Goal: Task Accomplishment & Management: Complete application form

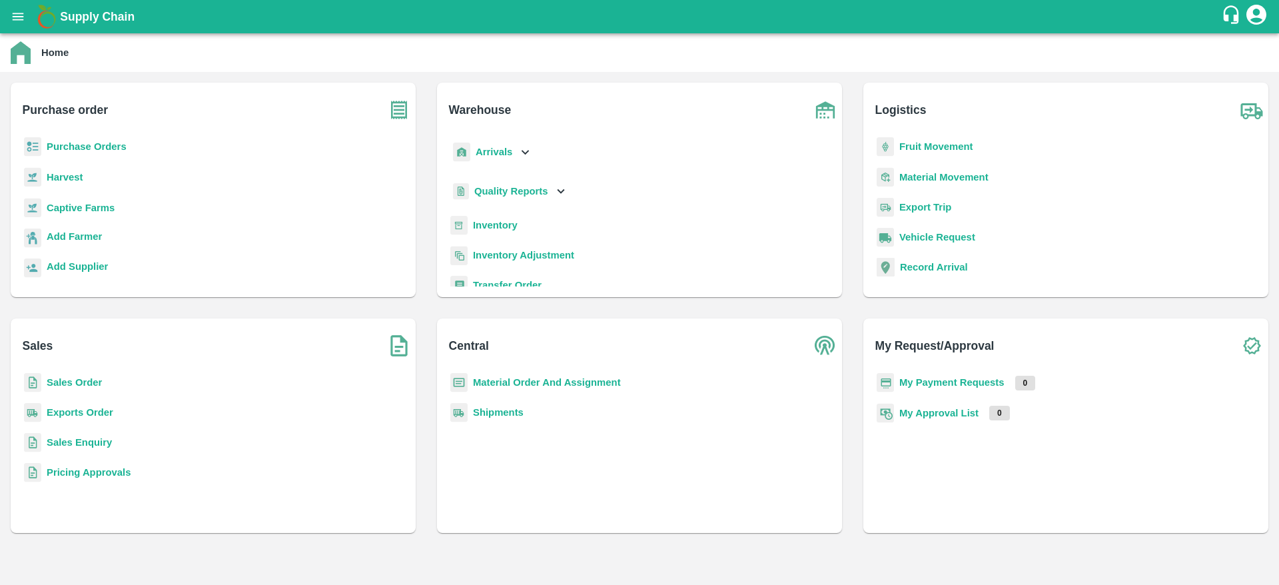
click at [79, 146] on b "Purchase Orders" at bounding box center [87, 146] width 80 height 11
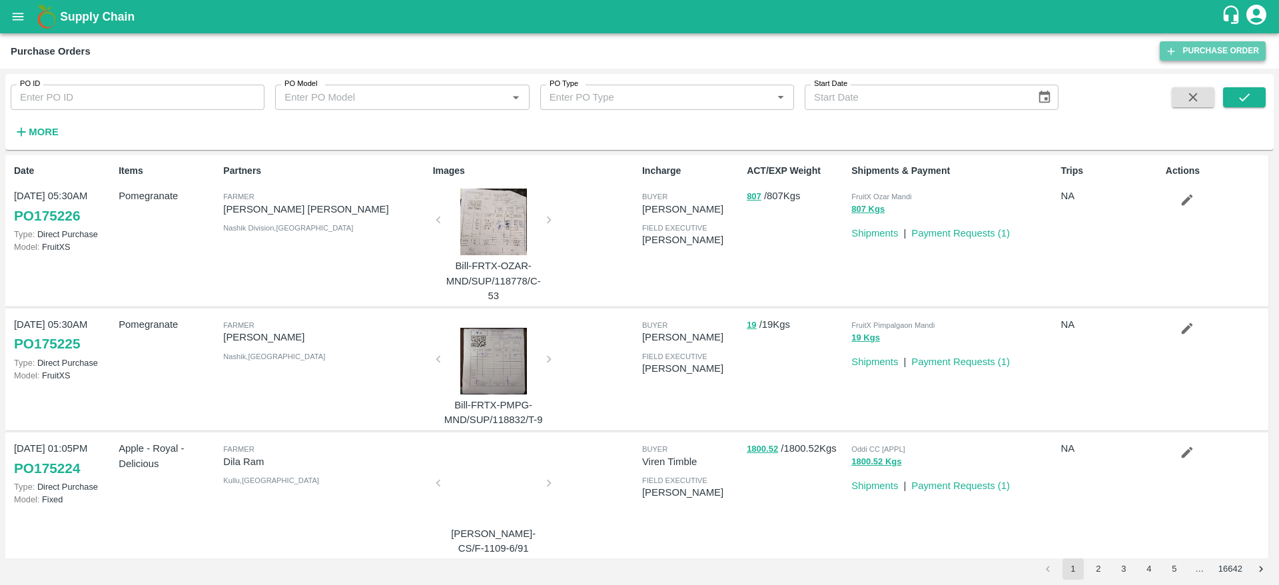
click at [1226, 55] on link "Purchase Order" at bounding box center [1213, 50] width 106 height 19
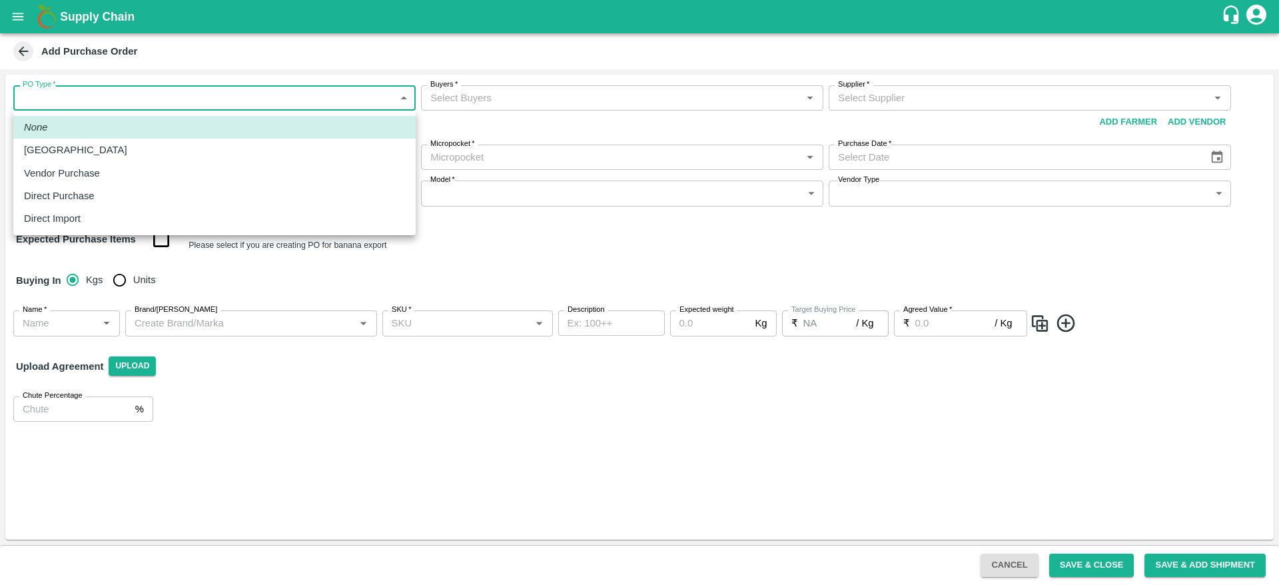
click at [279, 91] on body "Supply Chain Add Purchase Order PO Type   * ​ PO Type Buyers   * Buyers   * Sup…" at bounding box center [639, 292] width 1279 height 585
click at [69, 189] on p "Direct Purchase" at bounding box center [59, 196] width 71 height 15
type input "3"
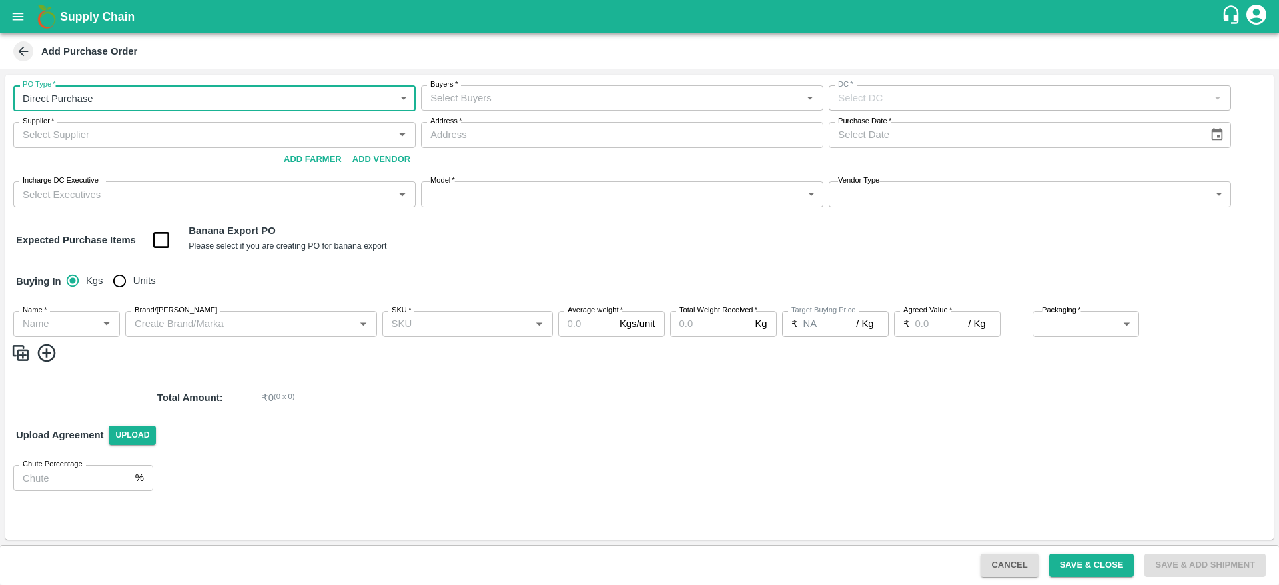
click at [487, 104] on input "Buyers   *" at bounding box center [611, 97] width 372 height 17
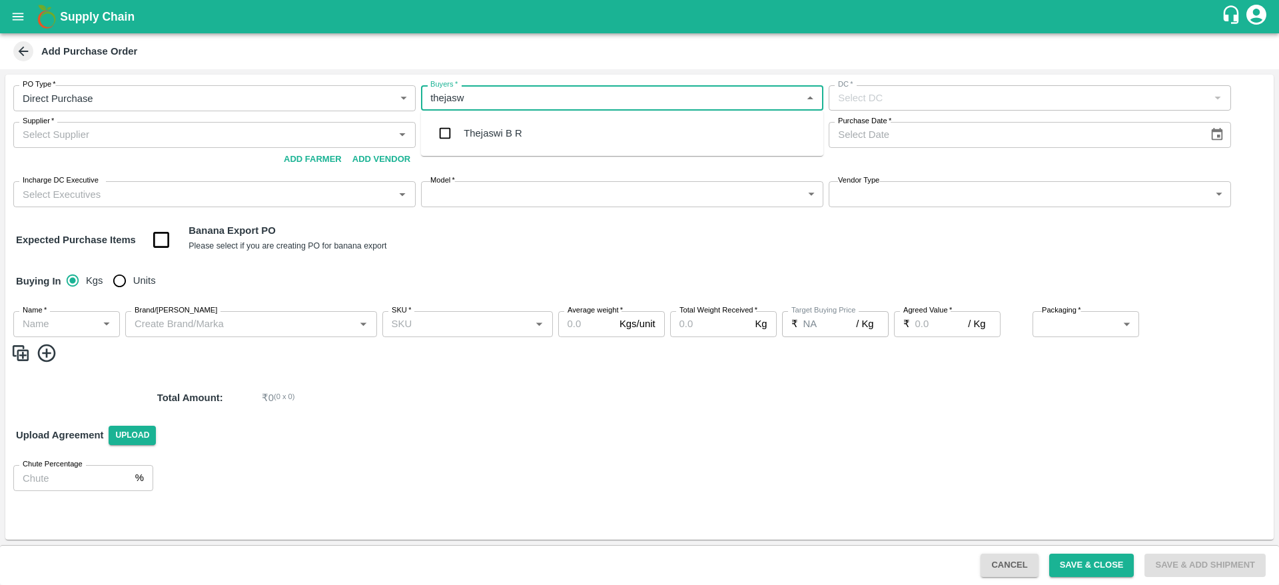
type input "thejaswi"
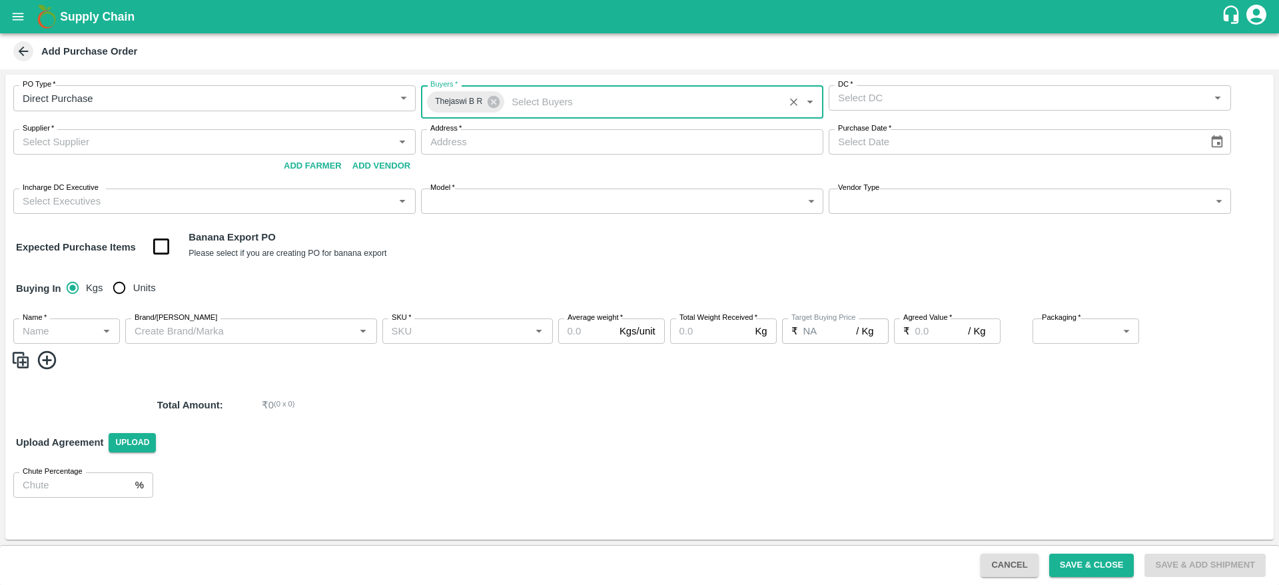
click at [908, 100] on input "DC   *" at bounding box center [1019, 97] width 372 height 17
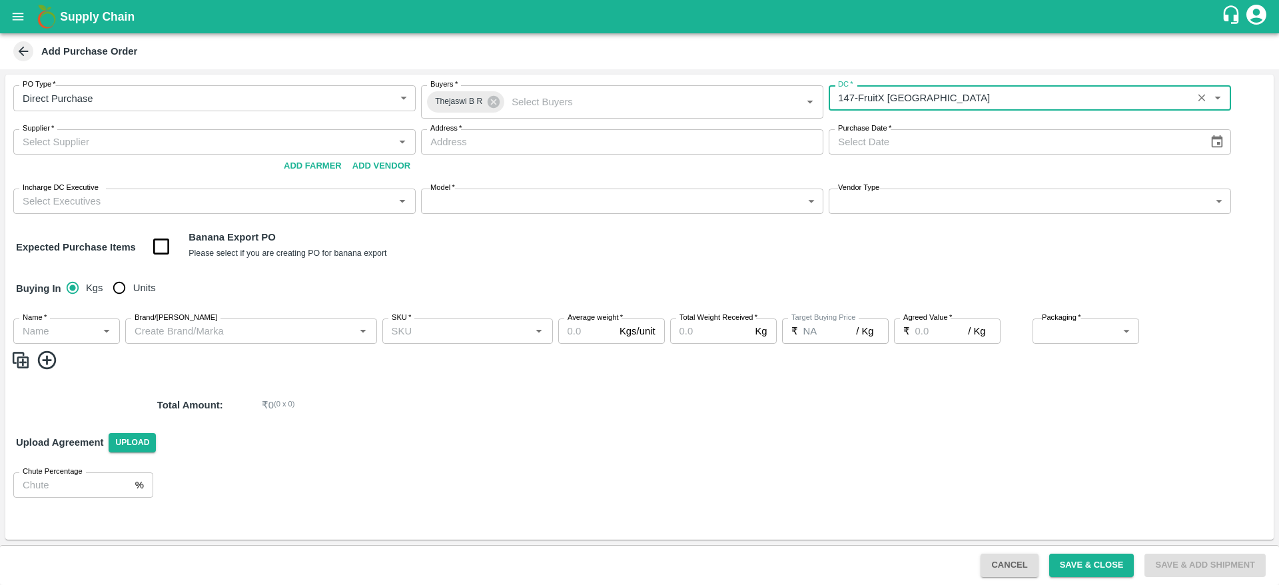
type input "147-FruitX Bangalore"
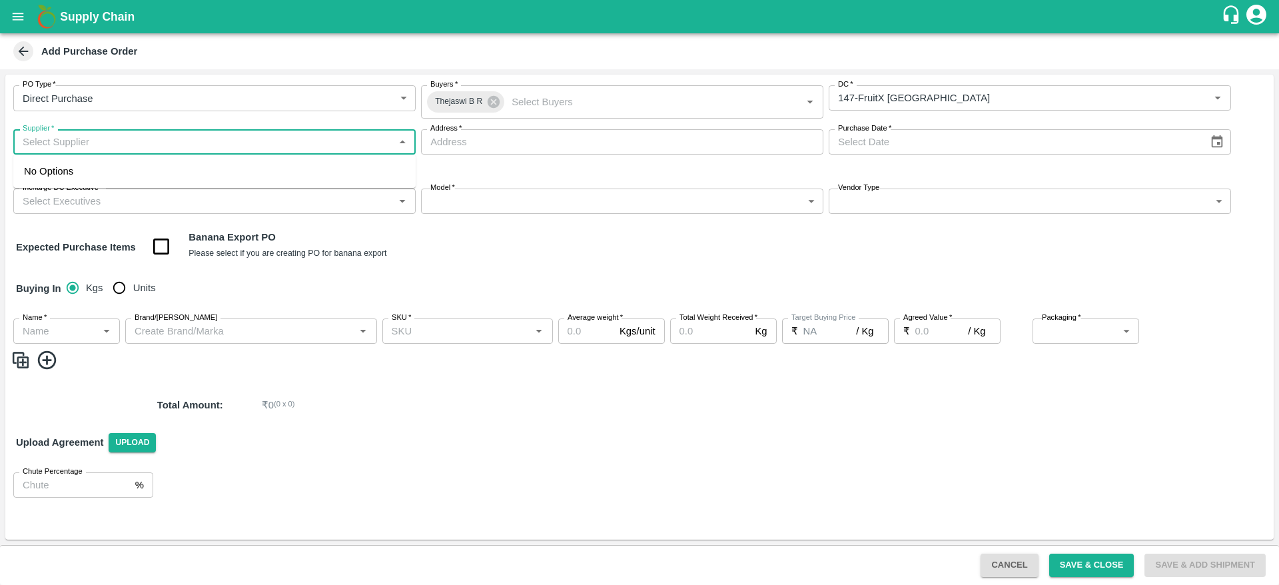
click at [262, 145] on input "Supplier   *" at bounding box center [203, 141] width 372 height 17
type input "m"
type input "KRISHNAPPA MADHUSUDHAN-Chikkahalli, Tumakuru-9483539779(Supplier)"
type input "Chikkahalli, Tumakuru, Hoskote, Karnataka"
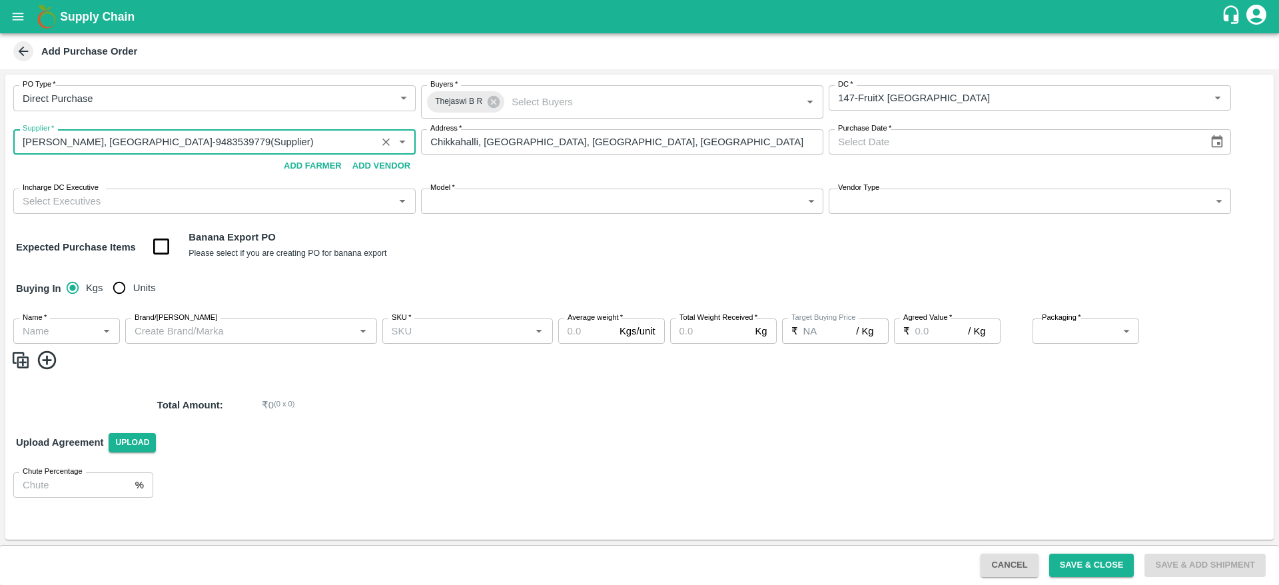
type input "KRISHNAPPA MADHUSUDHAN-Chikkahalli, Tumakuru-9483539779(Supplier)"
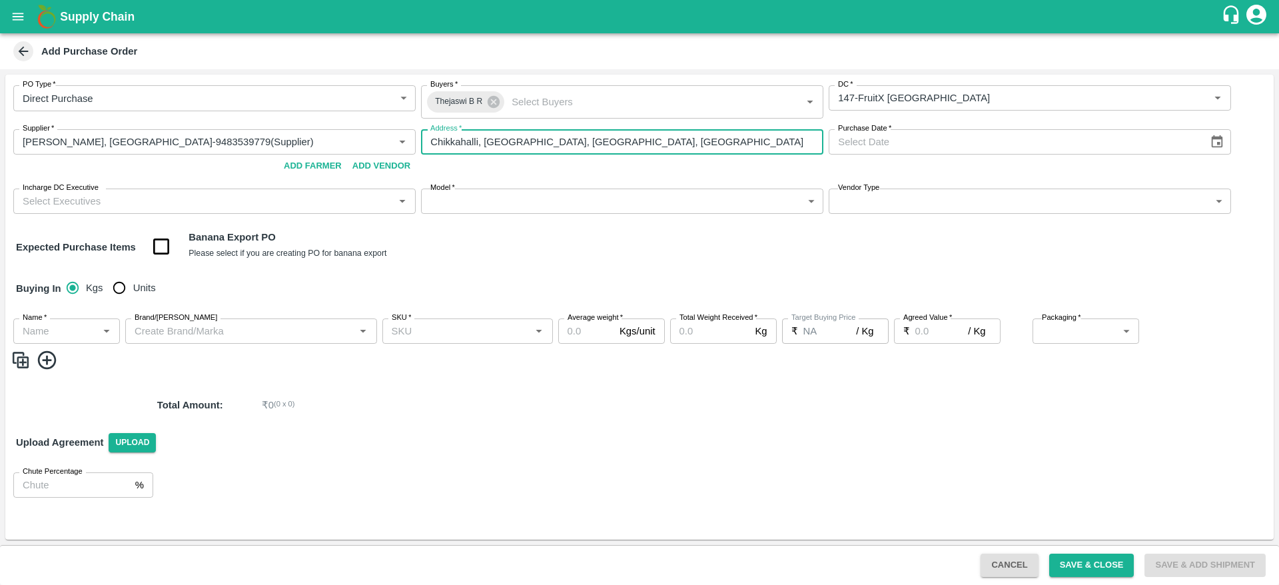
click at [625, 139] on input "Chikkahalli, Tumakuru, Hoskote, Karnataka" at bounding box center [622, 141] width 402 height 25
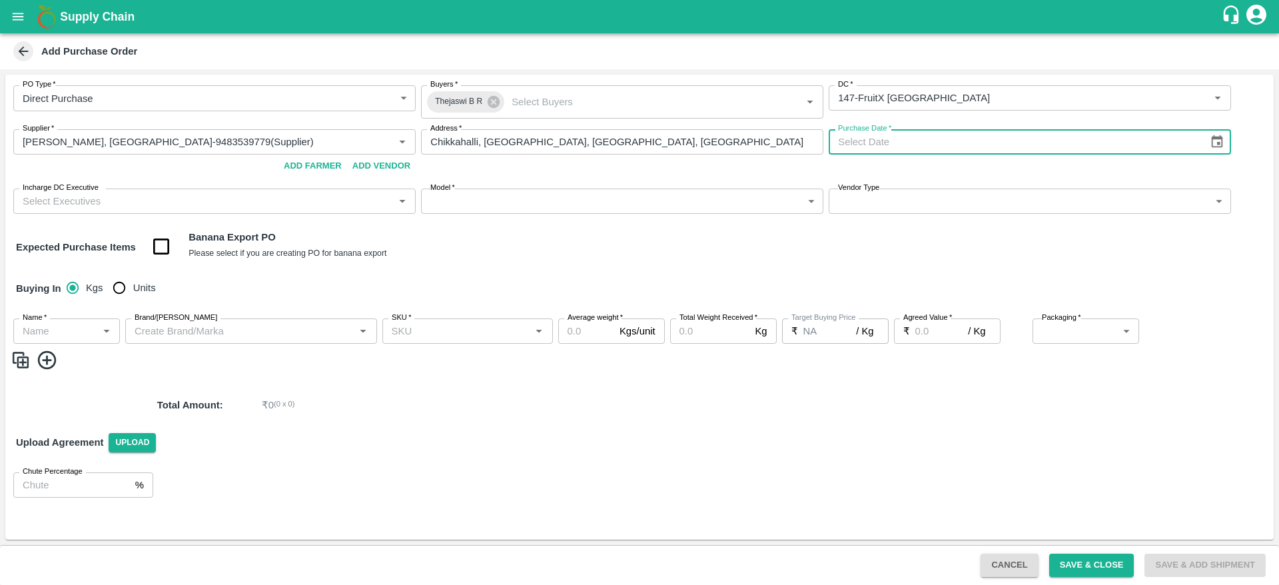
type input "DD/MM/YYYY"
click at [1216, 143] on icon "Choose date" at bounding box center [1217, 142] width 15 height 15
click at [959, 255] on button "11" at bounding box center [962, 257] width 24 height 24
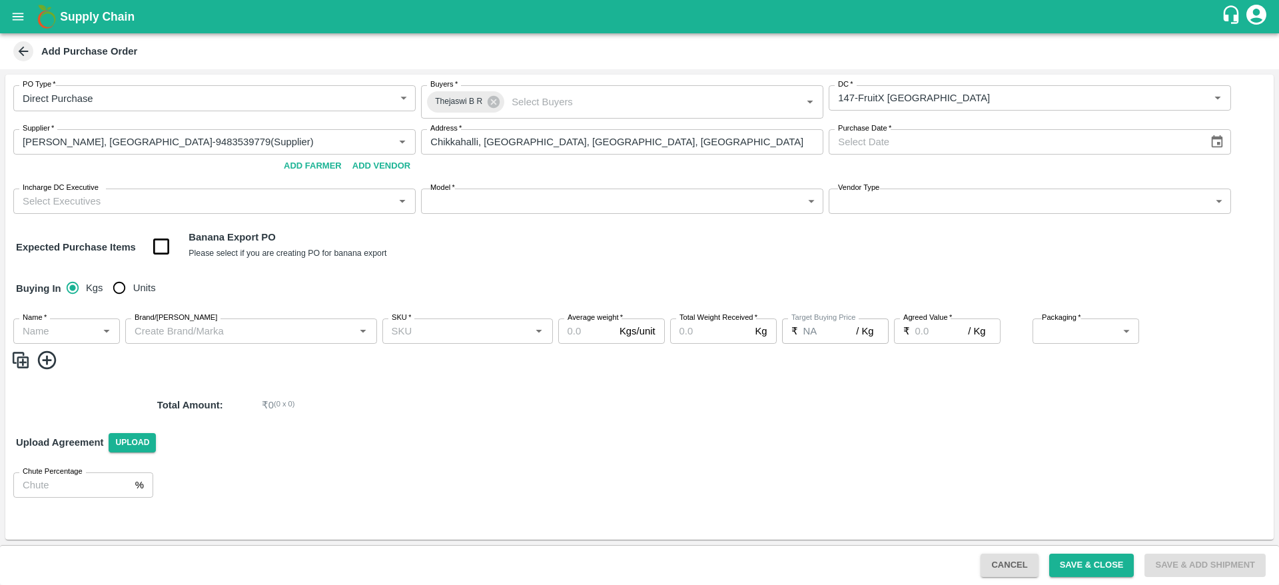
type input "11/09/2025"
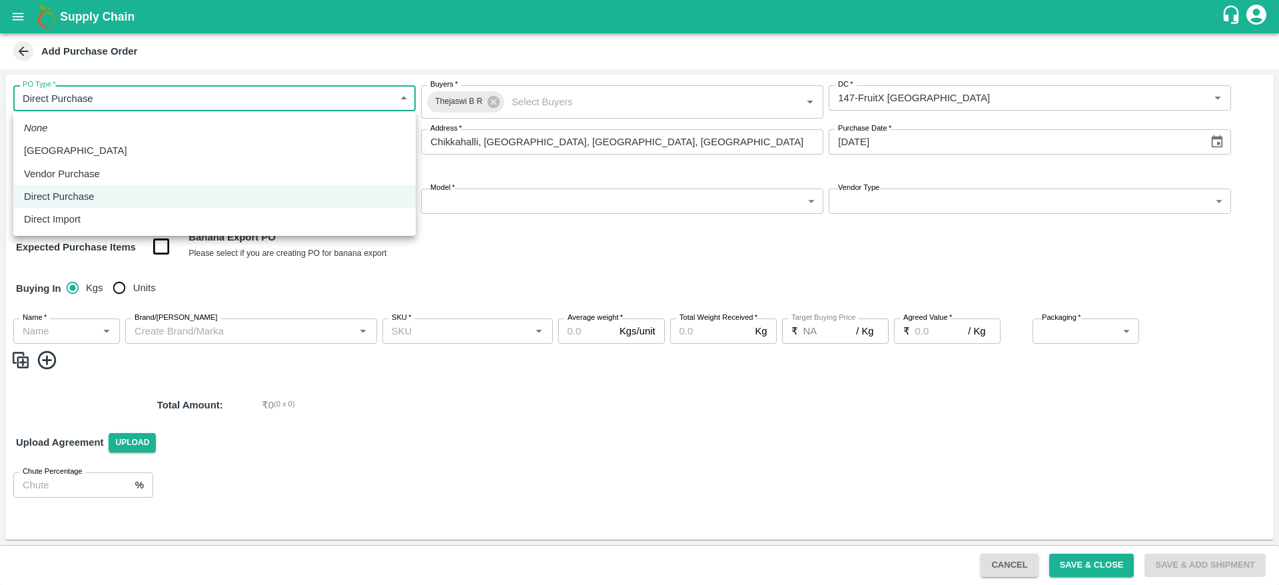
click at [407, 97] on body "Supply Chain Add Purchase Order PO Type   * Direct Purchase 3 PO Type Buyers   …" at bounding box center [639, 292] width 1279 height 585
click at [144, 149] on div "[GEOGRAPHIC_DATA]" at bounding box center [214, 150] width 381 height 15
type input "1"
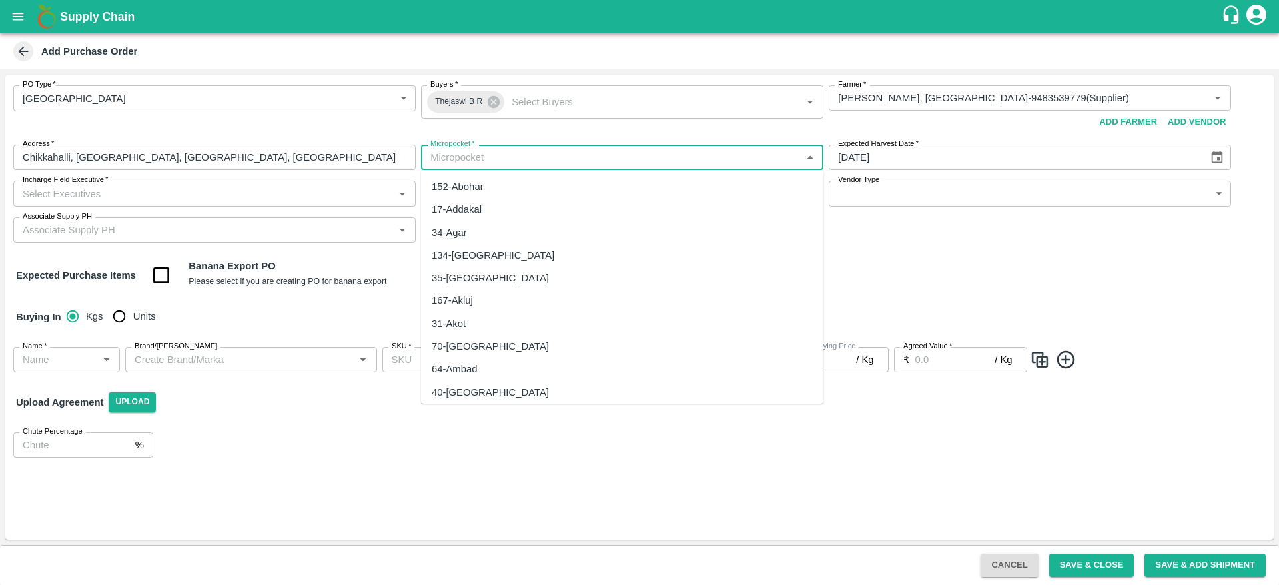
click at [589, 158] on input "Micropocket   *" at bounding box center [611, 157] width 372 height 17
type input "b"
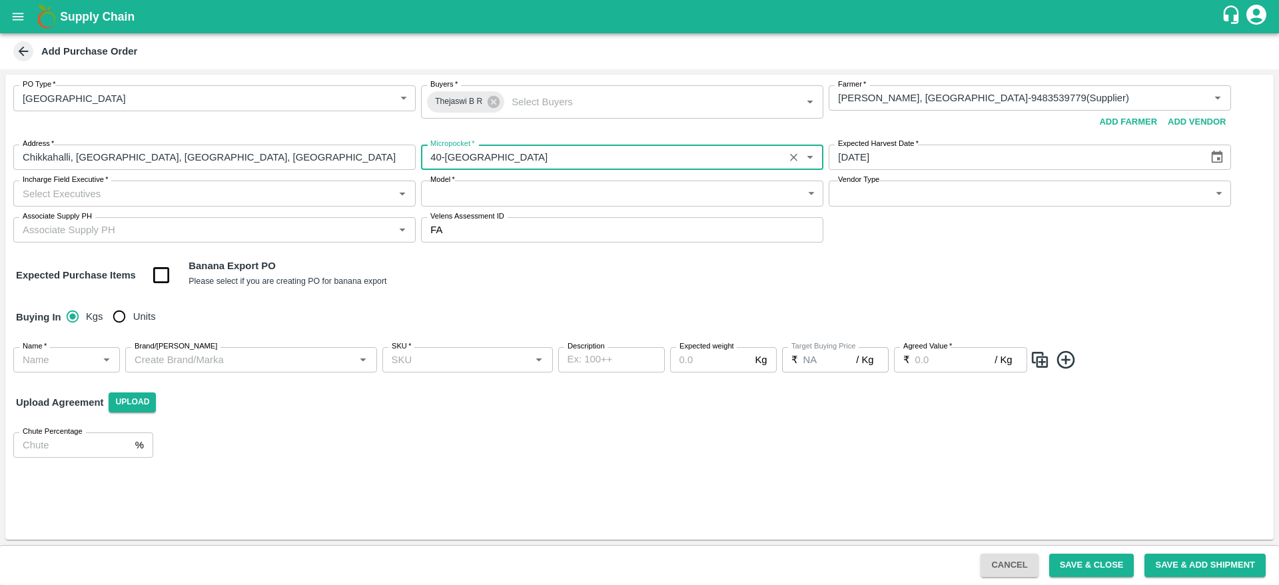
type input "40-Anantapur"
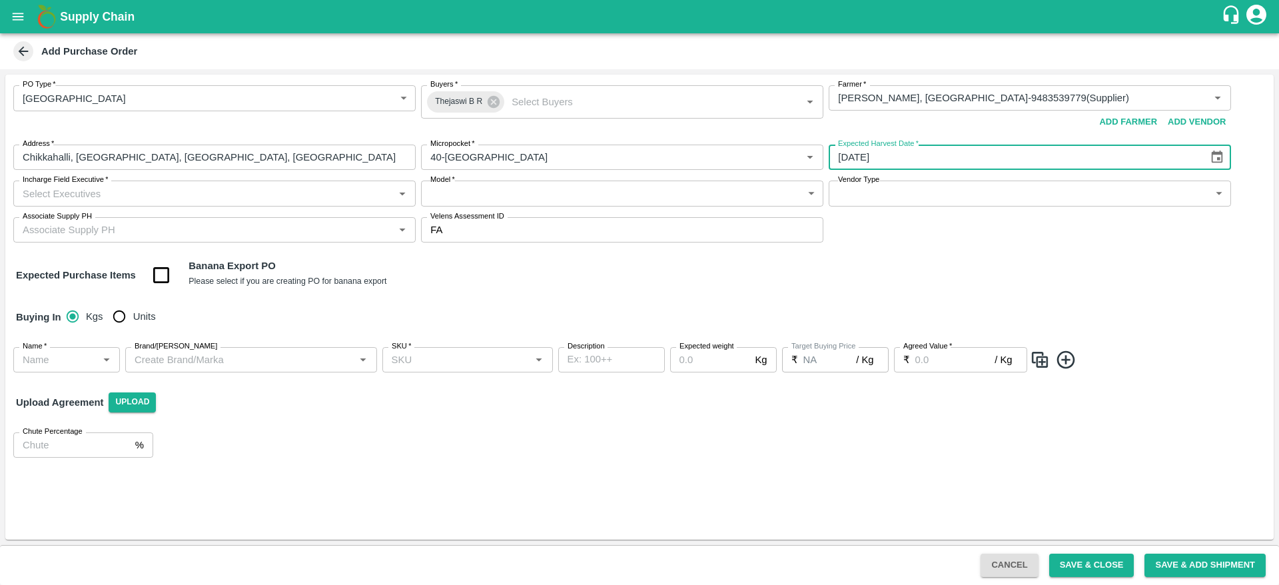
click at [1221, 162] on icon "Choose date, selected date is Sep 11, 2025" at bounding box center [1217, 157] width 11 height 13
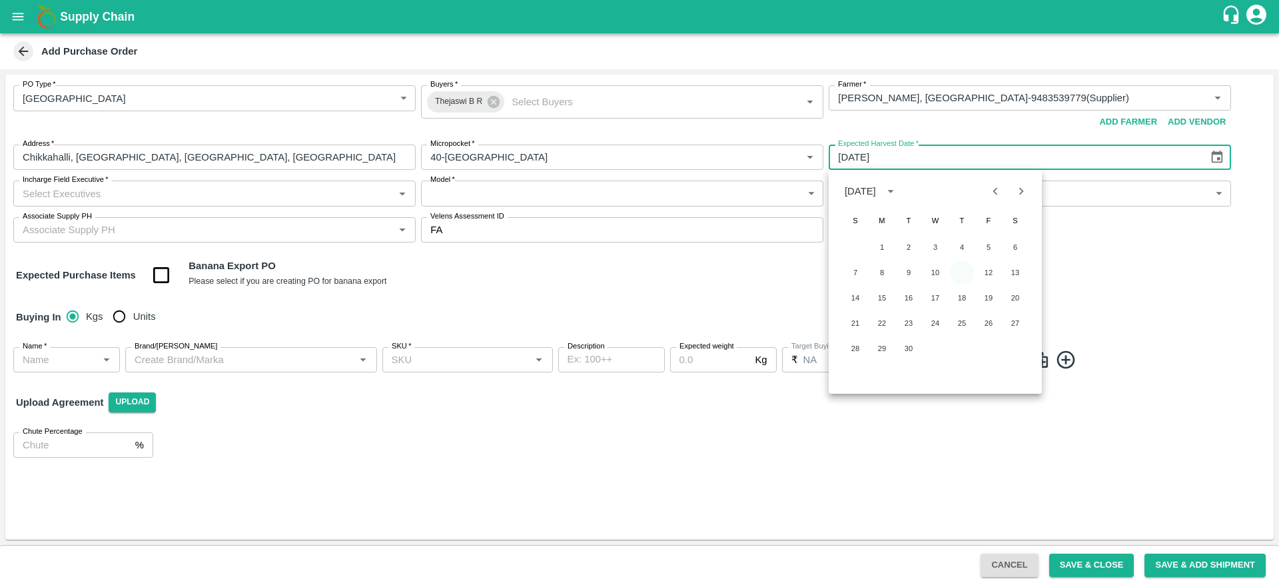
click at [961, 279] on button "11" at bounding box center [962, 272] width 24 height 24
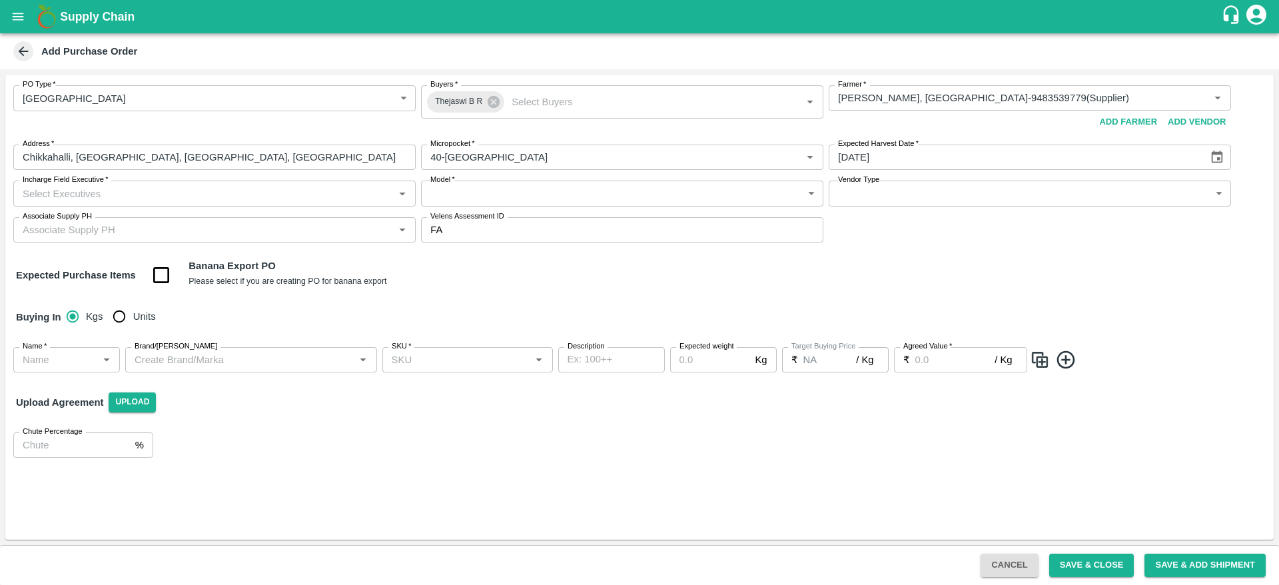
click at [400, 194] on icon "Open" at bounding box center [402, 193] width 15 height 15
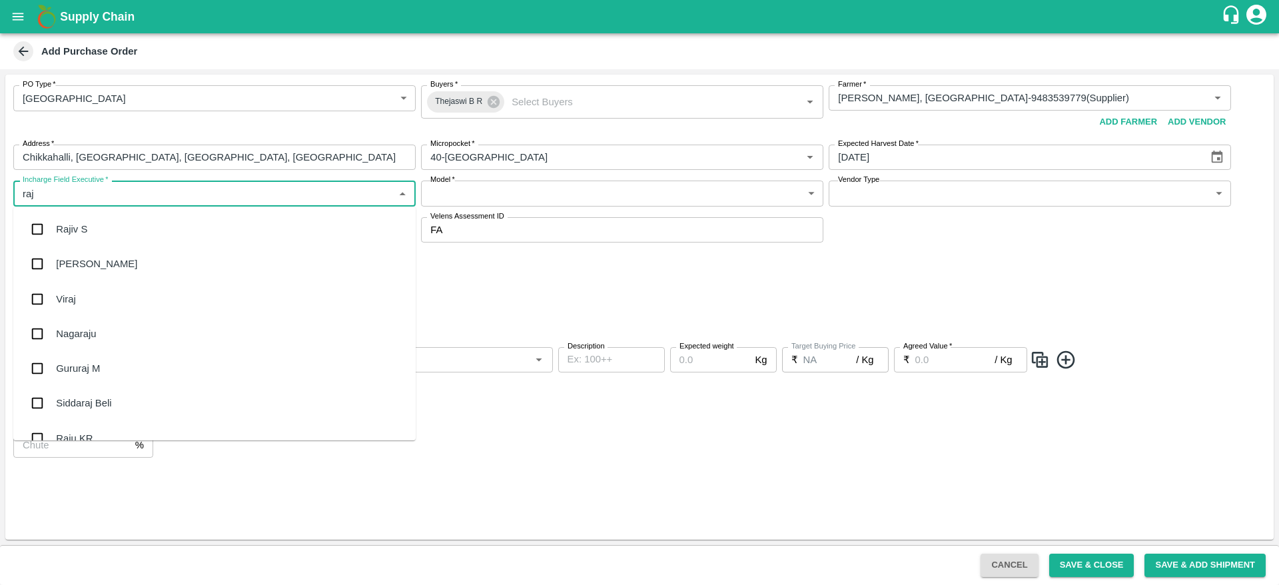
type input "raju"
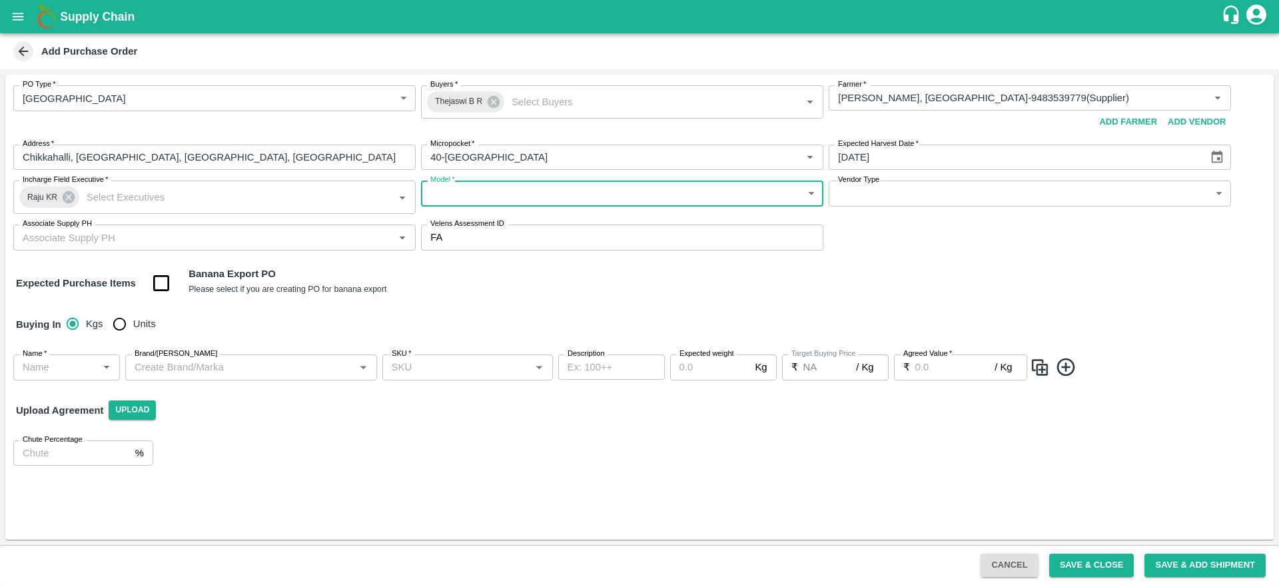
click at [810, 192] on body "Supply Chain Add Purchase Order PO Type   * Farm Gate 1 PO Type Buyers   * Thej…" at bounding box center [639, 292] width 1279 height 585
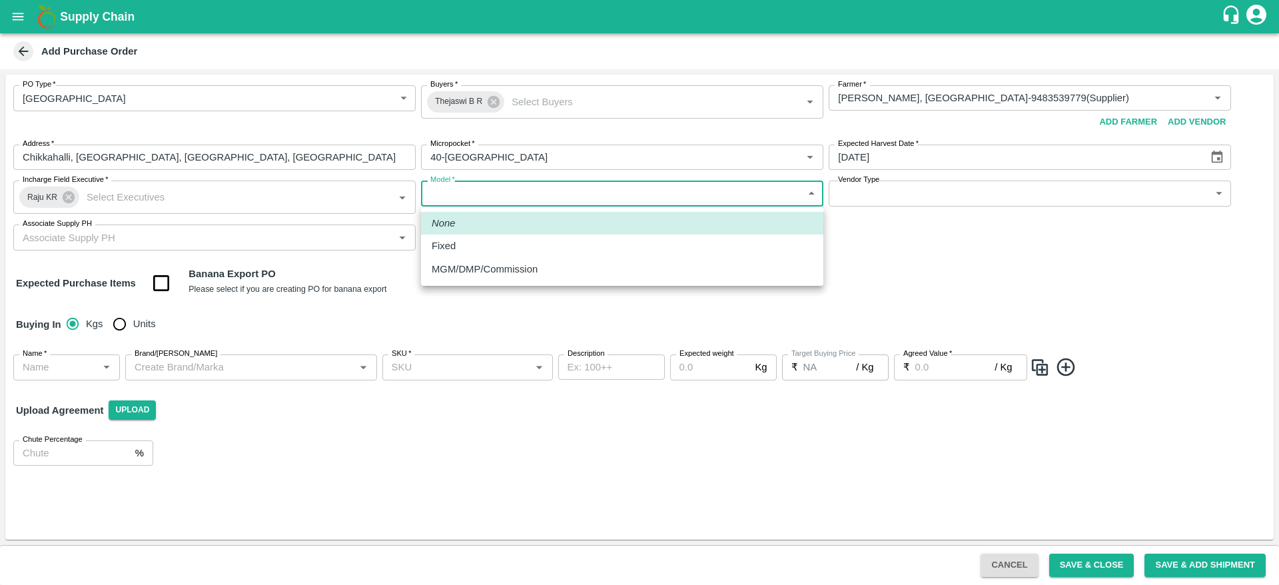
click at [541, 262] on div "MGM/DMP/Commission" at bounding box center [488, 269] width 113 height 15
type input "Commision"
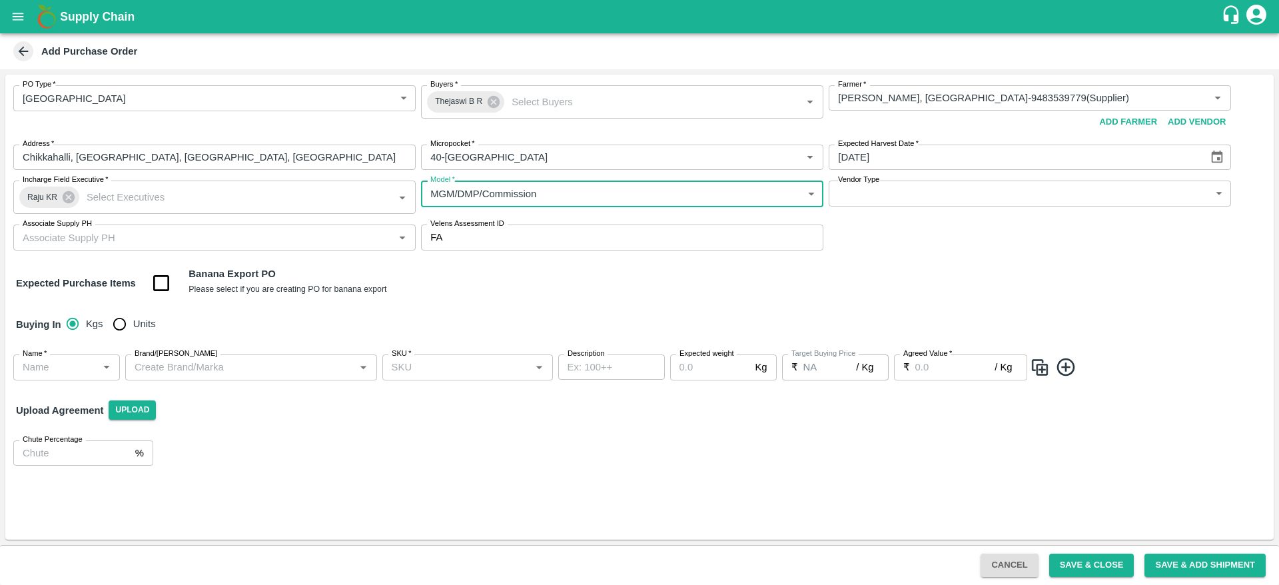
click at [873, 193] on body "Supply Chain Add Purchase Order PO Type   * Farm Gate 1 PO Type Buyers   * Thej…" at bounding box center [639, 292] width 1279 height 585
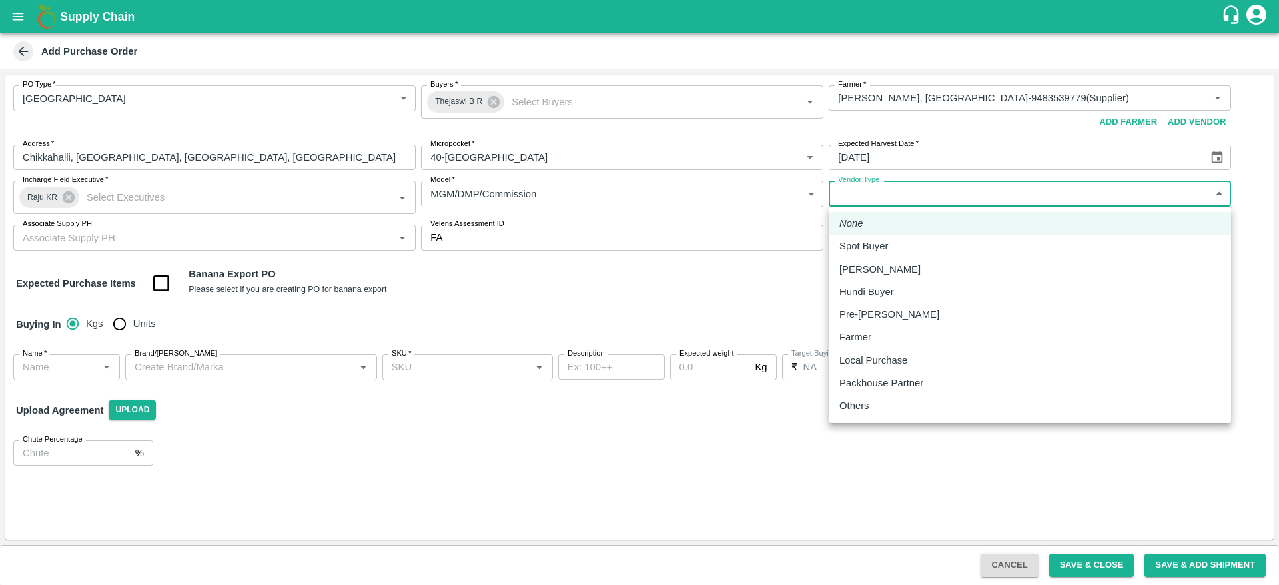
click at [861, 338] on p "Farmer" at bounding box center [855, 337] width 32 height 15
type input "FARMER"
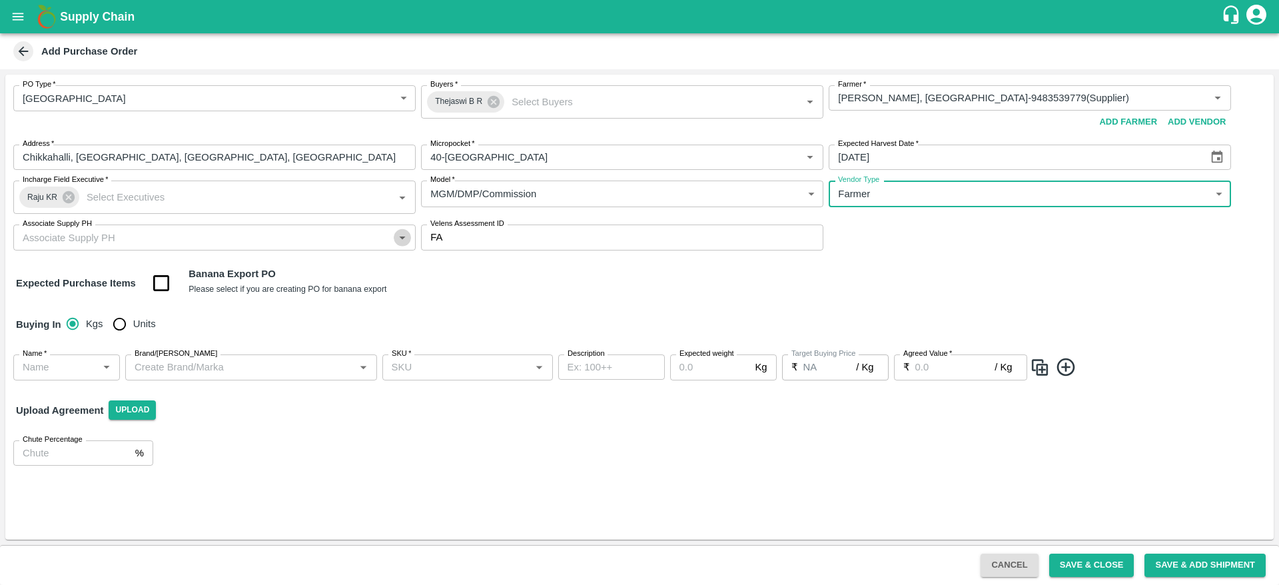
click at [400, 240] on icon "Open" at bounding box center [402, 237] width 15 height 15
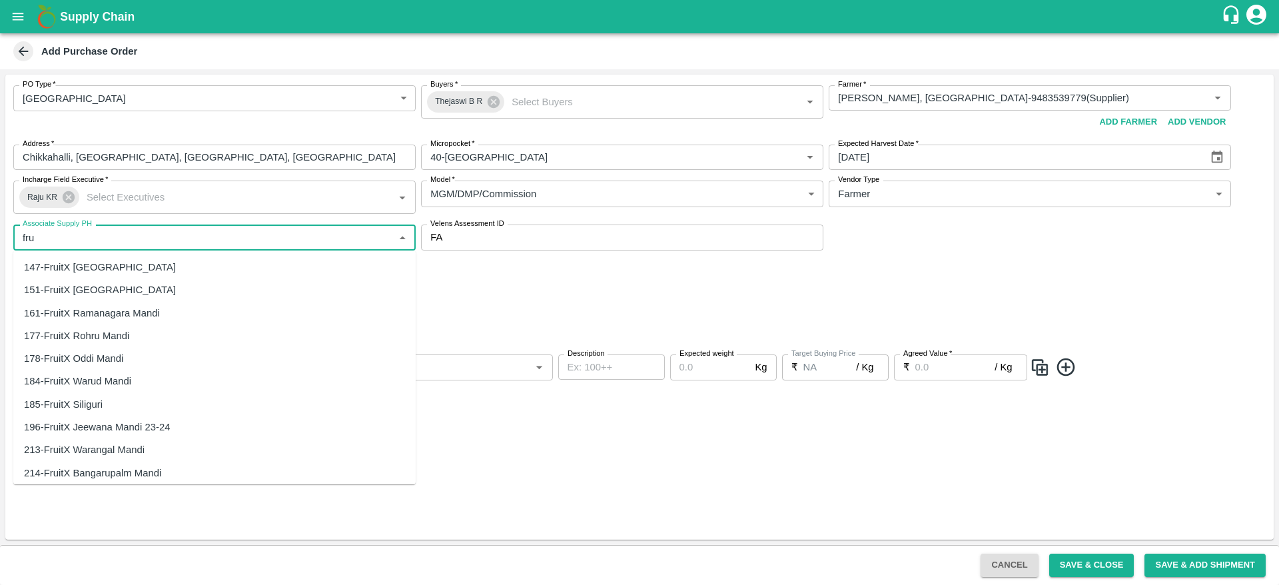
click at [109, 269] on div "147-FruitX [GEOGRAPHIC_DATA]" at bounding box center [100, 267] width 152 height 15
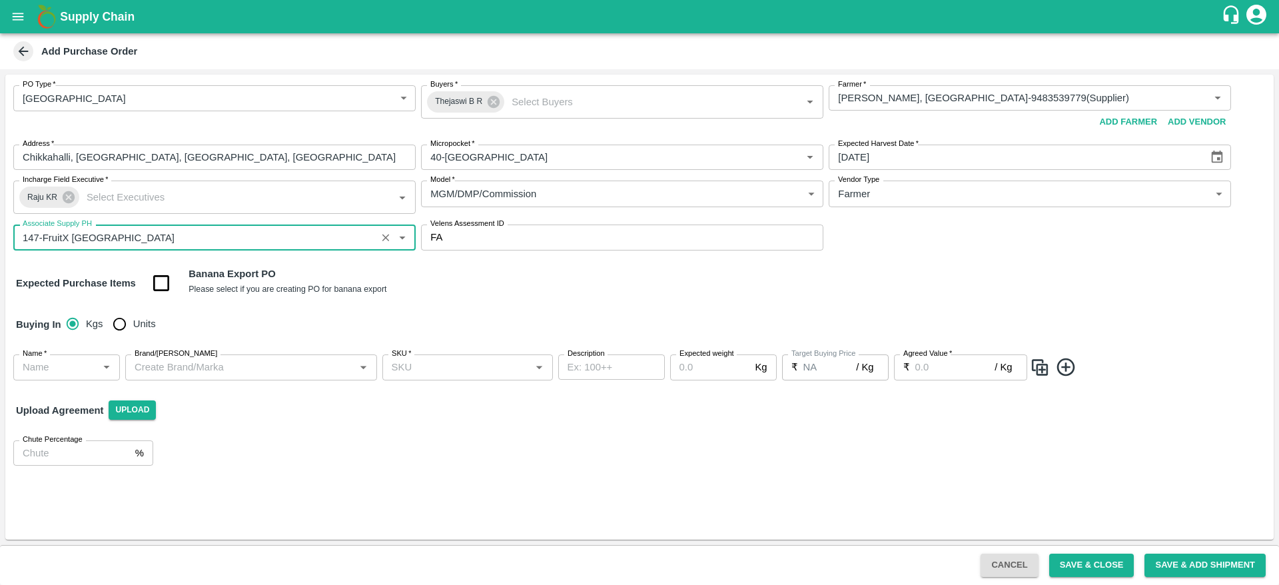
type input "147-FruitX [GEOGRAPHIC_DATA]"
click at [116, 325] on input "Units" at bounding box center [119, 323] width 27 height 27
radio input "true"
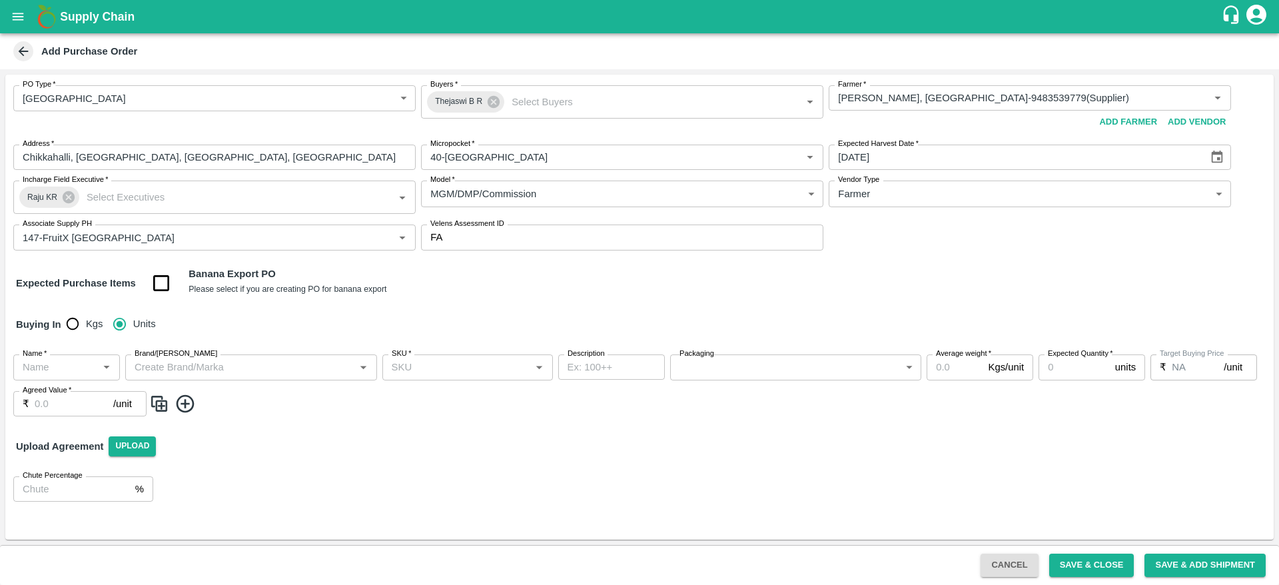
click at [104, 371] on icon "Open" at bounding box center [106, 367] width 15 height 15
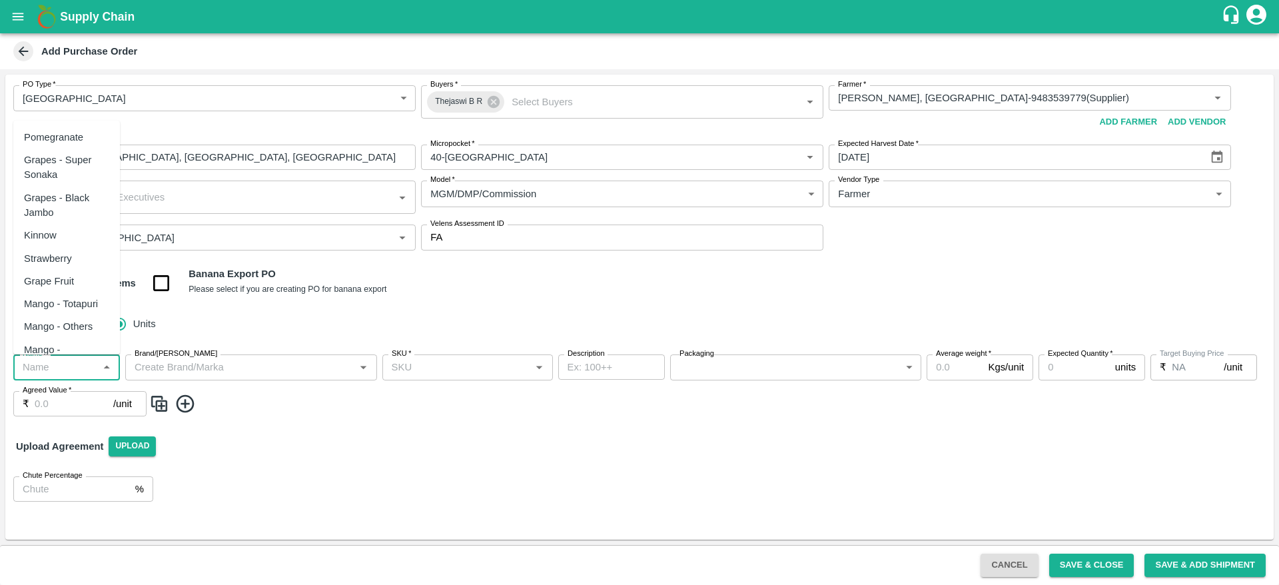
click at [55, 137] on div "Pomegranate" at bounding box center [53, 137] width 59 height 15
type input "Pomegranate"
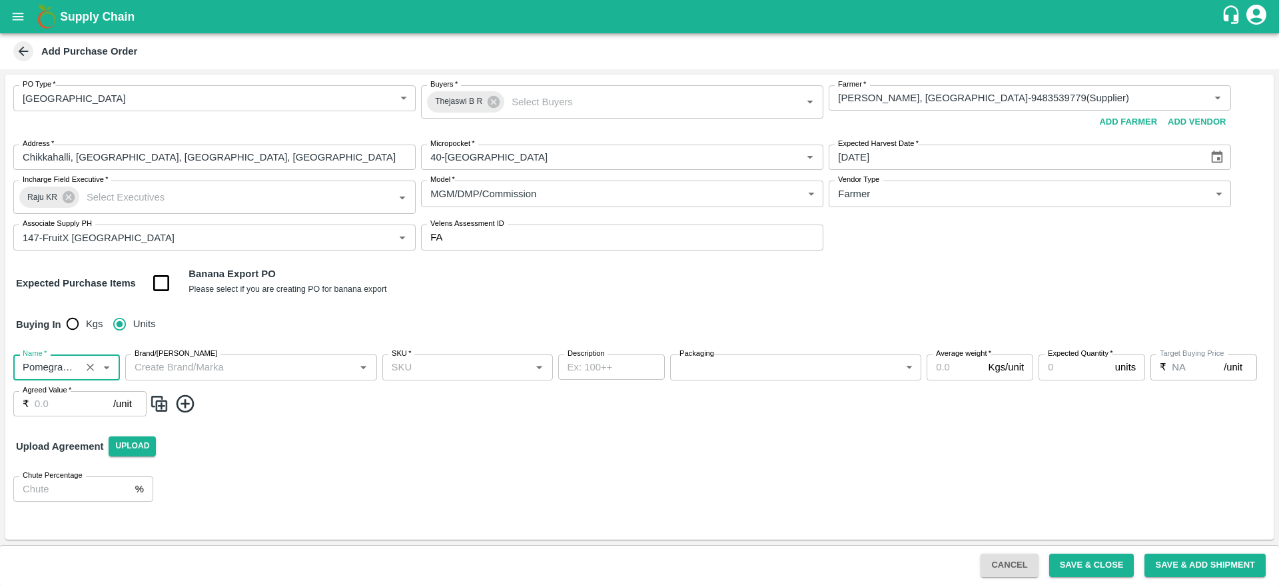
click at [292, 364] on input "Brand/[PERSON_NAME]" at bounding box center [240, 366] width 222 height 17
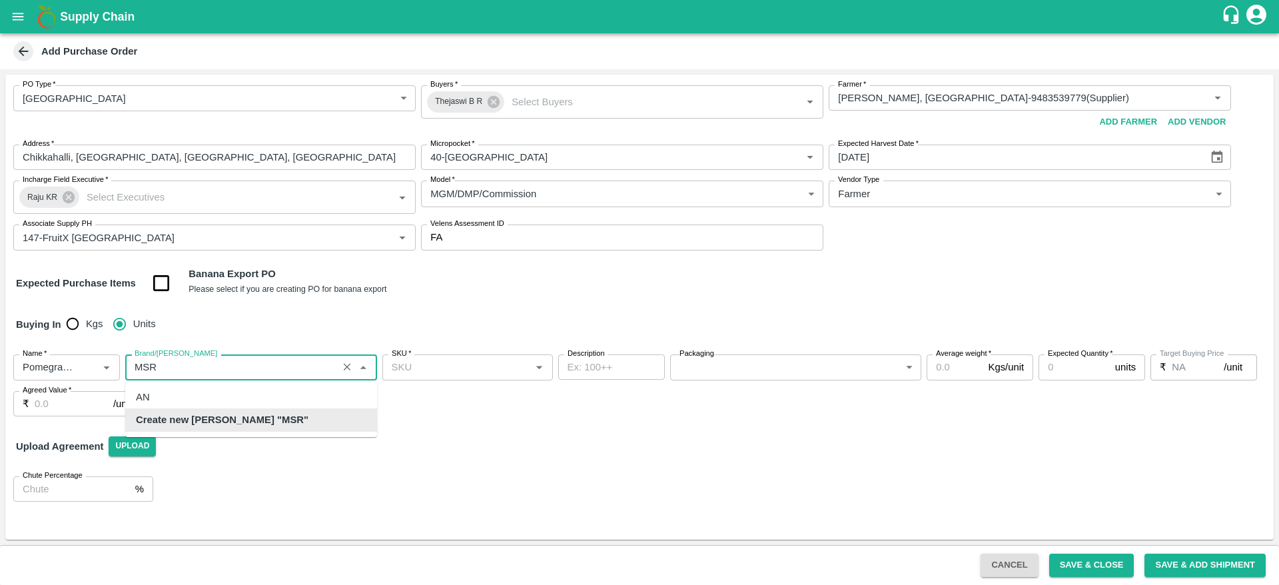
click at [221, 422] on b "Create new Marka "MSR"" at bounding box center [222, 419] width 173 height 15
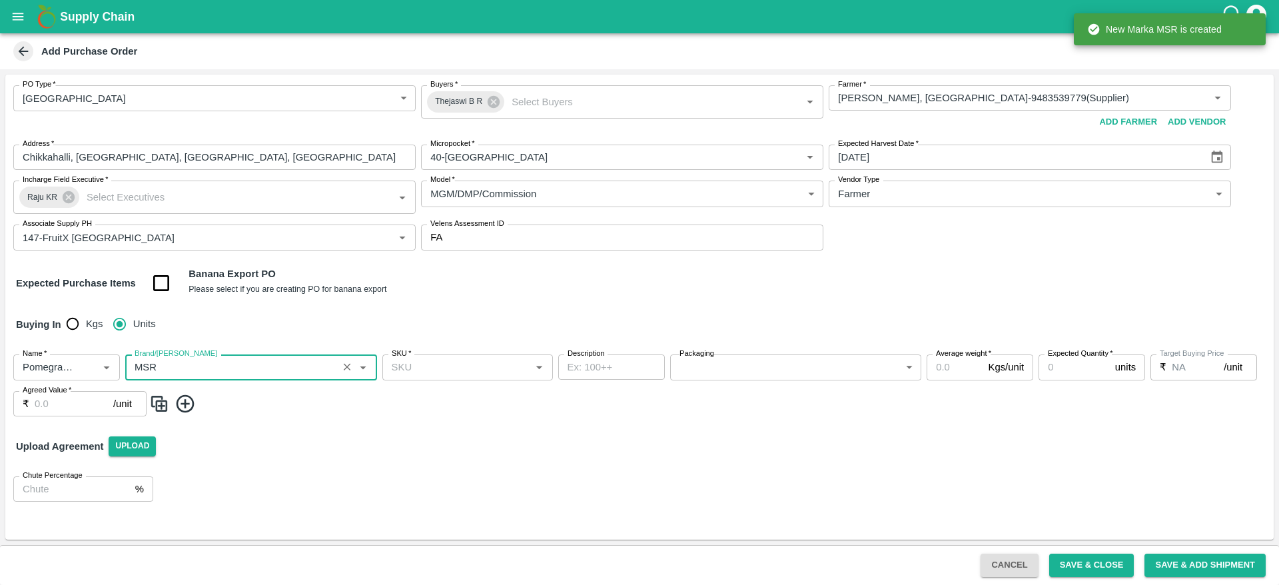
type input "MSR"
click at [451, 373] on input "SKU   *" at bounding box center [456, 366] width 141 height 17
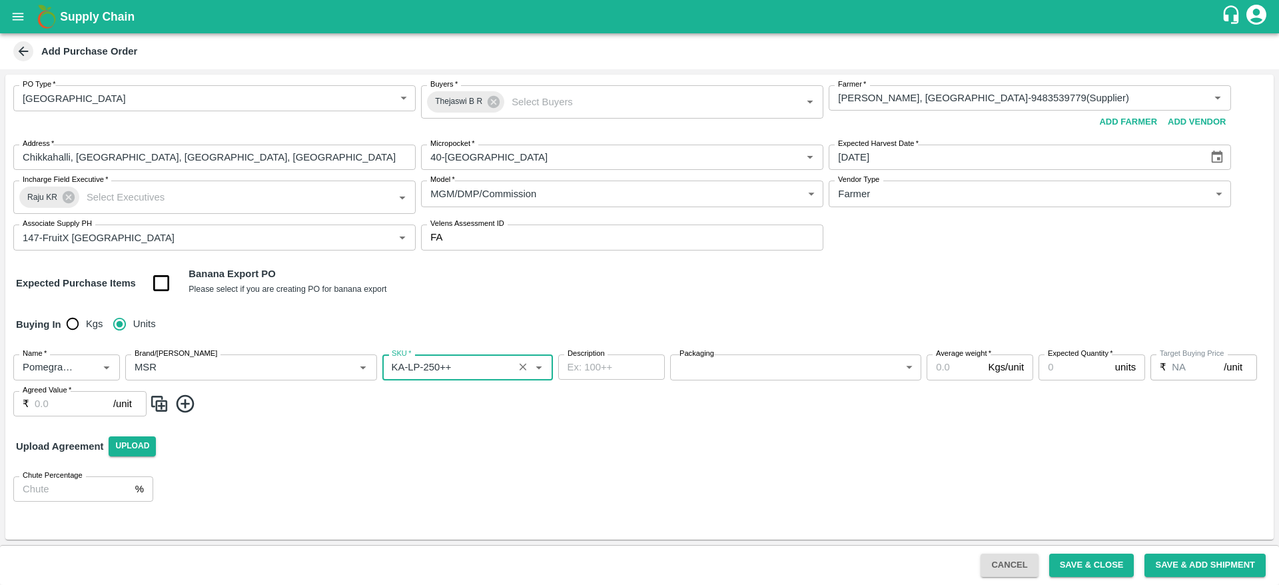
type input "KA-LP-250++"
type textarea "S"
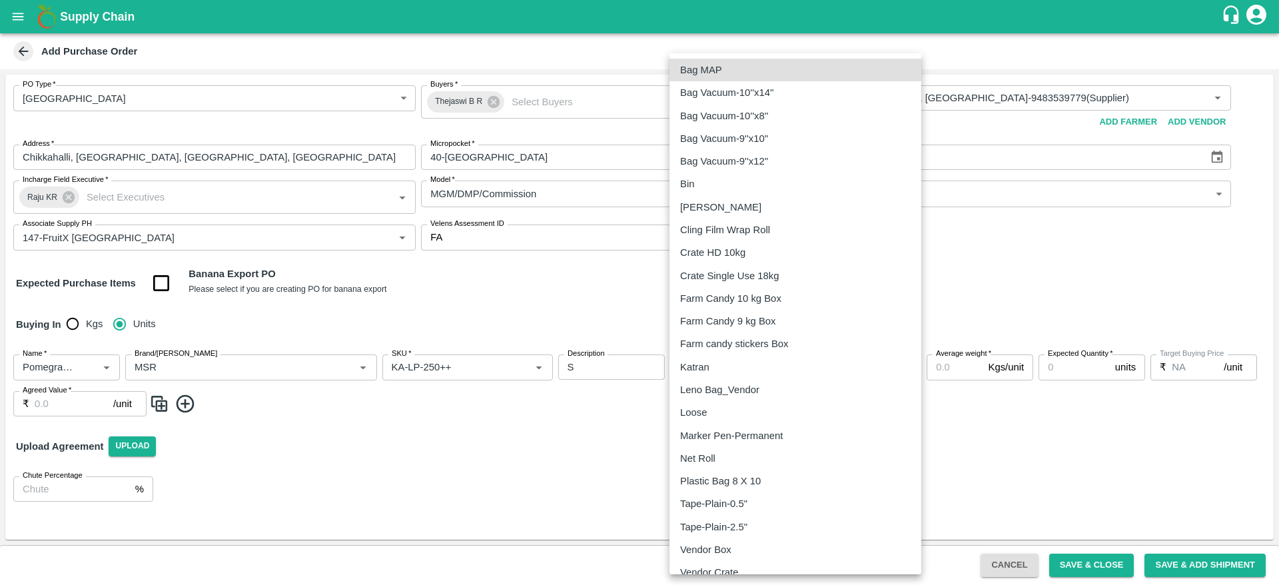
click at [892, 371] on body "Supply Chain Add Purchase Order PO Type   * Farm Gate 1 PO Type Buyers   * Thej…" at bounding box center [639, 292] width 1279 height 585
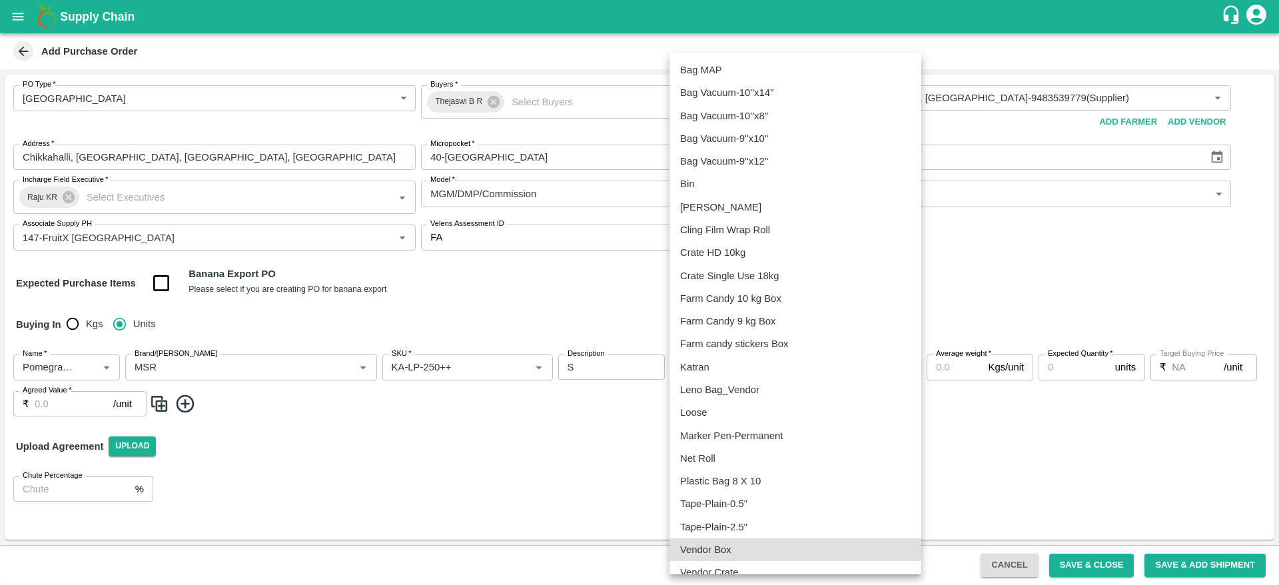
type input "276"
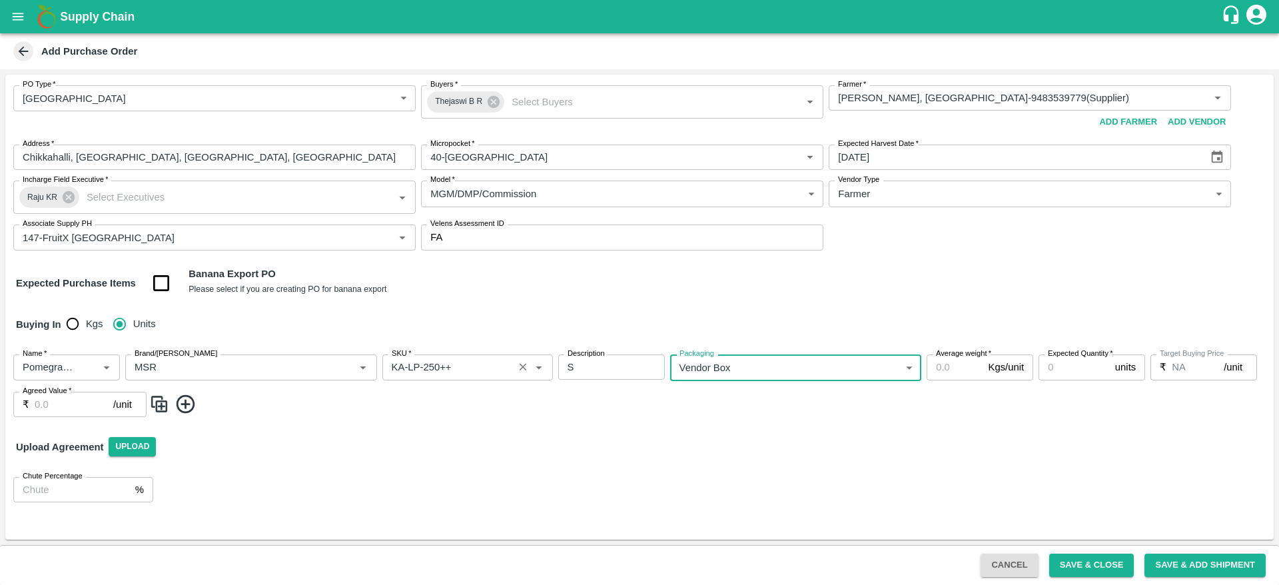
click at [470, 366] on input "SKU   *" at bounding box center [447, 366] width 123 height 17
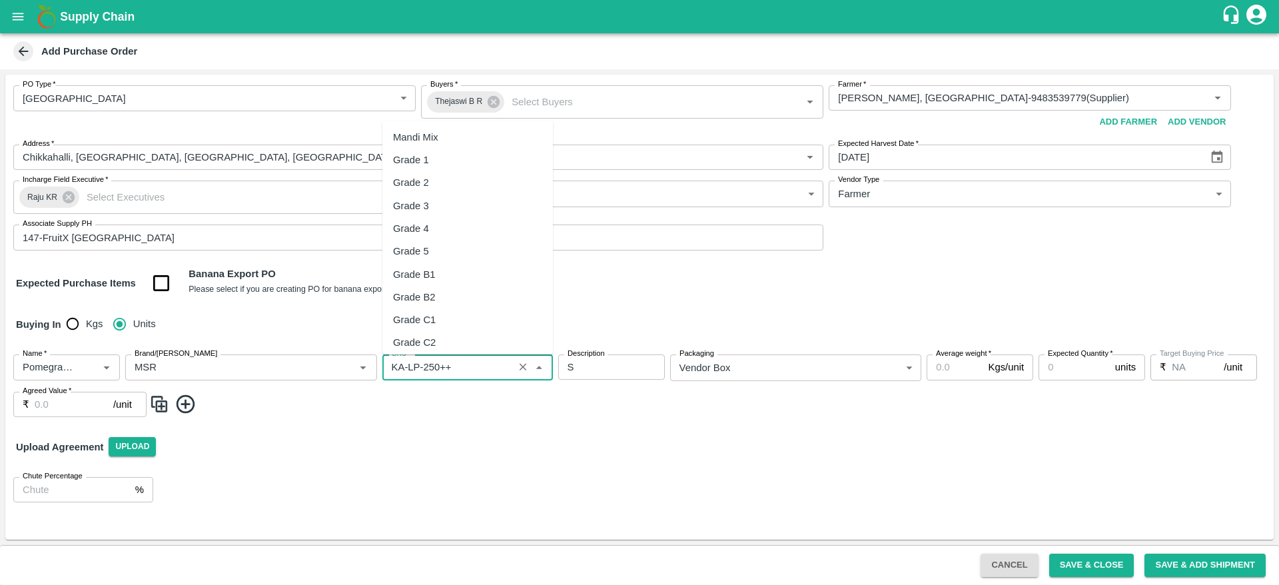
scroll to position [7559, 0]
click at [462, 428] on div "Upload Agreement Upload" at bounding box center [639, 447] width 1268 height 39
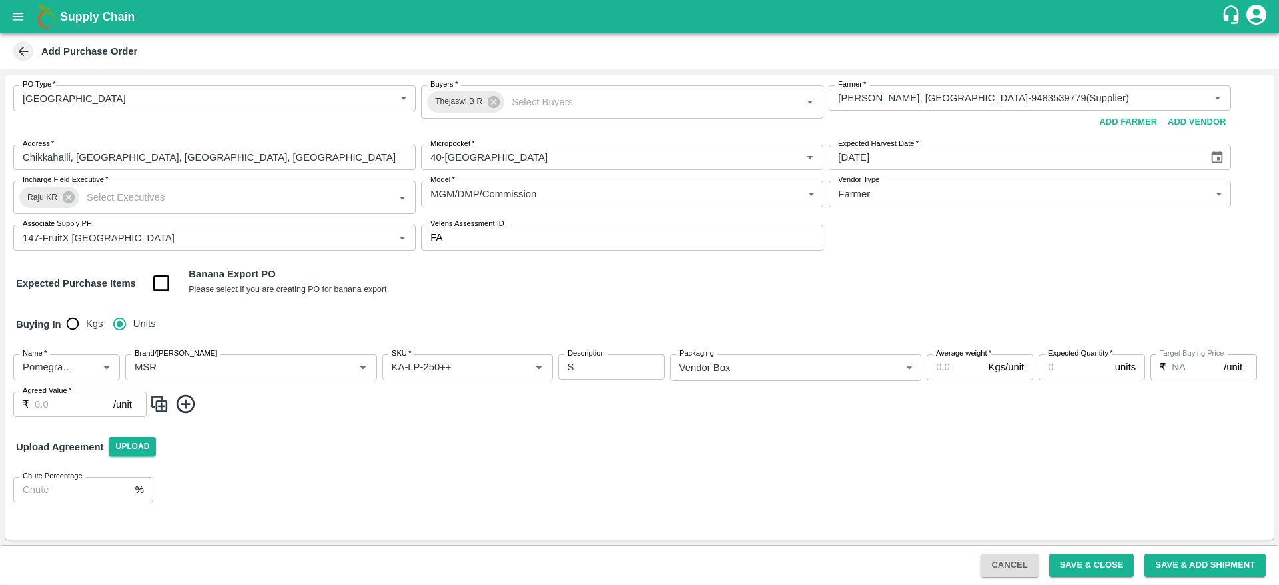
click at [959, 370] on input "Average weight   *" at bounding box center [955, 366] width 56 height 25
type input "10"
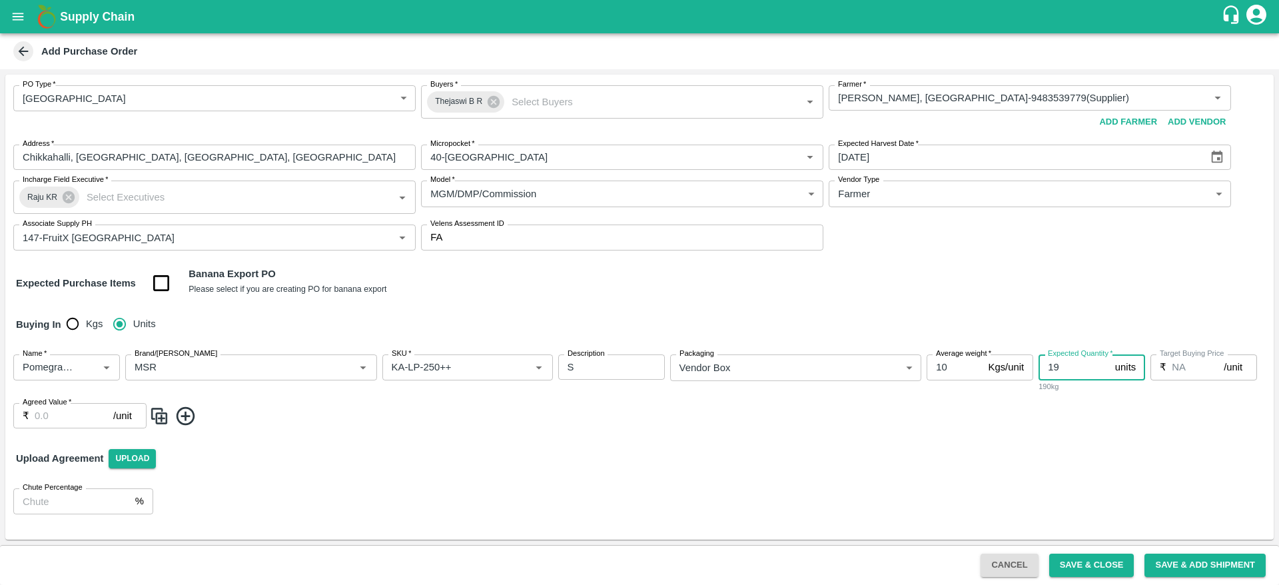
type input "19"
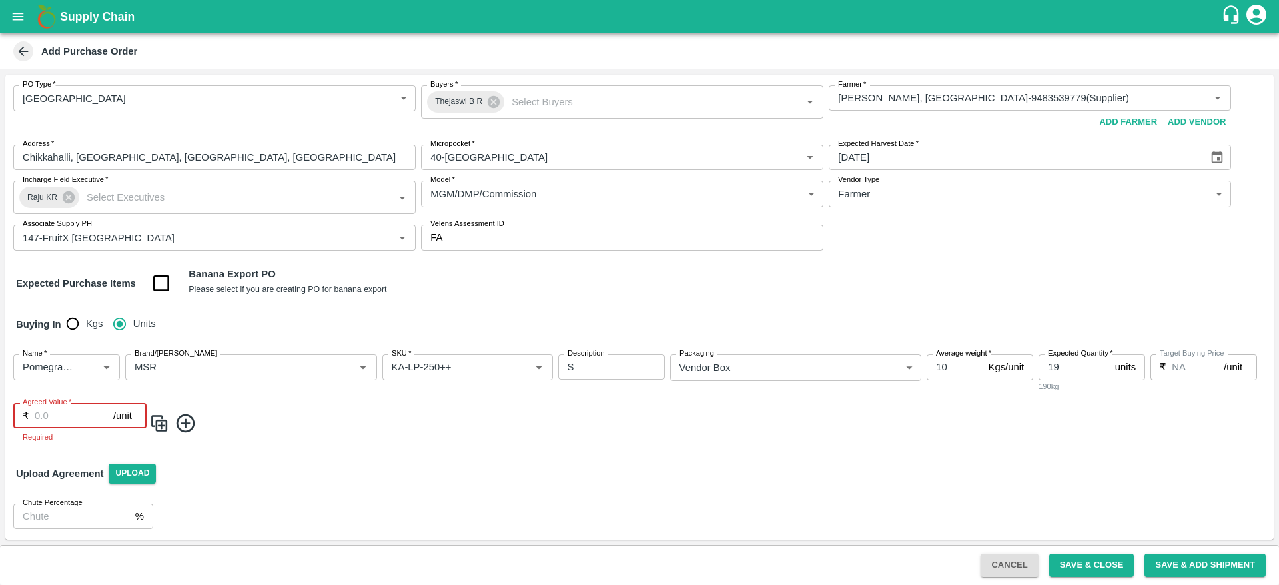
click at [59, 409] on input "Agreed Value   *" at bounding box center [74, 415] width 79 height 25
type input "900"
click at [158, 424] on img at bounding box center [159, 422] width 20 height 22
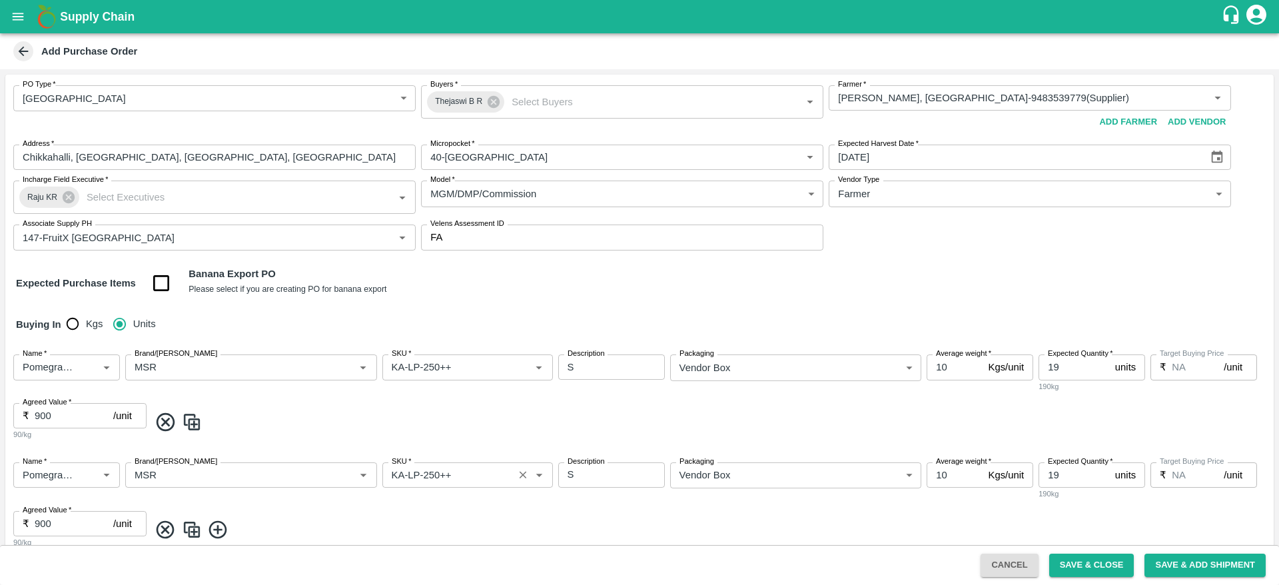
click at [480, 471] on input "SKU   *" at bounding box center [447, 474] width 123 height 17
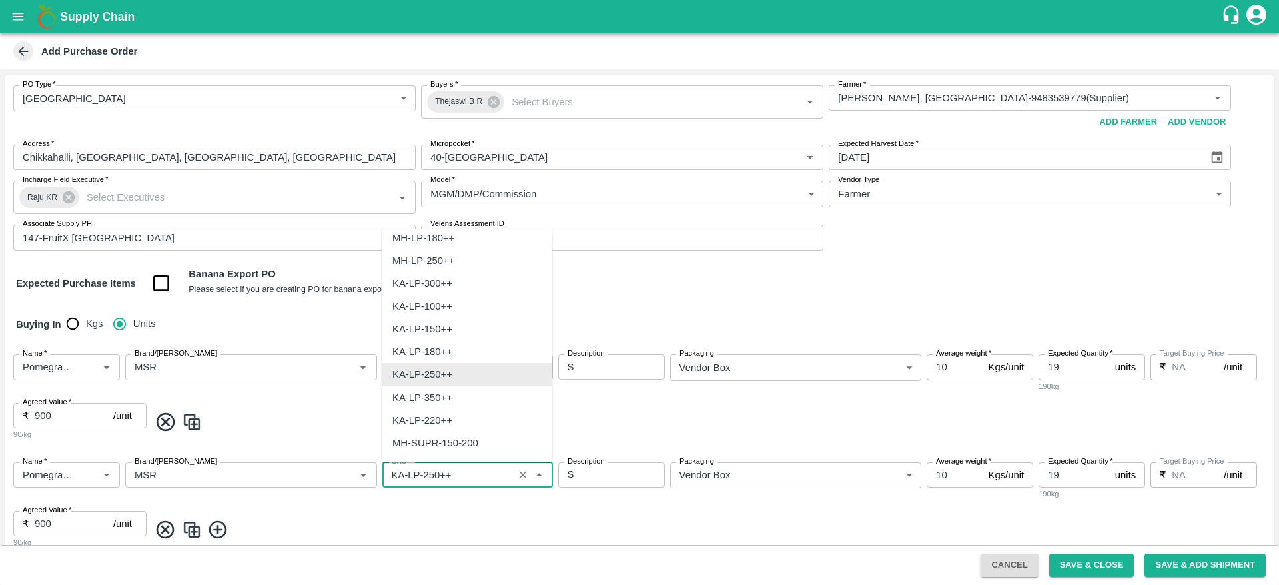
scroll to position [7654, 0]
click at [425, 404] on div "KA-LP-220++" at bounding box center [422, 401] width 60 height 15
type input "KA-LP-220++"
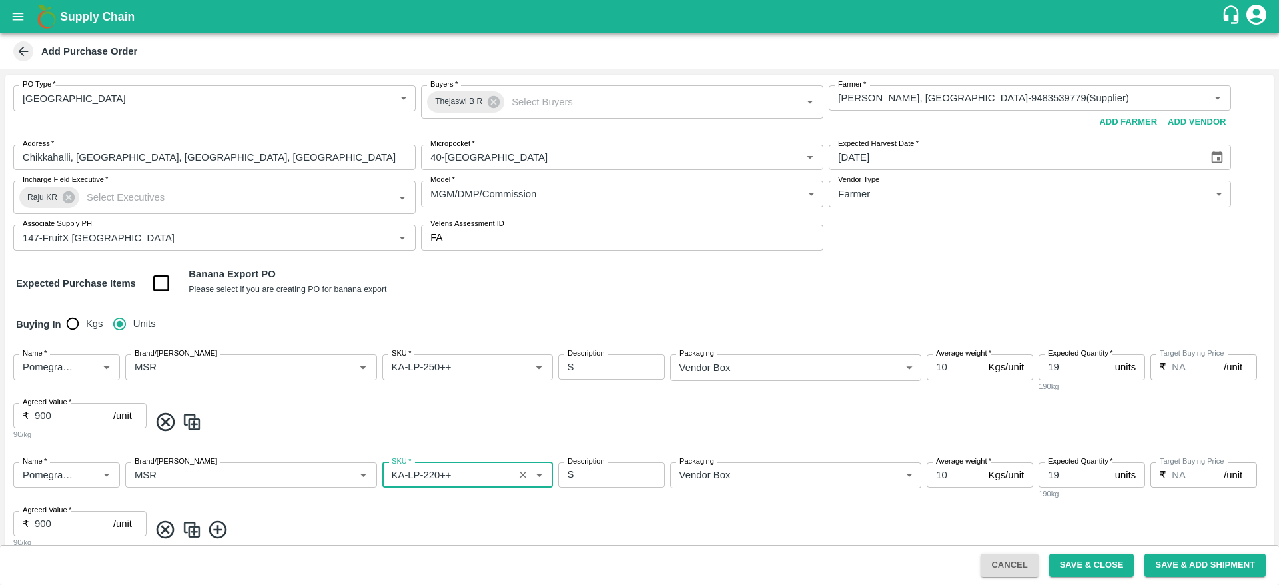
click at [606, 476] on textarea "S" at bounding box center [612, 475] width 88 height 14
type textarea "SPL"
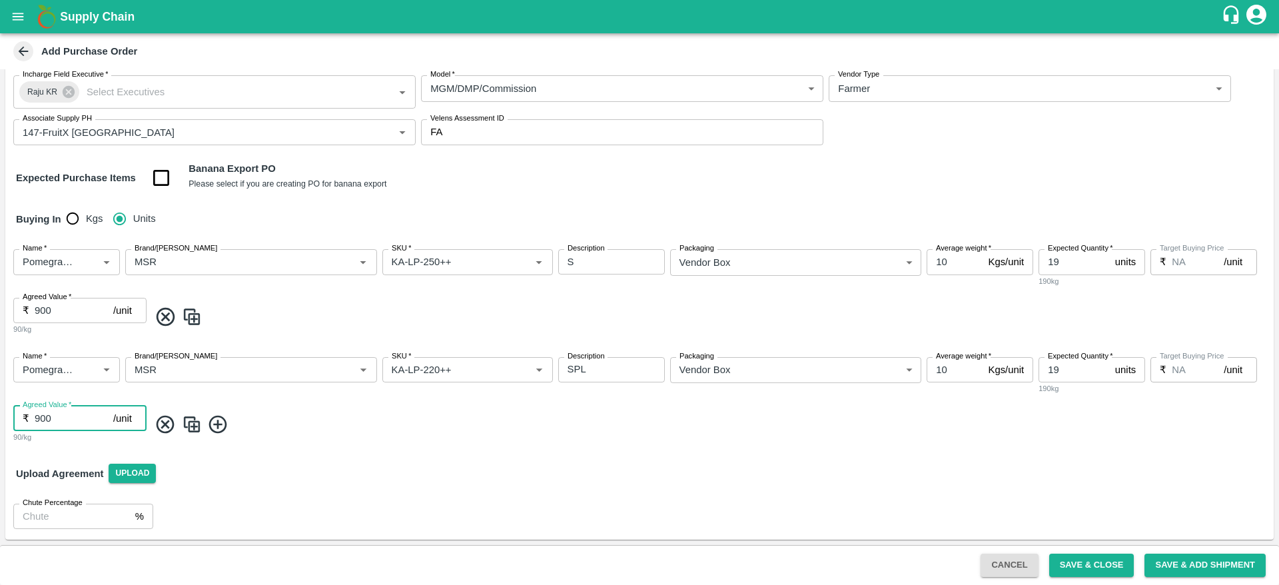
click at [83, 424] on input "900" at bounding box center [74, 418] width 79 height 25
type input "9"
type input "800"
click at [193, 431] on img at bounding box center [192, 425] width 20 height 22
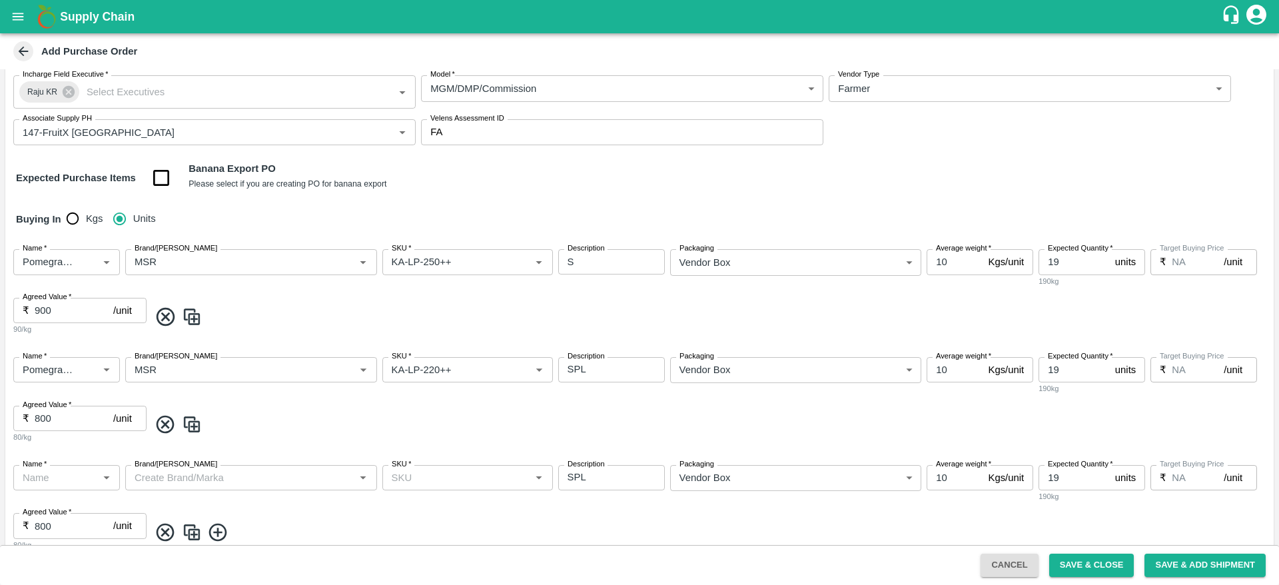
type input "Pomegranate"
type input "MSR"
click at [457, 476] on input "SKU   *" at bounding box center [447, 477] width 123 height 17
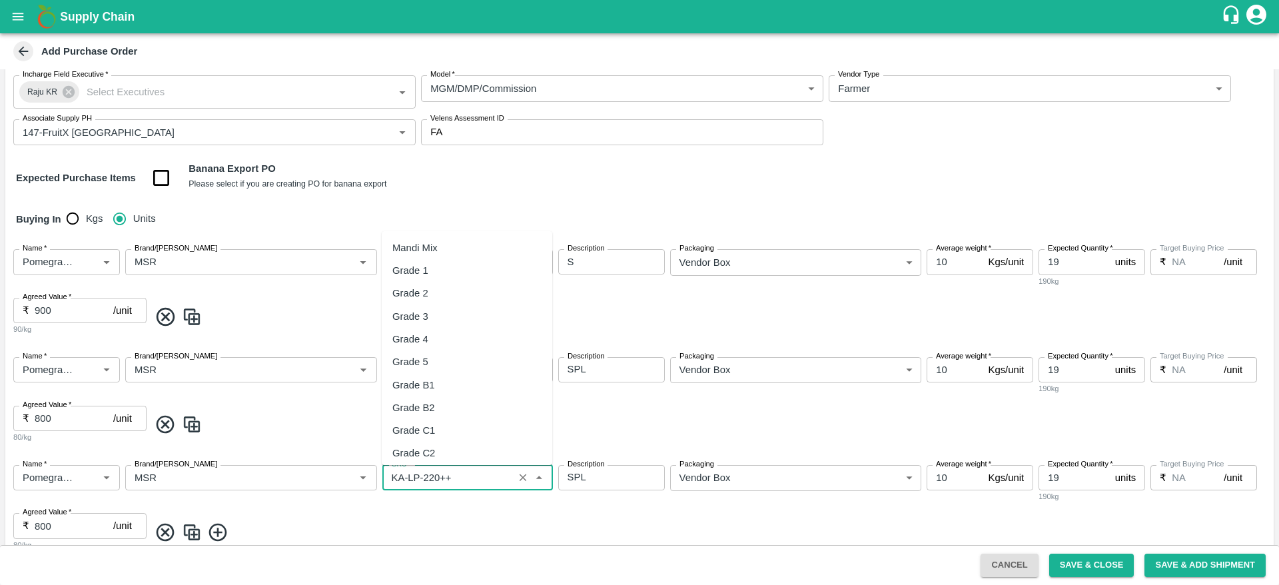
scroll to position [7604, 0]
click at [424, 382] on div "KA-LP-180++" at bounding box center [422, 385] width 60 height 15
type input "KA-LP-180++"
click at [1065, 374] on input "19" at bounding box center [1073, 369] width 71 height 25
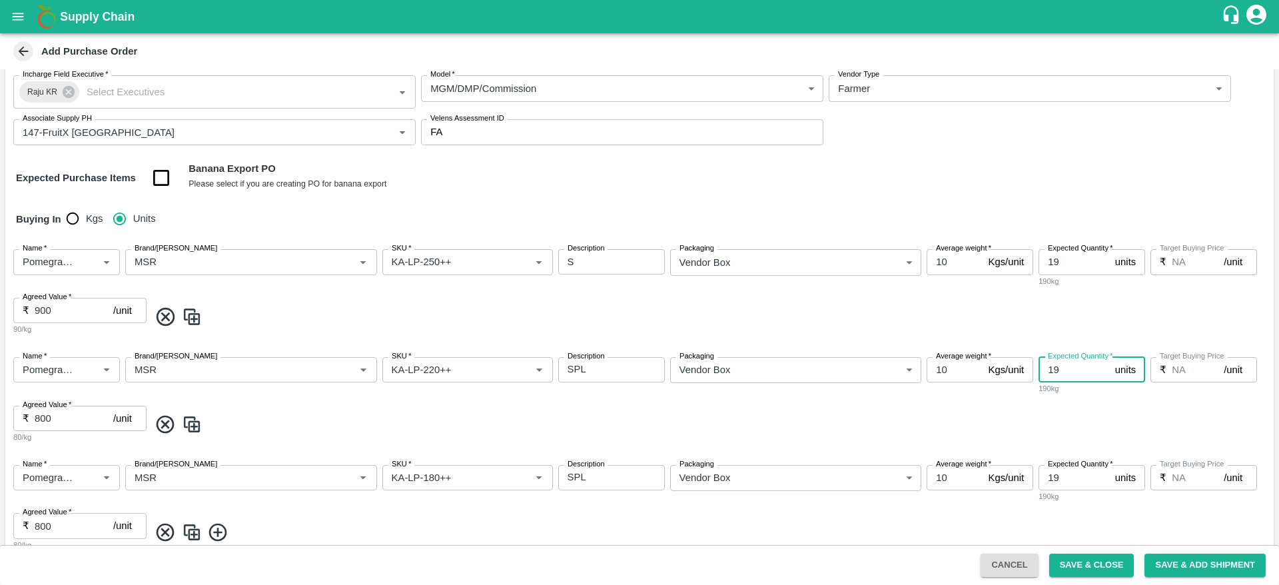
type input "1"
type input "37"
click at [1060, 480] on input "19" at bounding box center [1073, 477] width 71 height 25
type input "1"
click at [596, 484] on div "SPL x Description" at bounding box center [611, 477] width 107 height 25
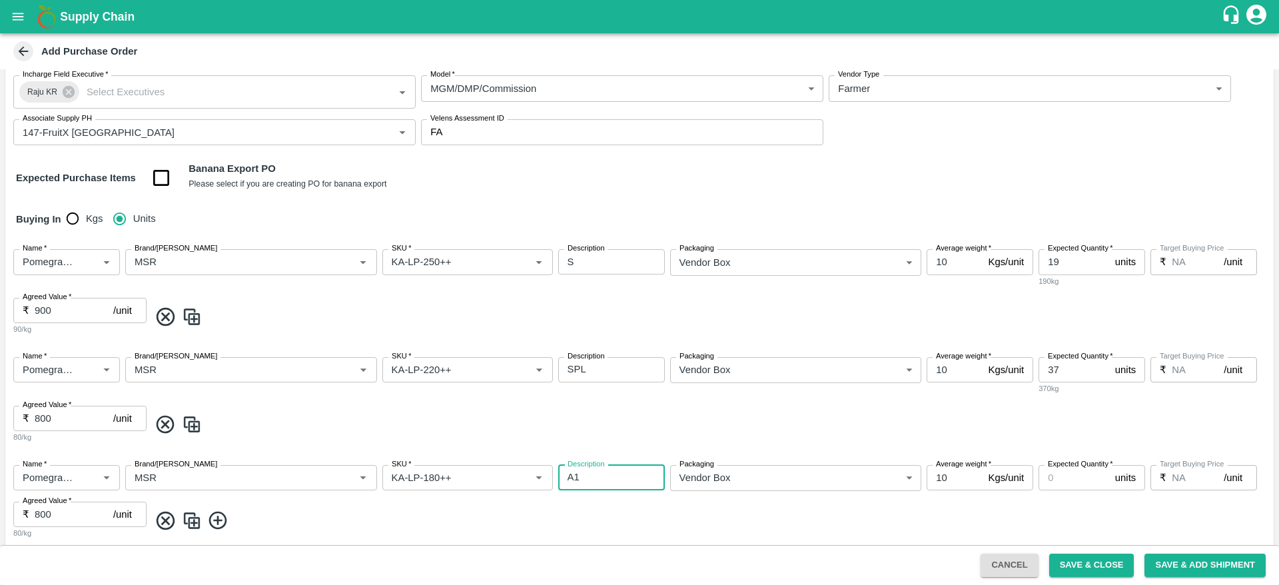
type textarea "A1"
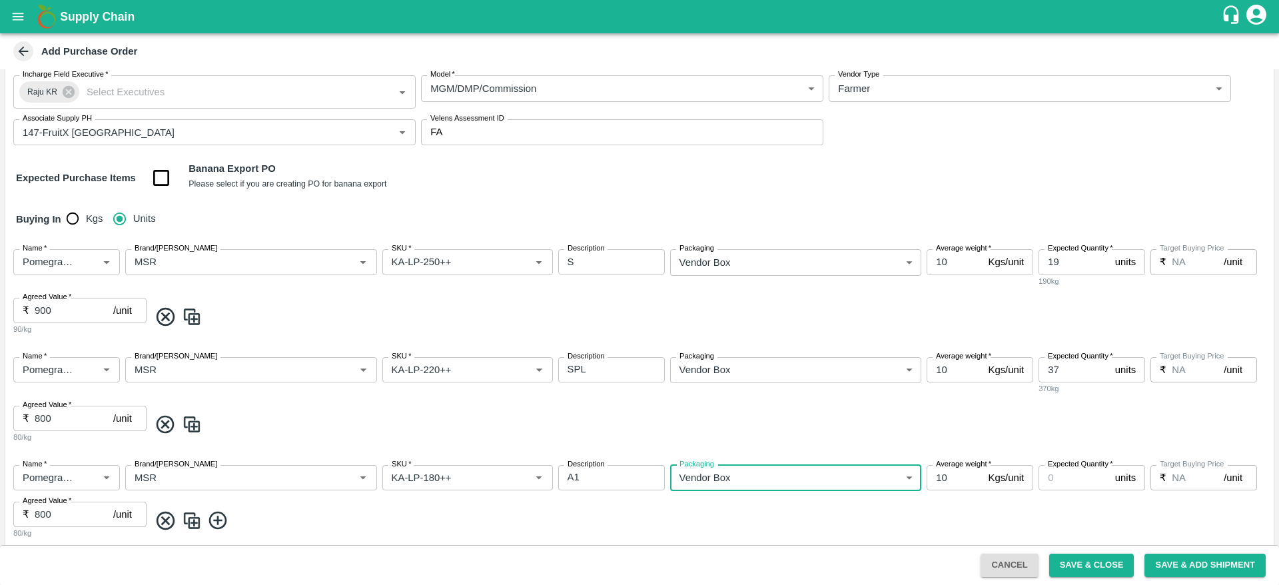
click at [1054, 482] on input "Expected Quantity   *" at bounding box center [1073, 477] width 71 height 25
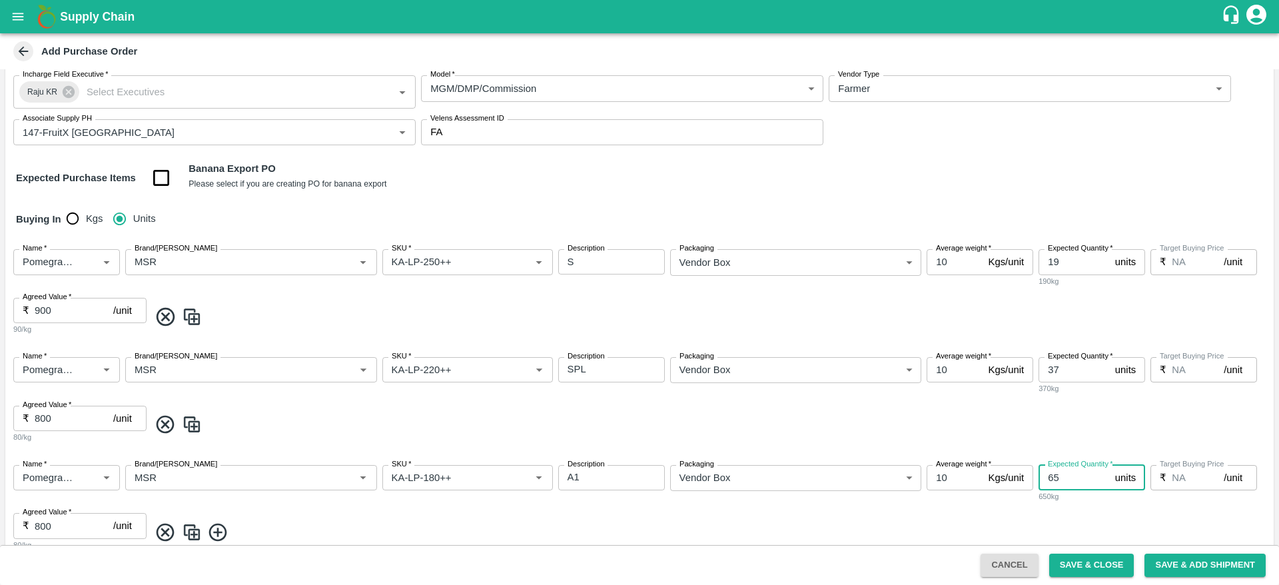
type input "65"
click at [77, 530] on input "800" at bounding box center [74, 525] width 79 height 25
type input "8"
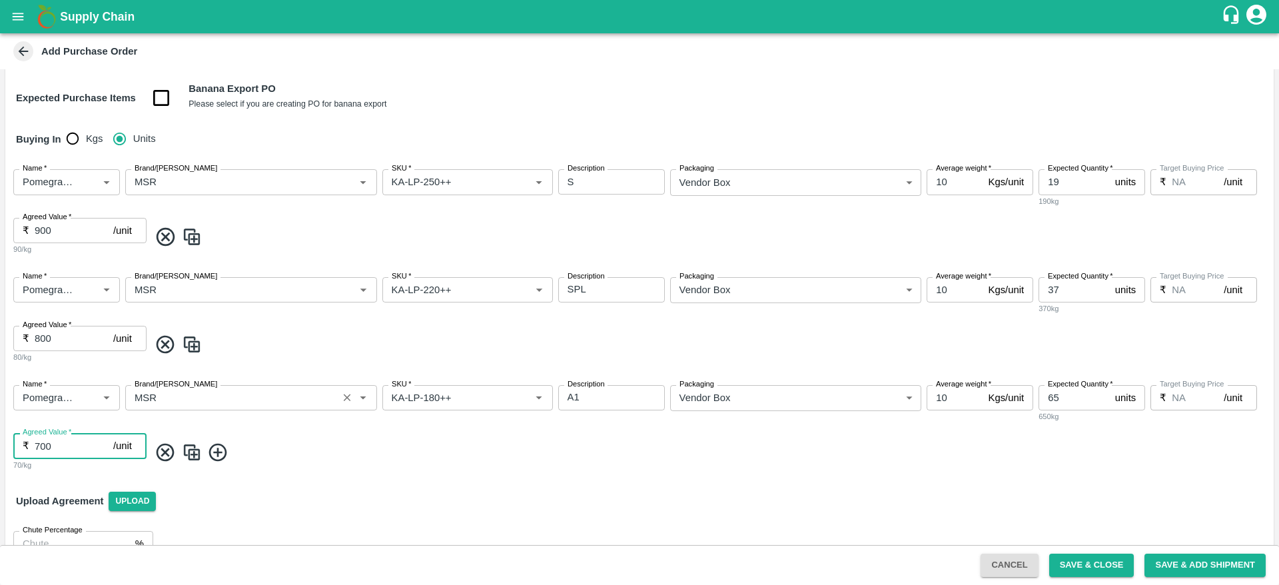
scroll to position [213, 0]
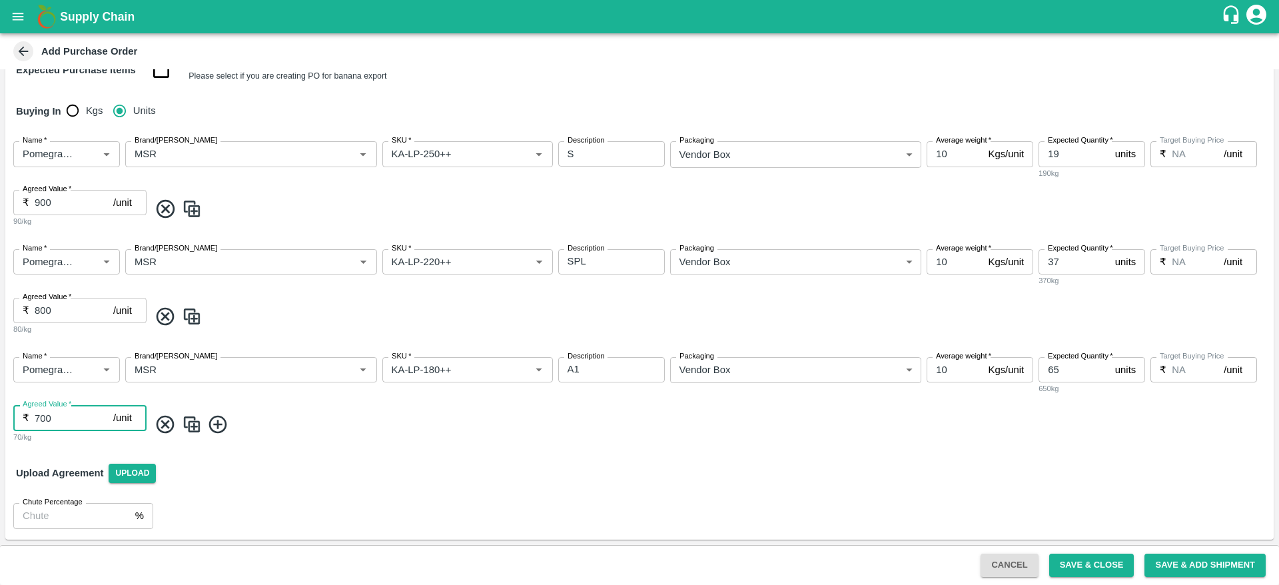
type input "700"
click at [191, 432] on img at bounding box center [192, 425] width 20 height 22
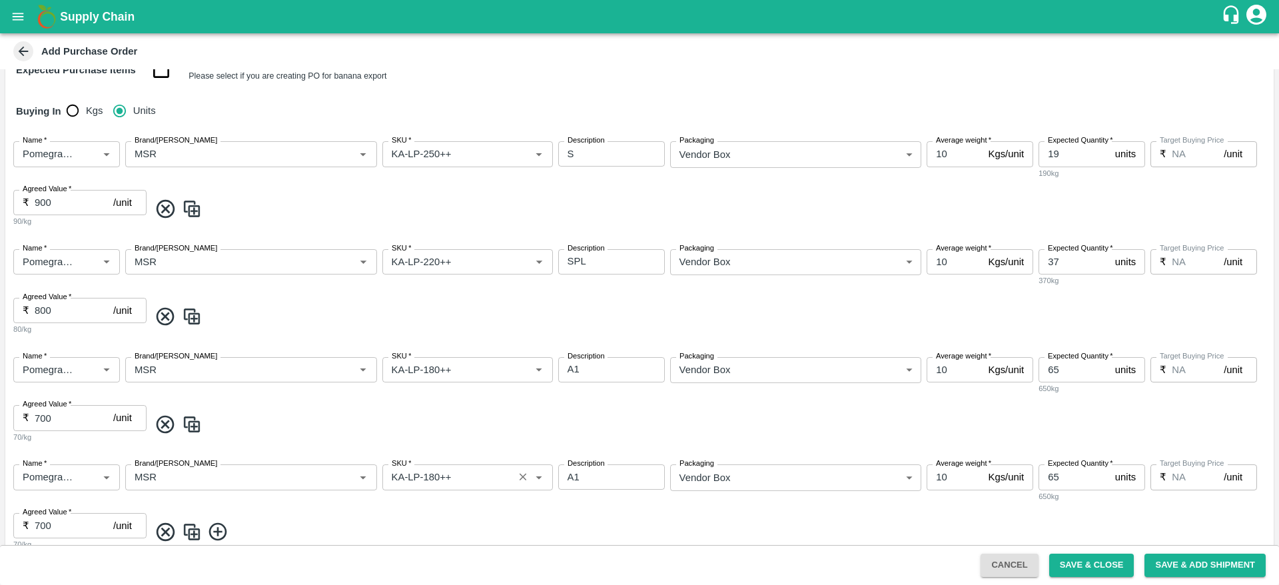
click at [476, 476] on input "SKU   *" at bounding box center [447, 476] width 123 height 17
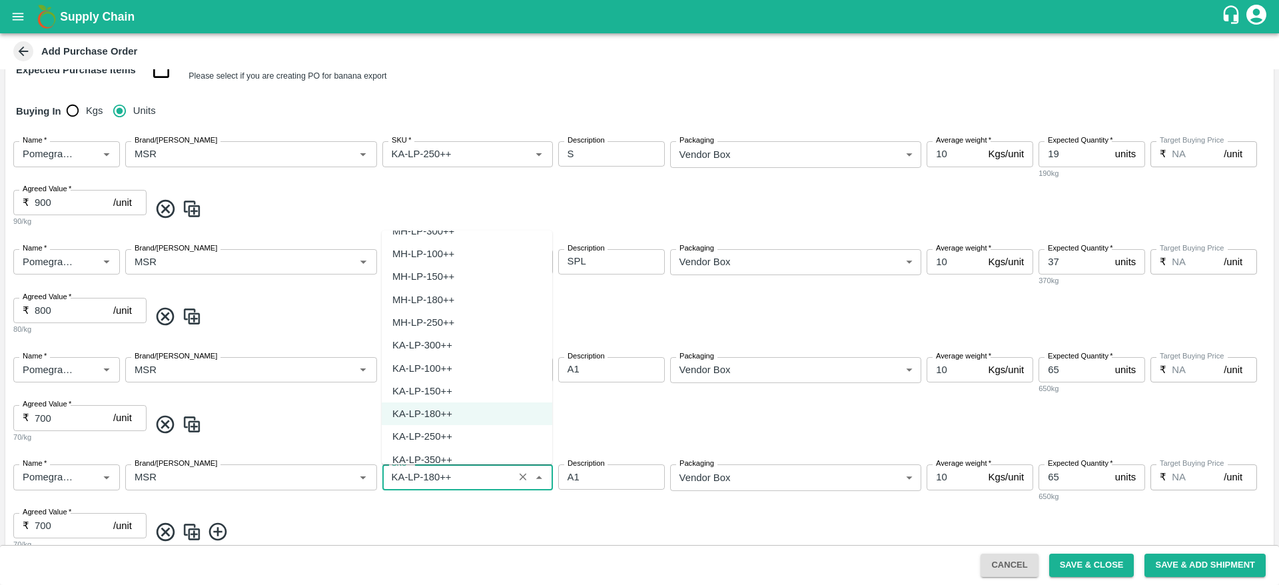
scroll to position [7591, 0]
click at [416, 376] on div "KA-LP-150++" at bounding box center [422, 374] width 60 height 15
type input "KA-LP-150++"
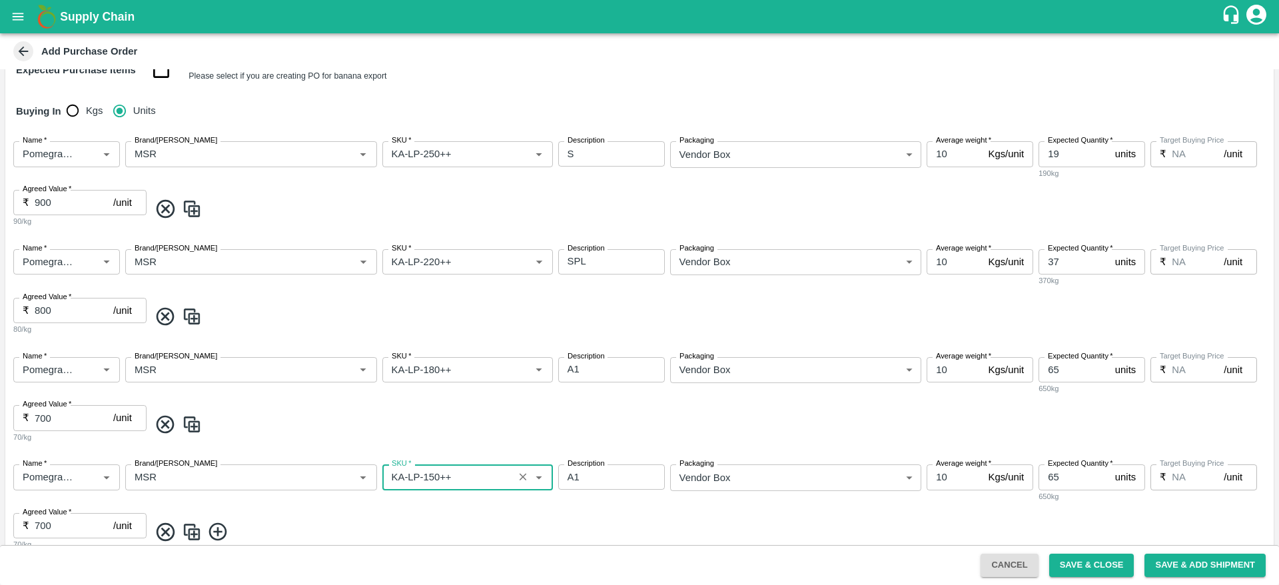
click at [1063, 470] on input "65" at bounding box center [1073, 476] width 71 height 25
type input "6"
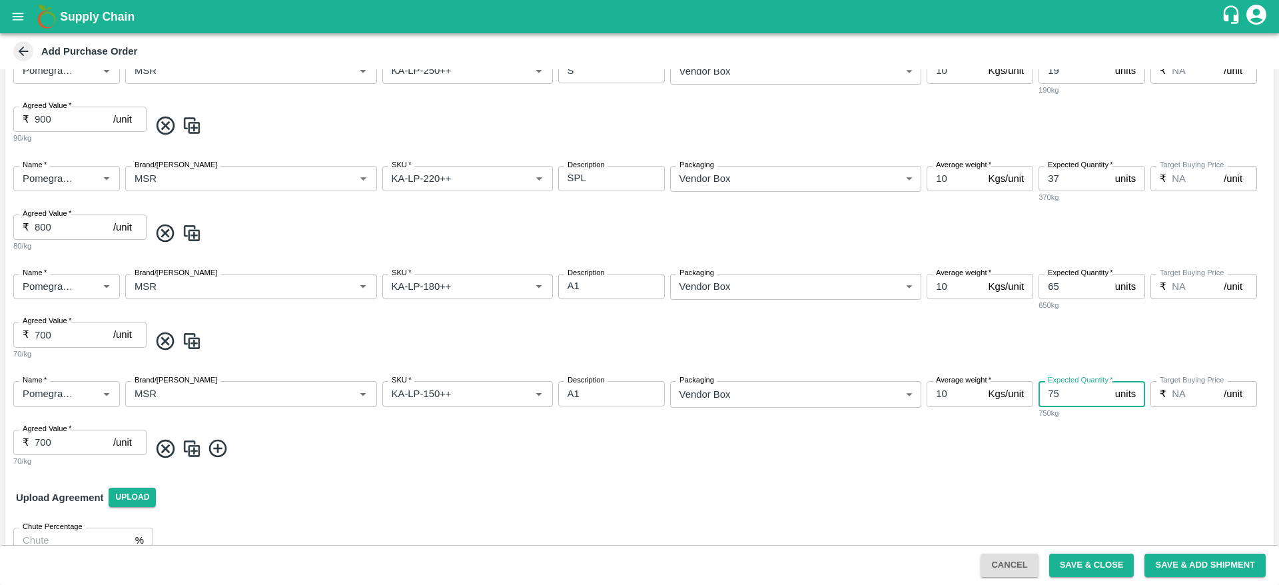
scroll to position [301, 0]
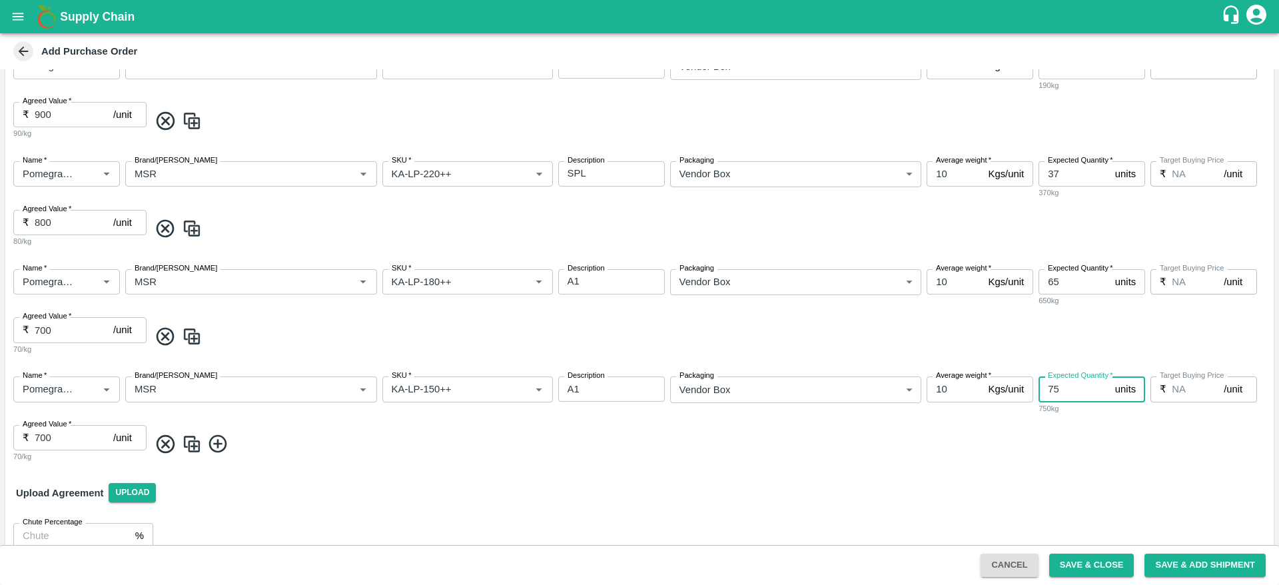
type input "75"
click at [63, 441] on input "700" at bounding box center [74, 437] width 79 height 25
type input "7"
type input "600"
click at [191, 446] on img at bounding box center [192, 444] width 20 height 22
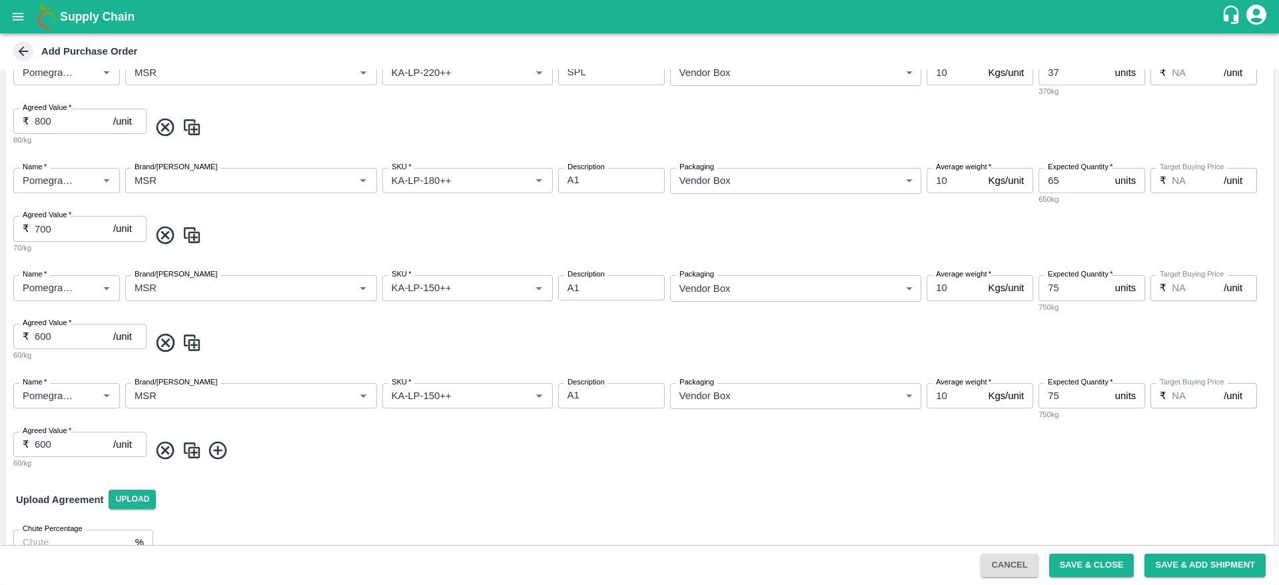
scroll to position [412, 0]
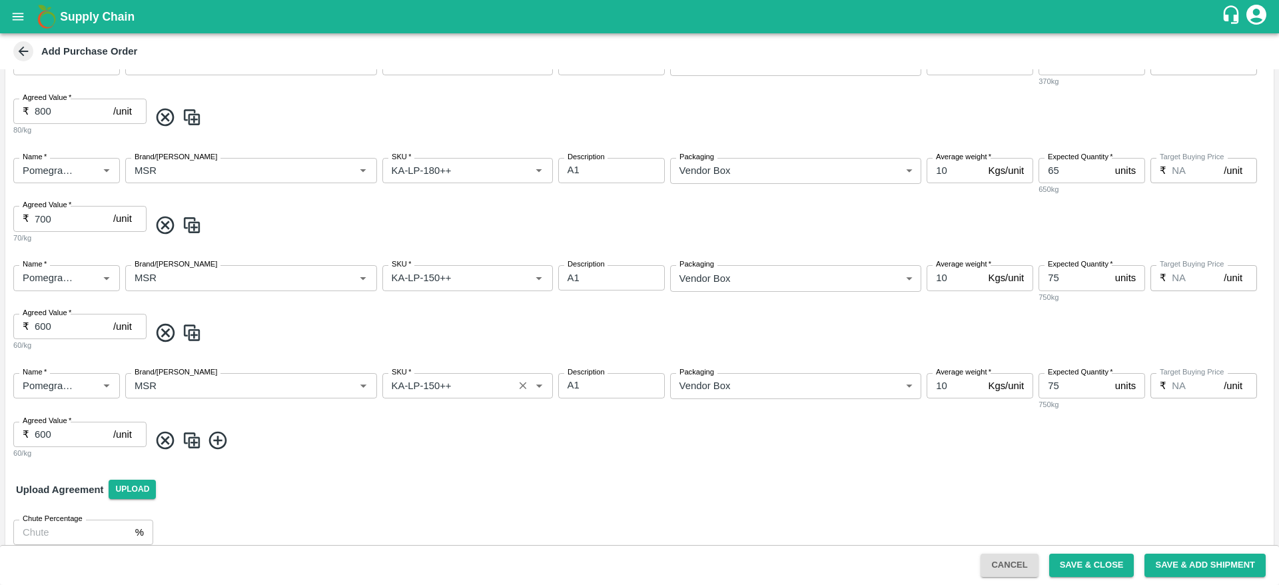
click at [479, 388] on input "SKU   *" at bounding box center [447, 385] width 123 height 17
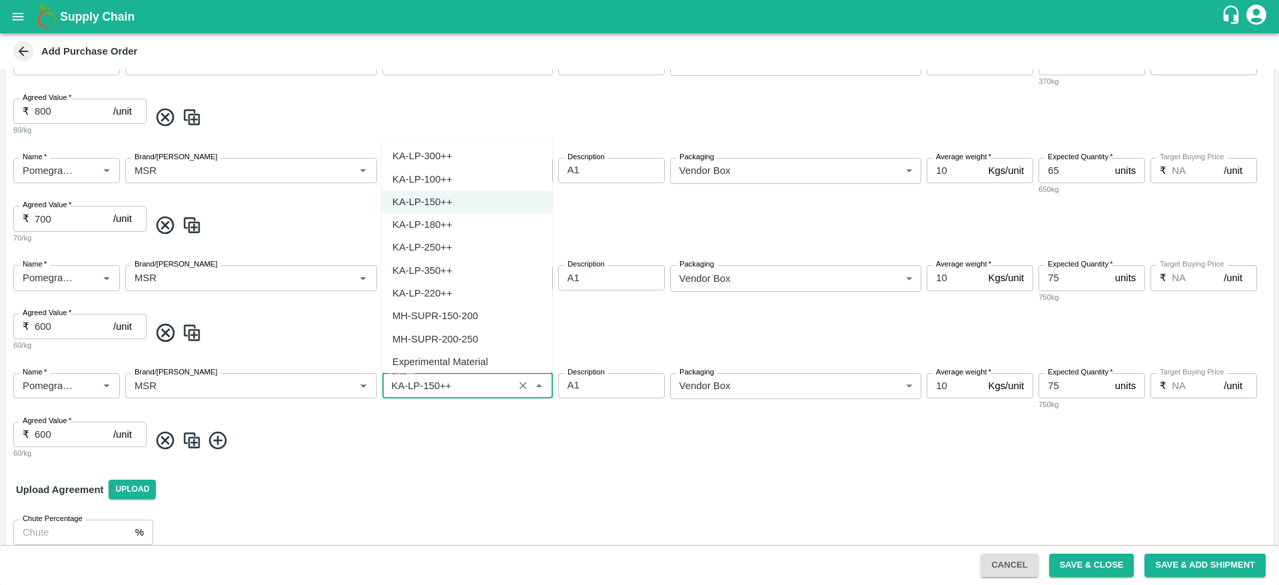
scroll to position [7632, 0]
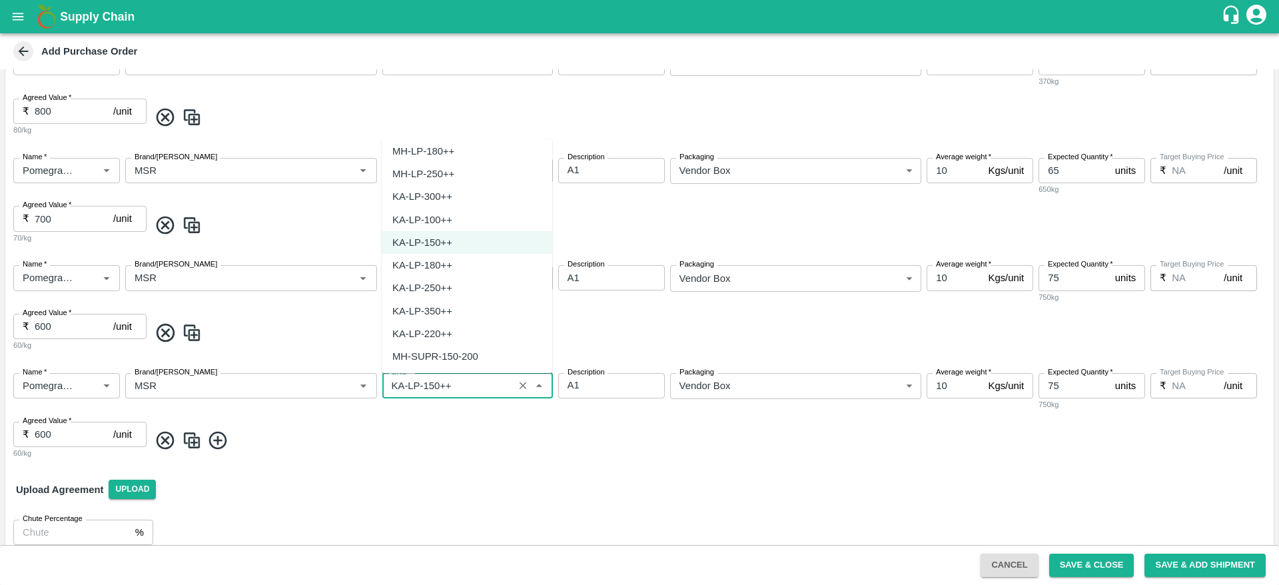
click at [422, 222] on div "KA-LP-100++" at bounding box center [422, 219] width 60 height 15
type input "KA-LP-100++"
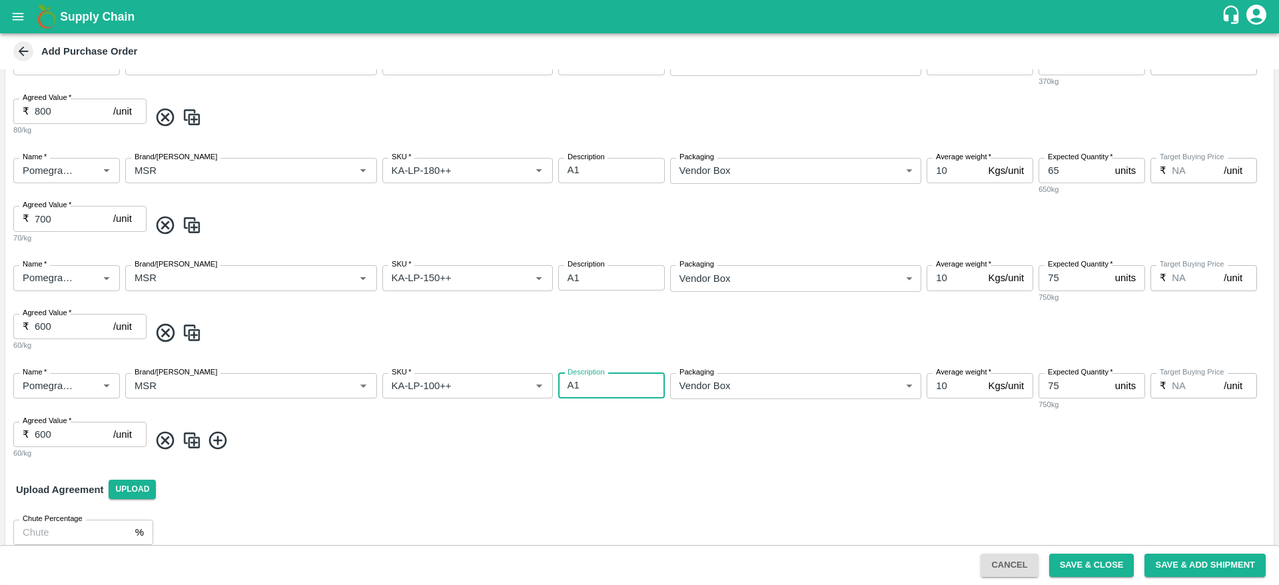
click at [610, 384] on textarea "A1" at bounding box center [612, 385] width 88 height 14
click at [597, 282] on textarea "A1" at bounding box center [612, 278] width 88 height 14
type textarea "A2"
click at [588, 380] on textarea "A1" at bounding box center [612, 385] width 88 height 14
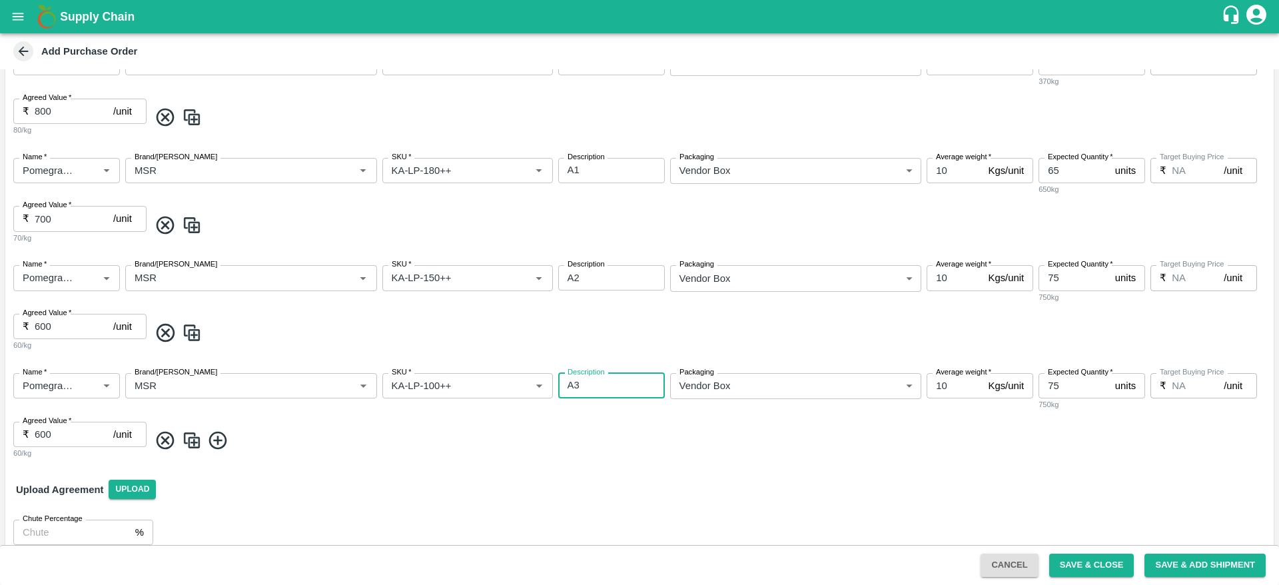
type textarea "A3"
click at [1070, 384] on input "75" at bounding box center [1073, 385] width 71 height 25
type input "7"
type input "60"
click at [65, 437] on input "600" at bounding box center [74, 434] width 79 height 25
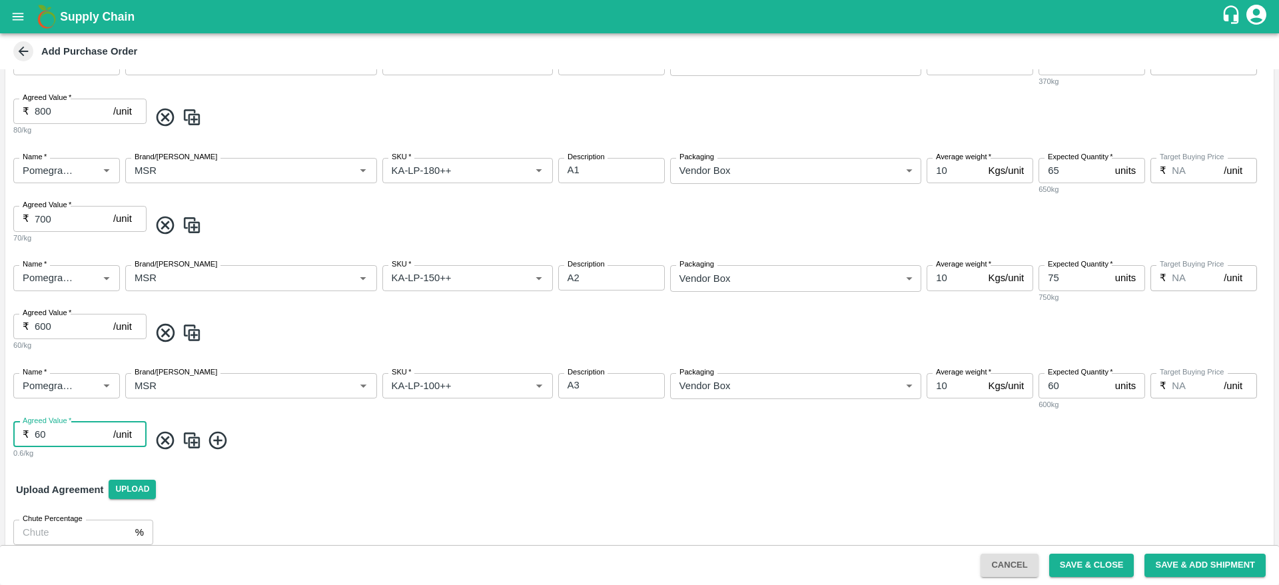
type input "6"
type input "500"
click at [189, 440] on img at bounding box center [192, 441] width 20 height 22
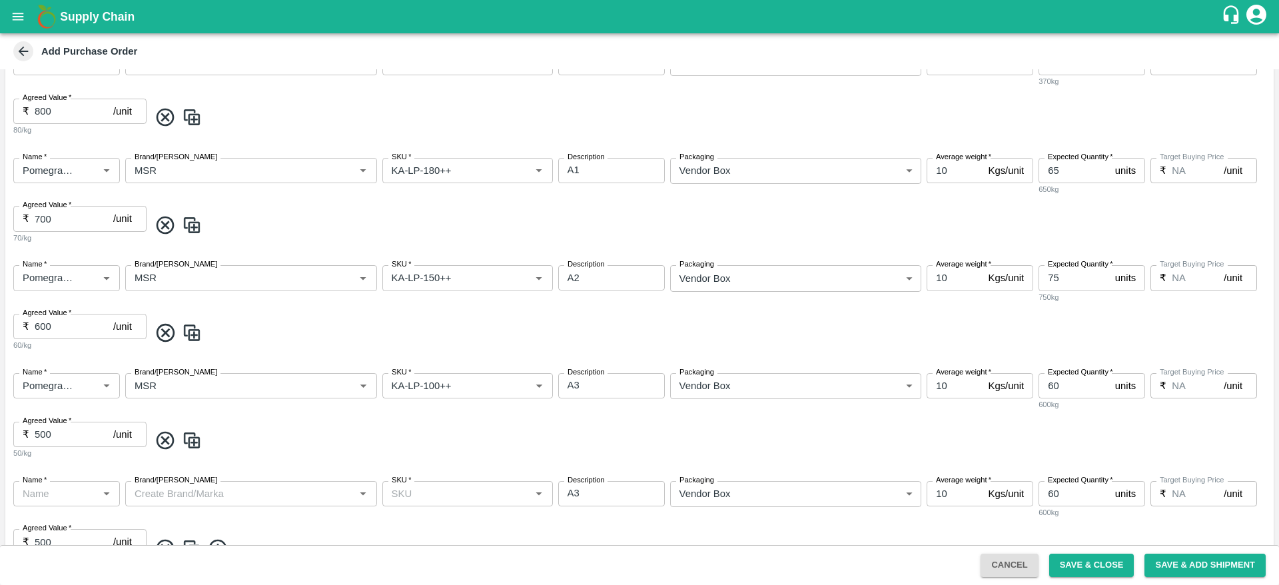
type input "Pomegranate"
type input "MSR"
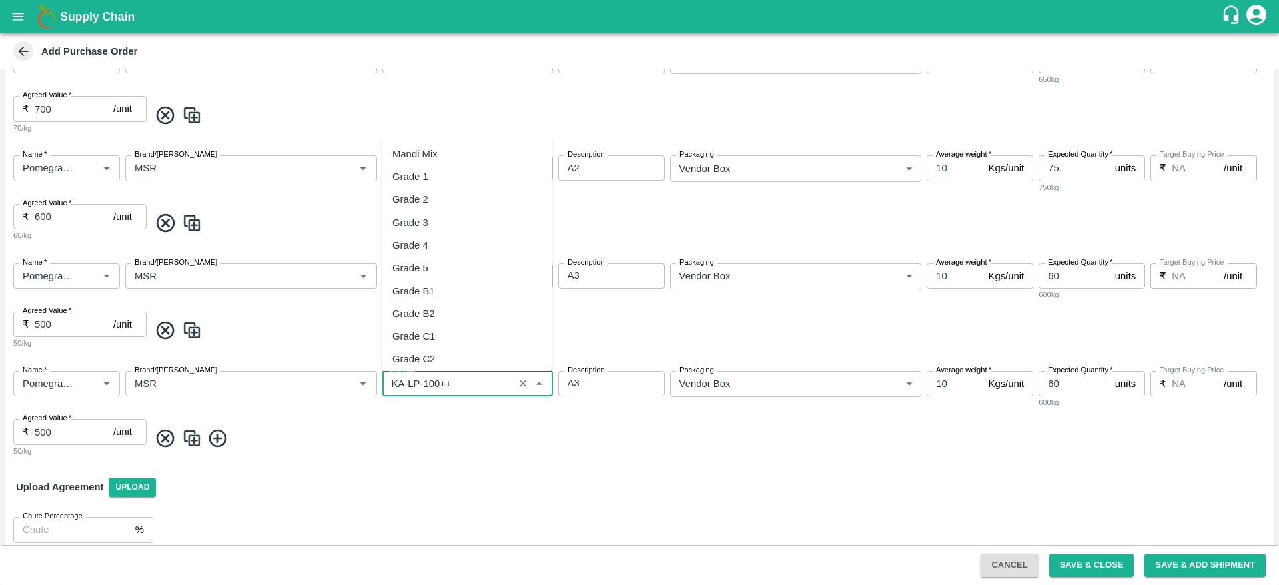
click at [490, 383] on input "SKU   *" at bounding box center [447, 383] width 123 height 17
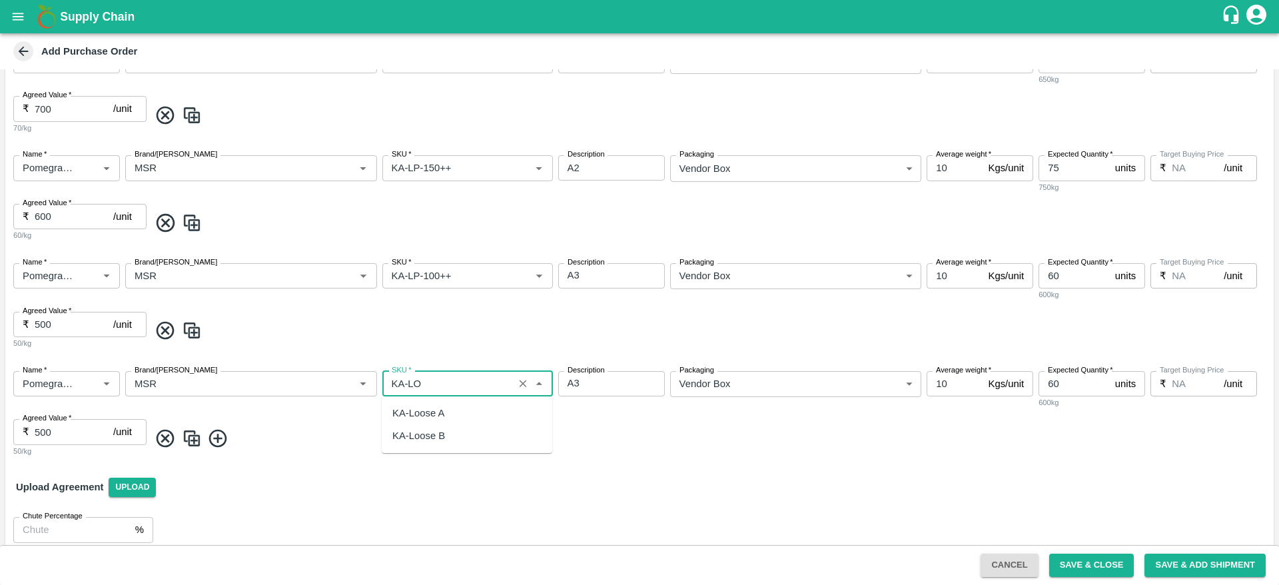
scroll to position [0, 0]
click at [437, 410] on div "KA-Loose A" at bounding box center [418, 413] width 52 height 15
type input "KA-Loose A"
click at [1071, 380] on input "60" at bounding box center [1073, 383] width 71 height 25
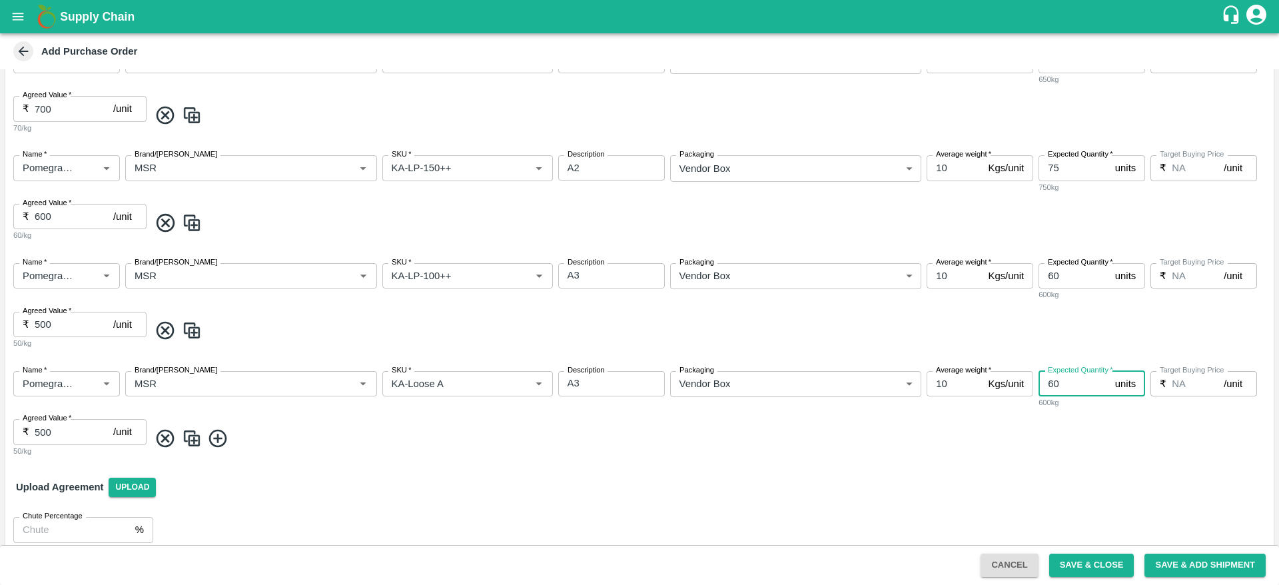
type input "6"
type input "26"
click at [61, 435] on input "500" at bounding box center [74, 431] width 79 height 25
type input "5"
type input "400"
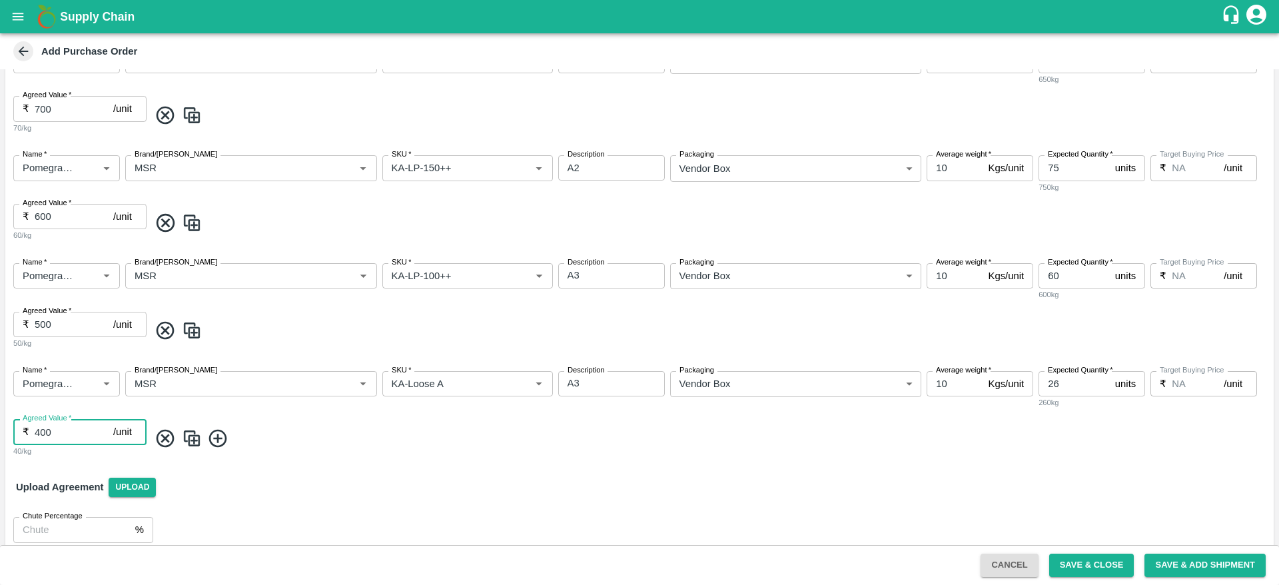
click at [193, 439] on img at bounding box center [192, 439] width 20 height 22
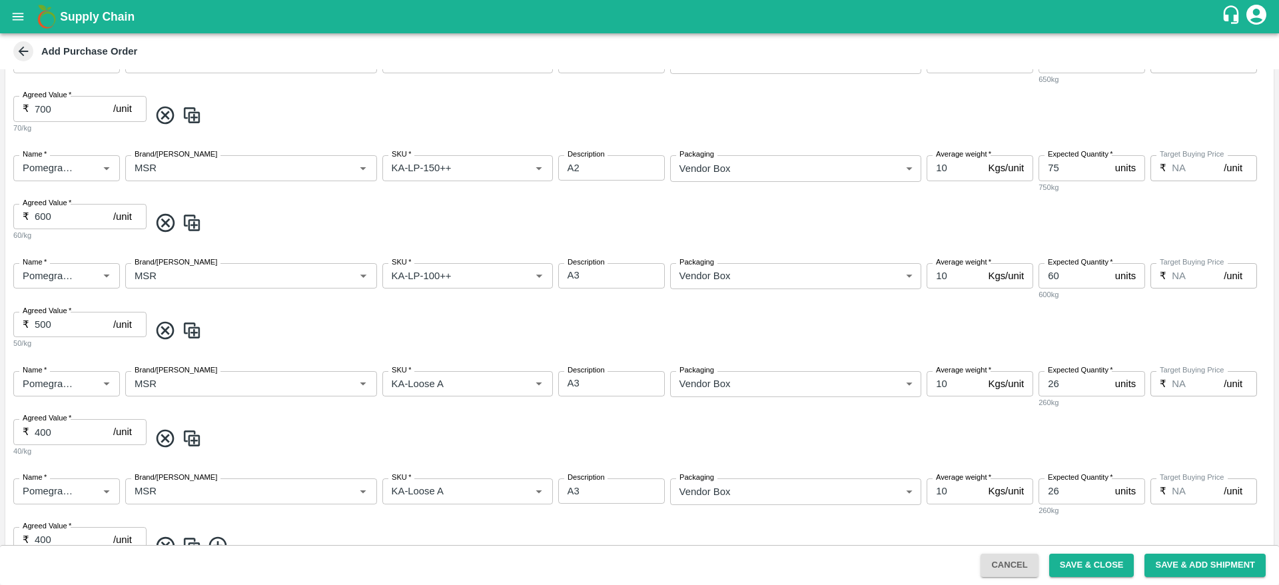
scroll to position [643, 0]
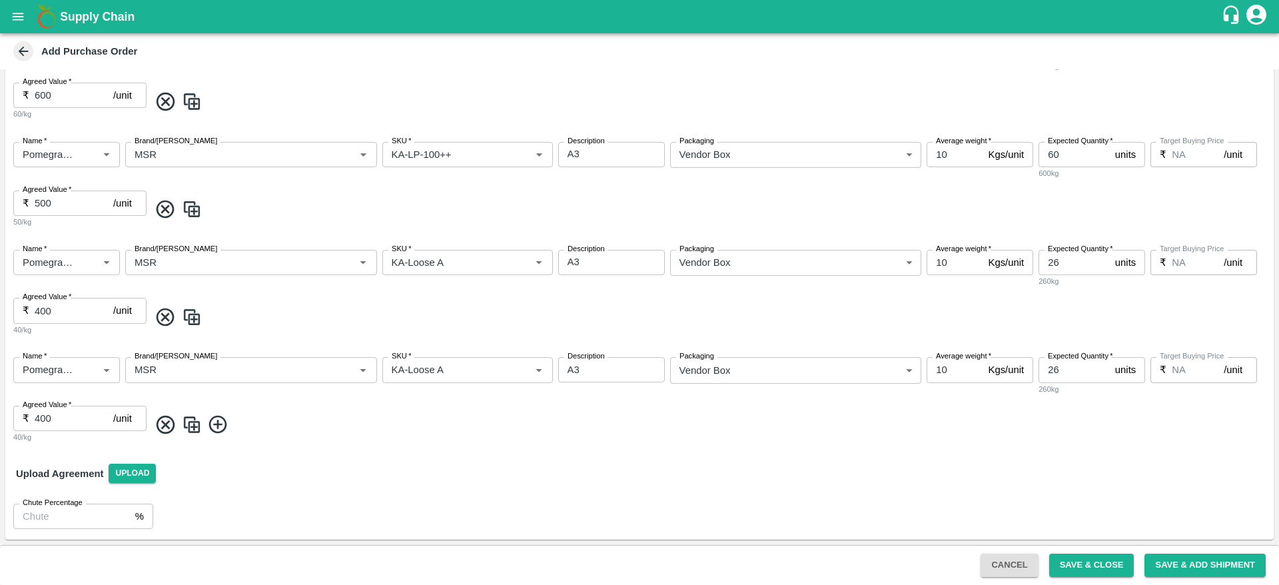
click at [593, 264] on textarea "A3" at bounding box center [612, 262] width 88 height 14
type textarea "A"
type textarea "LOOSE A"
click at [1067, 367] on input "26" at bounding box center [1073, 369] width 71 height 25
type input "2"
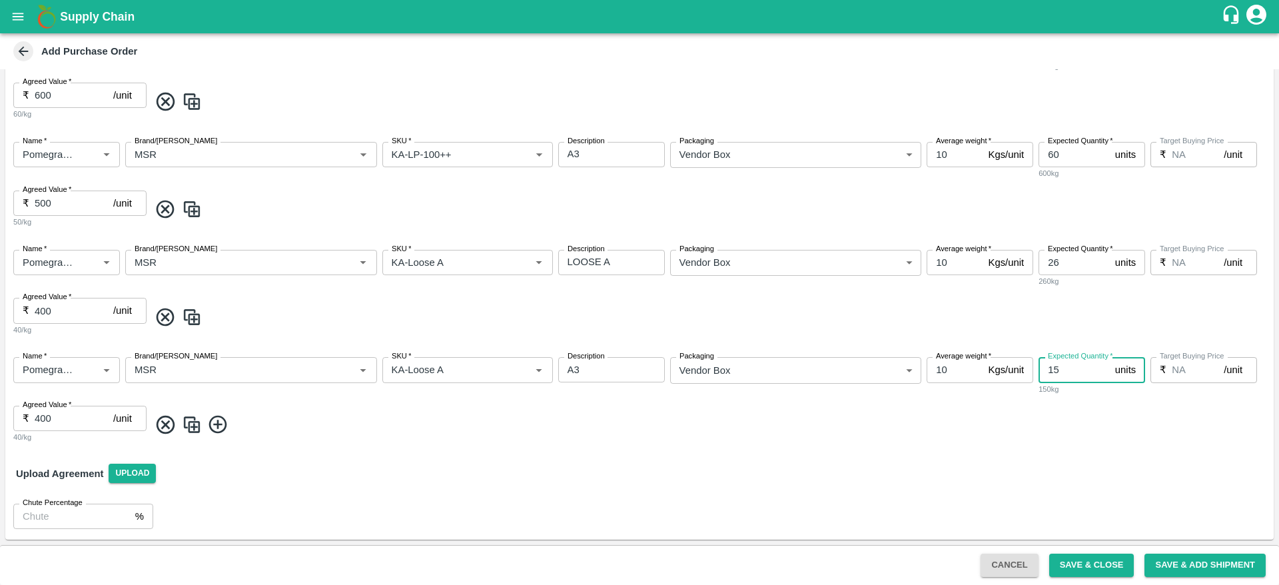
type input "15"
click at [586, 368] on textarea "A3" at bounding box center [612, 370] width 88 height 14
type textarea "A"
type textarea "LOOSE B"
click at [454, 369] on input "SKU   *" at bounding box center [447, 369] width 123 height 17
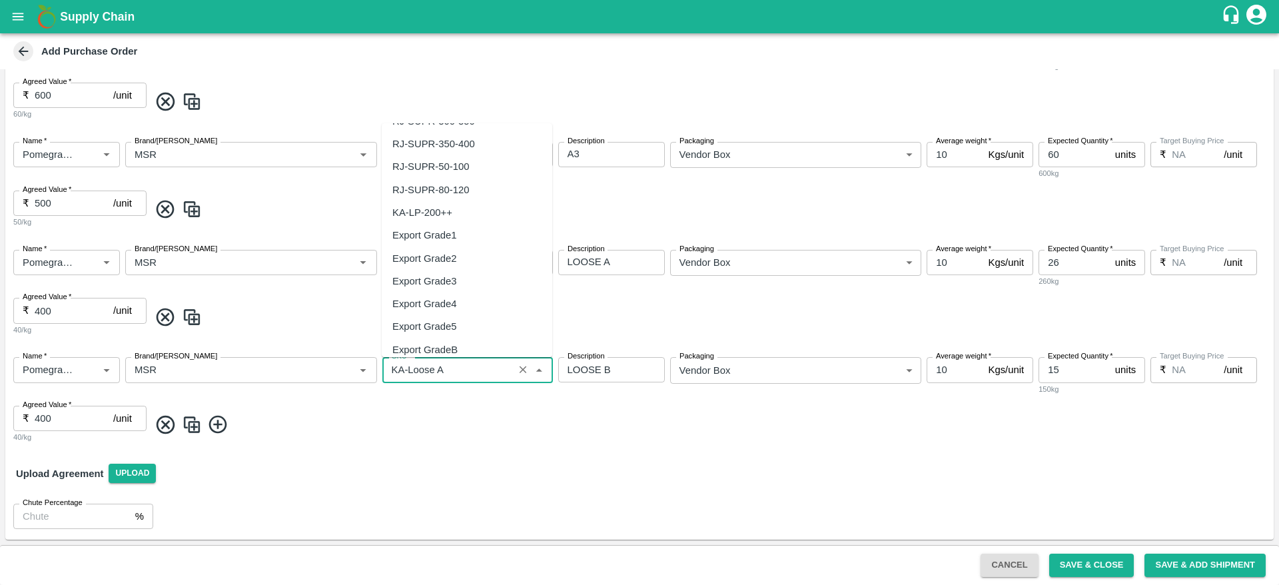
scroll to position [8642, 0]
click at [520, 371] on icon "Clear" at bounding box center [523, 370] width 13 height 13
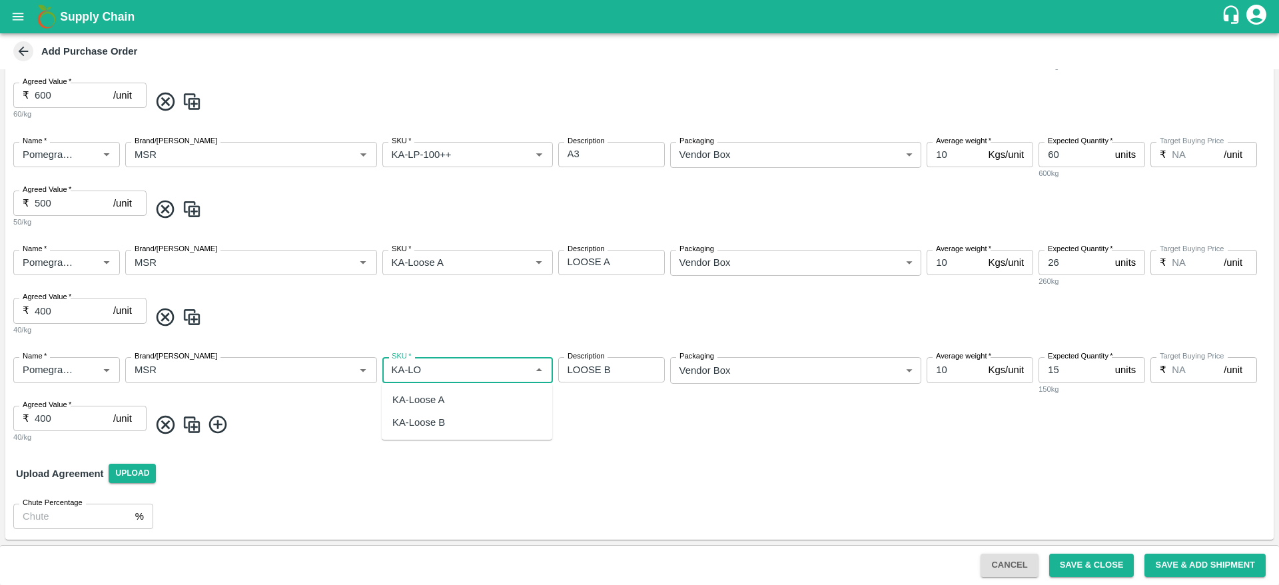
scroll to position [0, 0]
click at [430, 429] on div "KA-Loose B" at bounding box center [418, 422] width 53 height 15
type input "KA-Loose B"
click at [80, 419] on input "400" at bounding box center [74, 418] width 79 height 25
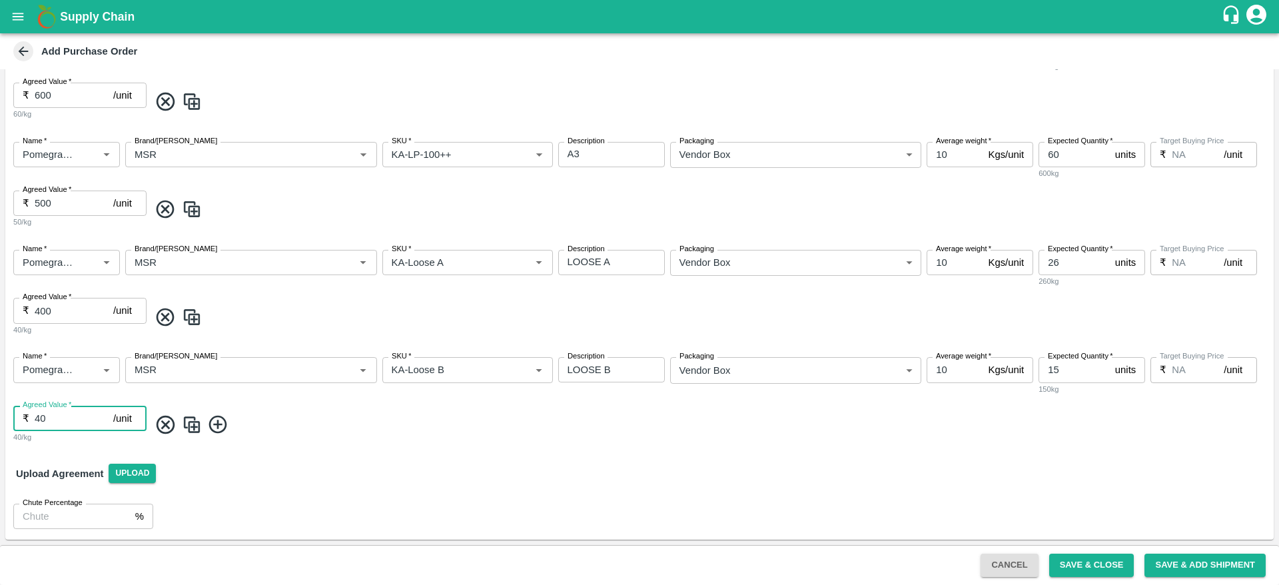
type input "4"
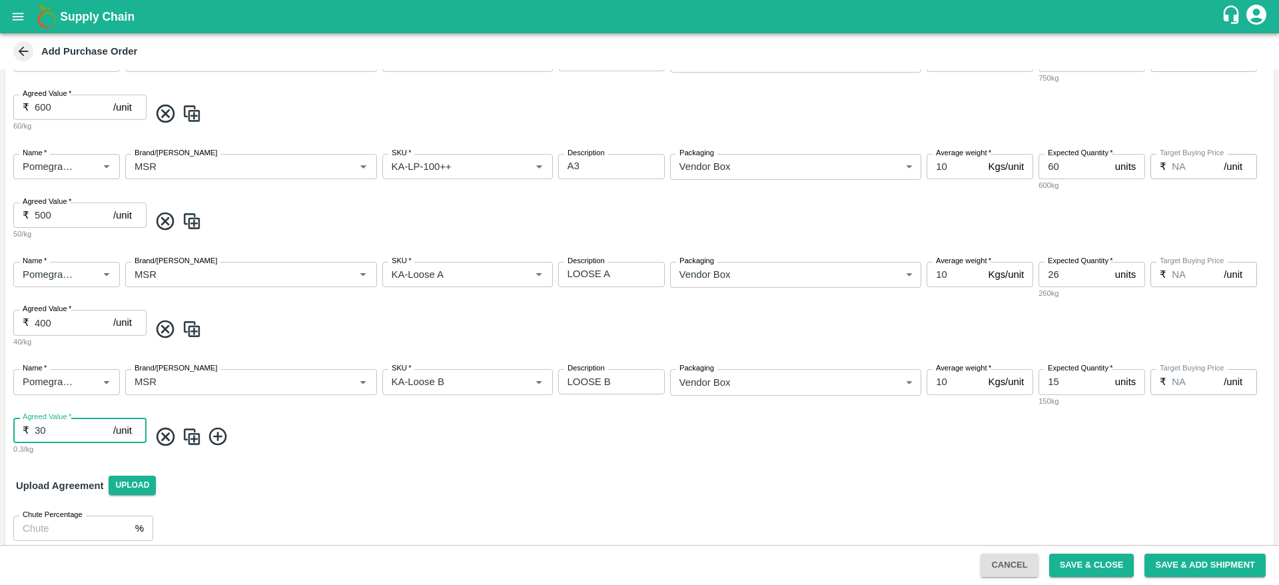
scroll to position [643, 0]
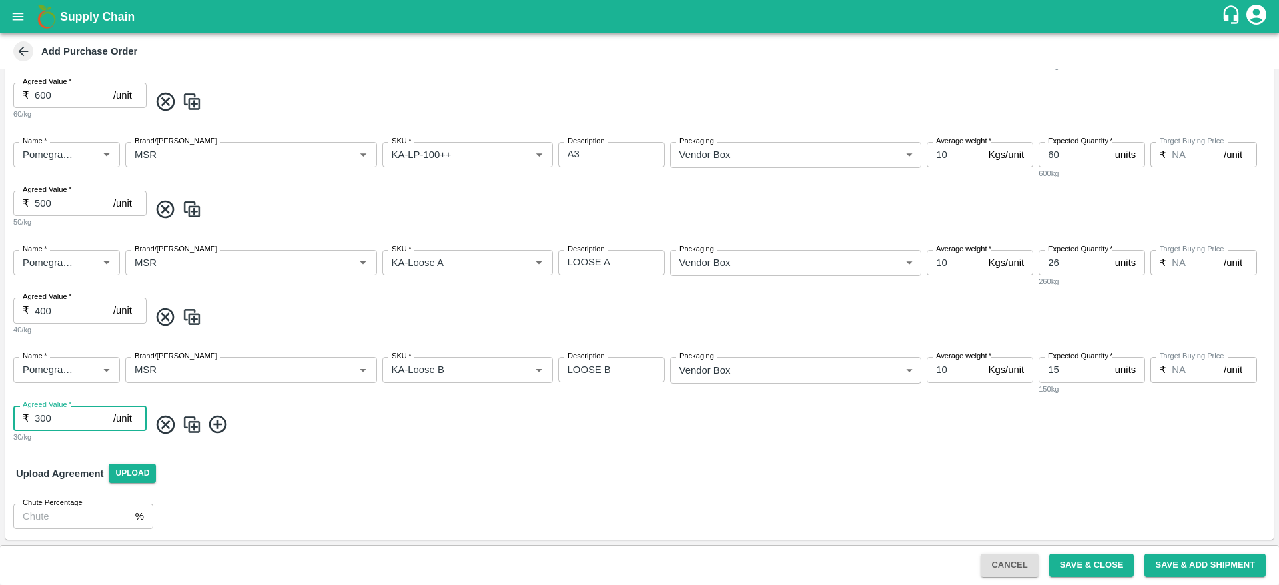
type input "300"
click at [194, 426] on img at bounding box center [192, 425] width 20 height 22
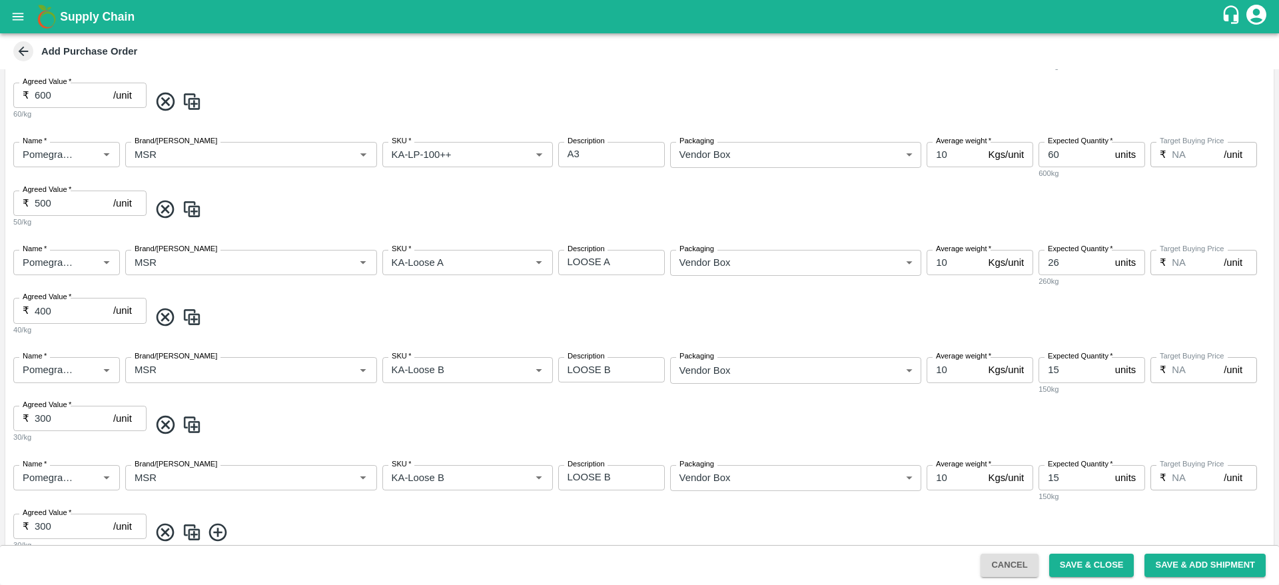
scroll to position [751, 0]
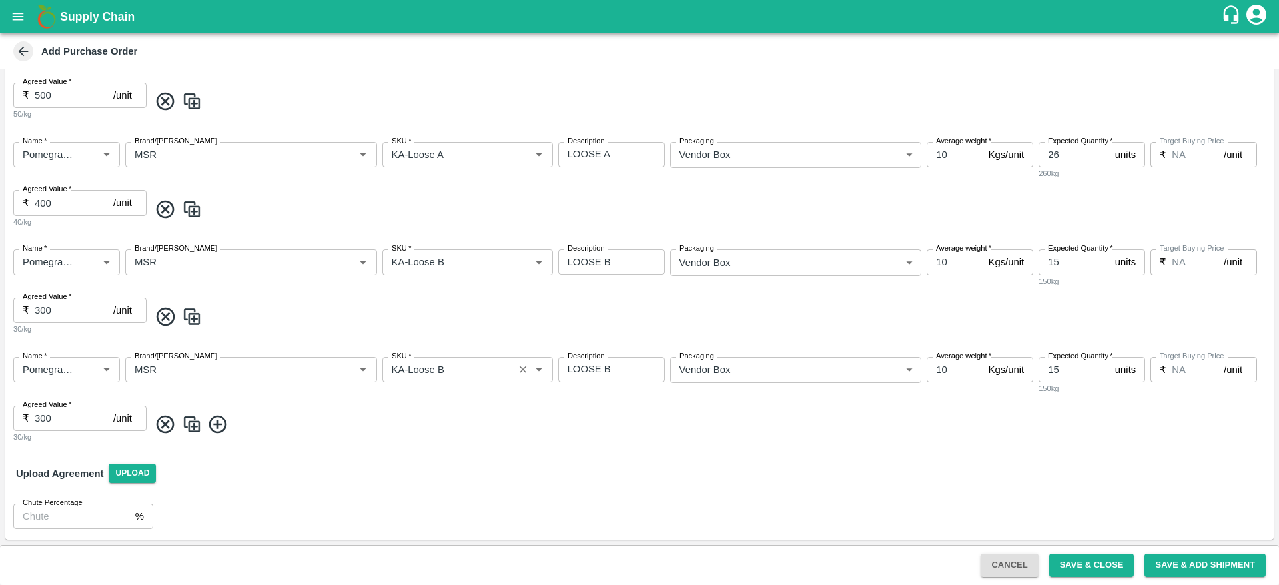
click at [508, 371] on input "SKU   *" at bounding box center [447, 369] width 123 height 17
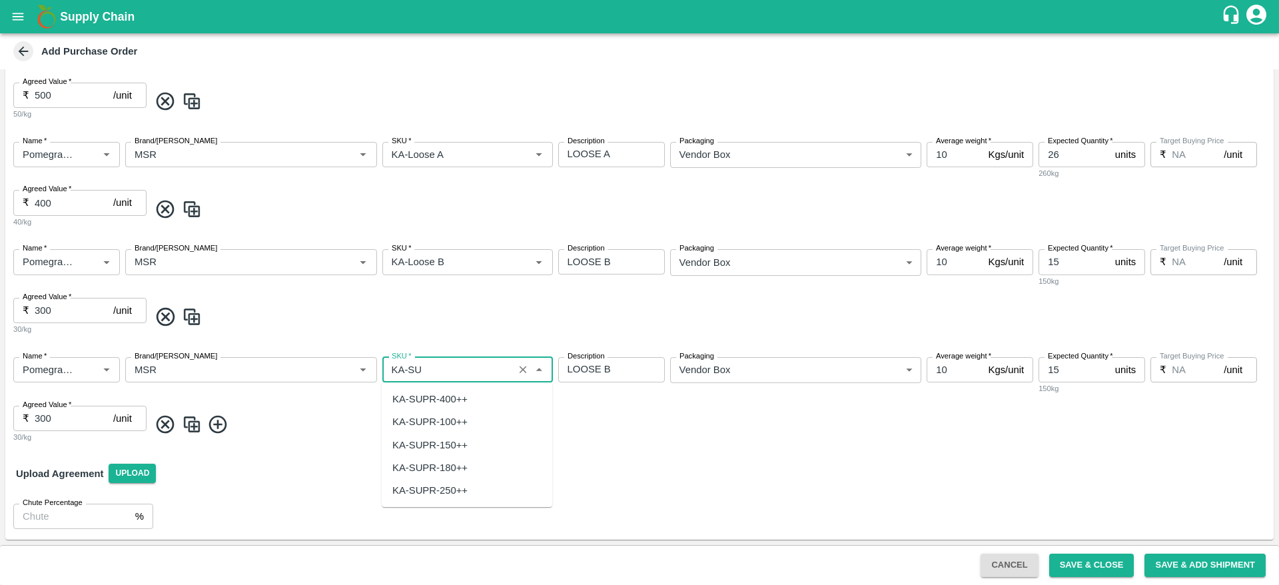
scroll to position [0, 0]
click at [464, 462] on div "KA-SUPR-180++" at bounding box center [429, 467] width 75 height 15
type input "KA-SUPR-180++"
click at [1071, 370] on input "15" at bounding box center [1073, 369] width 71 height 25
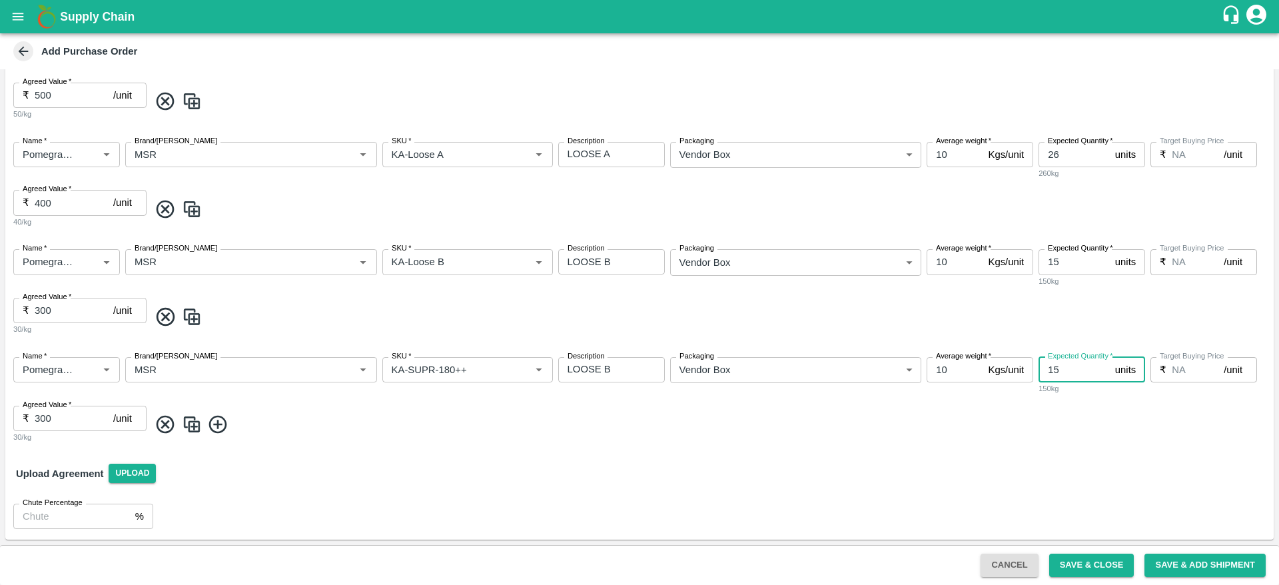
type input "1"
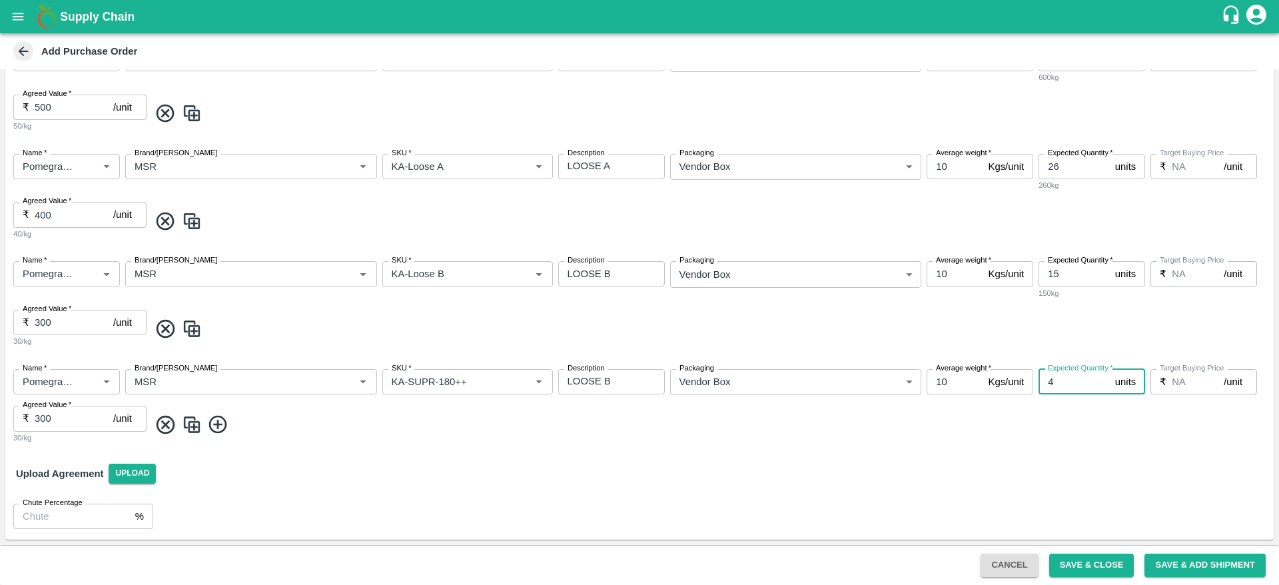
scroll to position [751, 0]
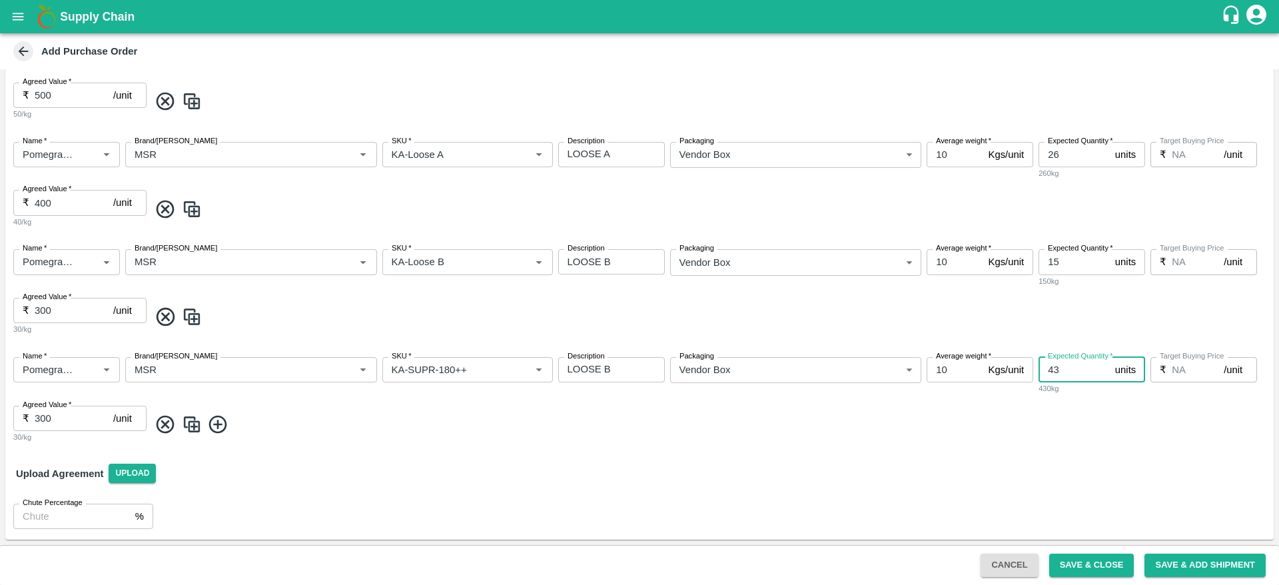
type input "43"
click at [71, 414] on input "300" at bounding box center [74, 418] width 79 height 25
type input "3"
type input "400"
click at [197, 422] on img at bounding box center [192, 425] width 20 height 22
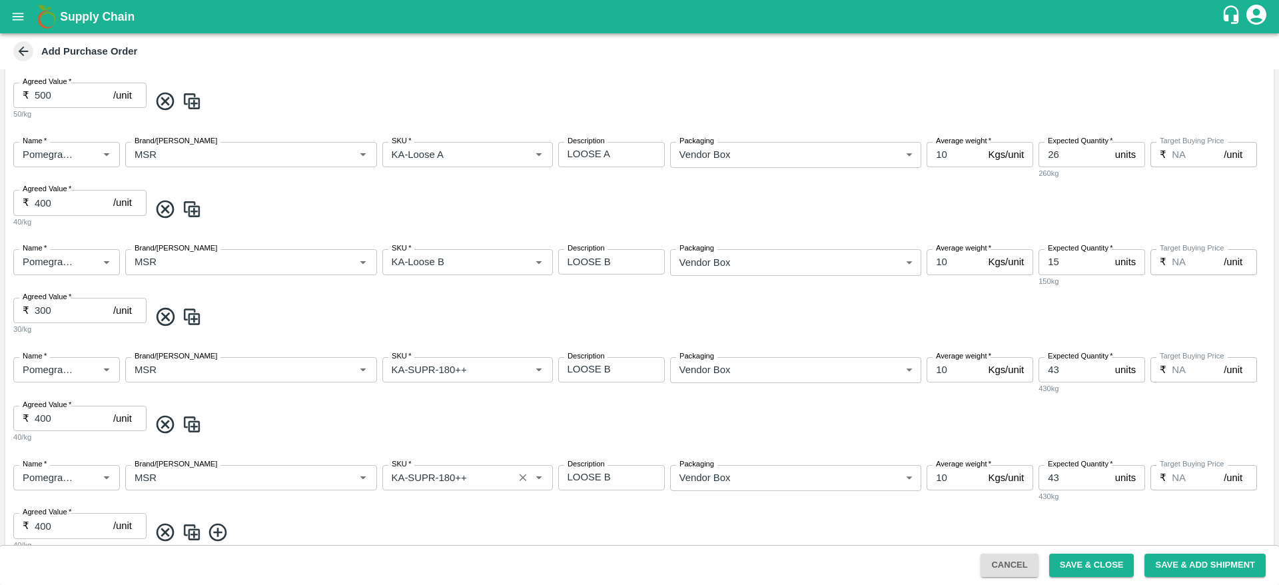
click at [472, 480] on input "SKU   *" at bounding box center [447, 477] width 123 height 17
type input "KA-Damage Fruit"
click at [613, 478] on textarea "LOOSE B" at bounding box center [612, 477] width 88 height 14
type textarea "L"
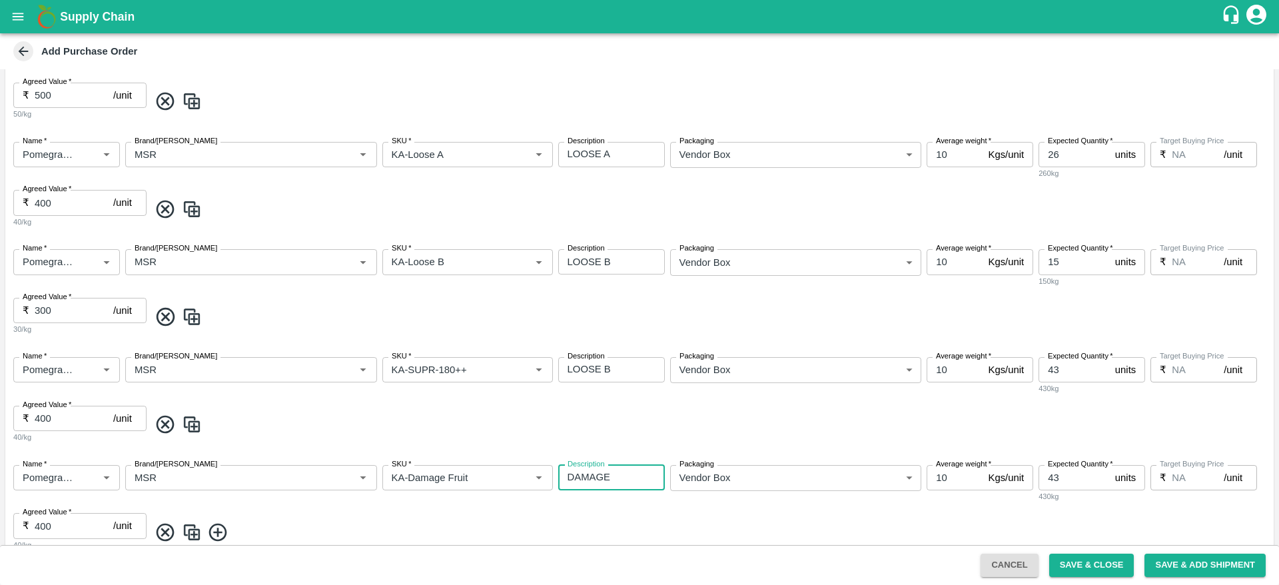
type textarea "DAMAGE"
type input "12"
click at [55, 524] on input "400" at bounding box center [74, 525] width 79 height 25
type input "4"
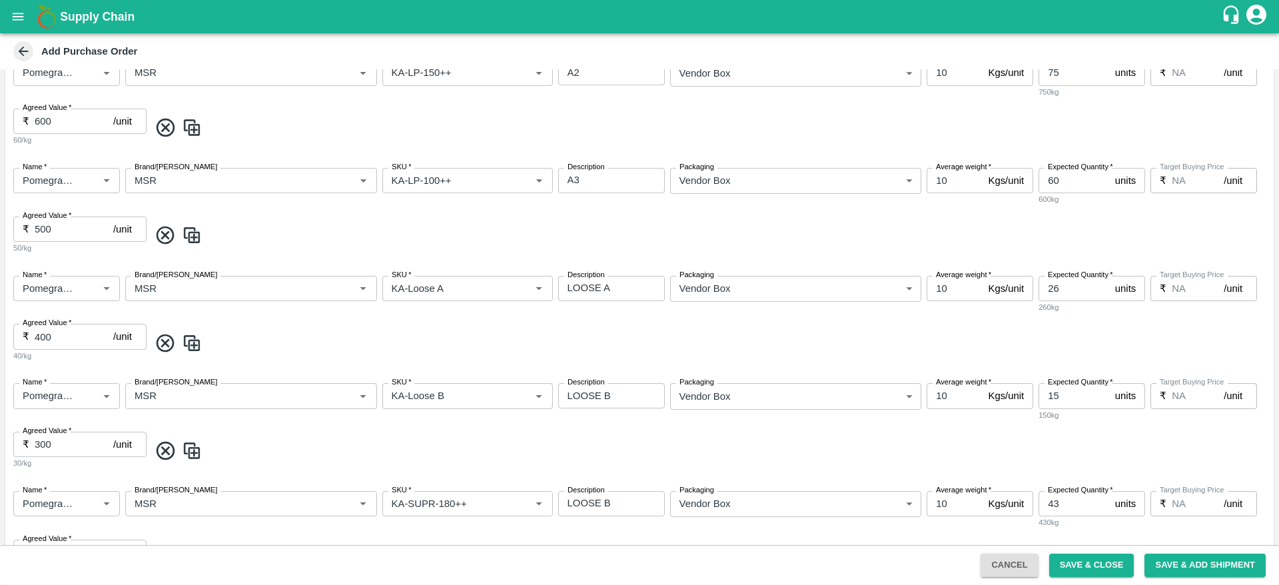
scroll to position [737, 0]
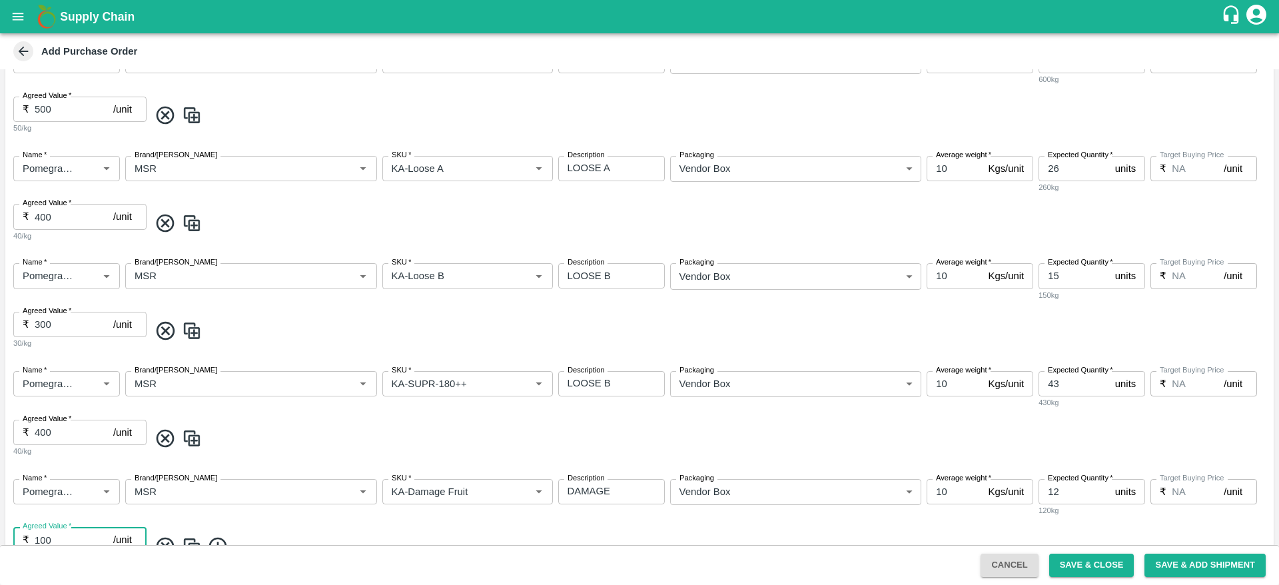
type input "100"
click at [1072, 280] on input "15" at bounding box center [1073, 275] width 71 height 25
type input "1"
type input "7"
click at [965, 323] on span at bounding box center [708, 331] width 1119 height 22
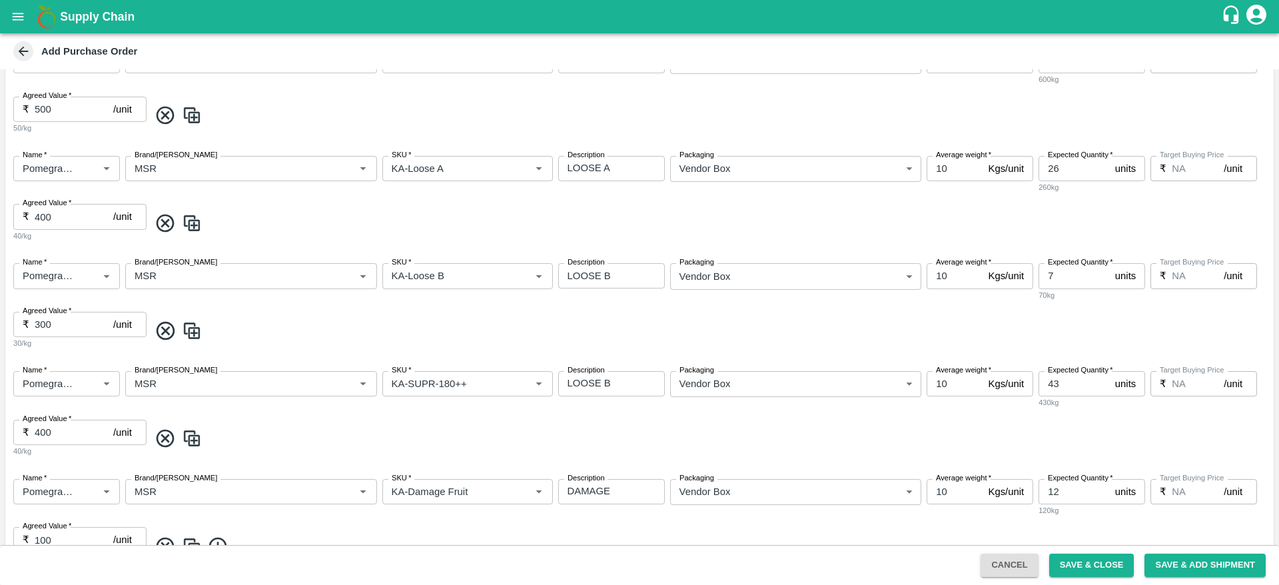
scroll to position [795, 0]
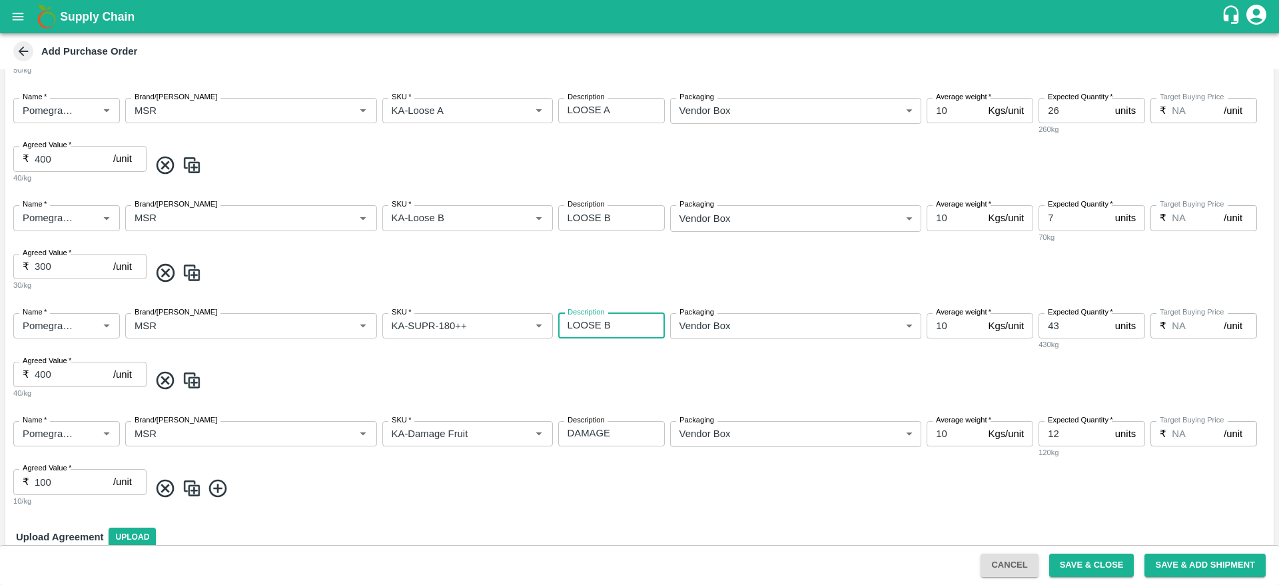
click at [618, 323] on textarea "LOOSE B" at bounding box center [612, 325] width 88 height 14
type textarea "L"
type textarea "SB-1"
click at [726, 375] on span at bounding box center [708, 381] width 1119 height 22
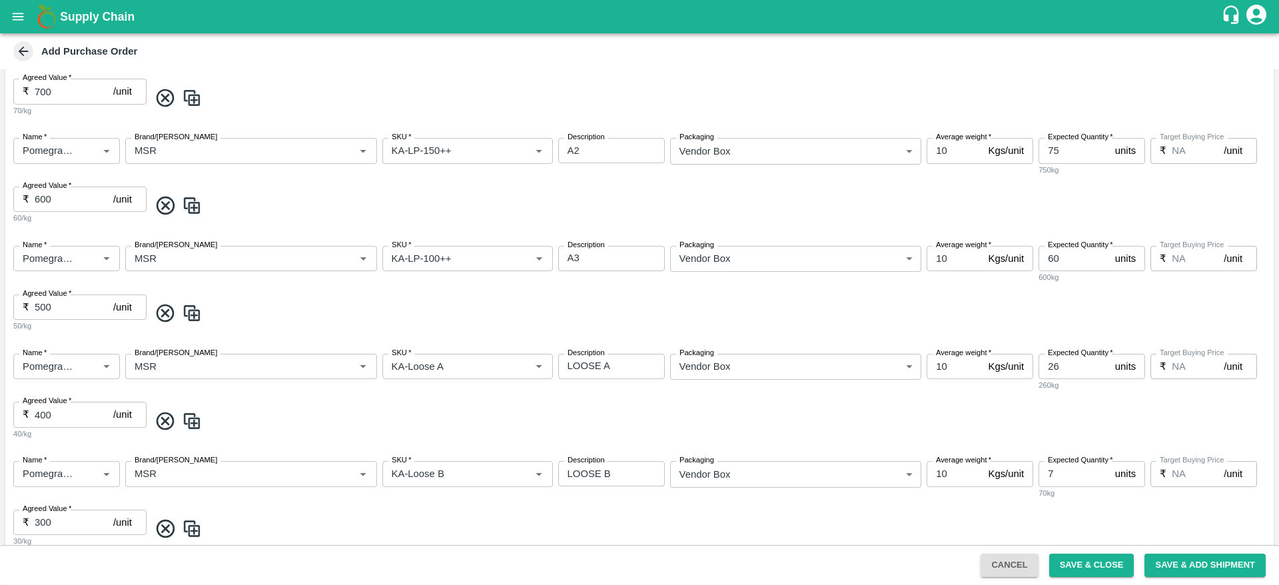
scroll to position [859, 0]
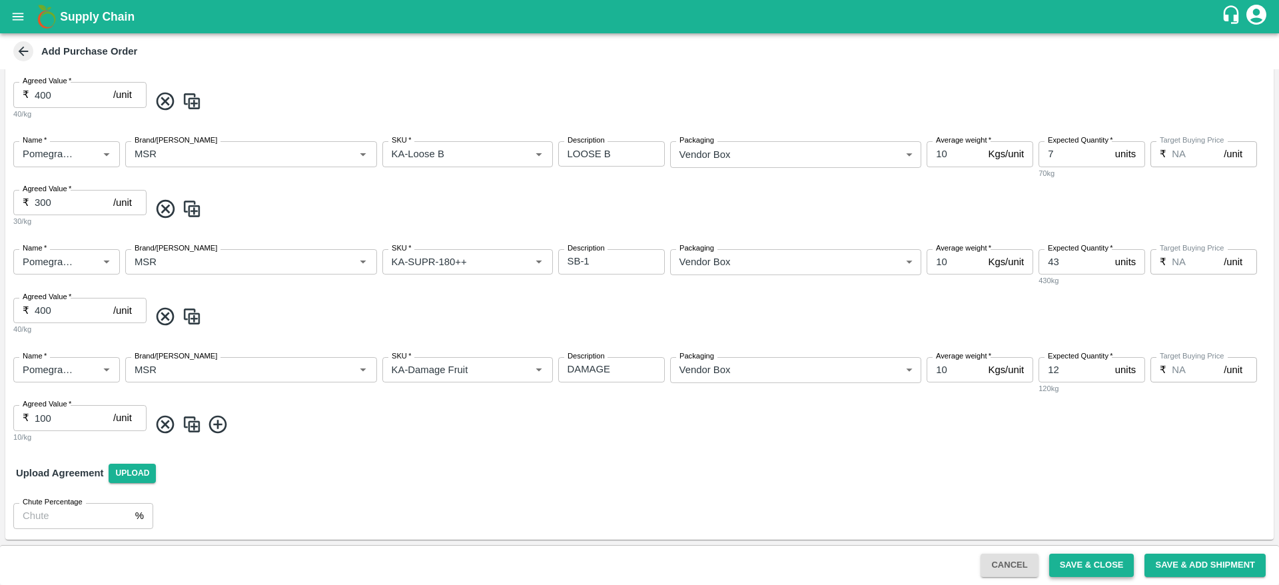
click at [1073, 557] on button "Save & Close" at bounding box center [1091, 565] width 85 height 23
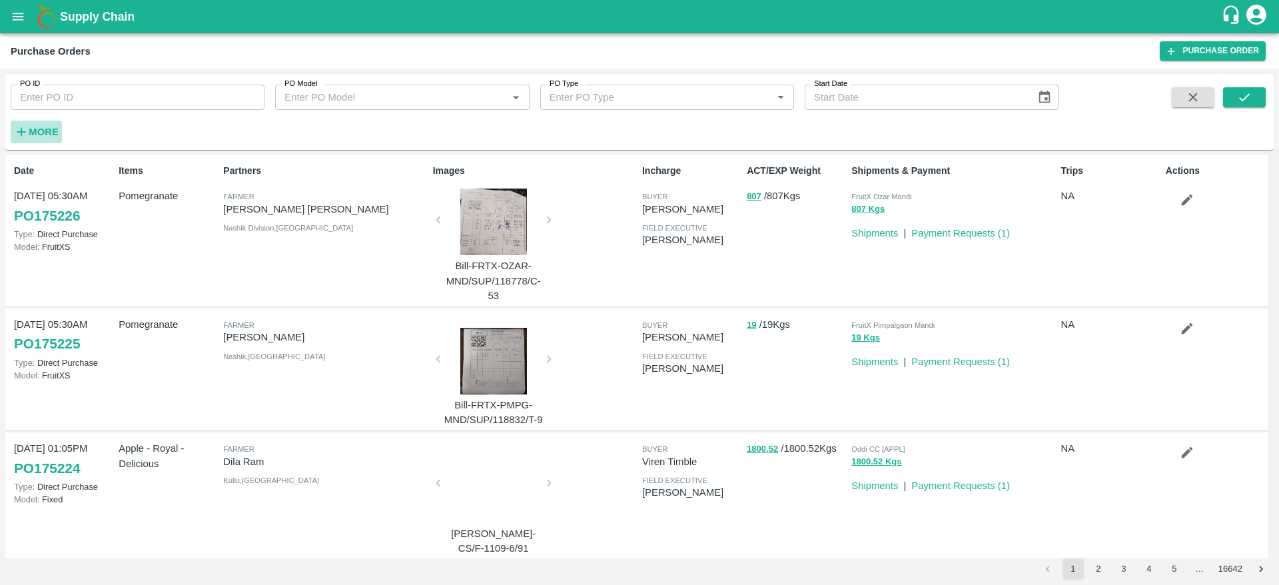
click at [34, 134] on strong "More" at bounding box center [44, 132] width 30 height 11
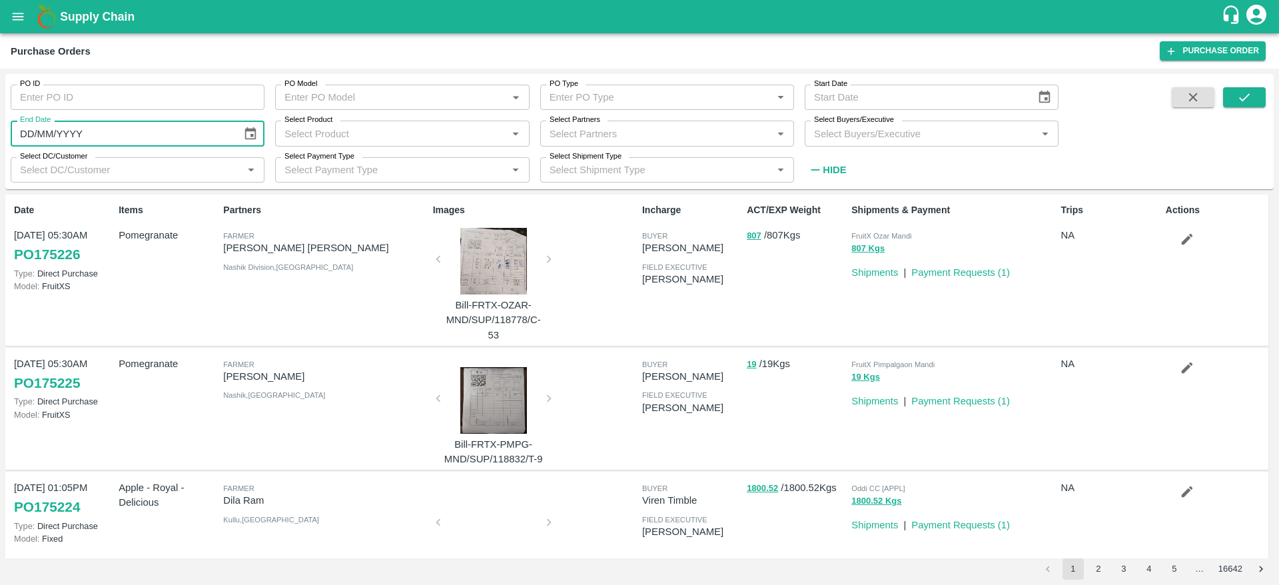
click at [34, 134] on input "DD/MM/YYYY" at bounding box center [122, 133] width 222 height 25
click at [842, 137] on input "Select Buyers/Executive" at bounding box center [921, 133] width 224 height 17
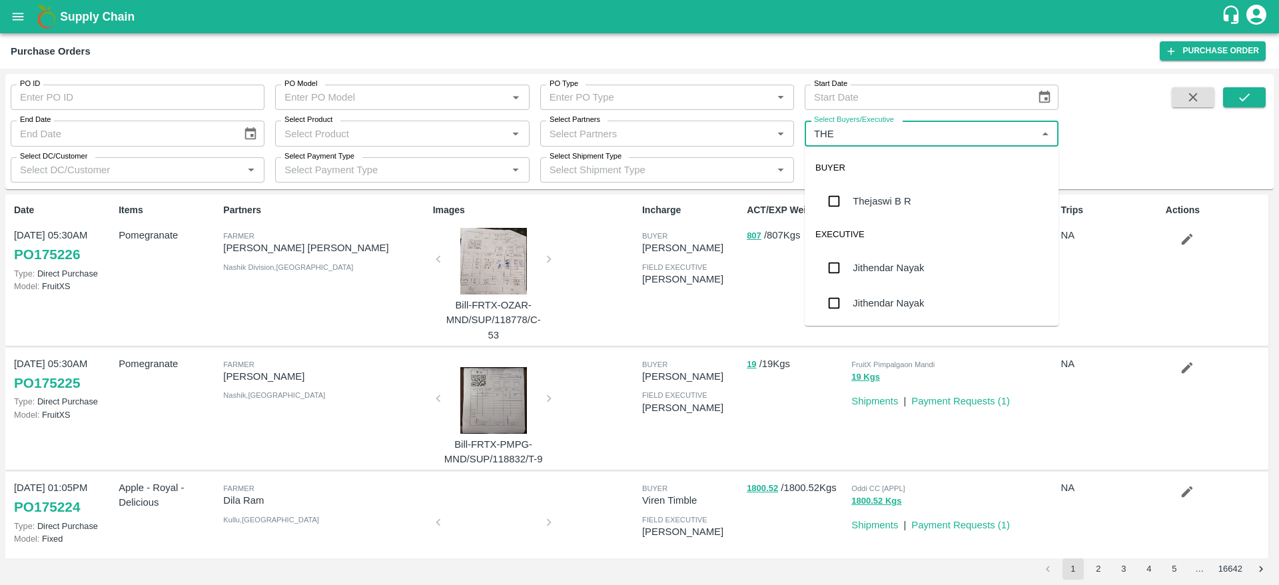
type input "THEJ"
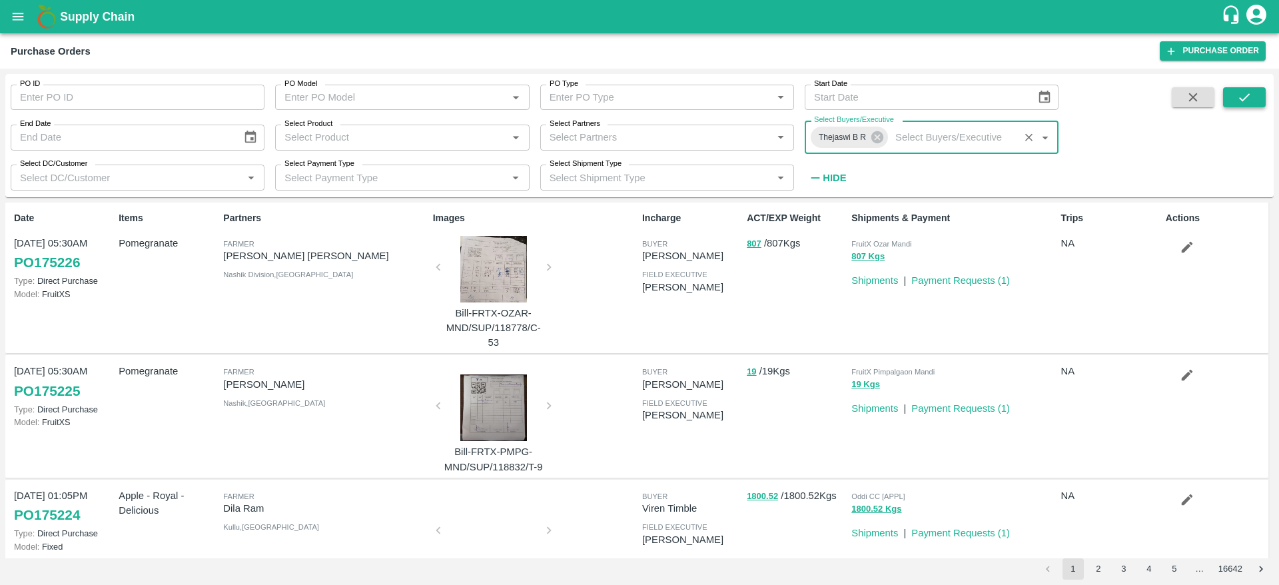
click at [1245, 103] on icon "submit" at bounding box center [1244, 97] width 15 height 15
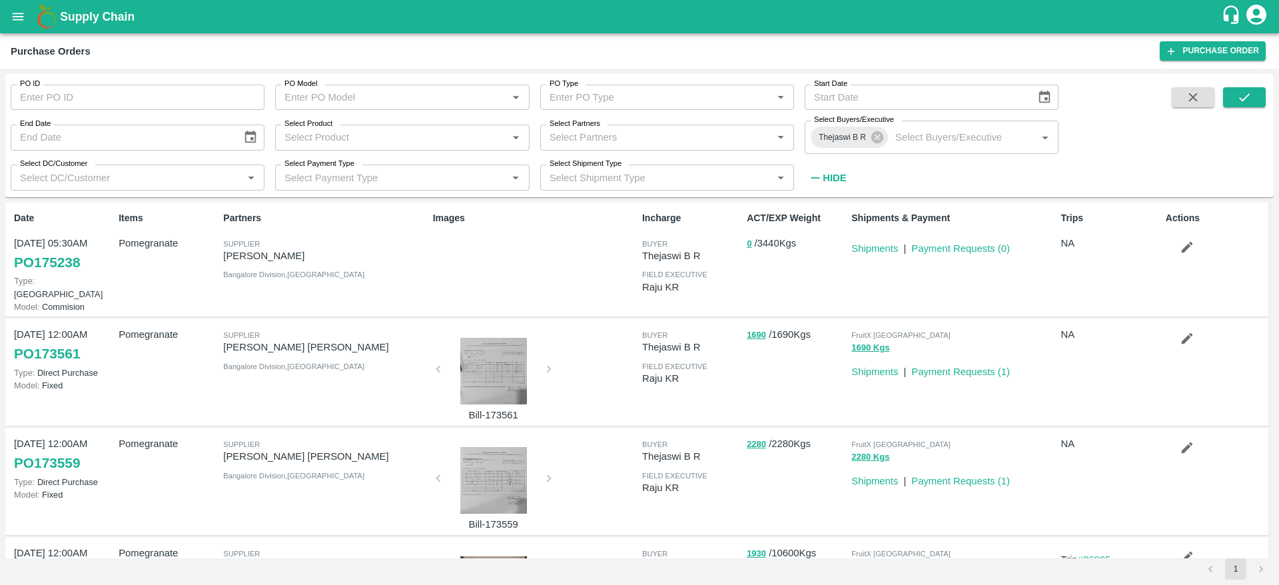
click at [37, 263] on link "PO 175238" at bounding box center [47, 262] width 66 height 24
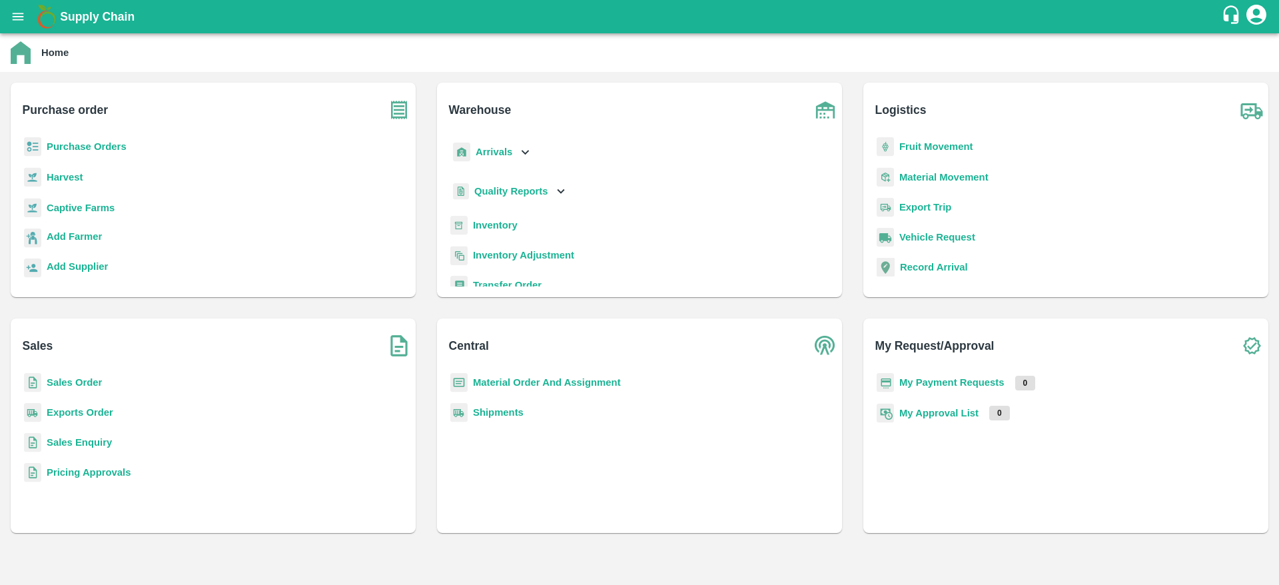
click at [90, 143] on b "Purchase Orders" at bounding box center [87, 146] width 80 height 11
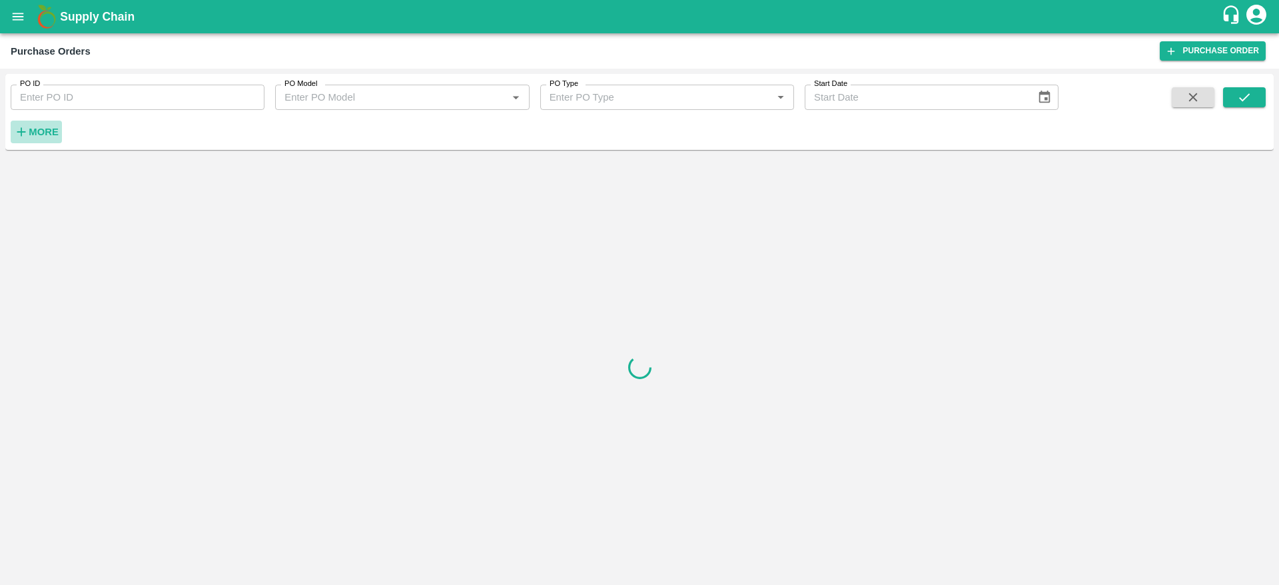
click at [38, 133] on strong "More" at bounding box center [44, 132] width 30 height 11
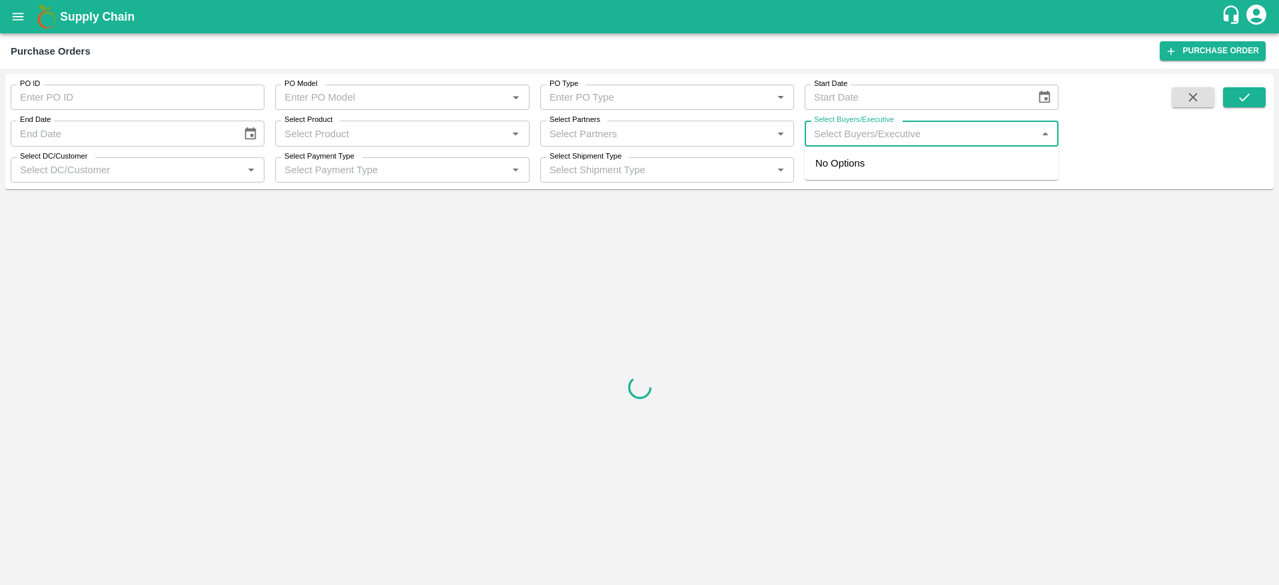
click at [859, 126] on input "Select Buyers/Executive" at bounding box center [921, 133] width 224 height 17
type input "THEJASWI"
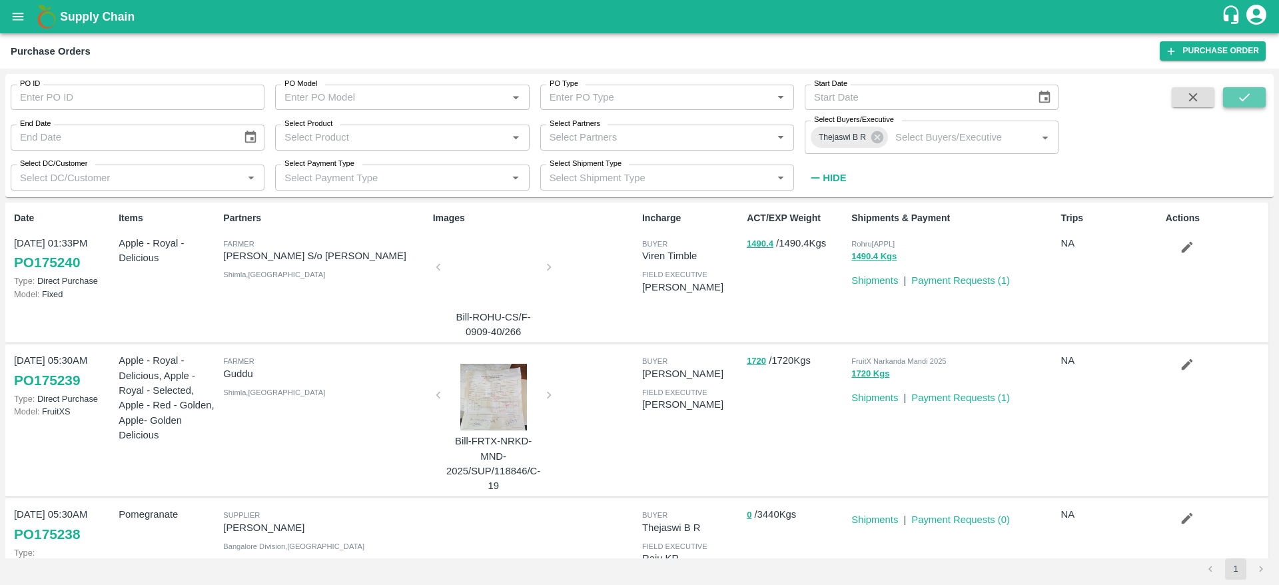
click at [1246, 98] on icon "submit" at bounding box center [1244, 97] width 15 height 15
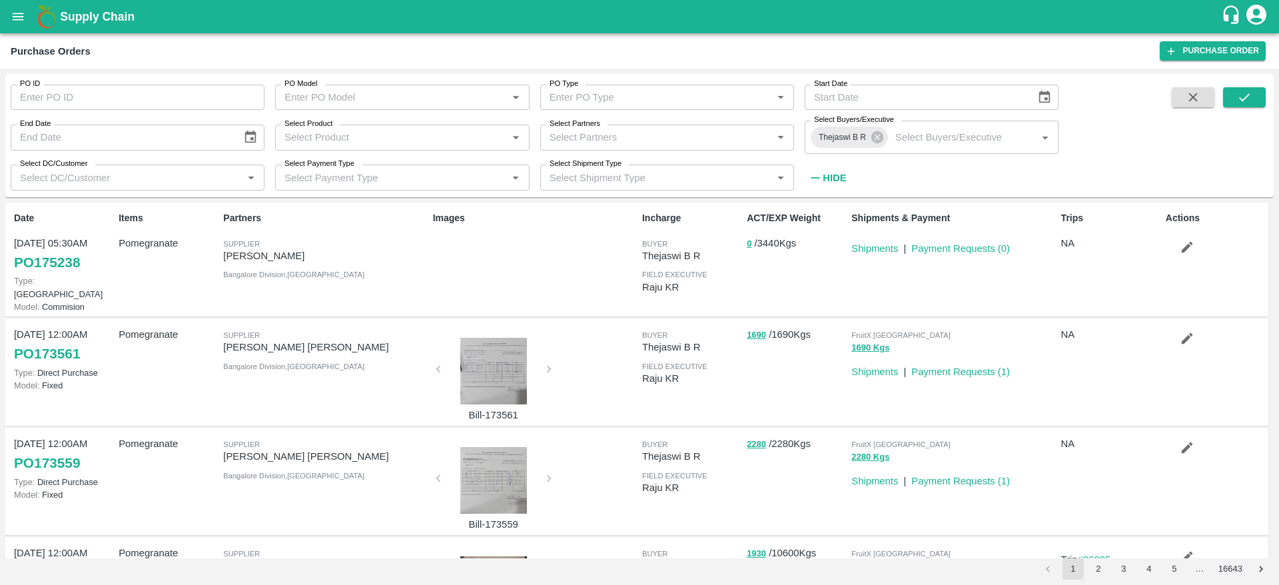
click at [61, 268] on link "PO 175238" at bounding box center [47, 262] width 66 height 24
click at [81, 21] on b "Supply Chain" at bounding box center [97, 16] width 75 height 13
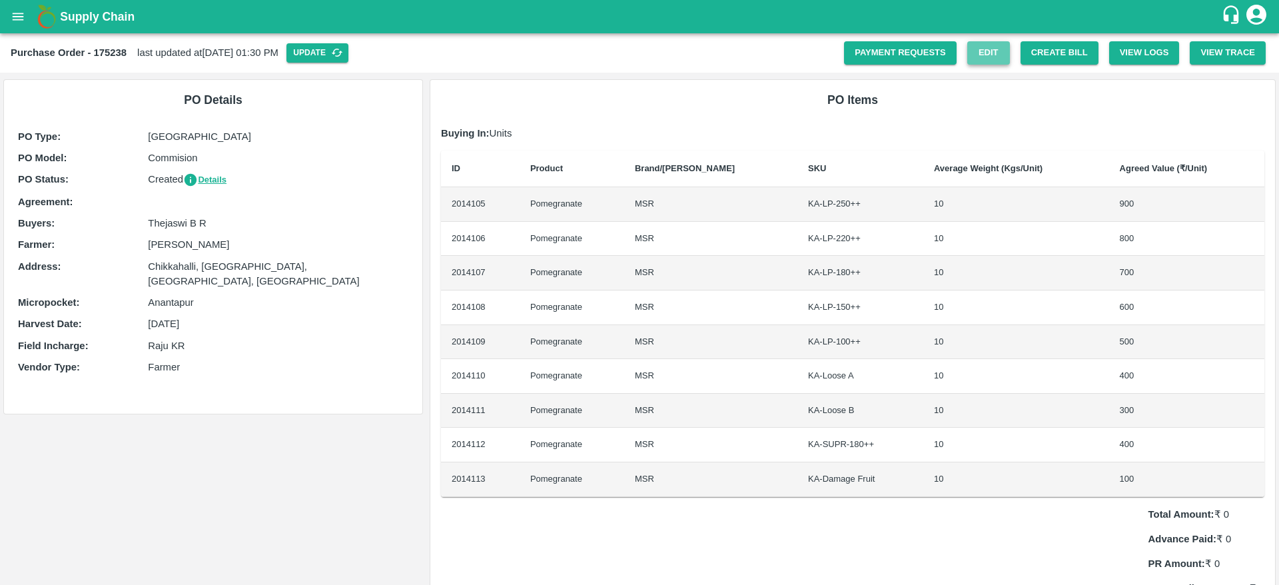
click at [987, 50] on link "Edit" at bounding box center [988, 52] width 43 height 23
click at [991, 57] on link "Edit" at bounding box center [988, 52] width 43 height 23
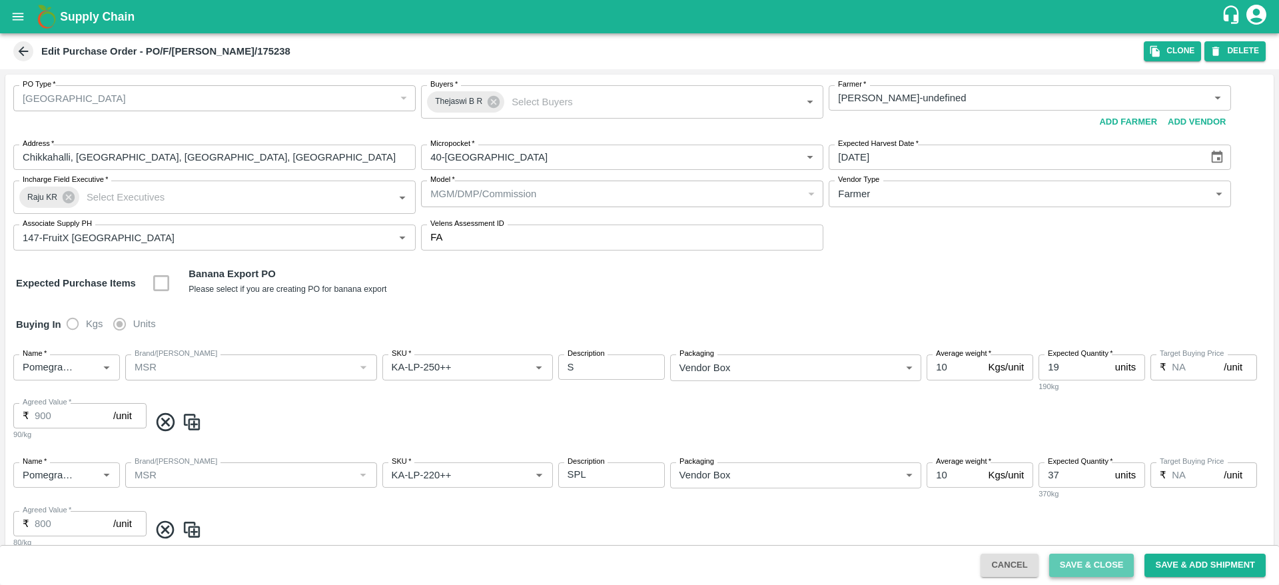
click at [1094, 567] on button "Save & Close" at bounding box center [1091, 565] width 85 height 23
type input "[PERSON_NAME]-undefined"
type input "40-[GEOGRAPHIC_DATA]"
type input "147-FruitX [GEOGRAPHIC_DATA]"
type input "Pomegranate"
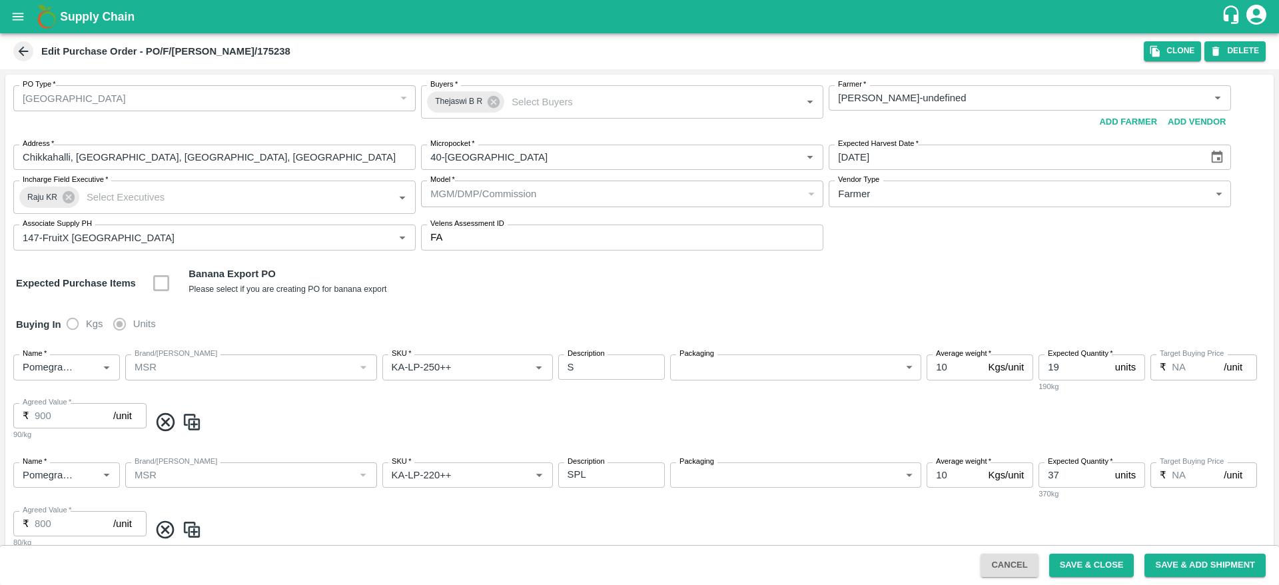
type input "MSR"
type input "KA-LP-250++"
type input "NA"
type input "Pomegranate"
type input "MSR"
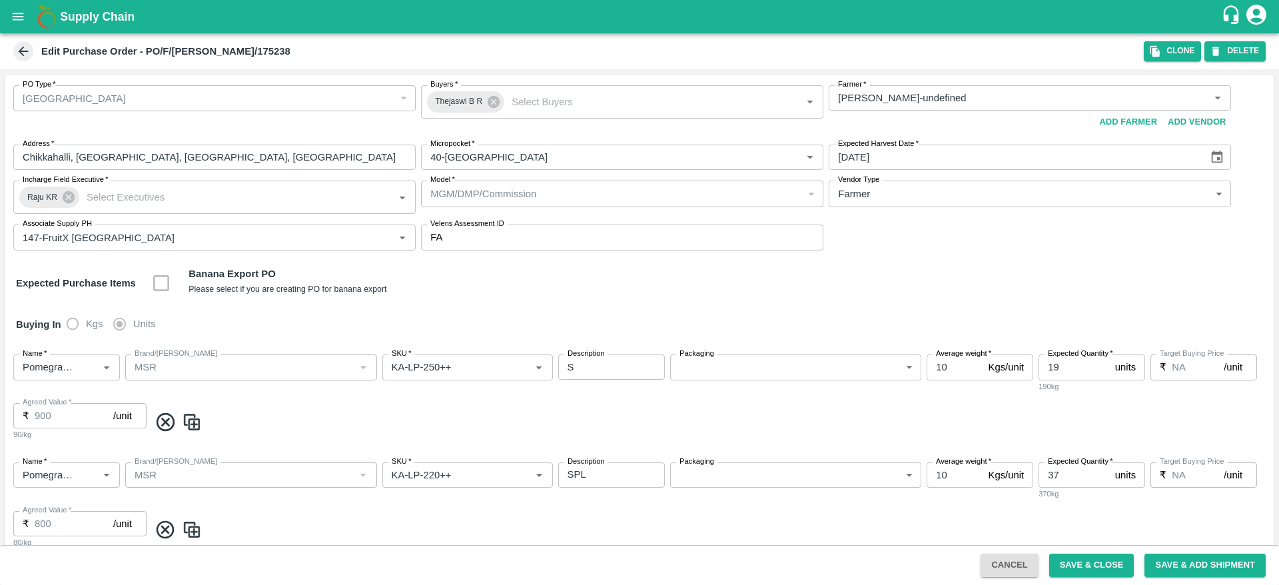
type input "KA-LP-220++"
type input "NA"
type input "Pomegranate"
type input "MSR"
type input "KA-LP-180++"
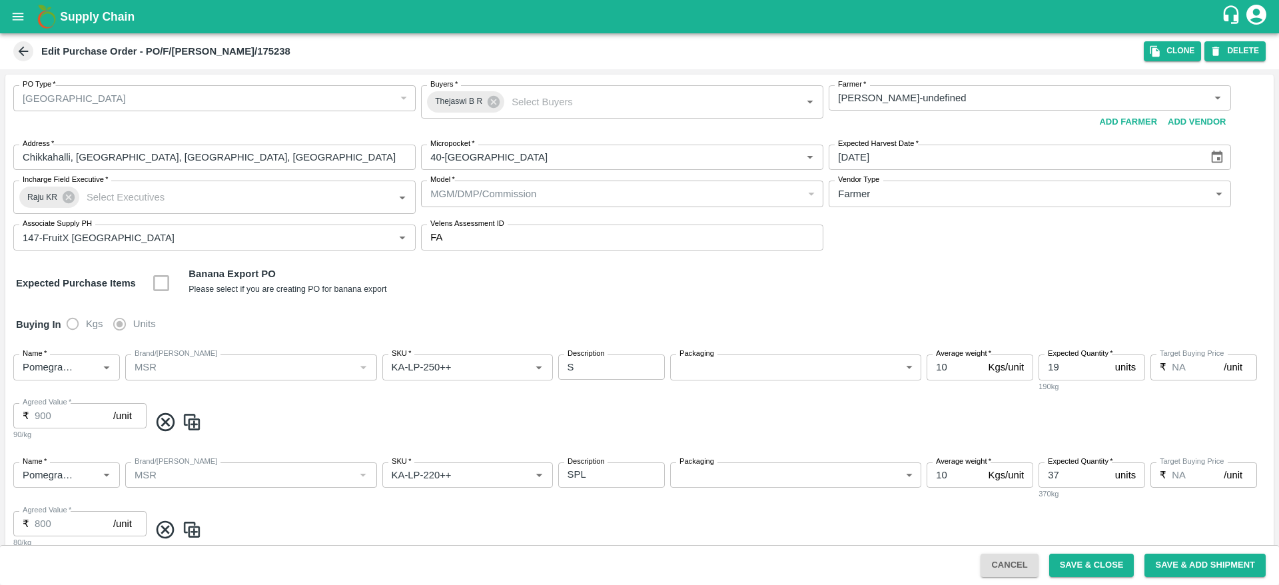
type input "NA"
type input "Pomegranate"
type input "MSR"
type input "KA-LP-150++"
type input "NA"
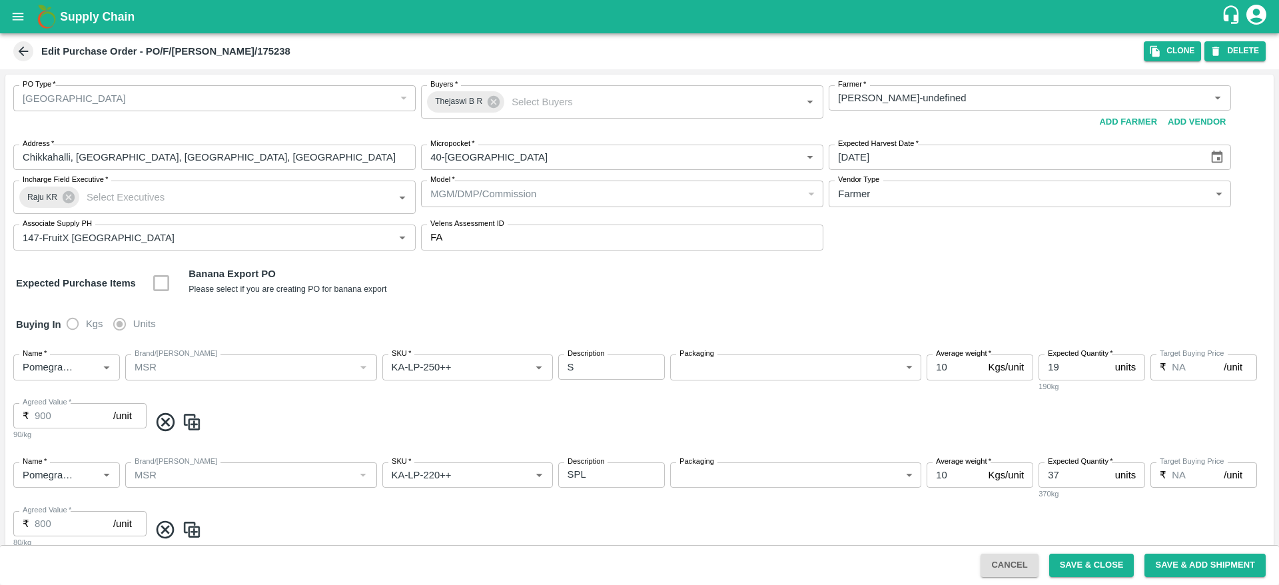
type input "Pomegranate"
type input "MSR"
type input "KA-LP-100++"
type input "NA"
type input "Pomegranate"
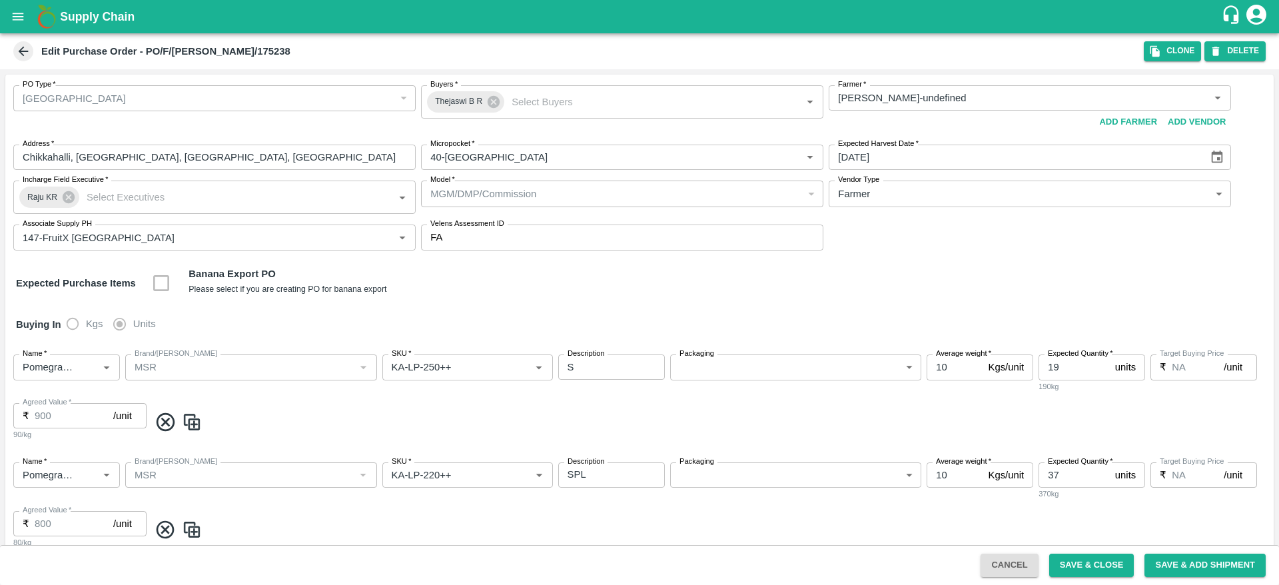
type input "MSR"
type input "KA-Loose A"
type input "NA"
type input "Pomegranate"
type input "MSR"
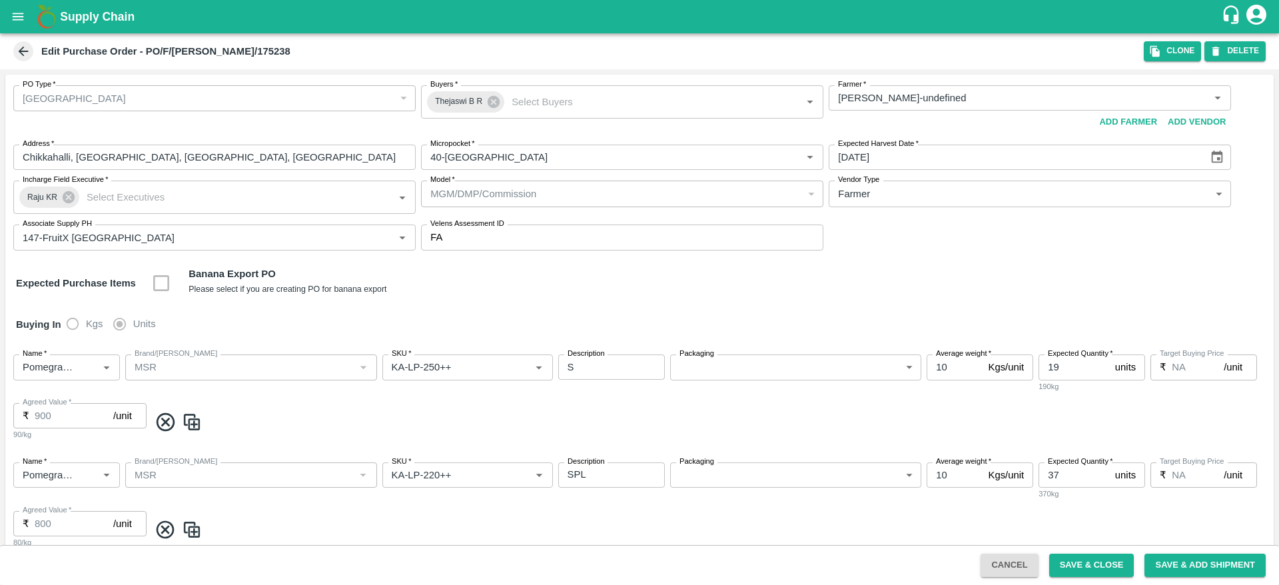
type input "KA-Loose B"
type input "NA"
type input "Pomegranate"
type input "MSR"
type input "KA-SUPR-180++"
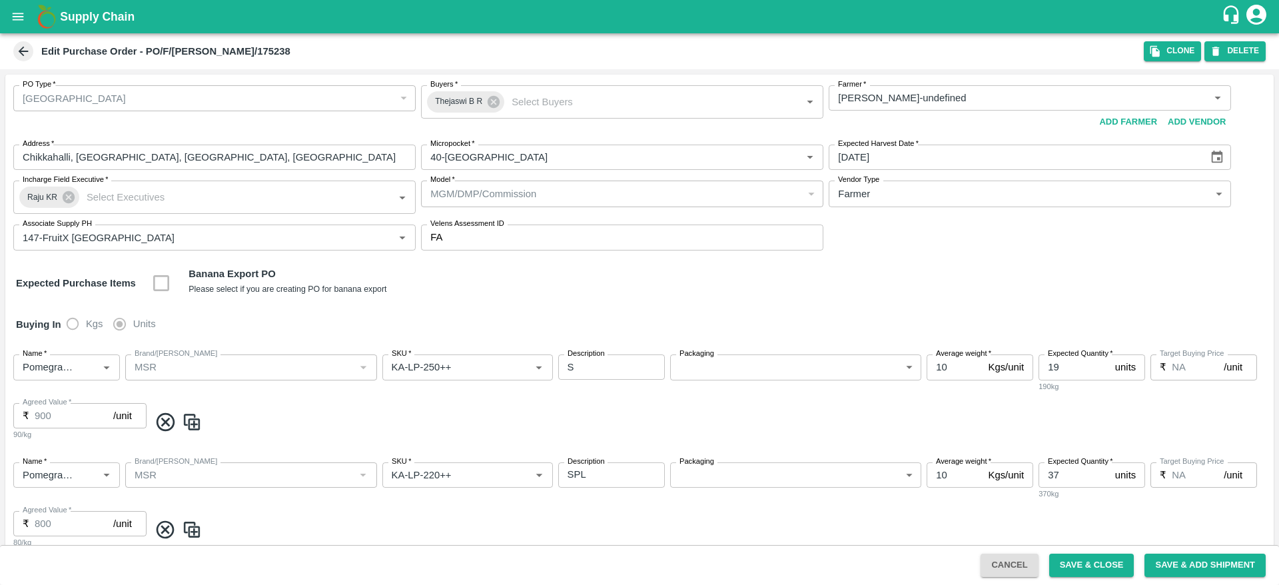
type input "NA"
type input "Pomegranate"
type input "MSR"
type input "KA-Damage Fruit"
type input "NA"
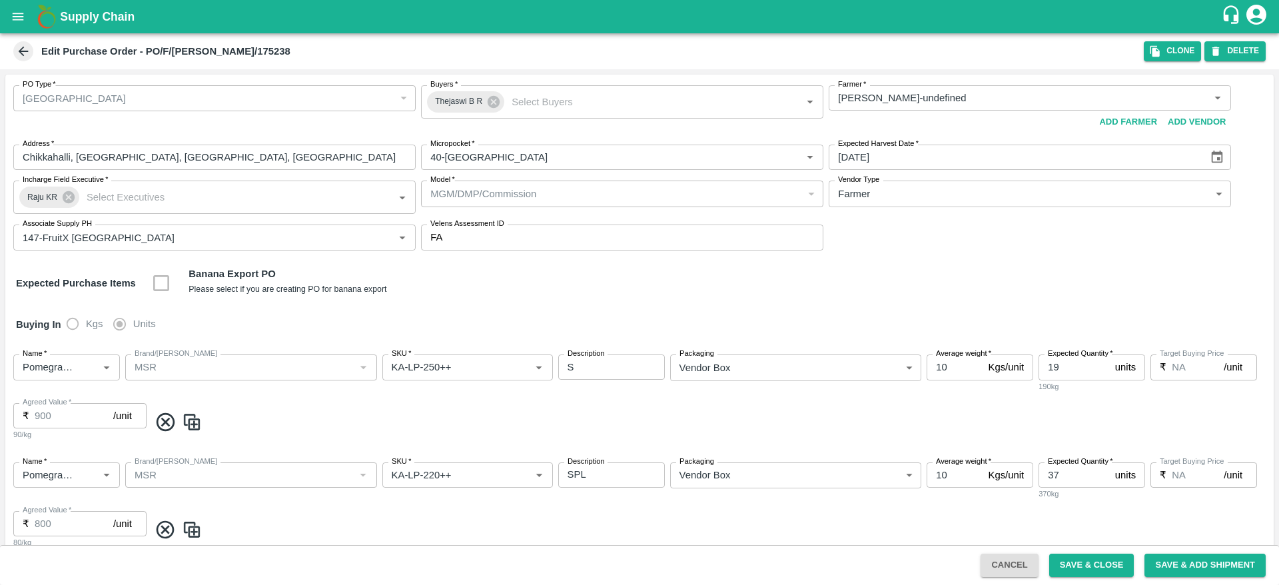
scroll to position [812, 0]
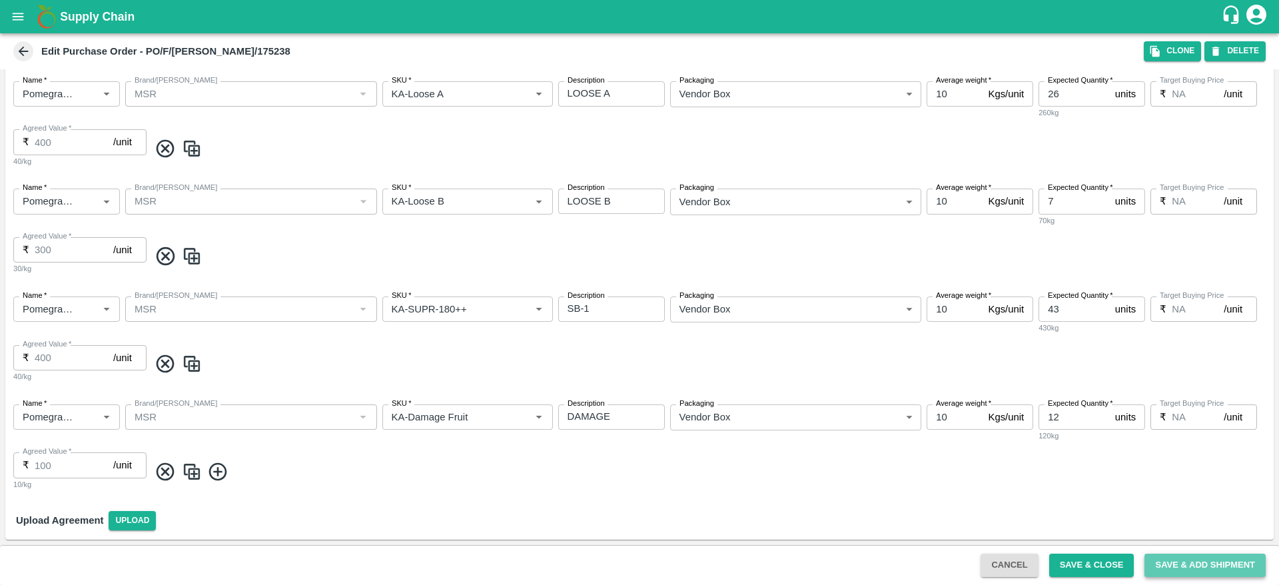
click at [1180, 561] on button "Save & Add Shipment" at bounding box center [1204, 565] width 121 height 23
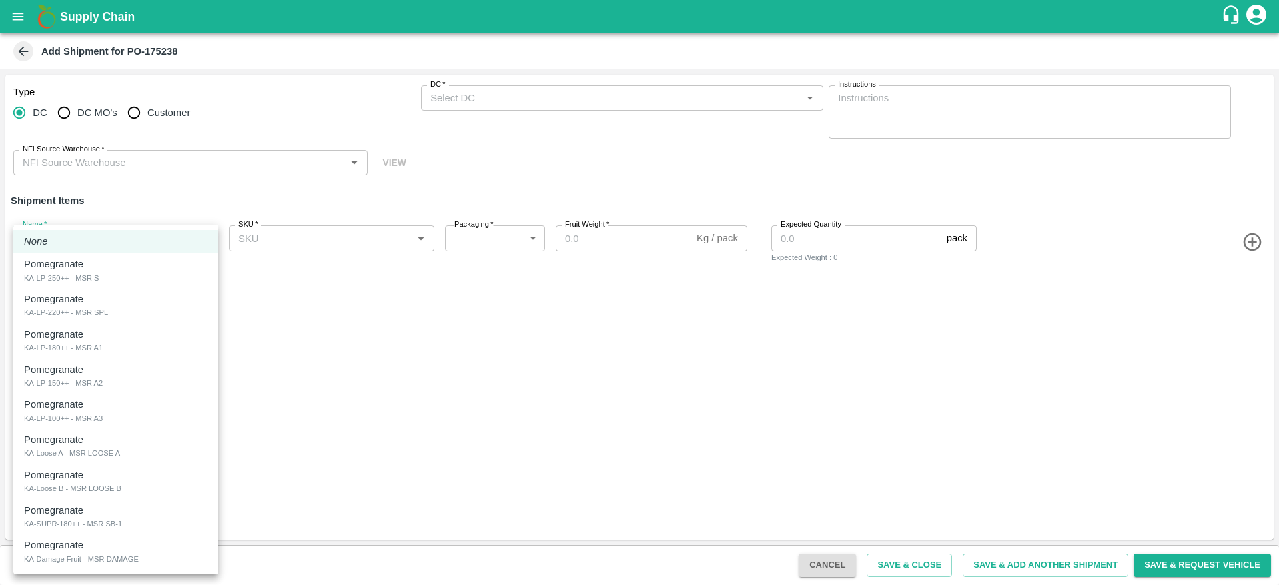
click at [204, 234] on body "Supply Chain Add Shipment for PO-175238 Type DC DC MO's Customer DC   * DC   * …" at bounding box center [639, 292] width 1279 height 585
click at [562, 420] on div at bounding box center [639, 292] width 1279 height 585
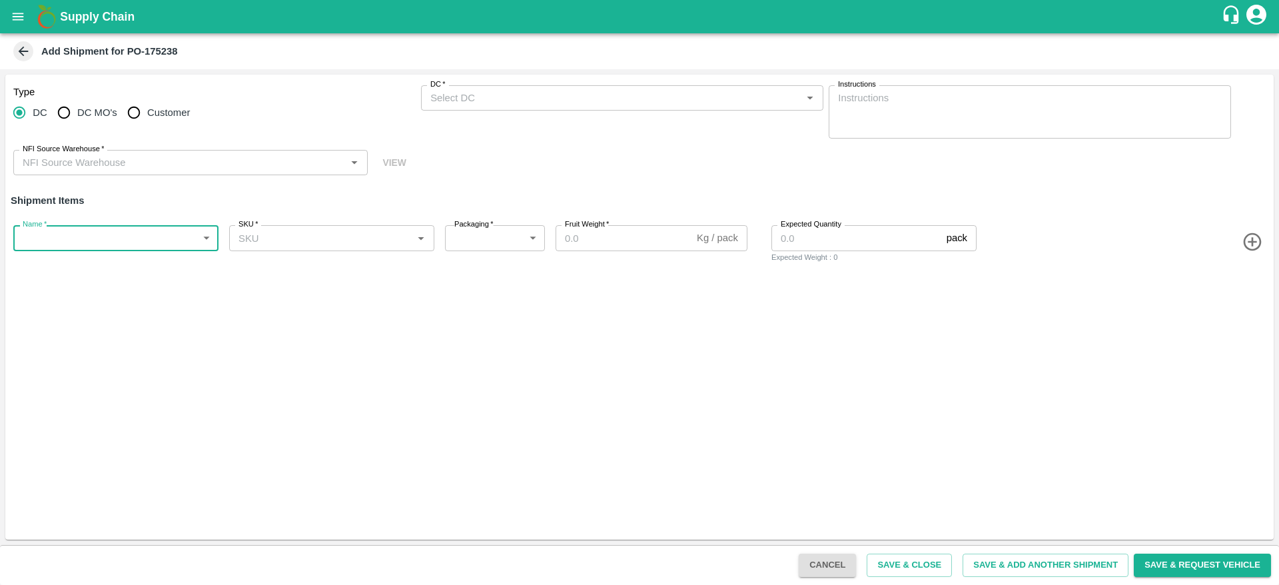
click at [159, 53] on b "Add Shipment for PO-175238" at bounding box center [109, 51] width 137 height 11
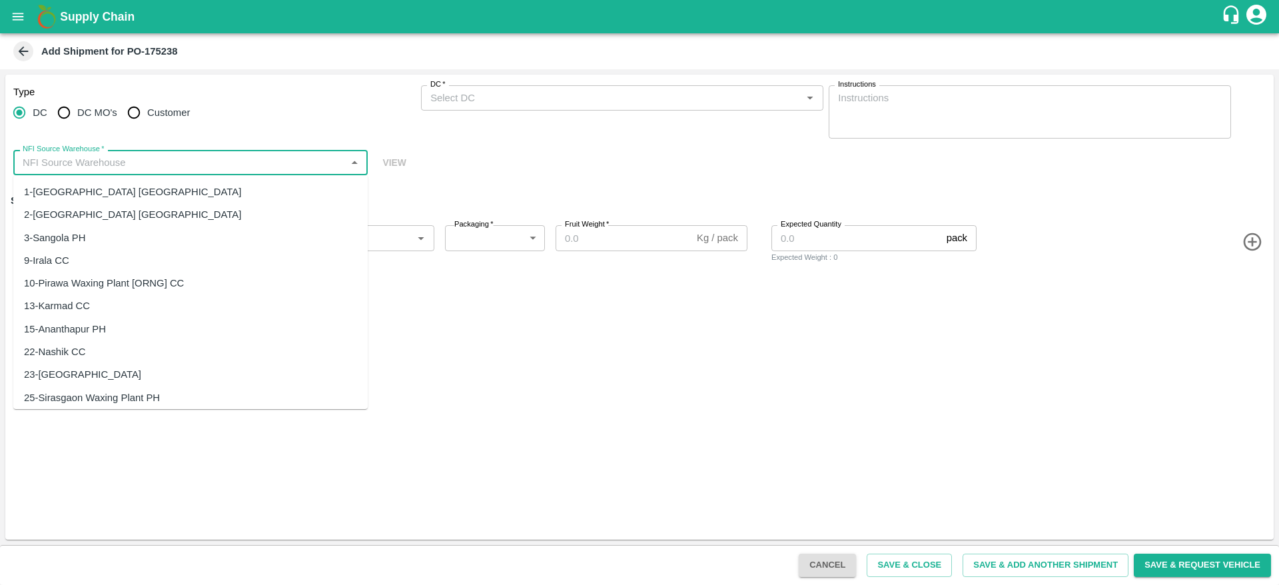
click at [117, 167] on input "NFI Source Warehouse   *" at bounding box center [179, 162] width 324 height 17
type input "F"
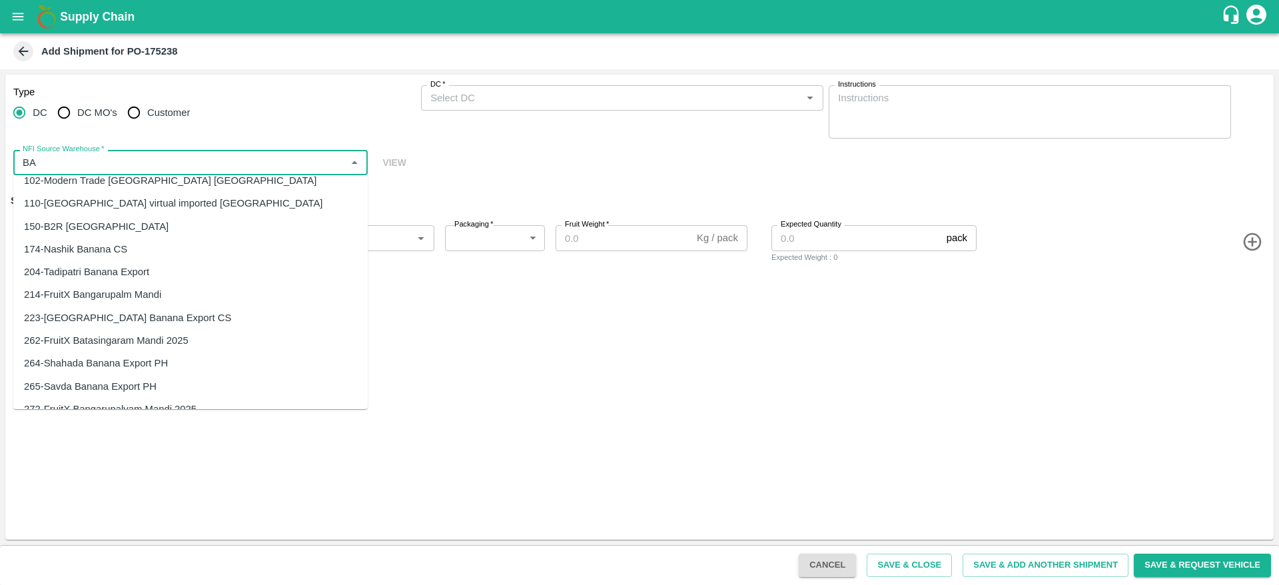
scroll to position [121, 0]
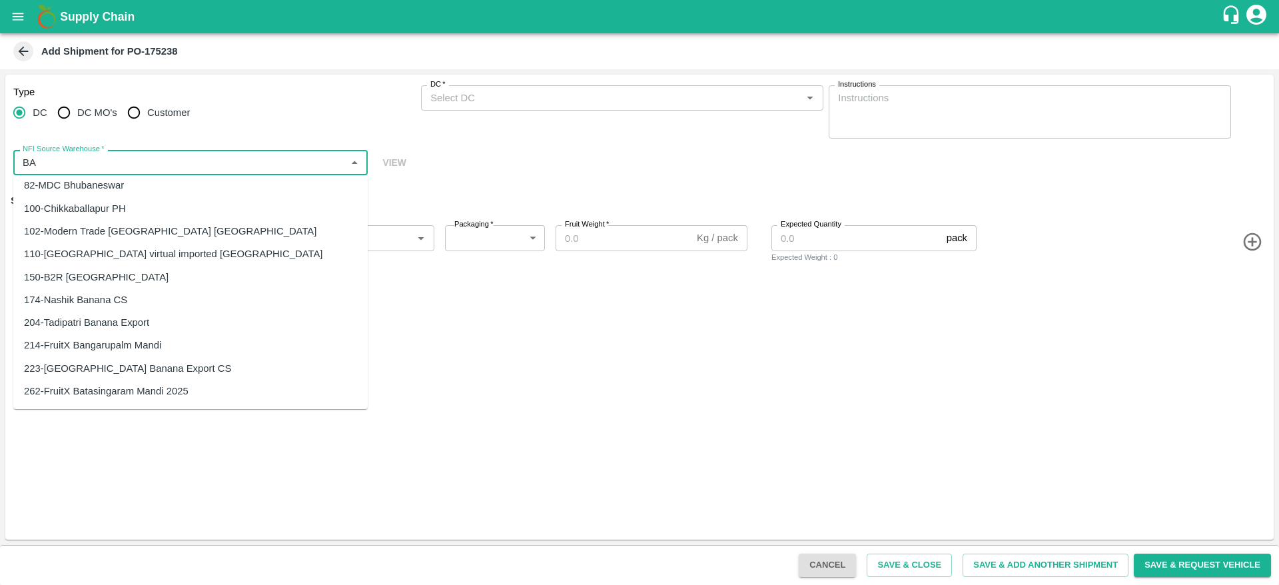
type input "BA"
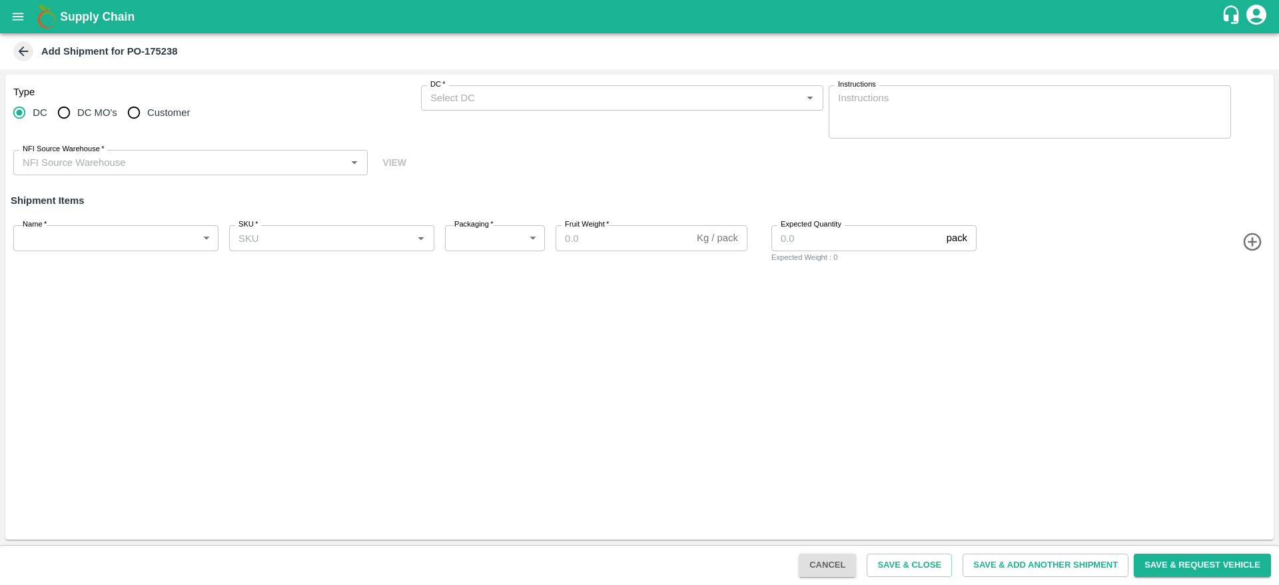
click at [425, 328] on div "Type DC DC MO's Customer DC   * DC   * Instructions x Instructions NFI Source W…" at bounding box center [639, 307] width 1268 height 465
click at [24, 45] on icon at bounding box center [23, 51] width 15 height 15
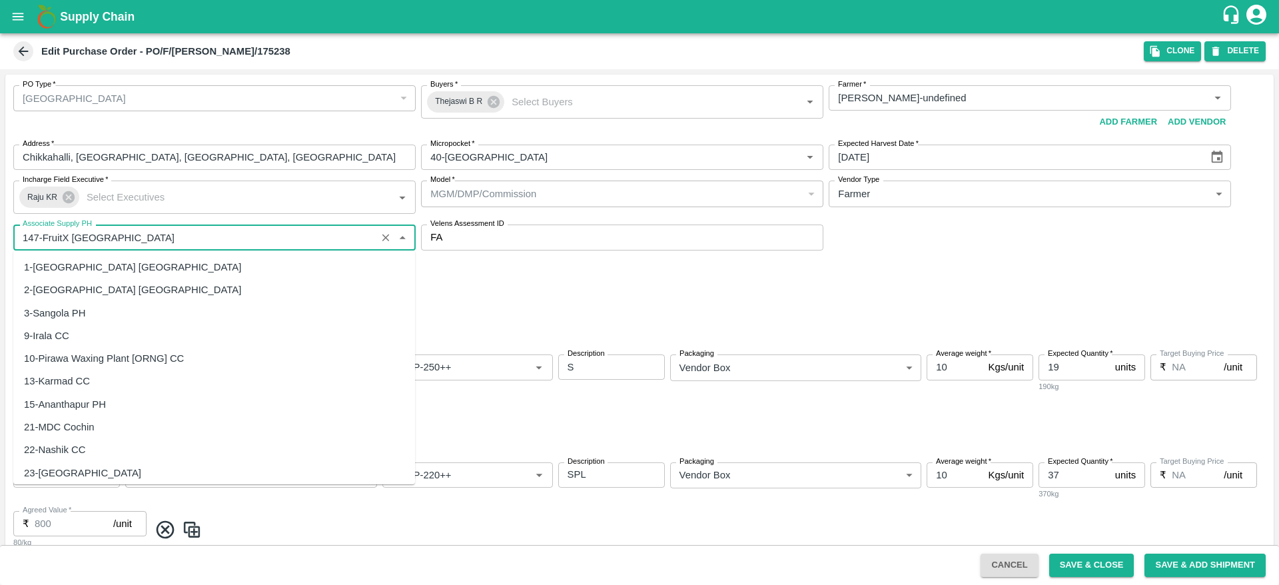
click at [332, 234] on input "Associate Supply PH" at bounding box center [194, 236] width 355 height 17
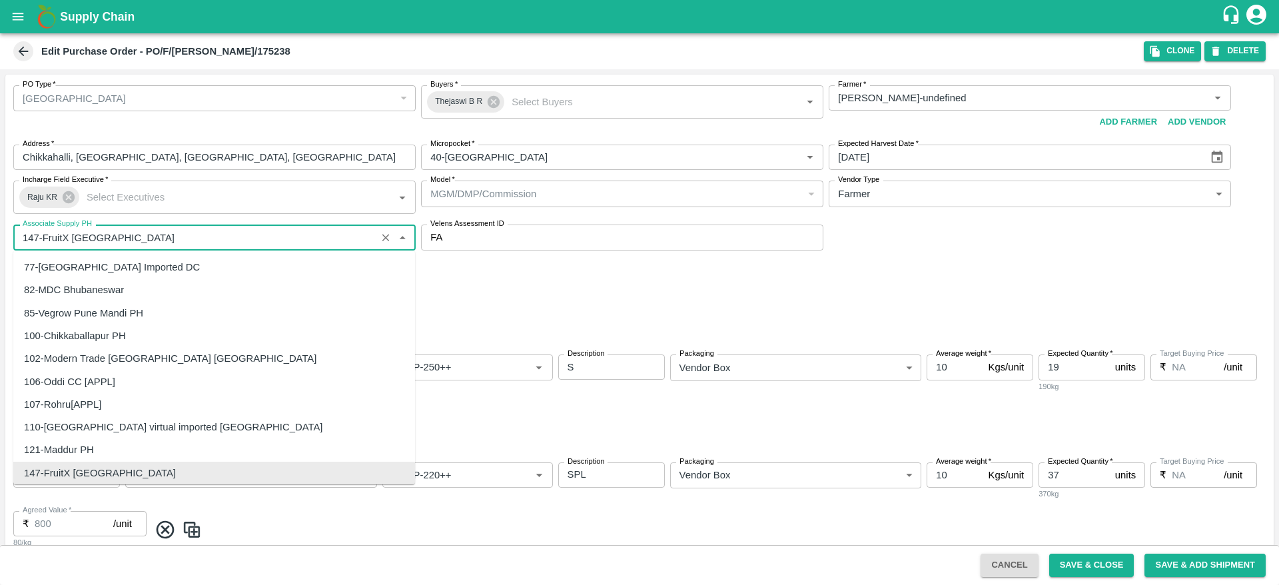
click at [599, 310] on div "Buying In Kgs Units" at bounding box center [639, 324] width 1268 height 39
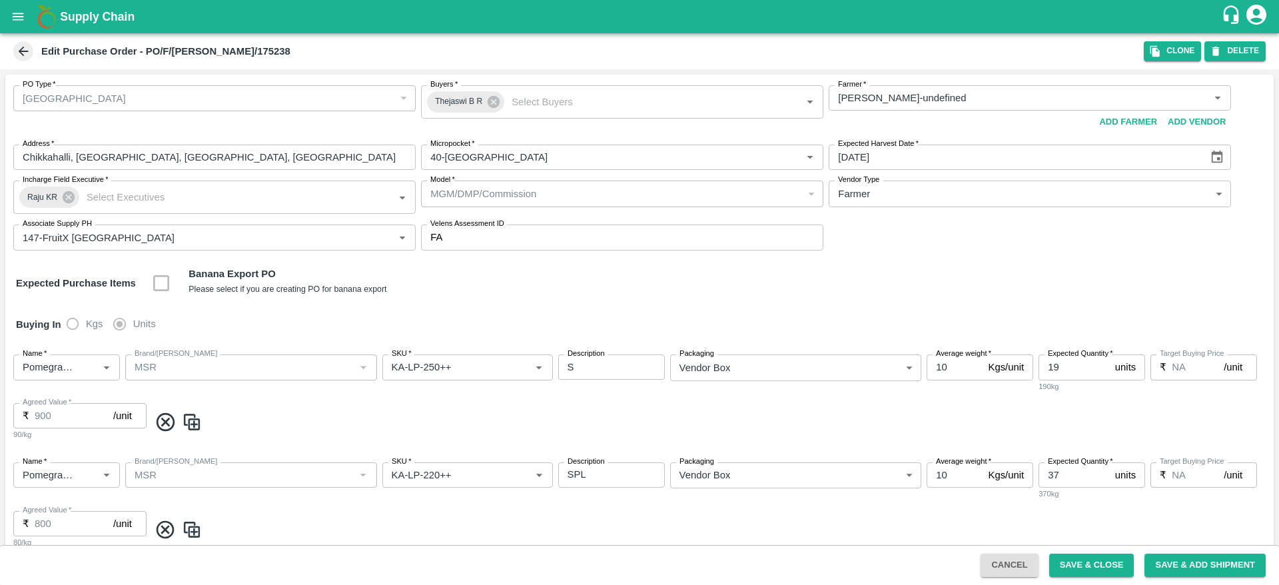
click at [248, 96] on div "[GEOGRAPHIC_DATA]" at bounding box center [209, 98] width 372 height 15
click at [1160, 46] on icon "button" at bounding box center [1155, 51] width 12 height 12
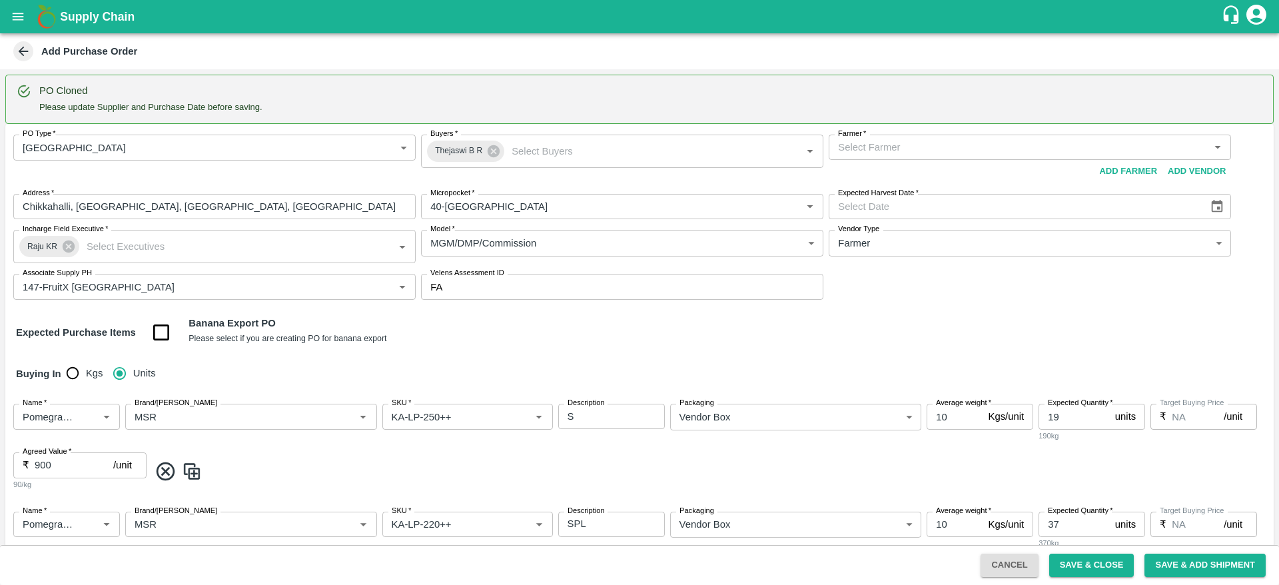
click at [383, 149] on body "Supply Chain Add Purchase Order PO Cloned Please update Supplier and Purchase D…" at bounding box center [639, 292] width 1279 height 585
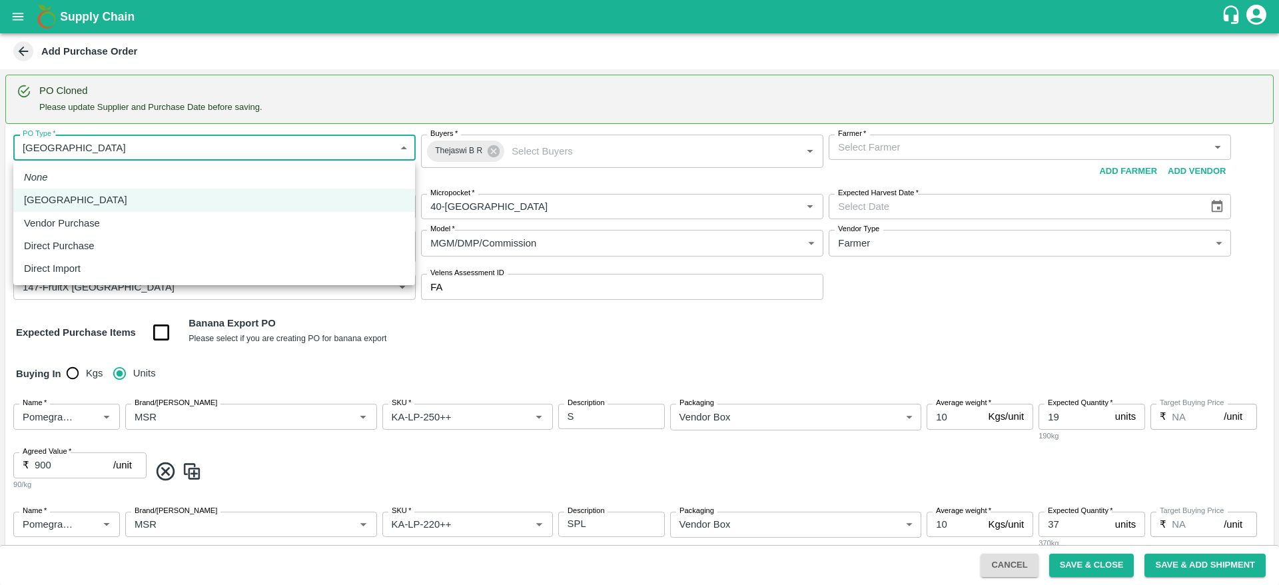
click at [106, 224] on div "Vendor Purchase" at bounding box center [65, 223] width 83 height 15
type input "2"
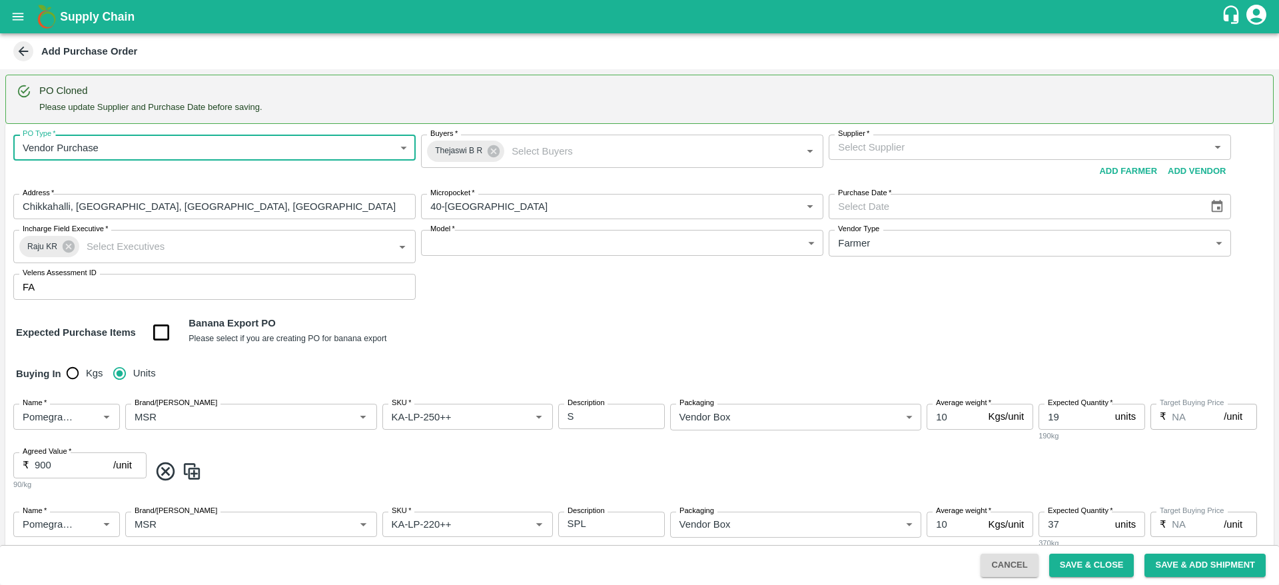
click at [880, 148] on input "Supplier   *" at bounding box center [1019, 147] width 372 height 17
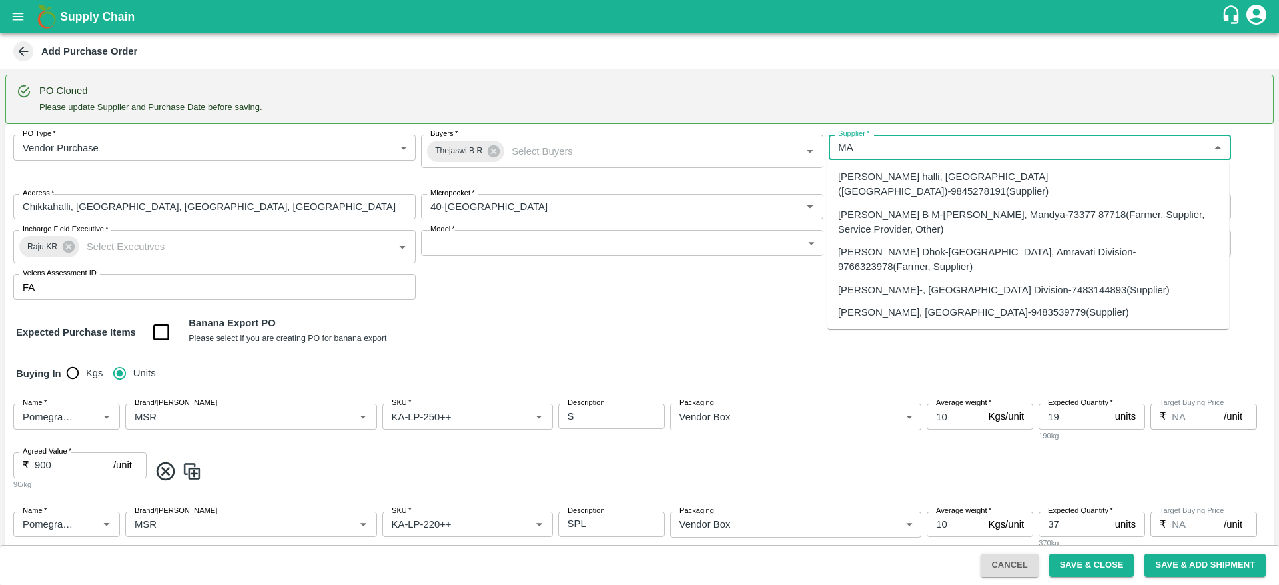
type input "M"
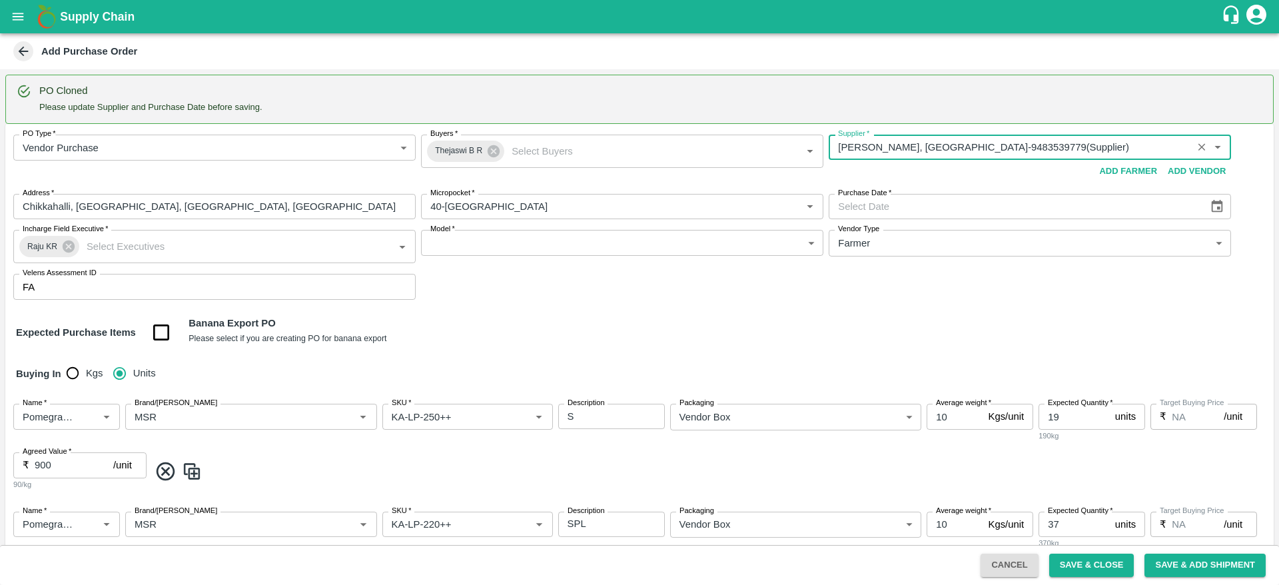
type input "KRISHNAPPA MADHUSUDHAN-Chikkahalli, Tumakuru-9483539779(Supplier)"
click at [670, 250] on body "Supply Chain Add Purchase Order PO Cloned Please update Supplier and Purchase D…" at bounding box center [639, 292] width 1279 height 585
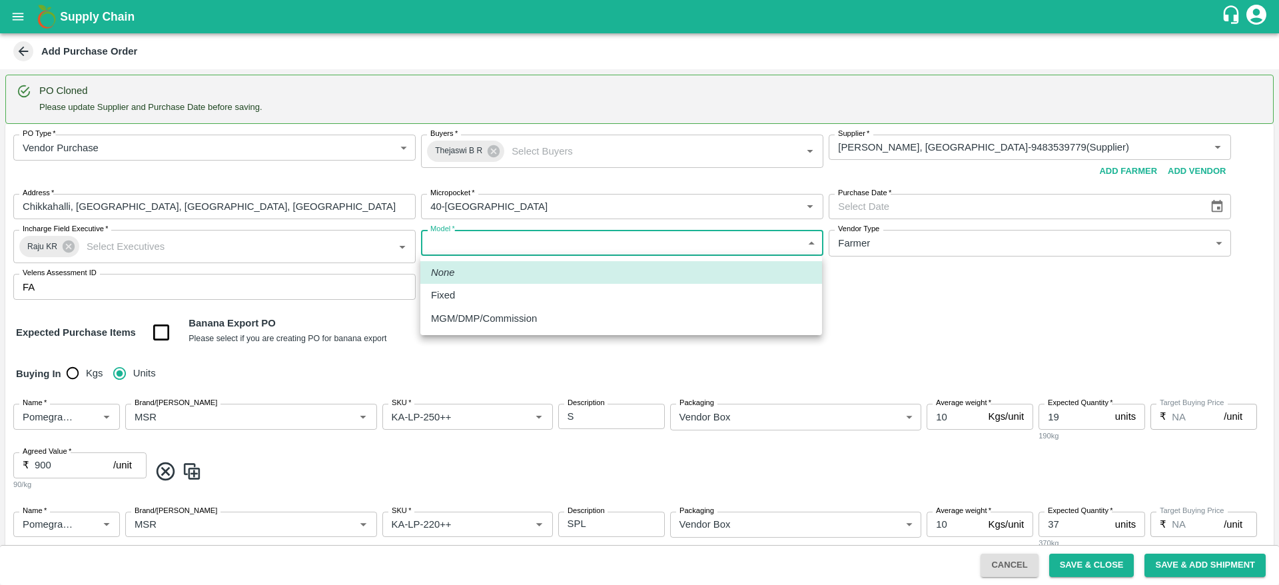
click at [548, 318] on div "MGM/DMP/Commission" at bounding box center [621, 318] width 380 height 15
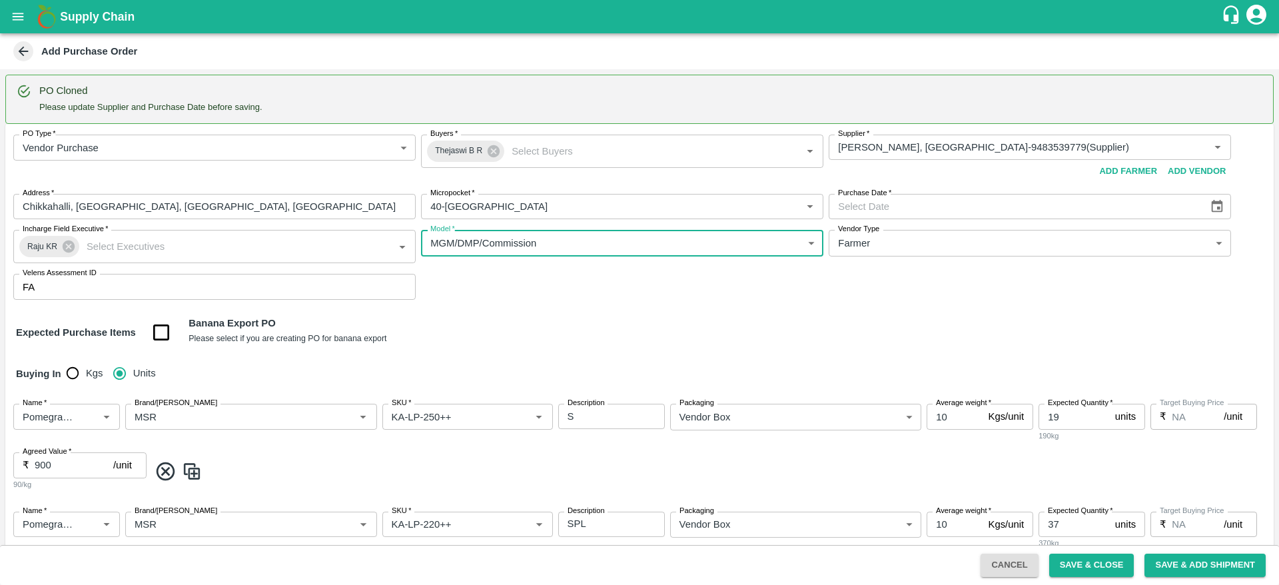
type input "Commision"
click at [1216, 206] on icon "Choose date" at bounding box center [1217, 206] width 15 height 15
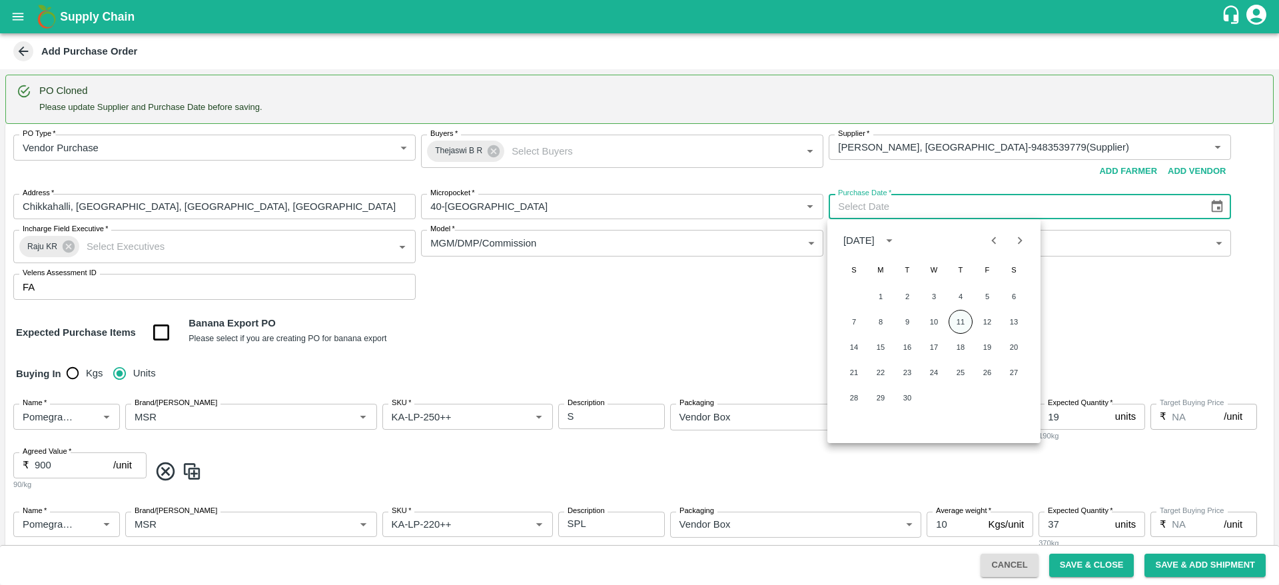
click at [961, 322] on button "11" at bounding box center [961, 322] width 24 height 24
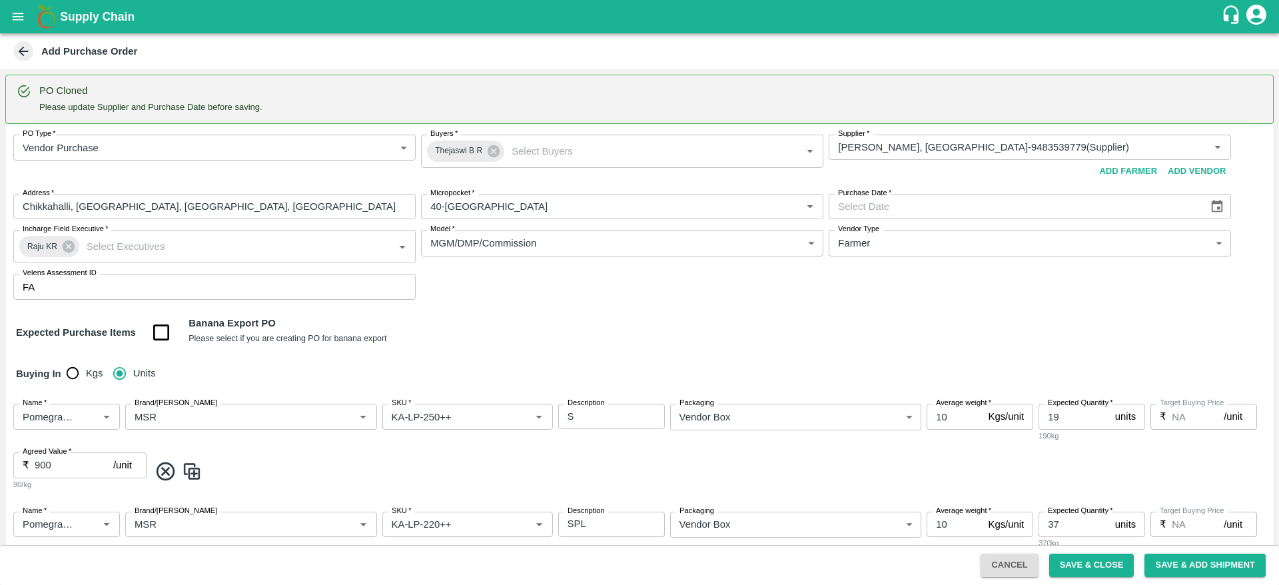
type input "11/09/2025"
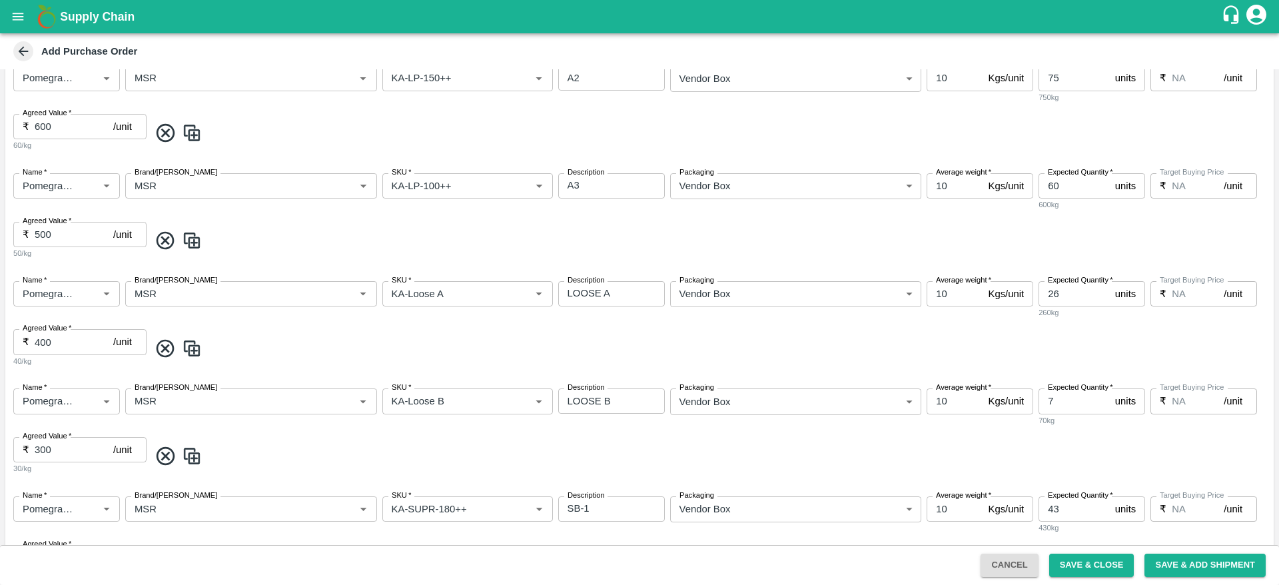
scroll to position [909, 0]
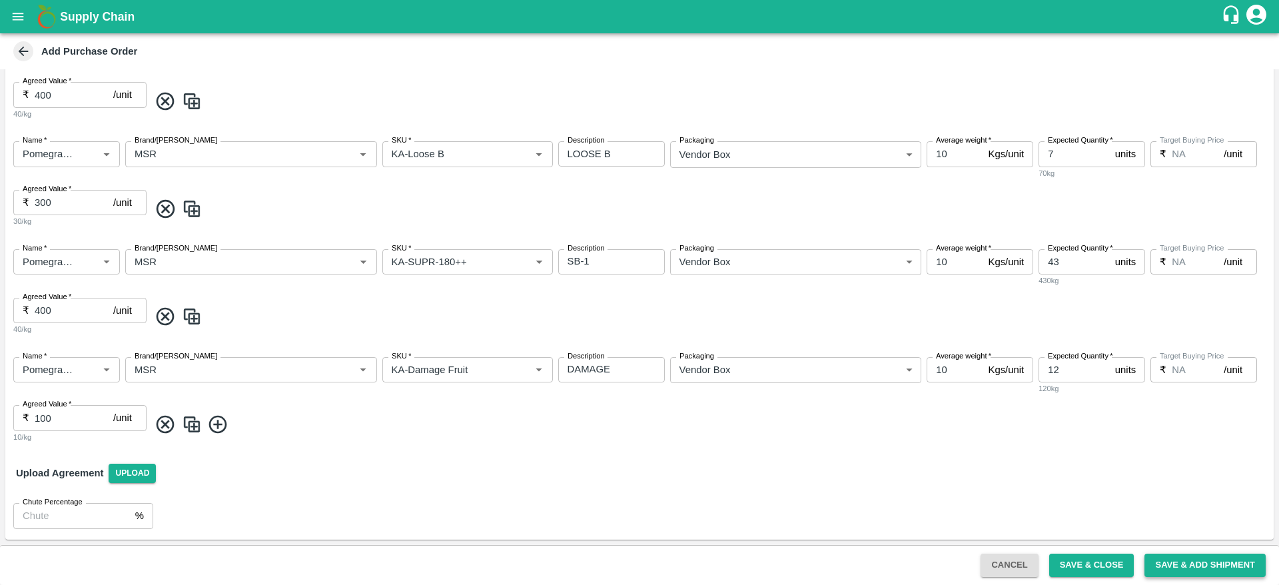
click at [1202, 563] on button "Save & Add Shipment" at bounding box center [1204, 565] width 121 height 23
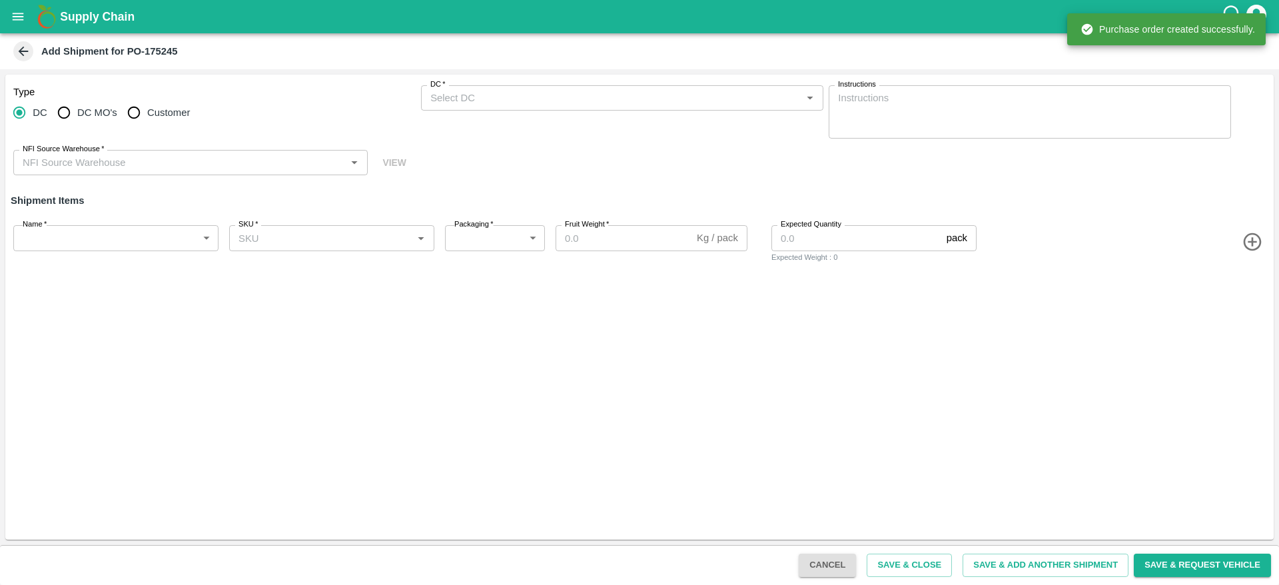
click at [17, 51] on icon at bounding box center [23, 51] width 15 height 15
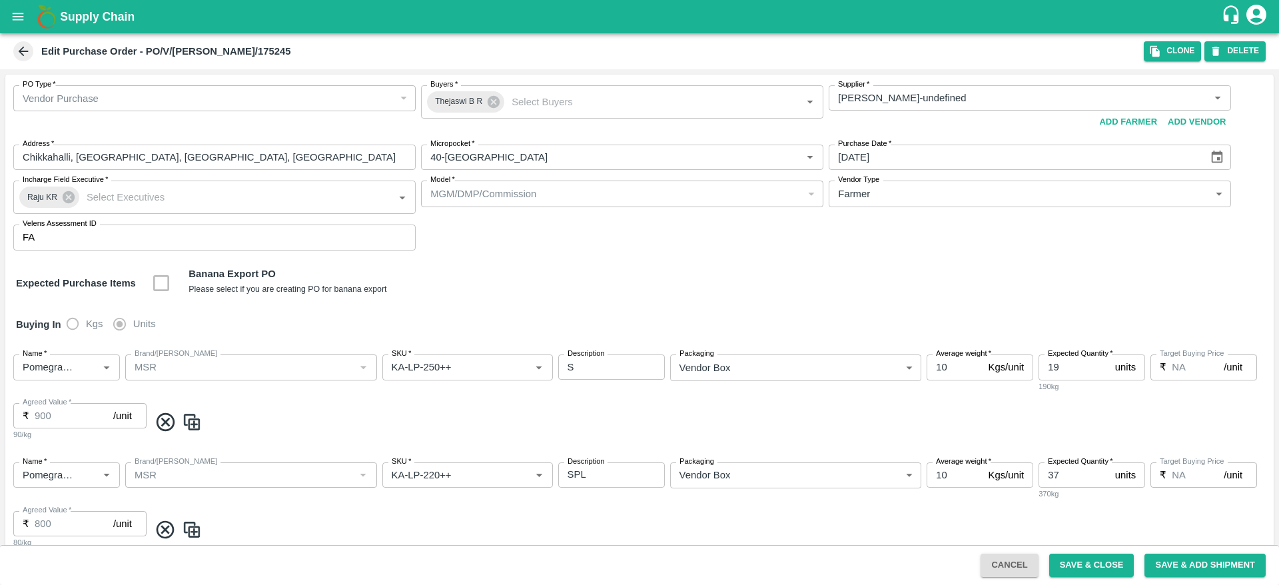
click at [17, 51] on icon at bounding box center [23, 51] width 15 height 15
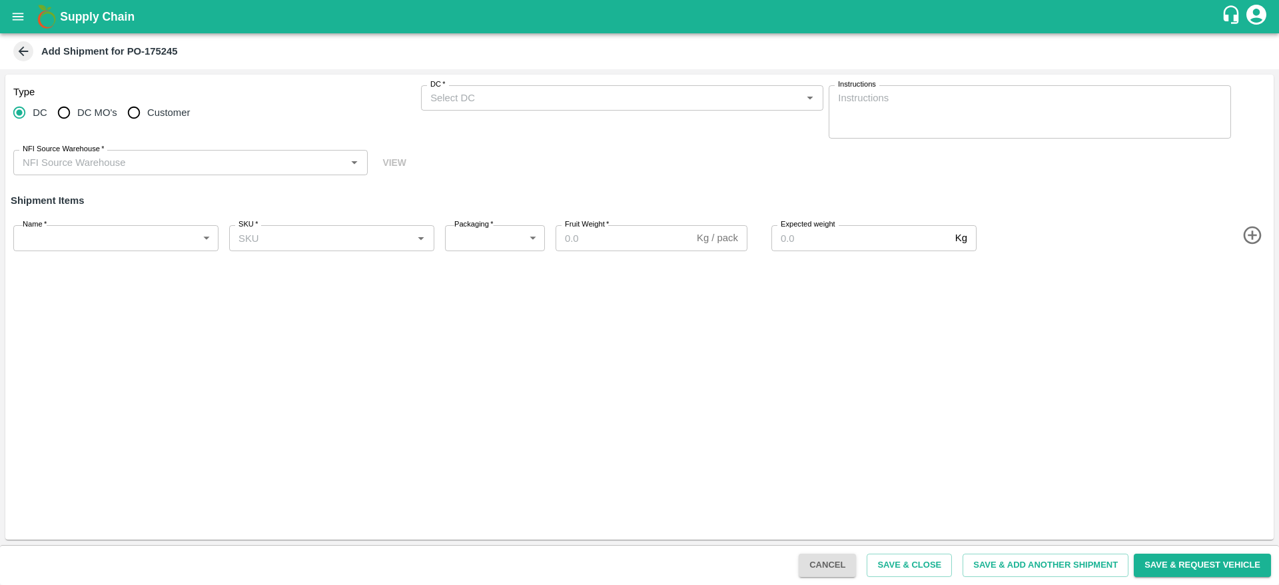
click at [17, 51] on icon at bounding box center [23, 51] width 15 height 15
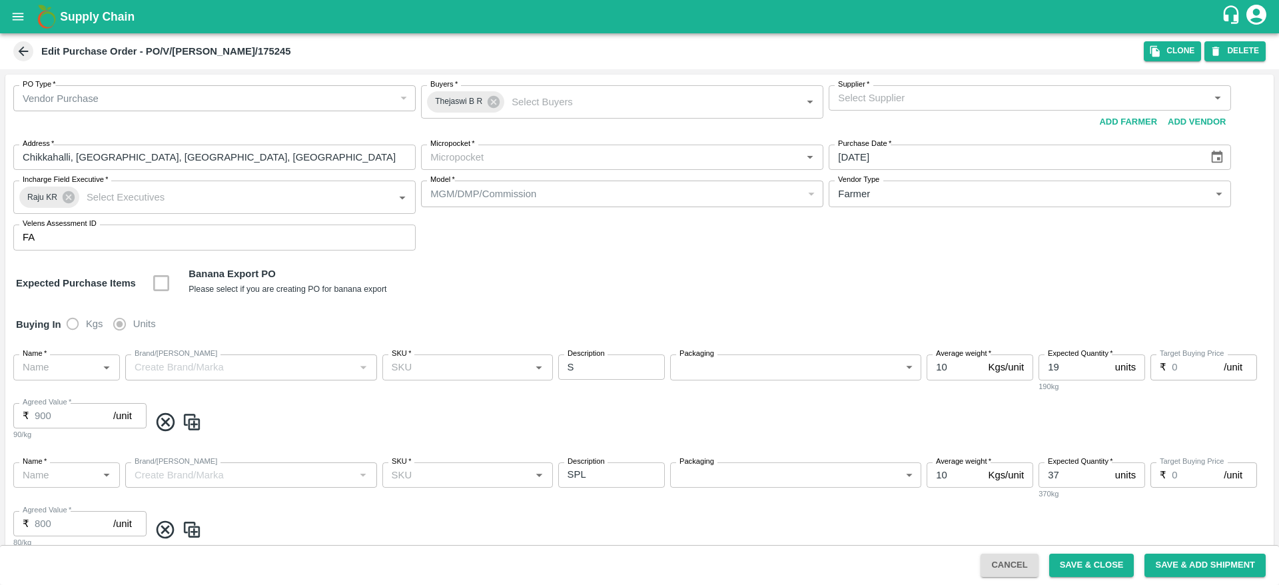
type input "KRISHNAPPA MADHUSUDHAN-undefined"
type input "40-Anantapur"
type input "Pomegranate"
type input "MSR"
type input "KA-LP-250++"
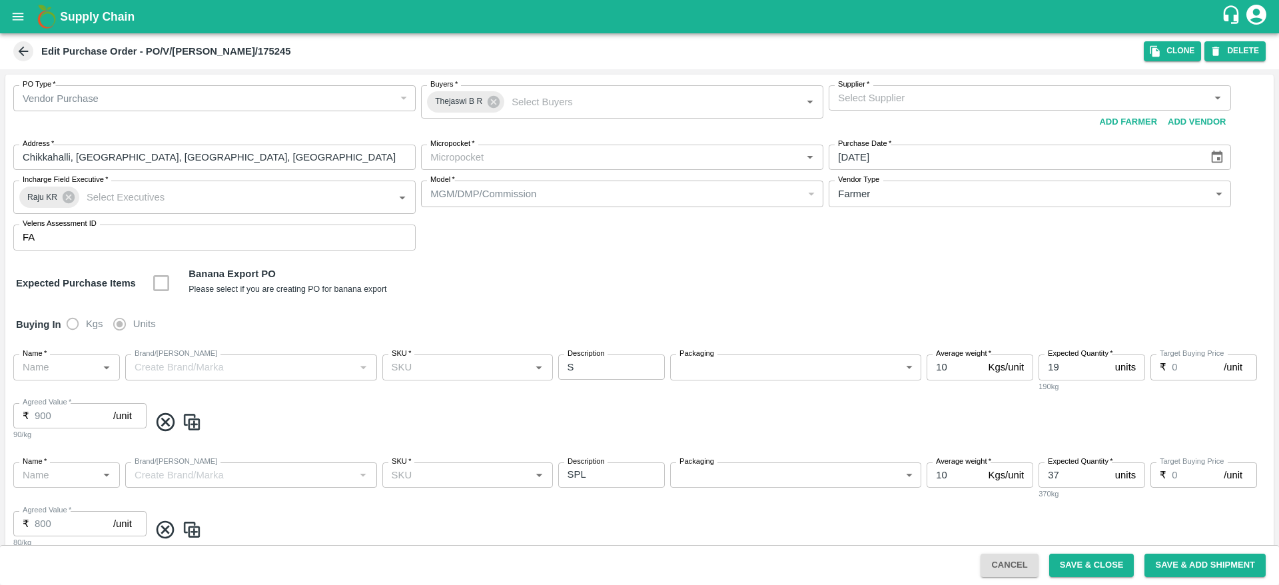
type input "NA"
type input "Pomegranate"
type input "MSR"
type input "KA-LP-220++"
type input "NA"
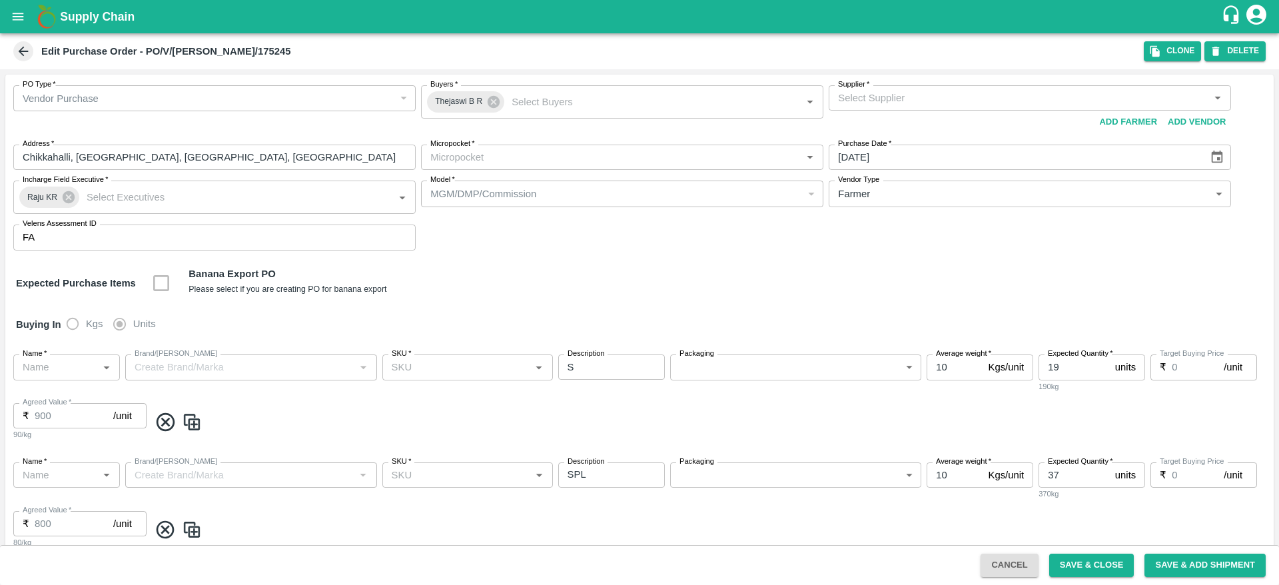
type input "Pomegranate"
type input "MSR"
type input "KA-LP-180++"
type input "NA"
type input "Pomegranate"
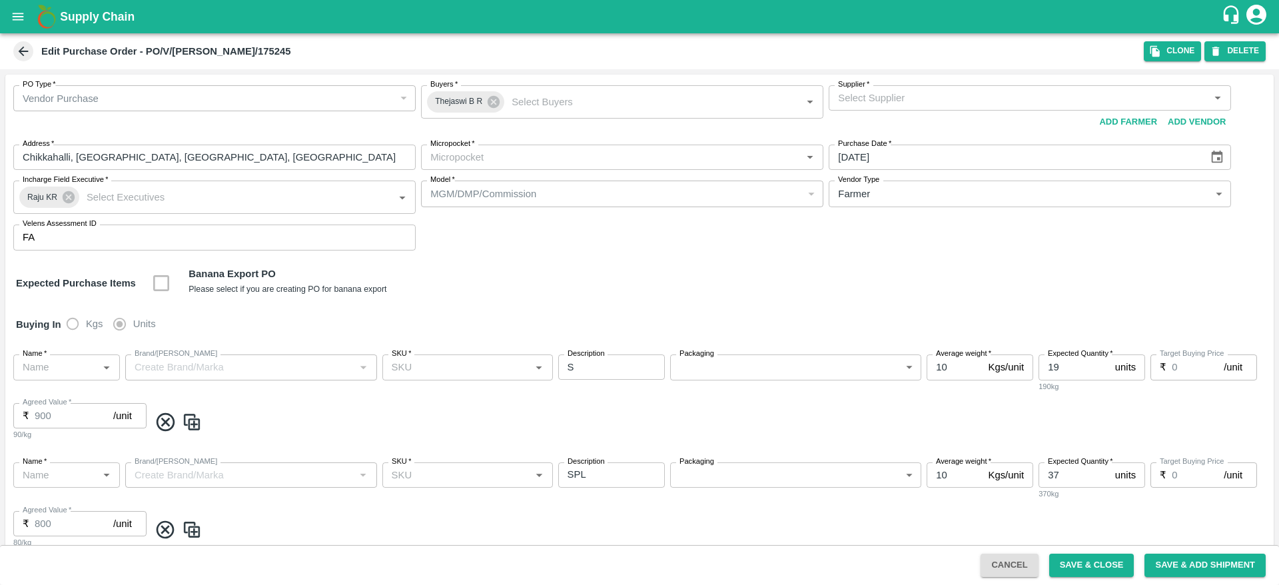
type input "MSR"
type input "KA-LP-150++"
type input "NA"
type input "Pomegranate"
type input "MSR"
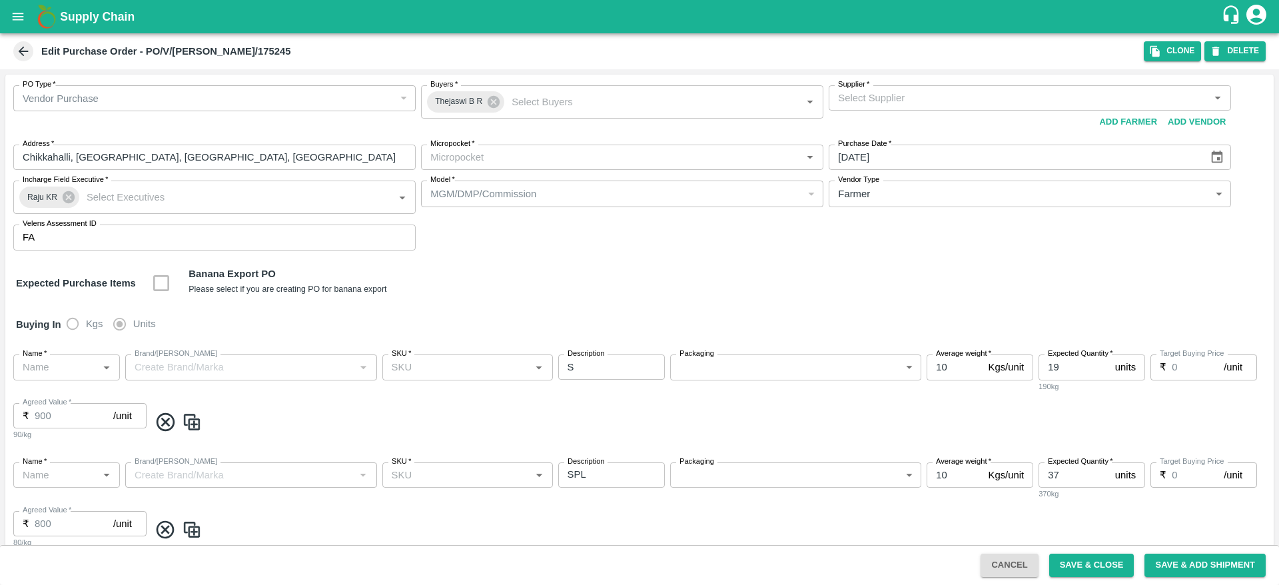
type input "KA-LP-100++"
type input "NA"
type input "Pomegranate"
type input "MSR"
type input "KA-Loose A"
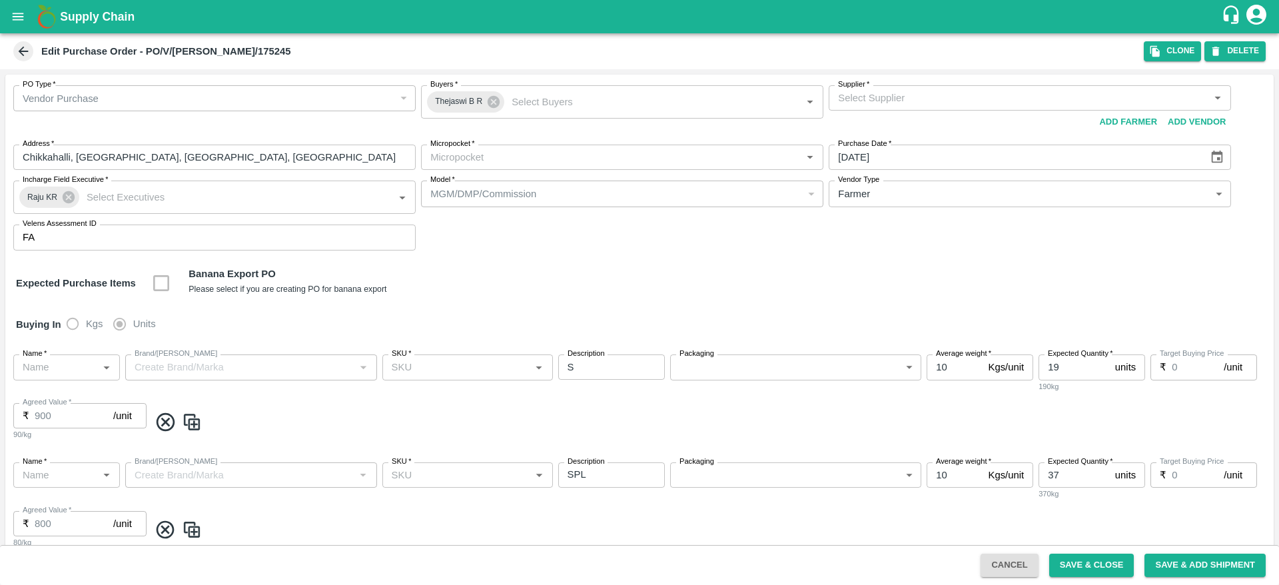
type input "NA"
type input "Pomegranate"
type input "MSR"
type input "KA-Loose B"
type input "NA"
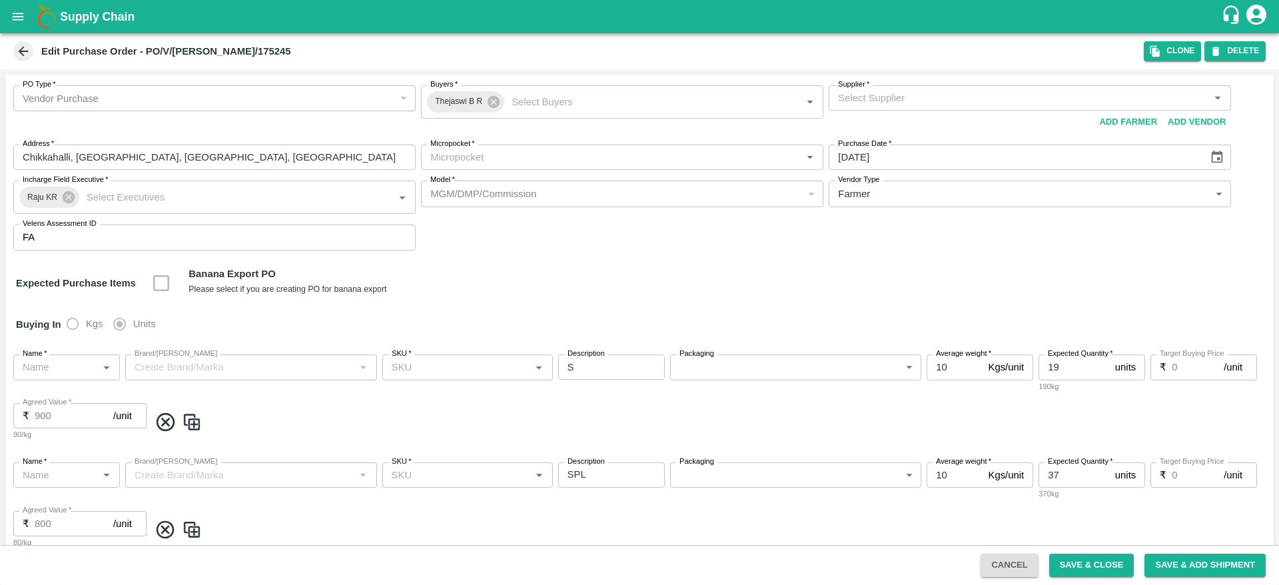
type input "Pomegranate"
type input "MSR"
type input "KA-SUPR-180++"
type input "NA"
type input "Pomegranate"
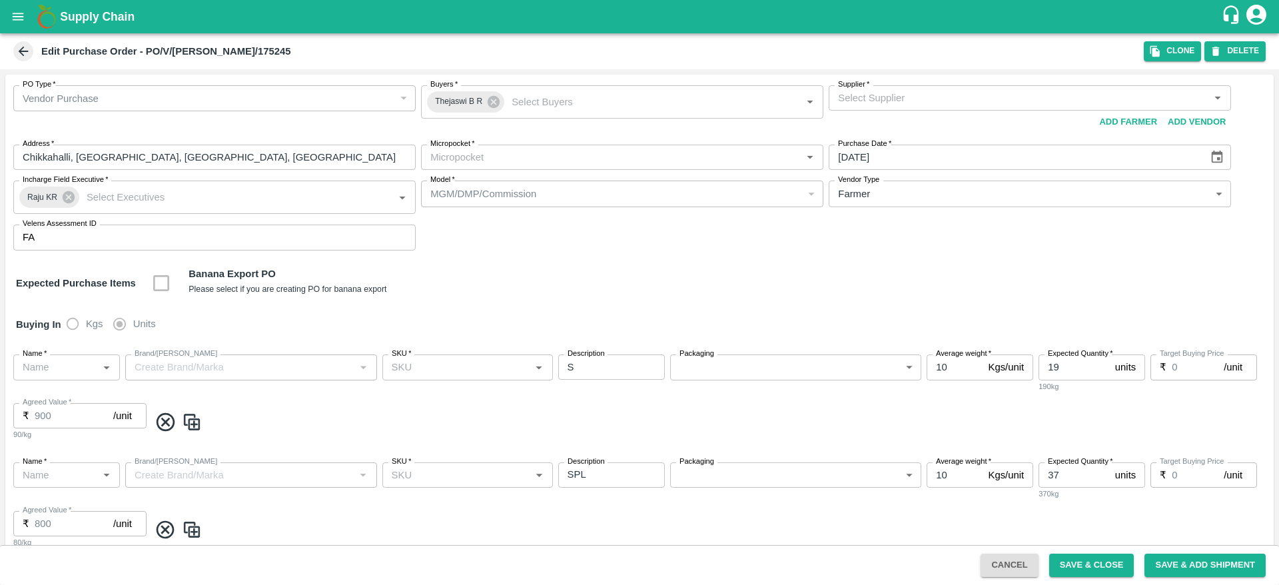
type input "MSR"
type input "KA-Damage Fruit"
type input "NA"
click at [79, 17] on b "Supply Chain" at bounding box center [97, 16] width 75 height 13
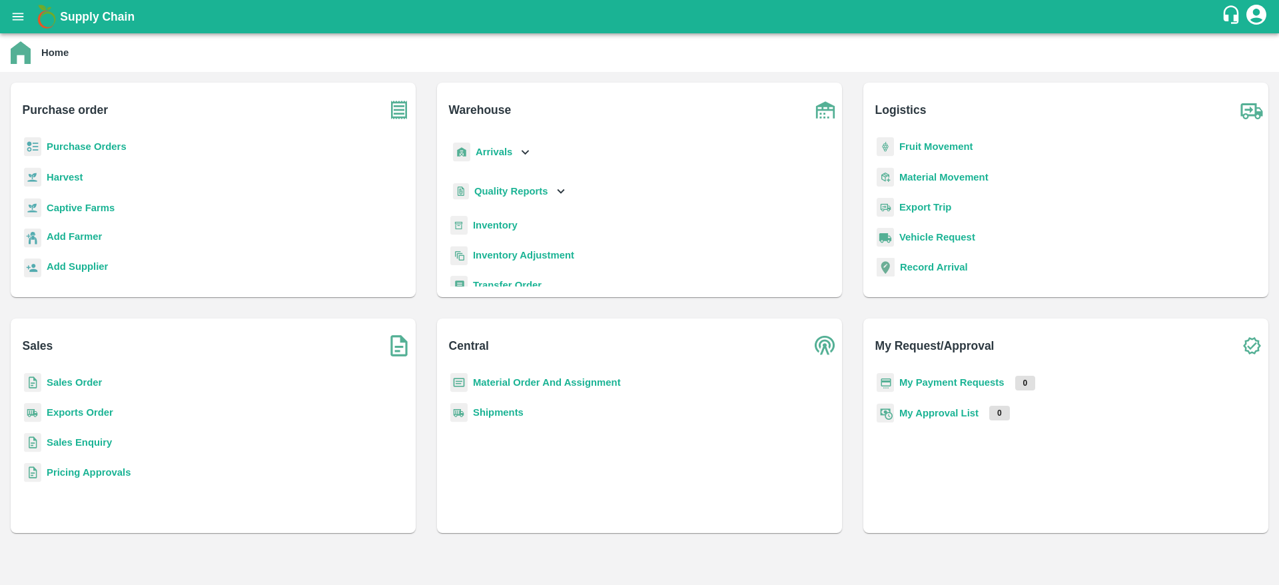
click at [77, 144] on b "Purchase Orders" at bounding box center [87, 146] width 80 height 11
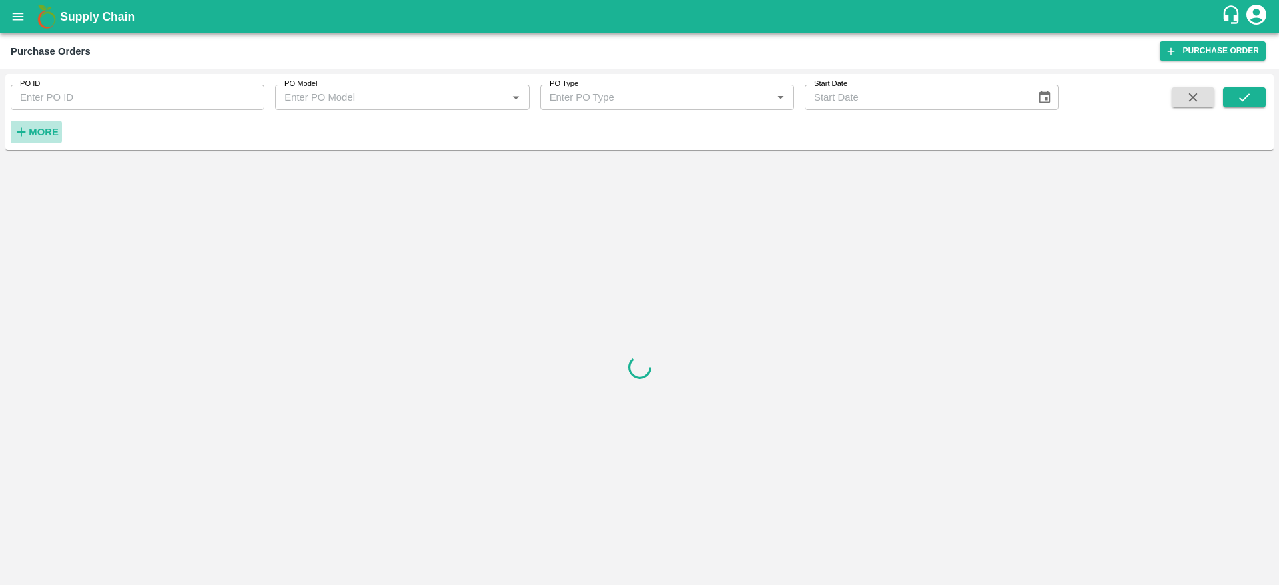
click at [49, 132] on strong "More" at bounding box center [44, 132] width 30 height 11
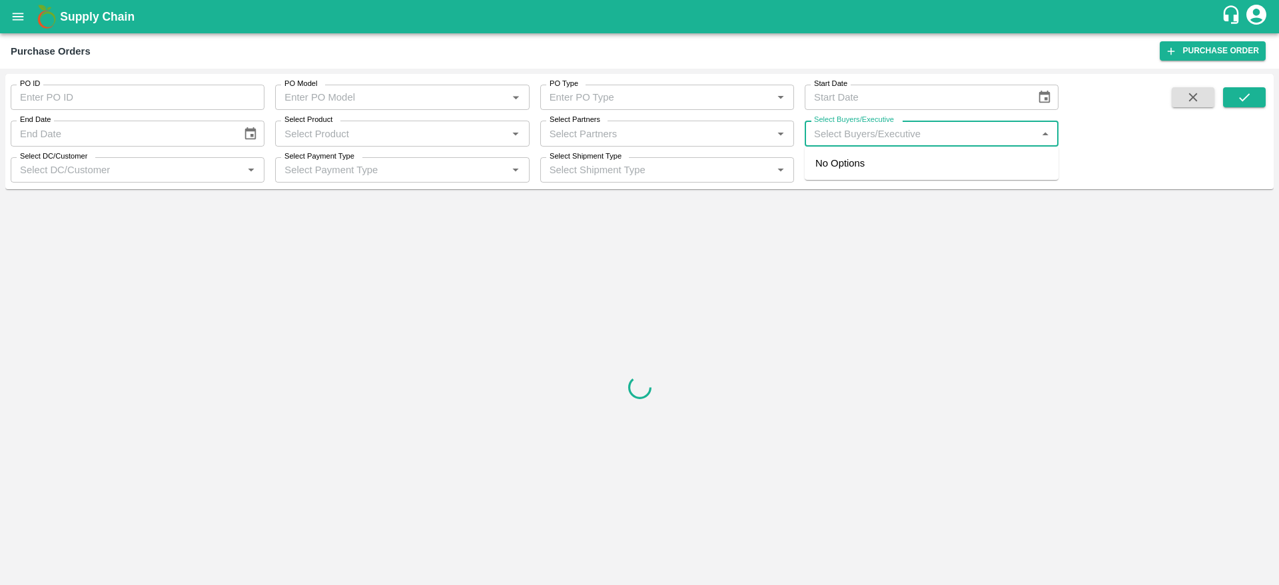
click at [991, 129] on input "Select Buyers/Executive" at bounding box center [921, 133] width 224 height 17
type input "[PERSON_NAME]"
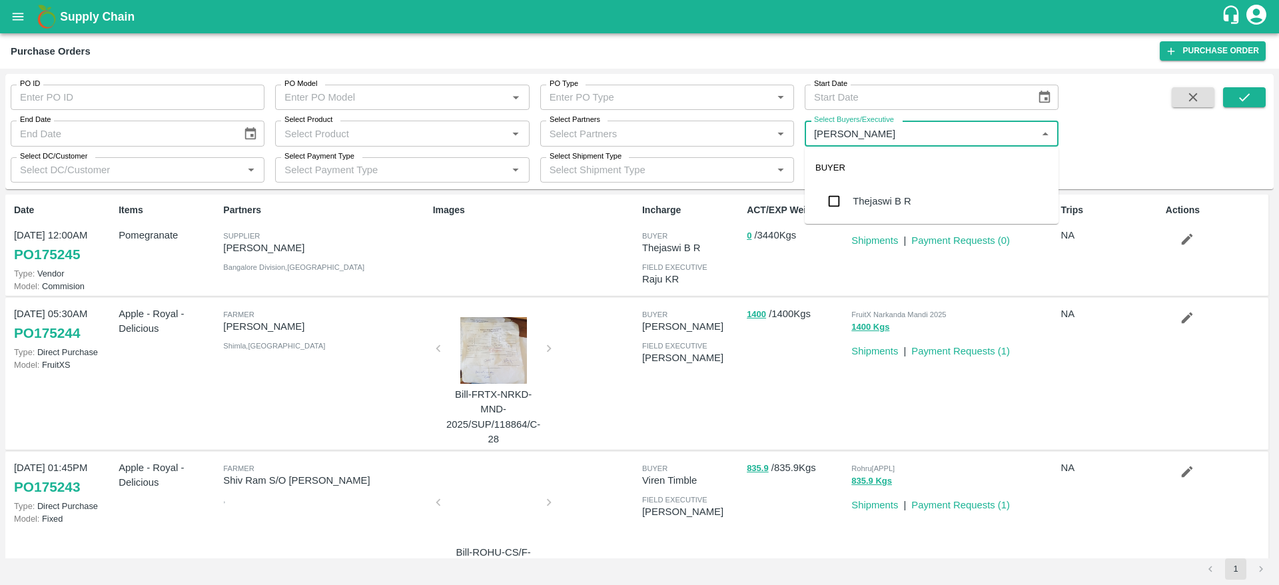
click at [896, 206] on div "Thejaswi B R" at bounding box center [882, 201] width 58 height 15
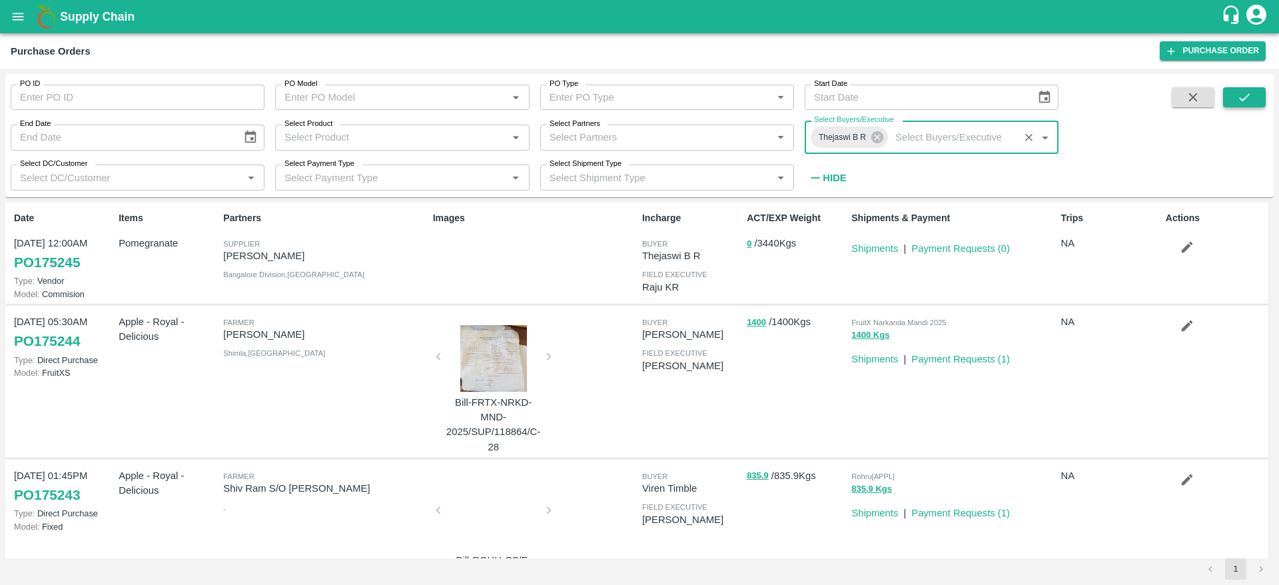
click at [1254, 94] on button "submit" at bounding box center [1244, 97] width 43 height 20
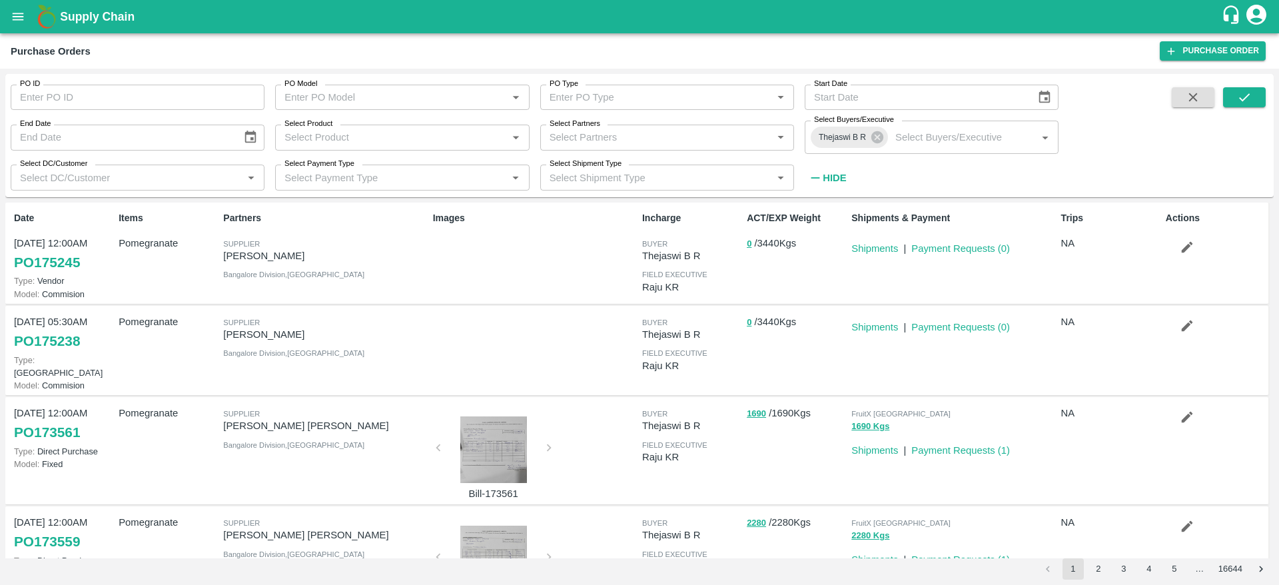
click at [55, 339] on link "PO 175238" at bounding box center [47, 341] width 66 height 24
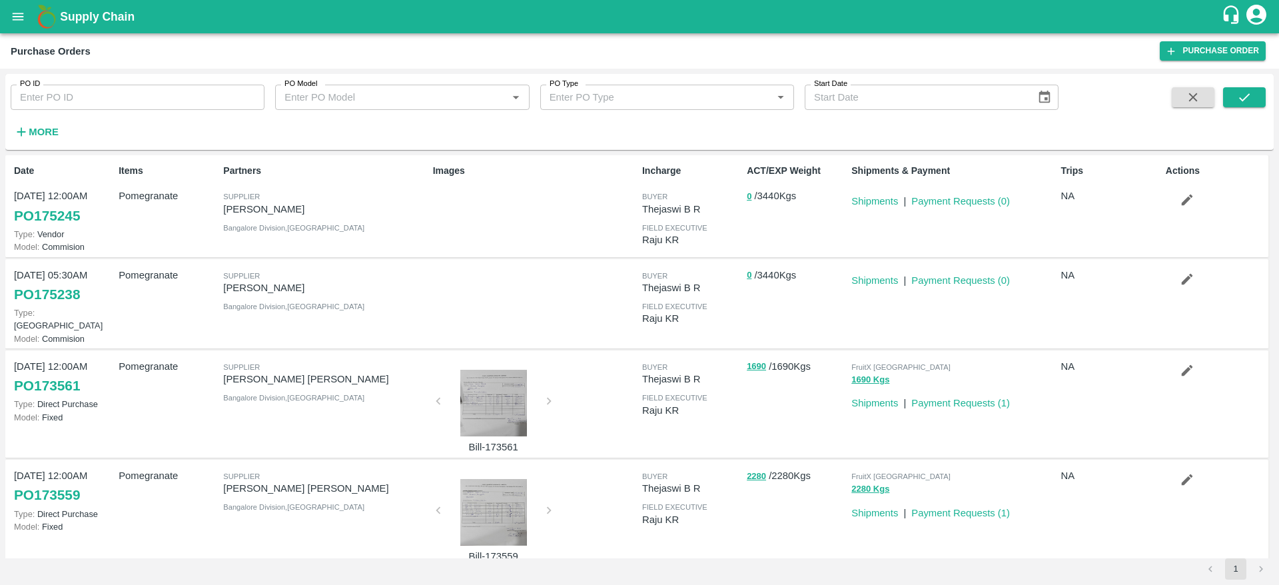
click at [63, 210] on link "PO 175245" at bounding box center [47, 216] width 66 height 24
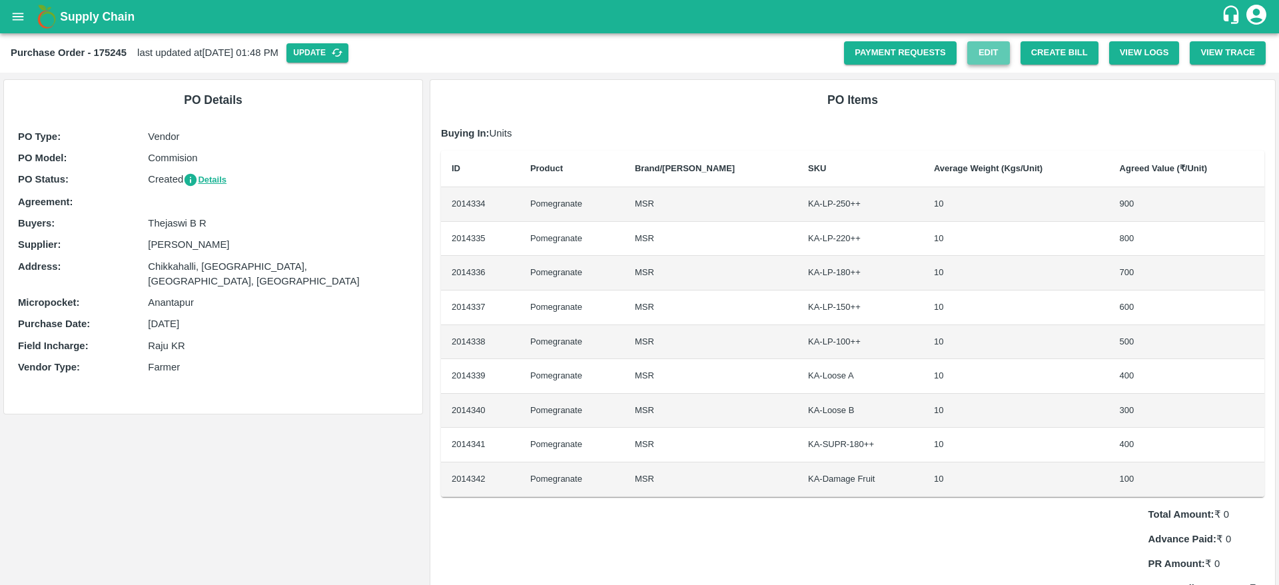
click at [981, 54] on link "Edit" at bounding box center [988, 52] width 43 height 23
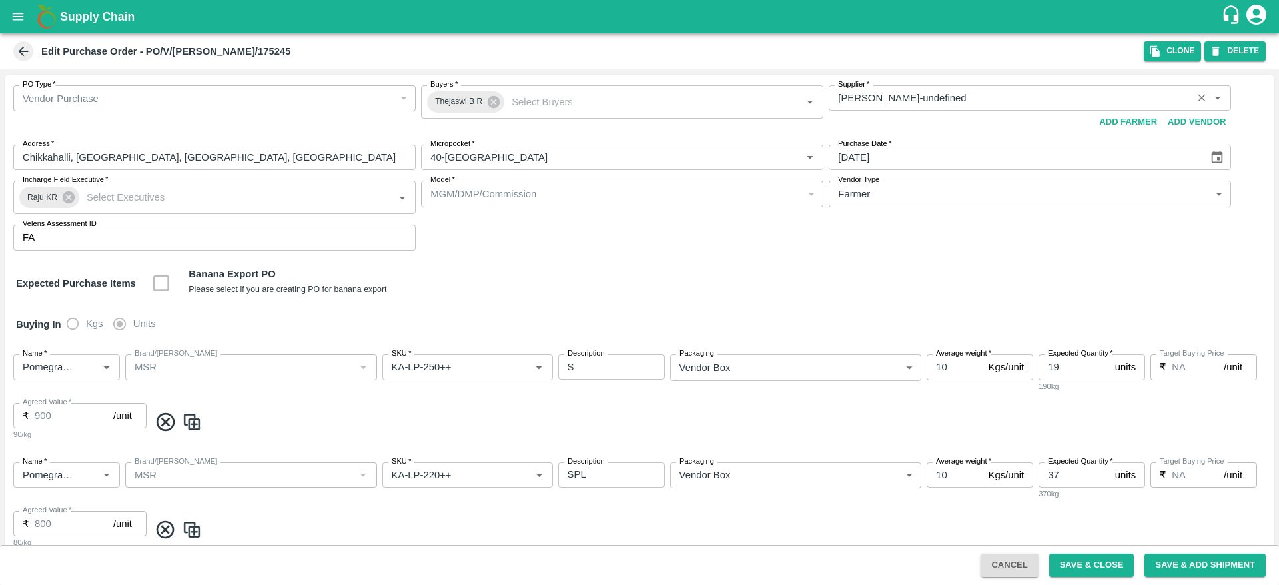
click at [1218, 97] on icon "Open" at bounding box center [1217, 98] width 15 height 15
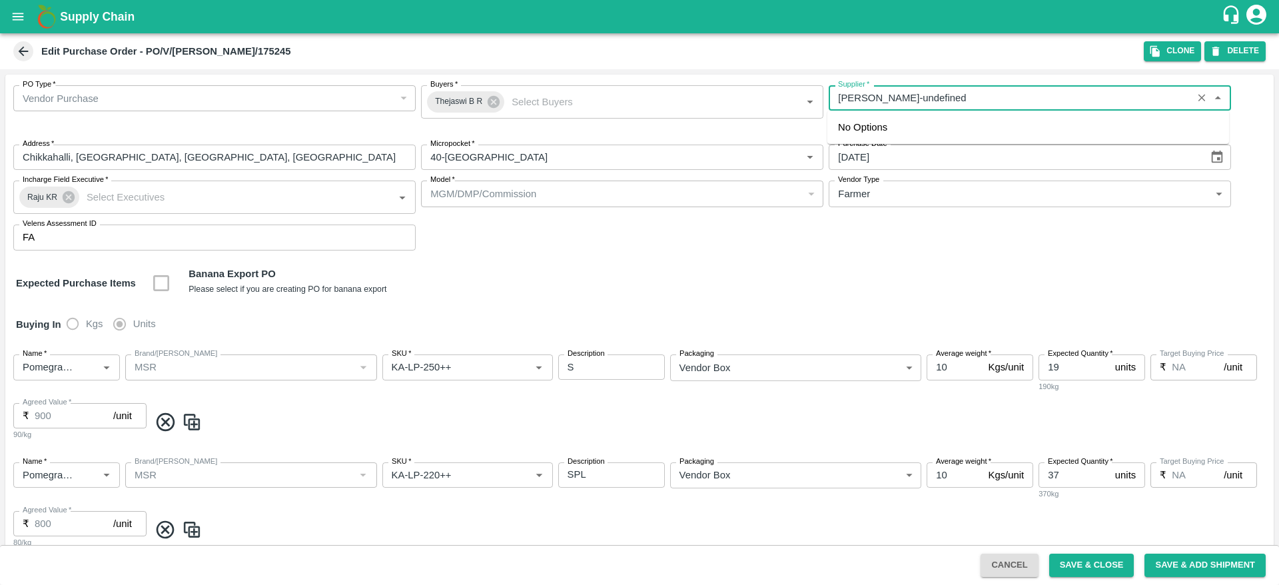
click at [975, 276] on div "Expected Purchase Items Banana Export PO Please select if you are creating PO f…" at bounding box center [639, 283] width 1247 height 34
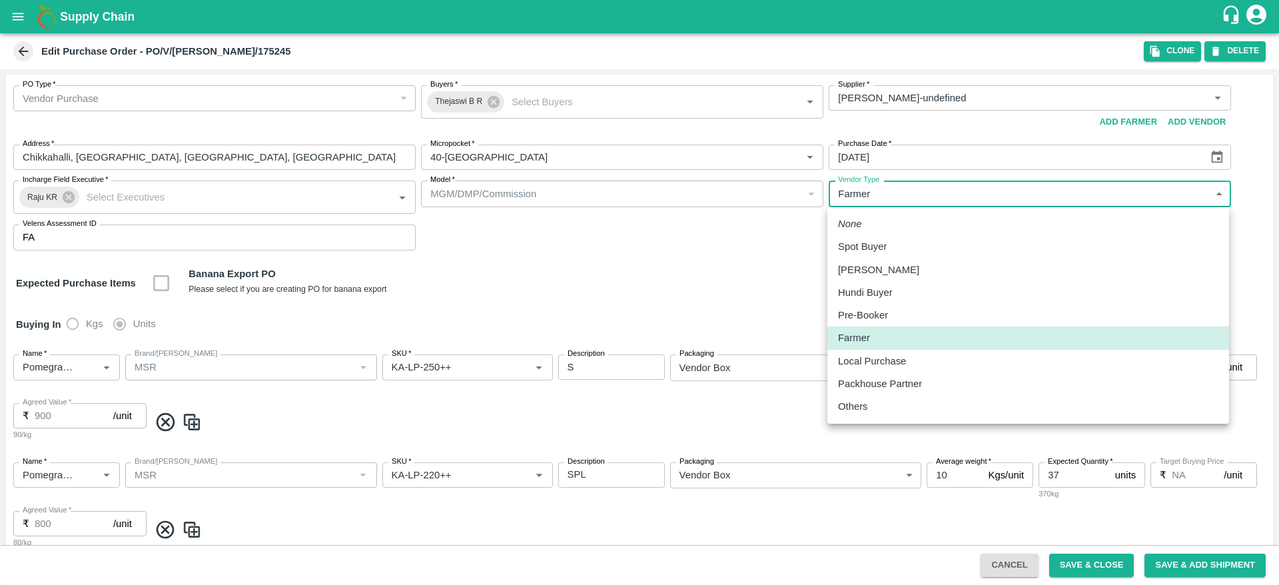
click at [1187, 194] on body "Supply Chain Edit Purchase Order - PO/V/KRISHN/175245 Clone DELETE PO Type   * …" at bounding box center [639, 292] width 1279 height 585
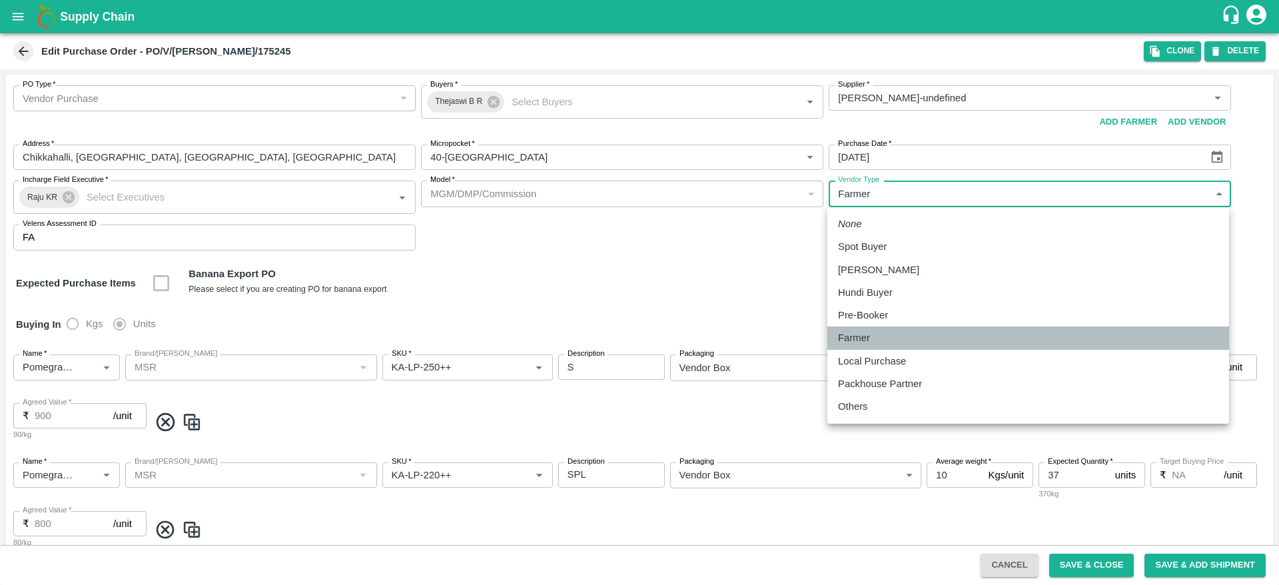
click at [859, 340] on p "Farmer" at bounding box center [854, 337] width 32 height 15
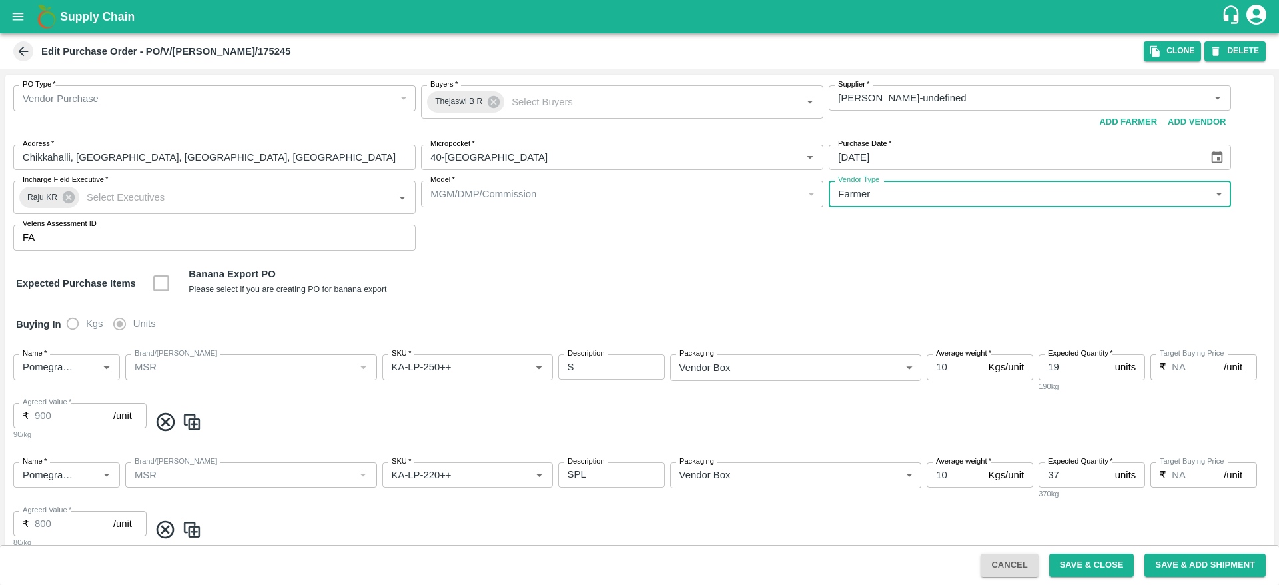
click at [22, 57] on icon at bounding box center [23, 51] width 15 height 15
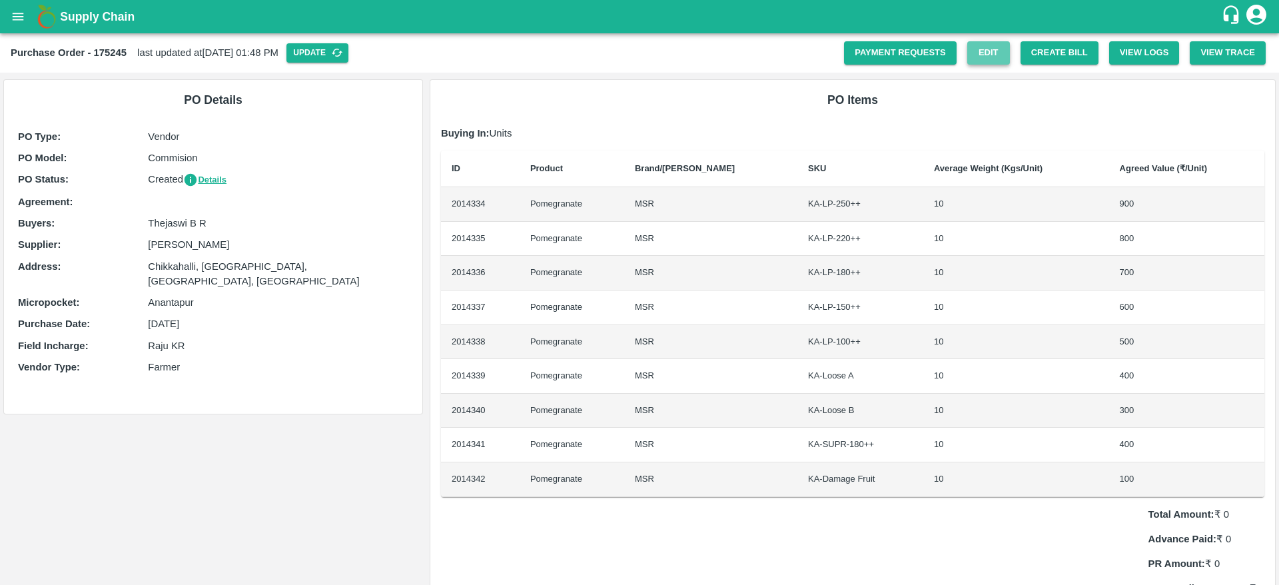
click at [997, 53] on link "Edit" at bounding box center [988, 52] width 43 height 23
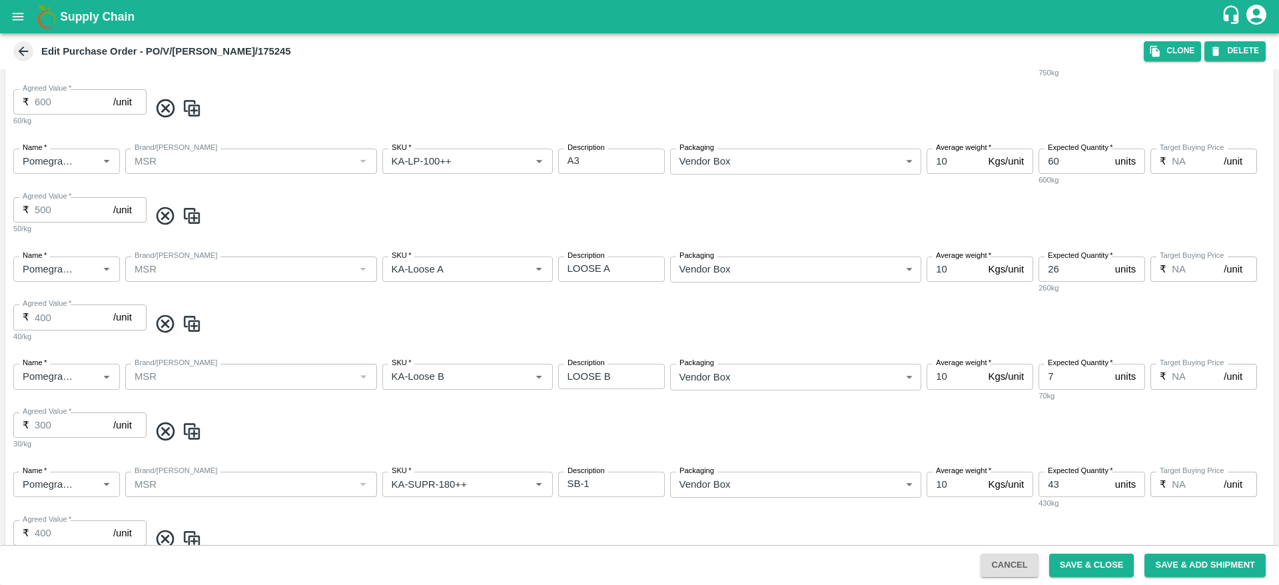
scroll to position [812, 0]
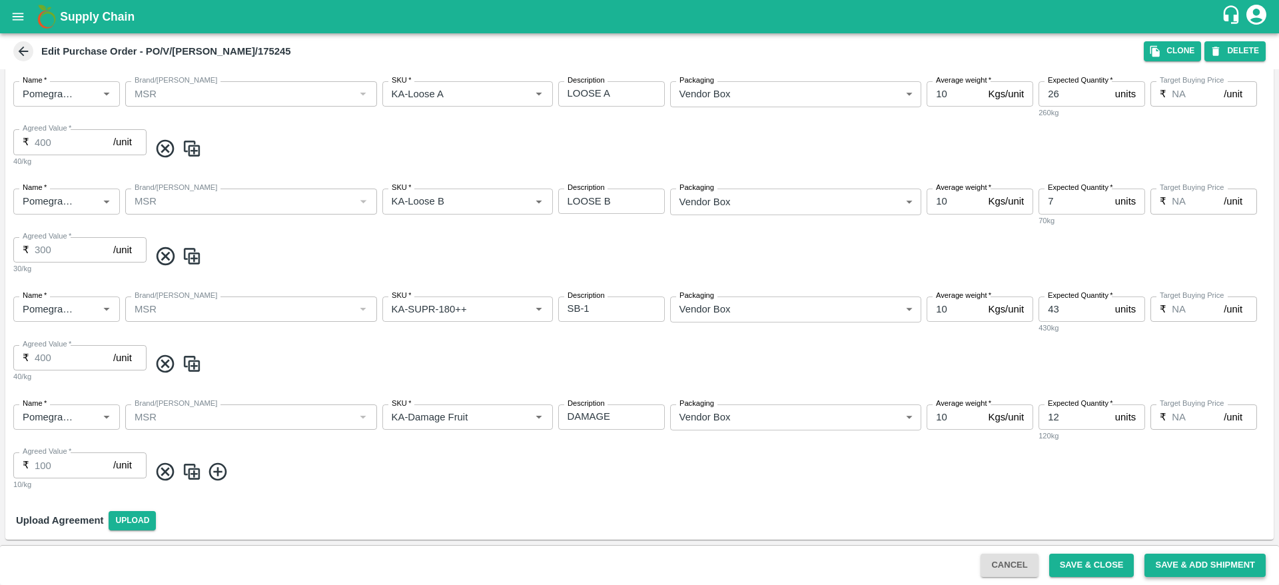
click at [1166, 565] on button "Save & Add Shipment" at bounding box center [1204, 565] width 121 height 23
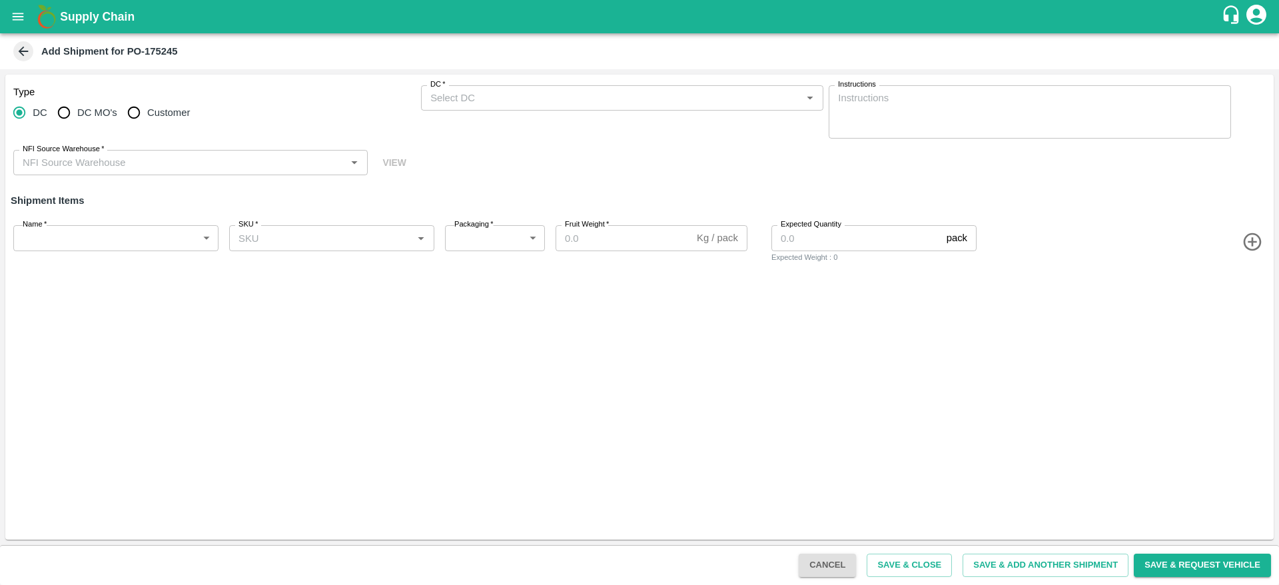
click at [360, 167] on icon "Open" at bounding box center [354, 162] width 15 height 15
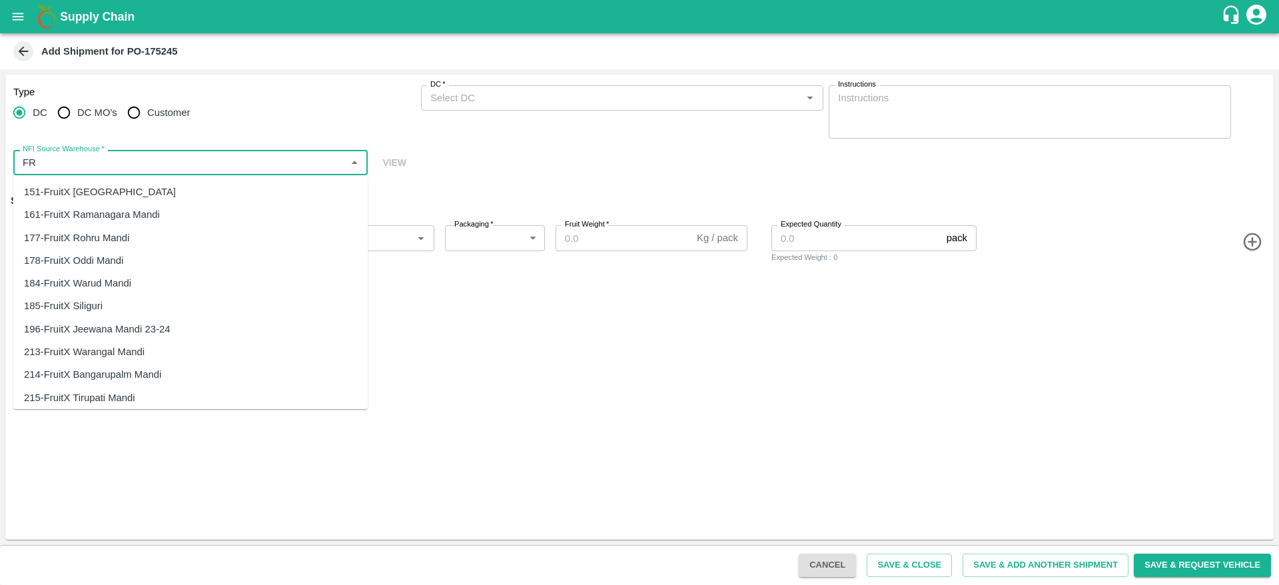
type input "F"
click at [22, 52] on icon at bounding box center [23, 51] width 15 height 15
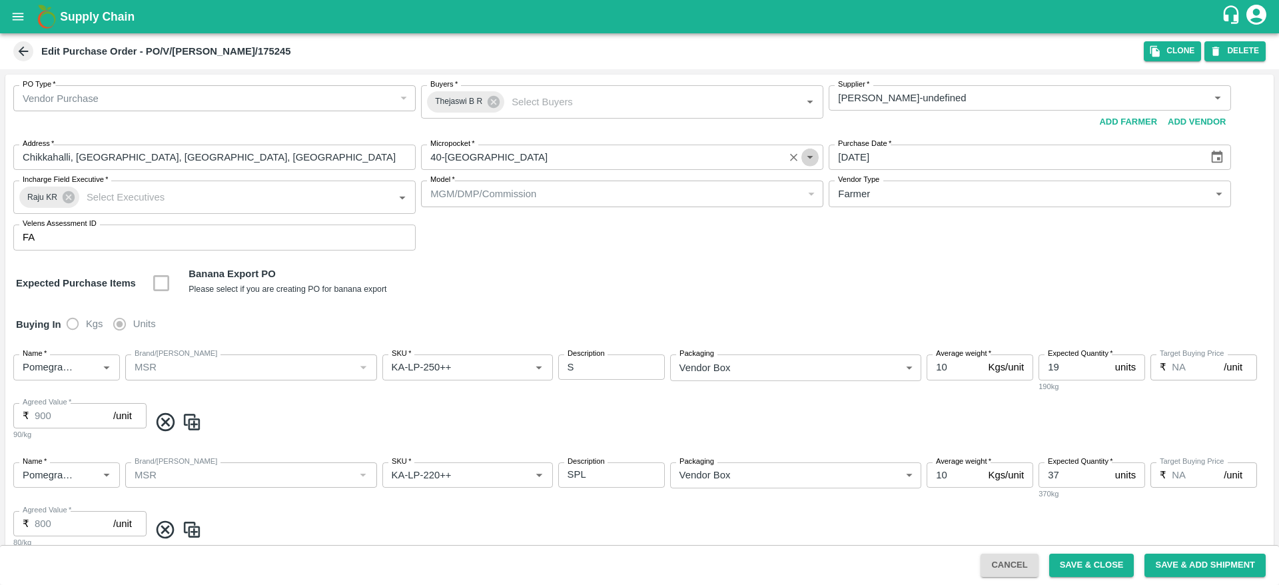
click at [810, 159] on icon "Open" at bounding box center [810, 157] width 15 height 15
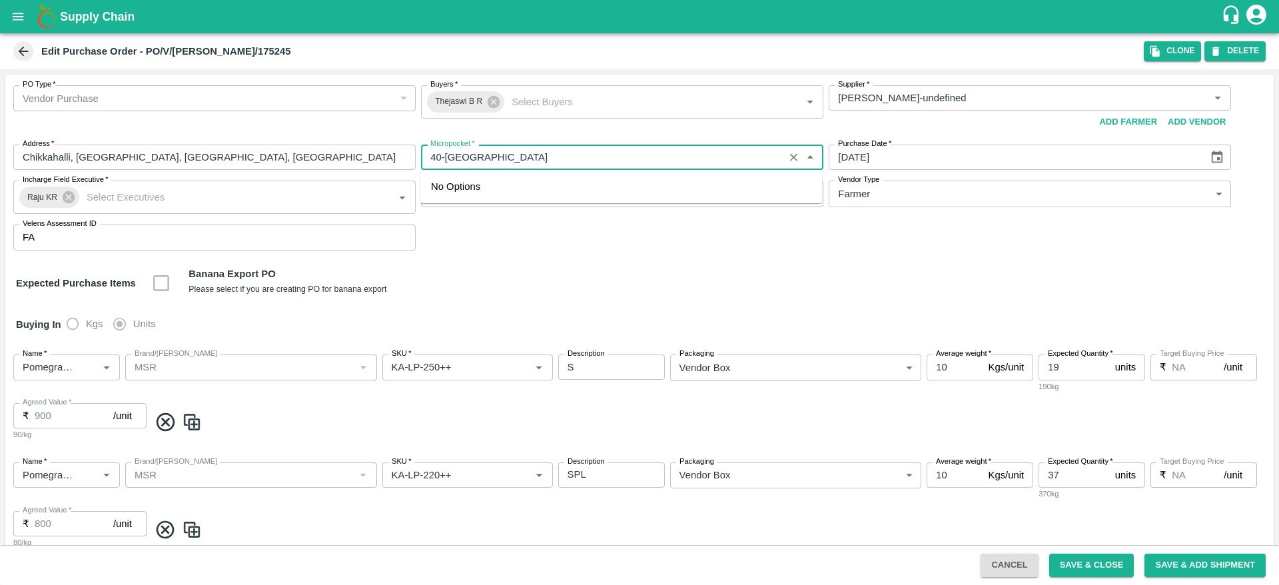
click at [591, 153] on input "Micropocket   *" at bounding box center [602, 157] width 355 height 17
type input "4"
click at [684, 183] on div "81-Bangalore" at bounding box center [621, 186] width 402 height 23
type input "81-Bangalore"
click at [1184, 565] on button "Save & Add Shipment" at bounding box center [1204, 565] width 121 height 23
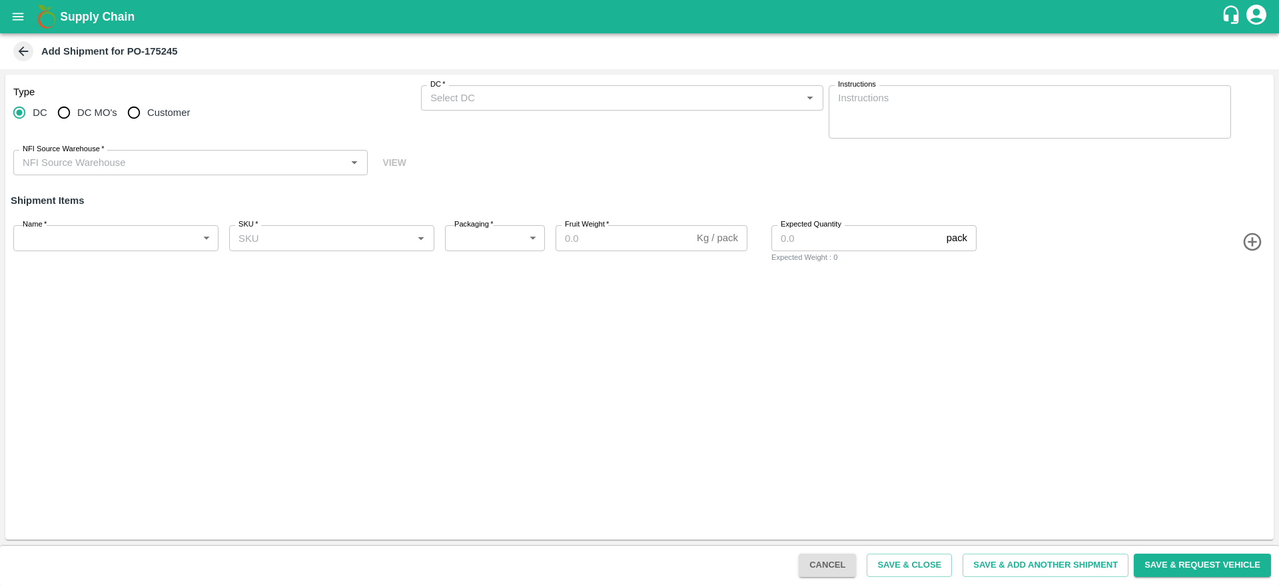
click at [524, 102] on input "DC   *" at bounding box center [611, 97] width 372 height 17
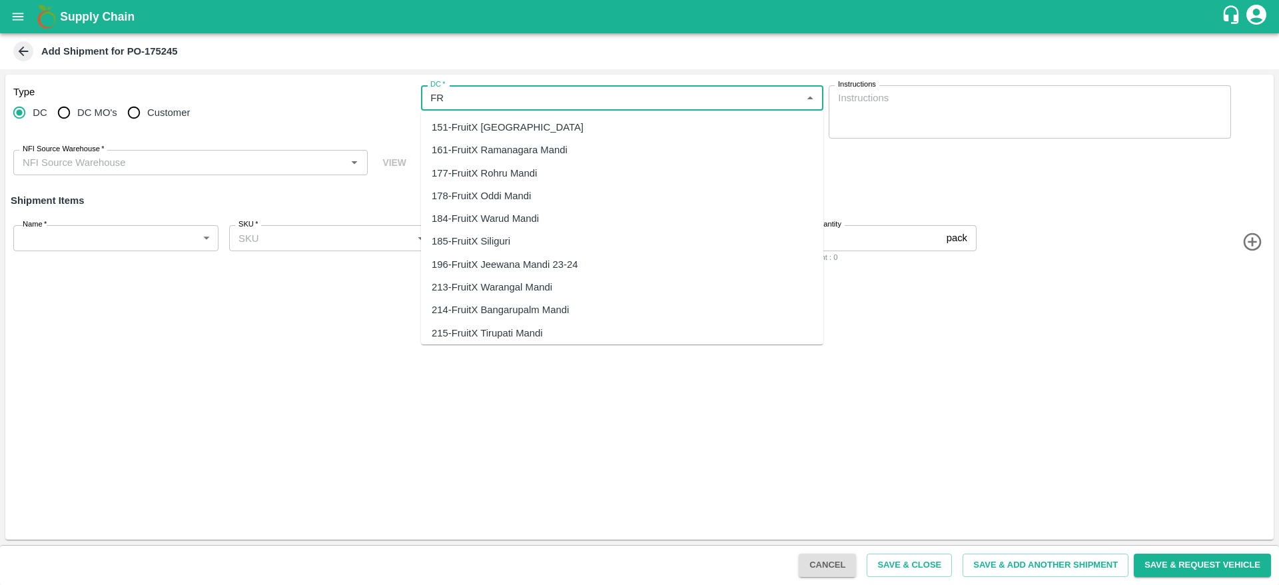
type input "F"
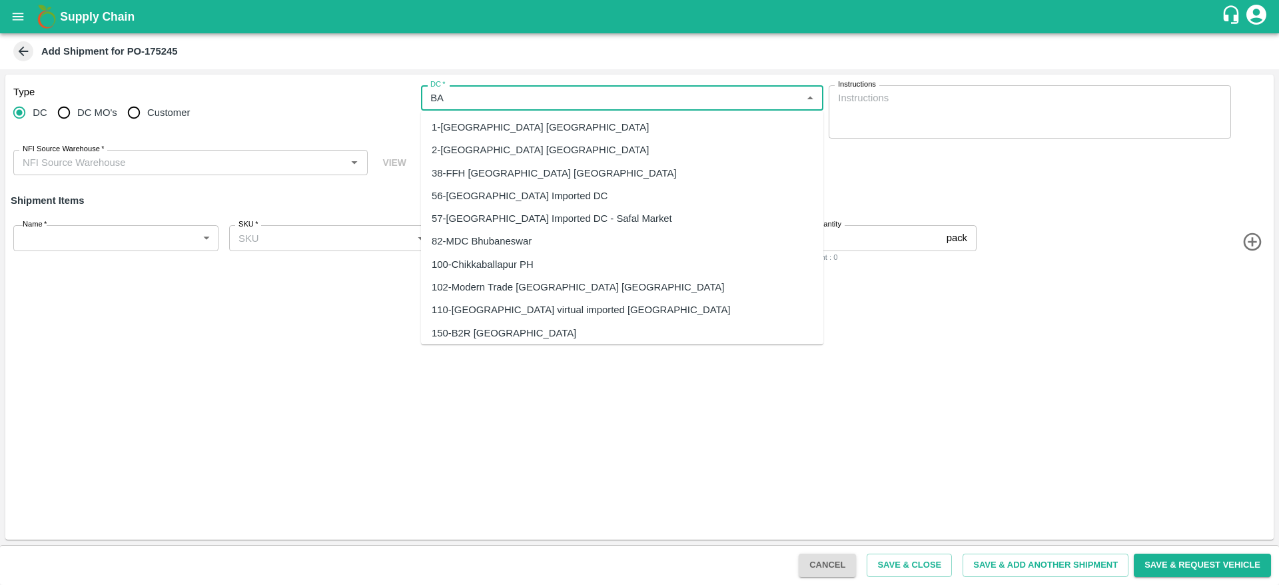
type input "B"
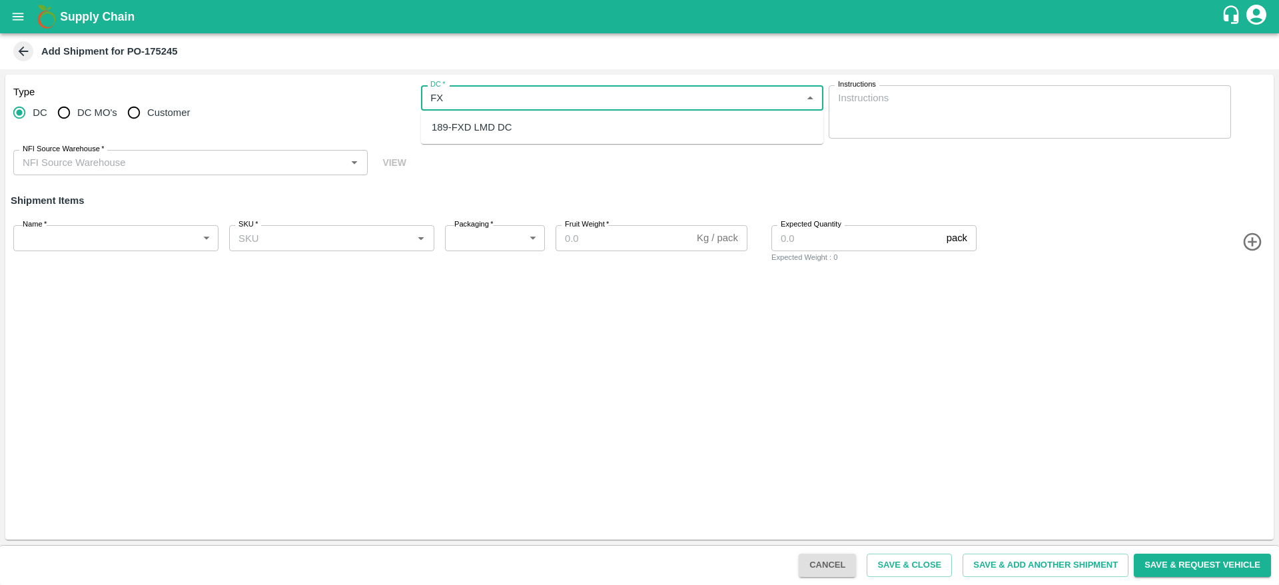
type input "F"
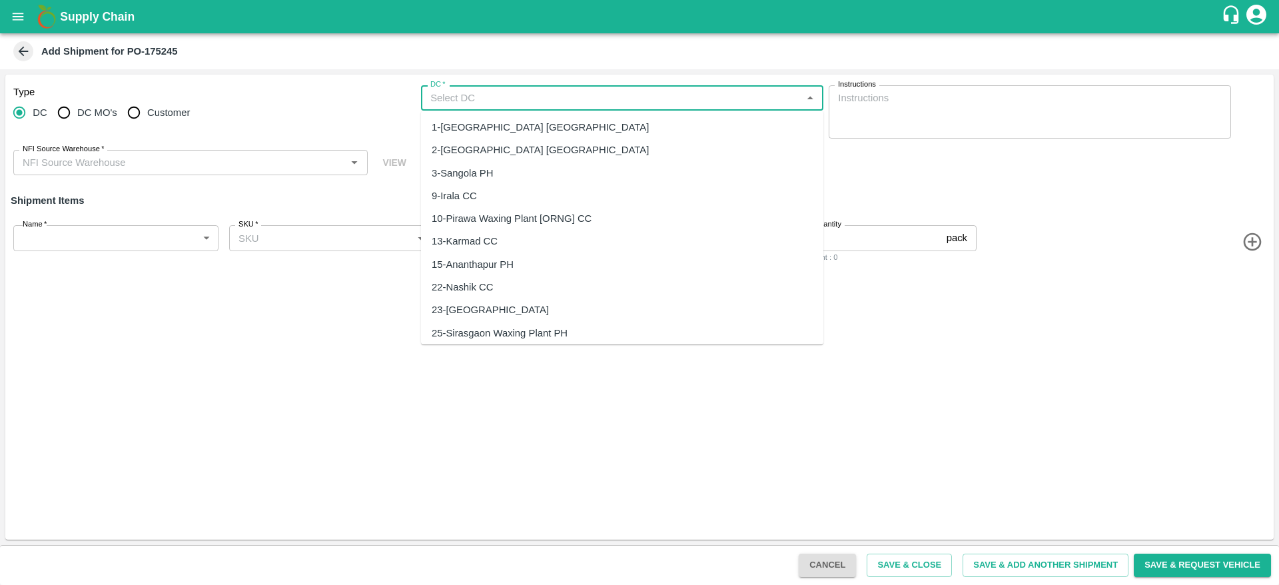
click at [134, 118] on input "Customer" at bounding box center [134, 112] width 27 height 27
radio input "true"
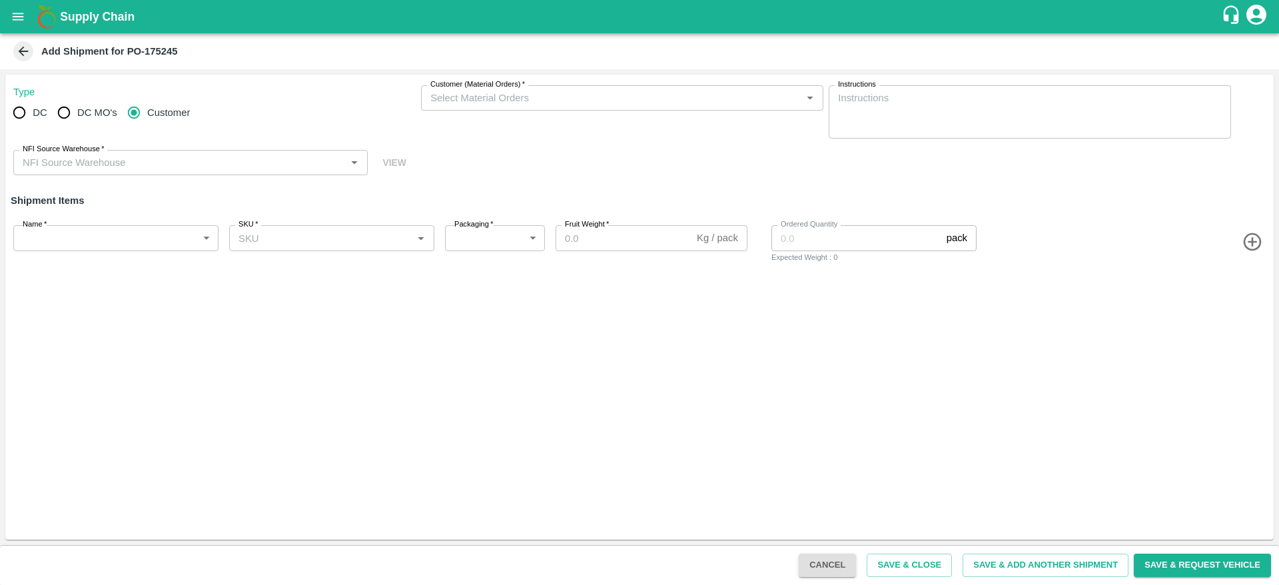
click at [608, 95] on input "Customer (Material Orders)   *" at bounding box center [611, 97] width 372 height 17
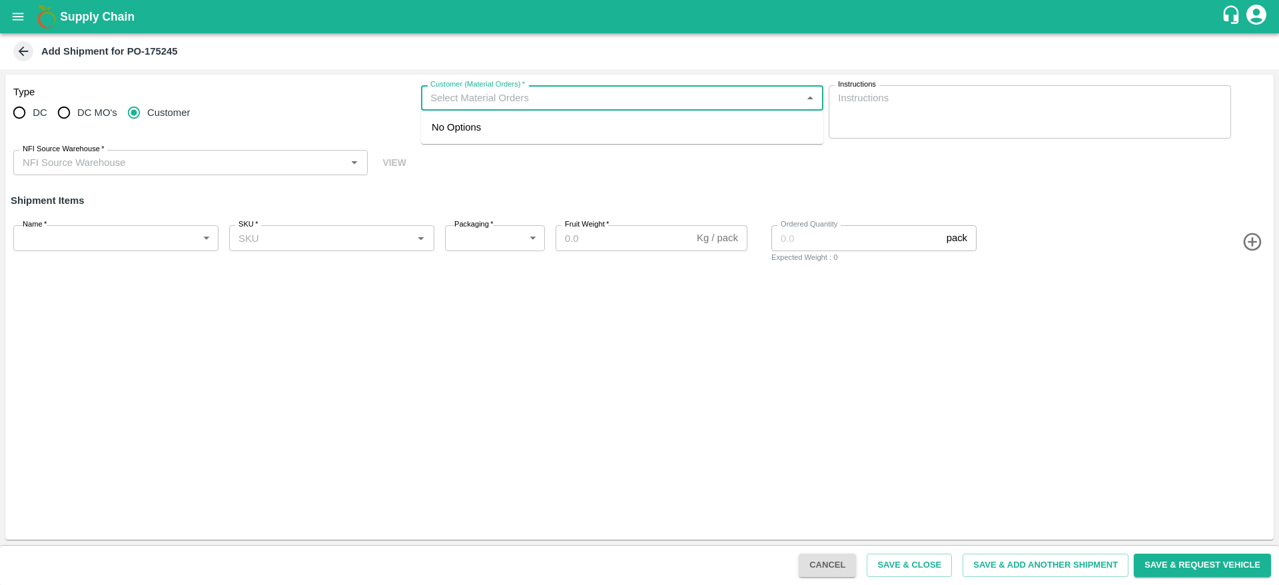
click at [25, 111] on input "DC" at bounding box center [19, 112] width 27 height 27
radio input "true"
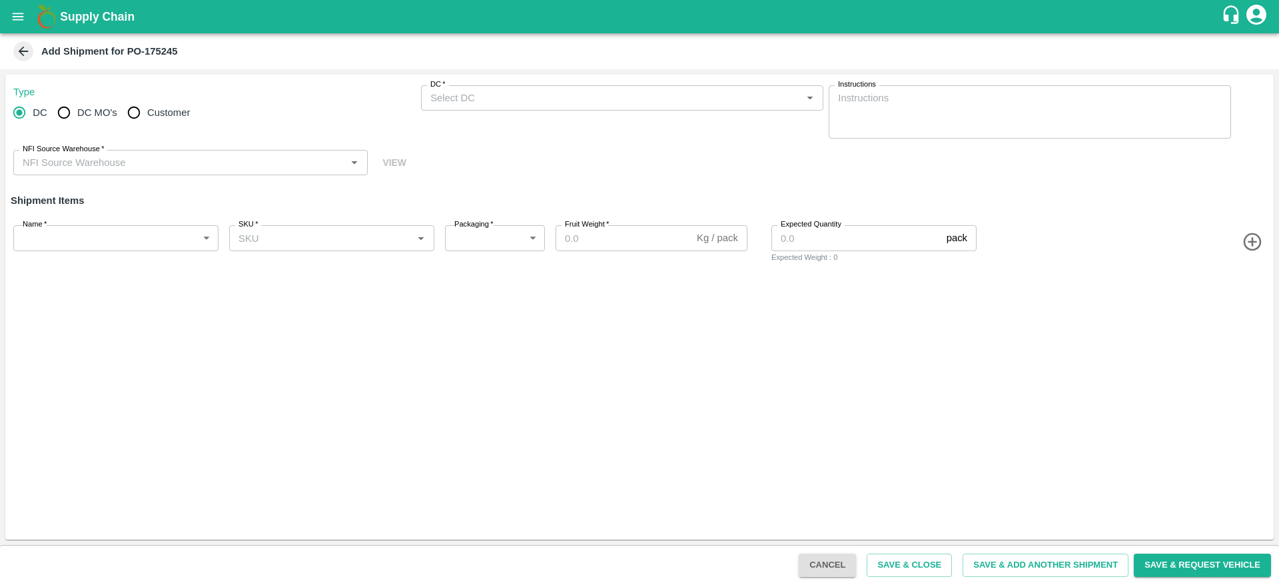
click at [65, 107] on input "DC MO's" at bounding box center [64, 112] width 27 height 27
radio input "true"
click at [478, 107] on div "DC (Material Orders)   *" at bounding box center [622, 97] width 402 height 25
click at [350, 100] on div "DC DC MO's Customer" at bounding box center [214, 112] width 402 height 27
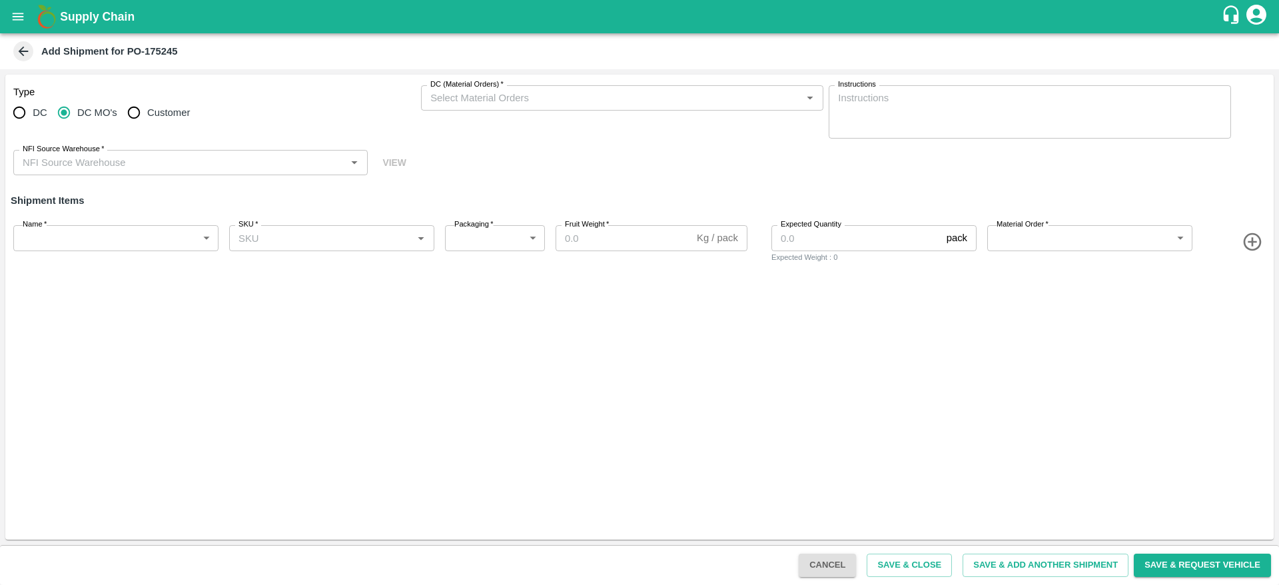
click at [19, 105] on input "DC" at bounding box center [19, 112] width 27 height 27
radio input "true"
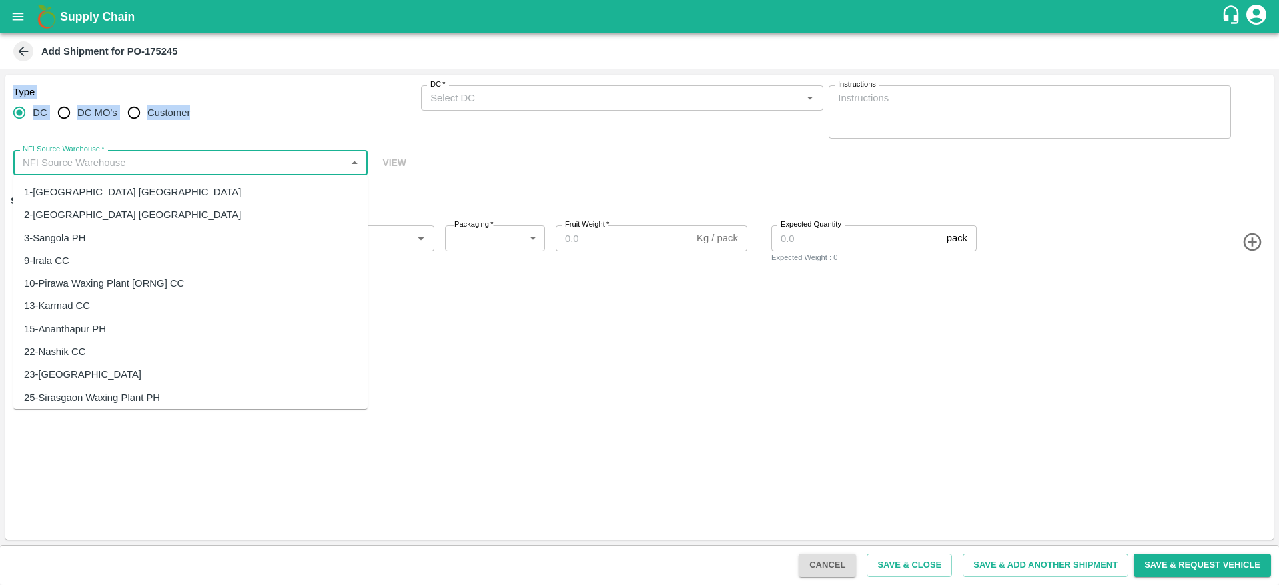
click at [192, 164] on input "NFI Source Warehouse   *" at bounding box center [179, 162] width 324 height 17
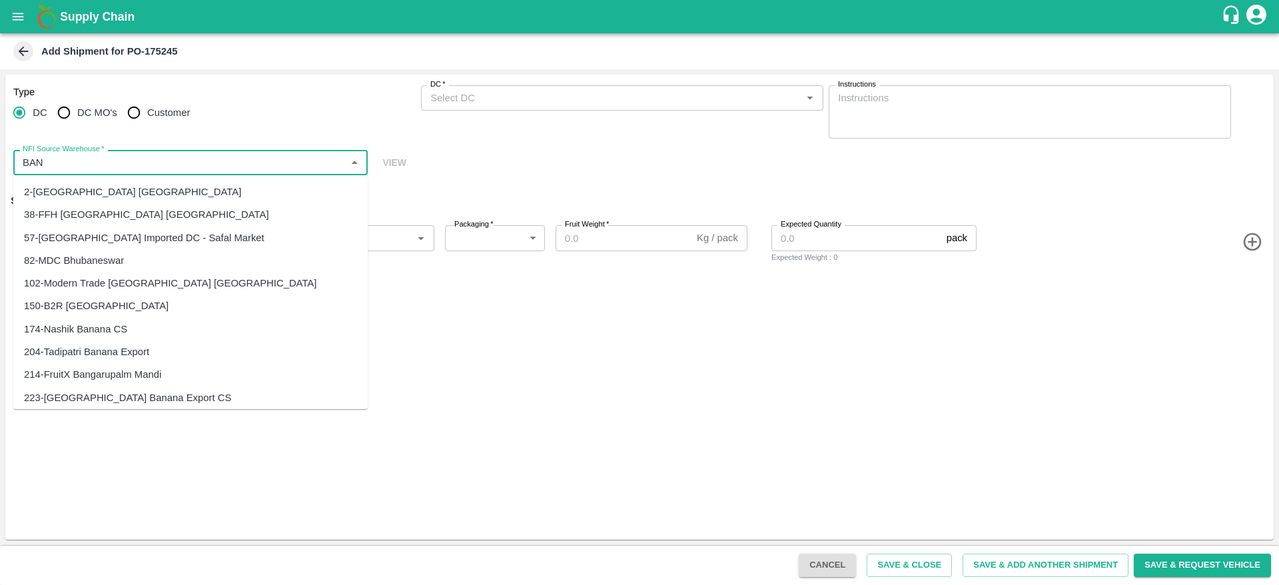
type input "BAN"
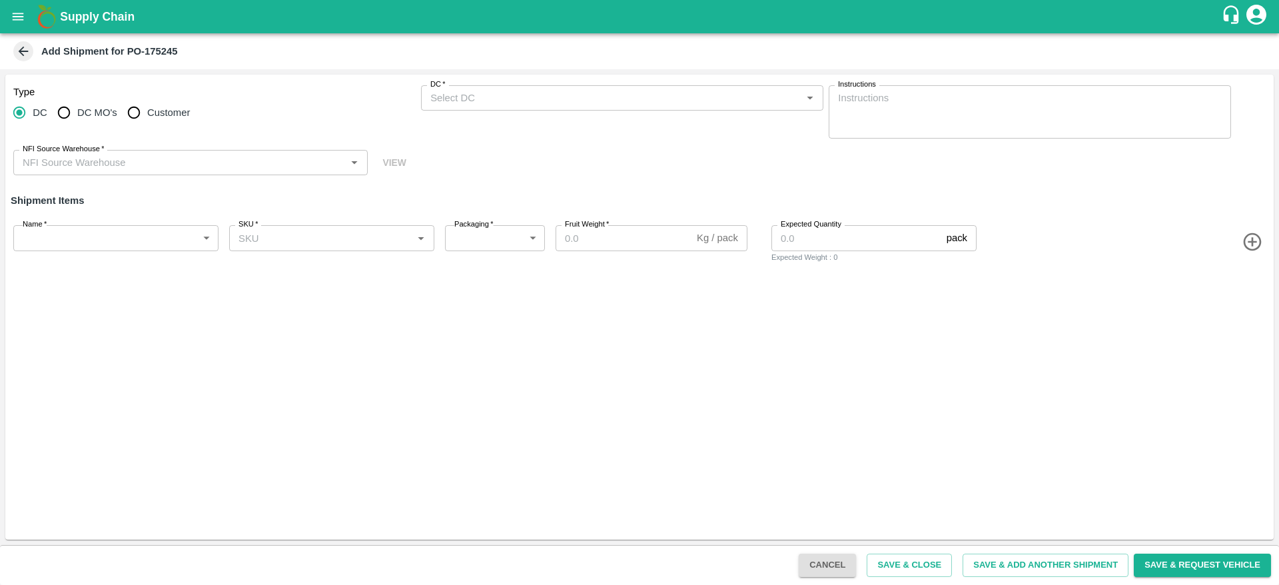
click at [268, 87] on fieldset "Type DC DC MO's Customer" at bounding box center [214, 111] width 402 height 53
click at [101, 9] on h1 "Supply Chain" at bounding box center [640, 16] width 1161 height 19
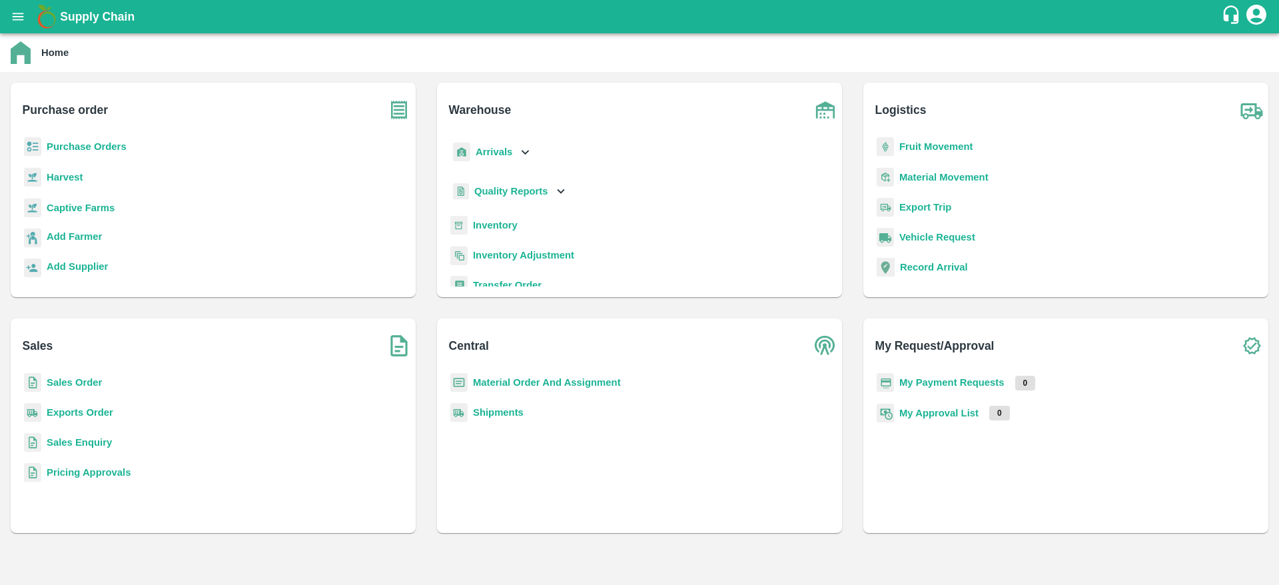
click at [74, 151] on b "Purchase Orders" at bounding box center [87, 146] width 80 height 11
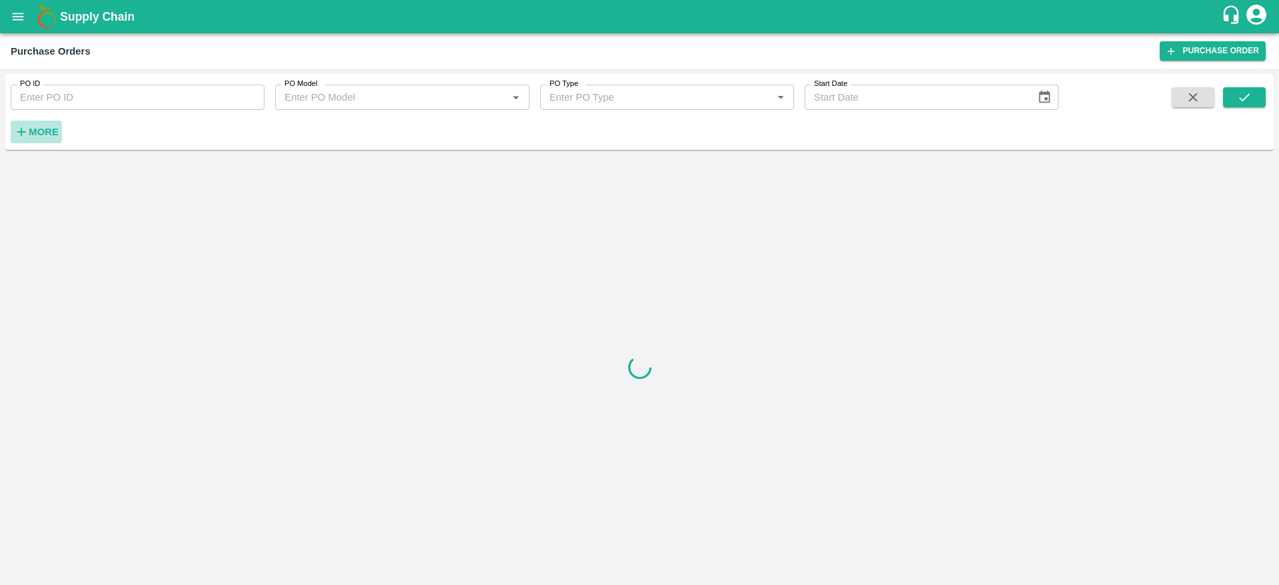
click at [35, 135] on strong "More" at bounding box center [44, 132] width 30 height 11
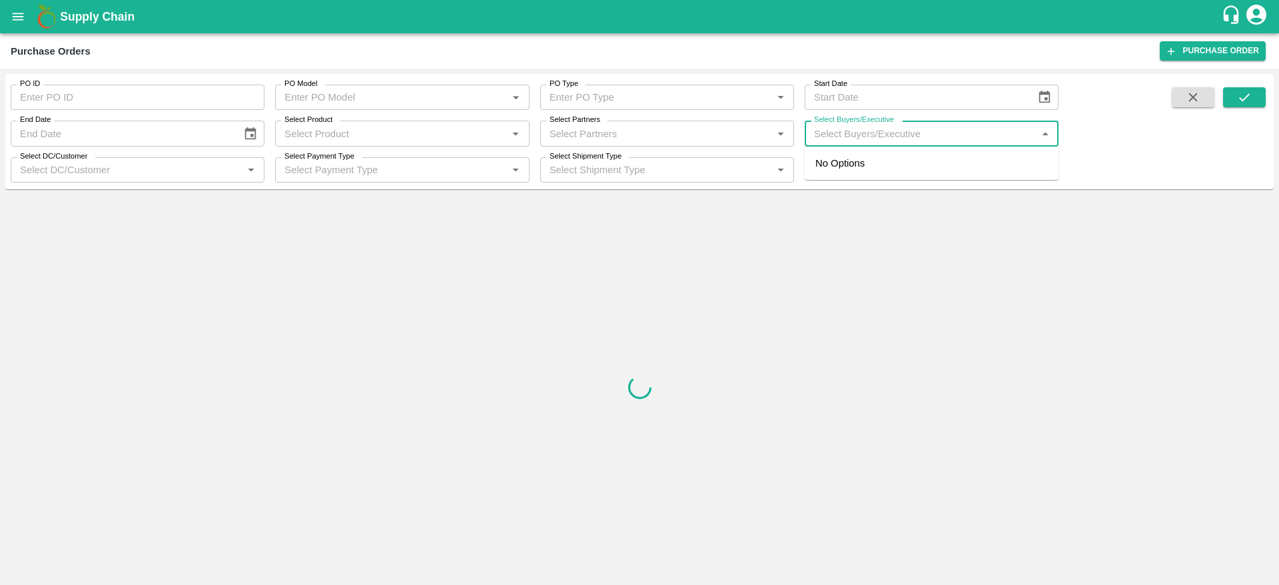
click at [981, 129] on input "Select Buyers/Executive" at bounding box center [921, 133] width 224 height 17
type input "THE"
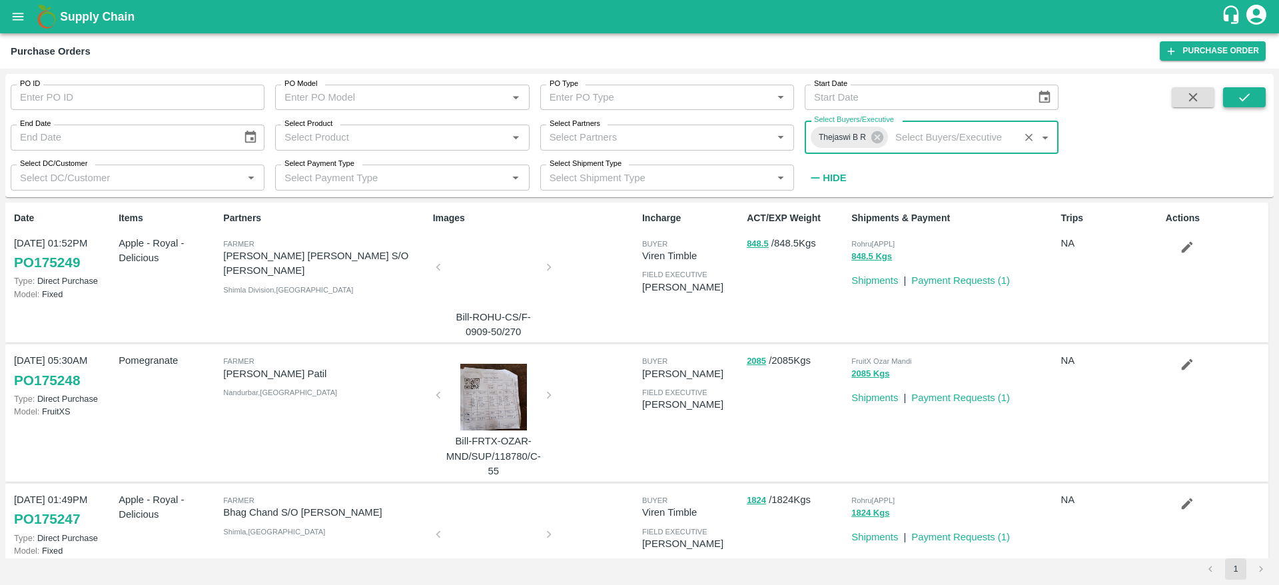
click at [1244, 104] on icon "submit" at bounding box center [1244, 97] width 15 height 15
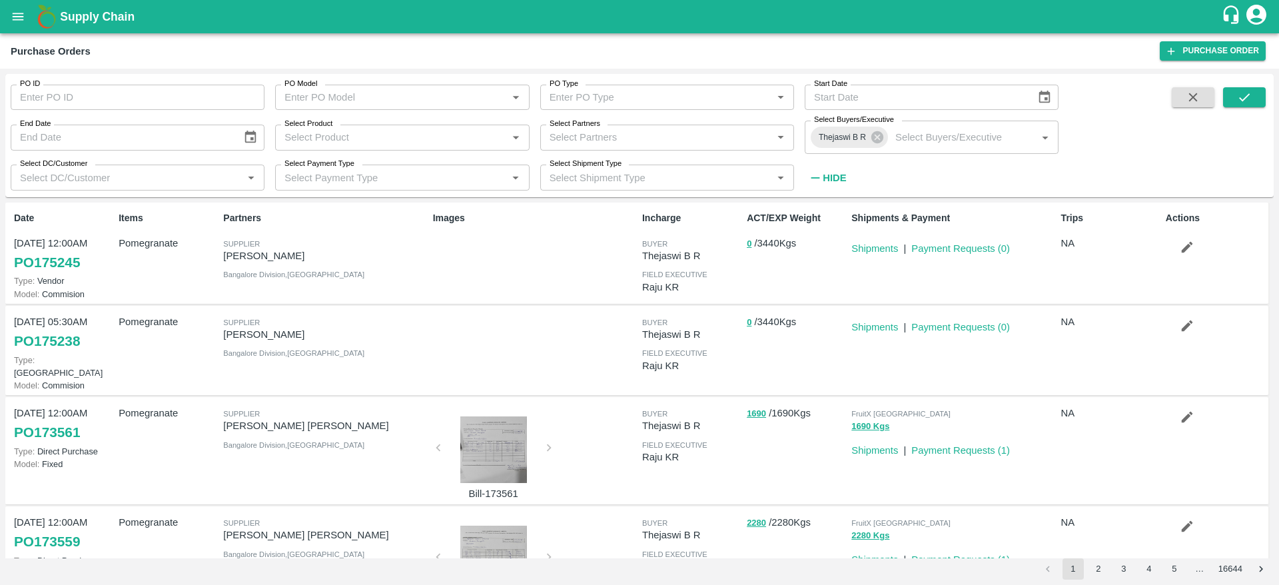
click at [63, 336] on link "PO 175238" at bounding box center [47, 341] width 66 height 24
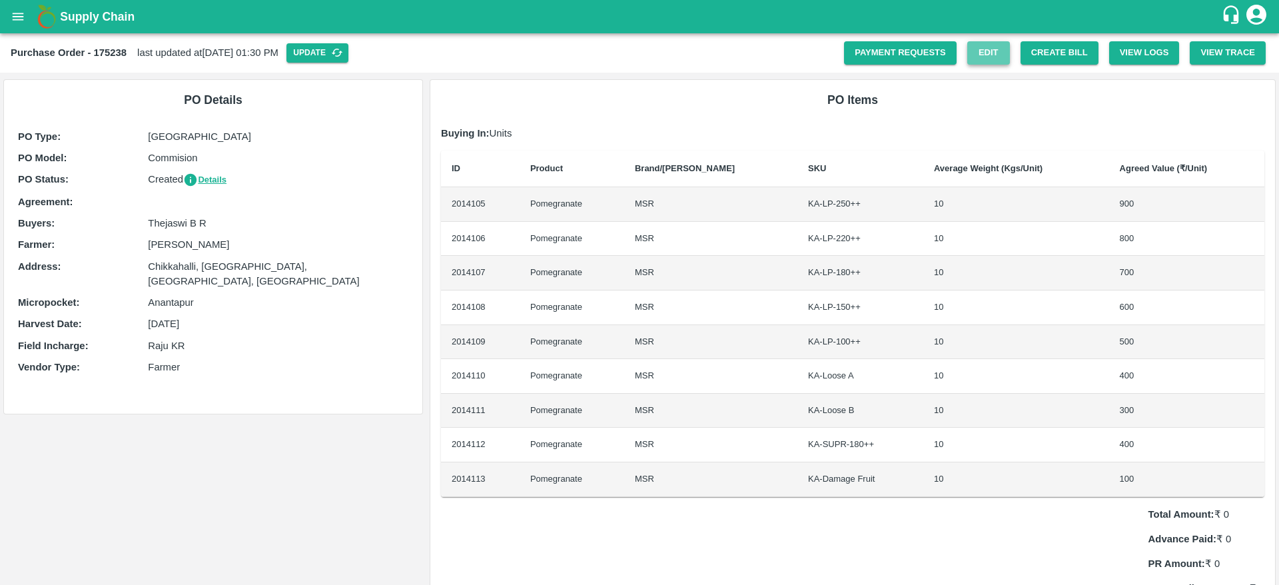
click at [976, 49] on link "Edit" at bounding box center [988, 52] width 43 height 23
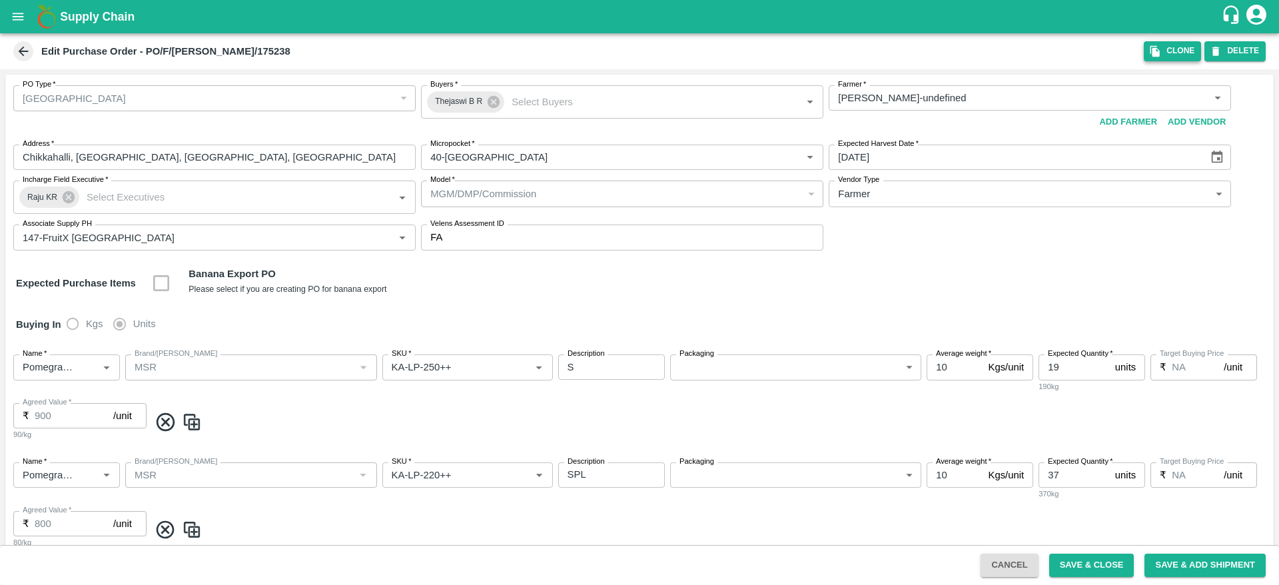
click at [1232, 42] on button "DELETE" at bounding box center [1234, 50] width 61 height 19
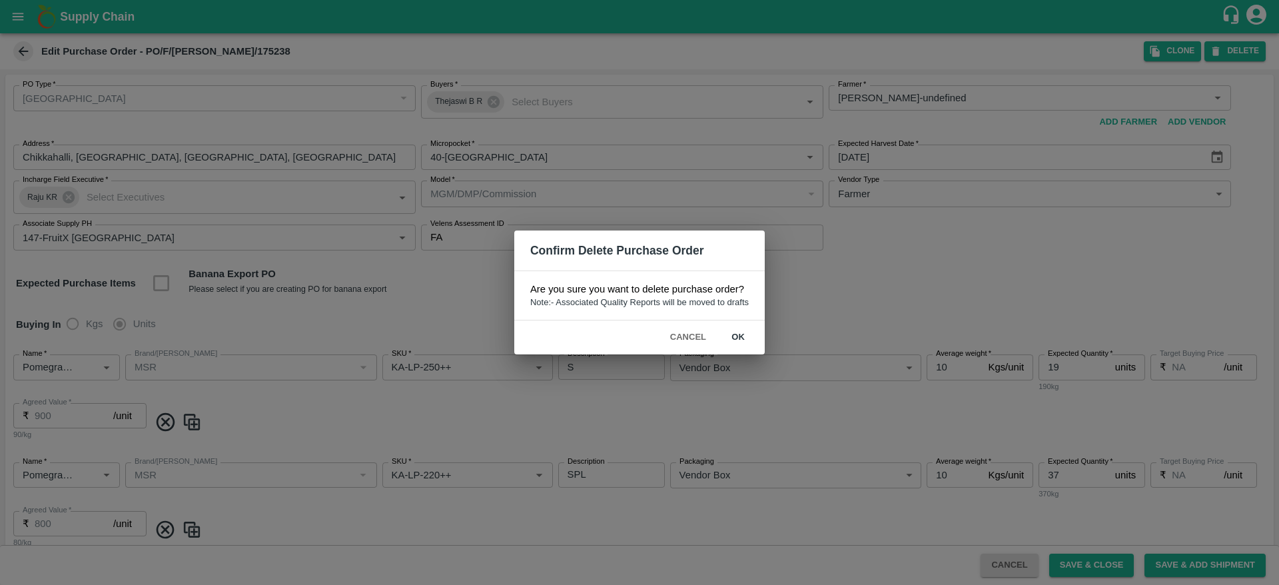
click at [743, 342] on button "ok" at bounding box center [738, 337] width 43 height 23
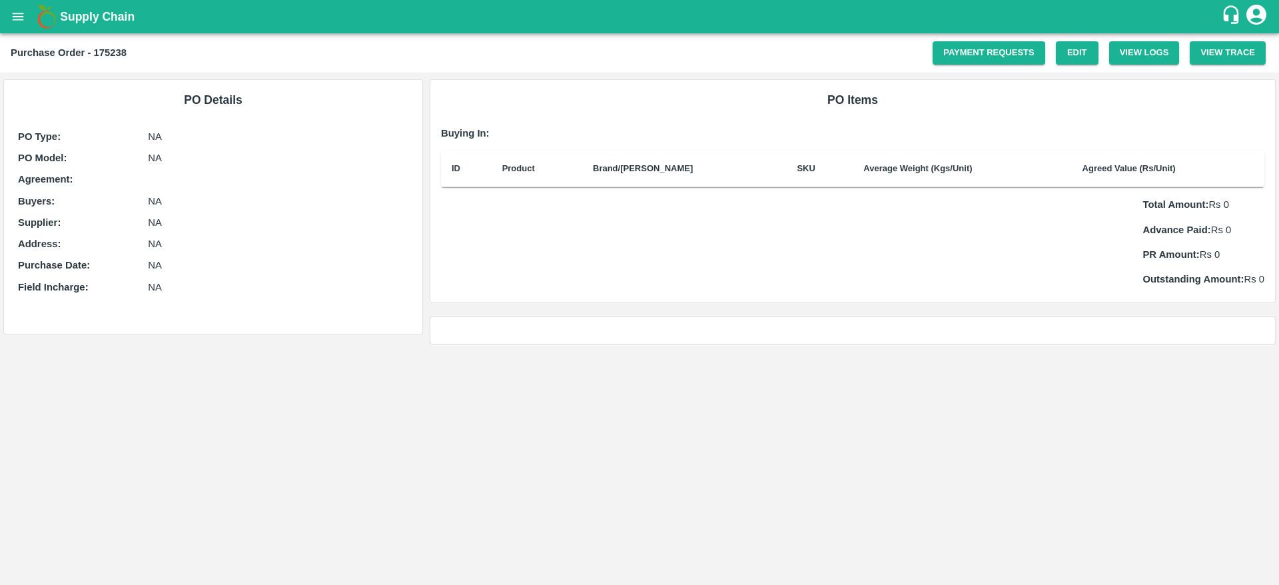
click at [87, 15] on b "Supply Chain" at bounding box center [97, 16] width 75 height 13
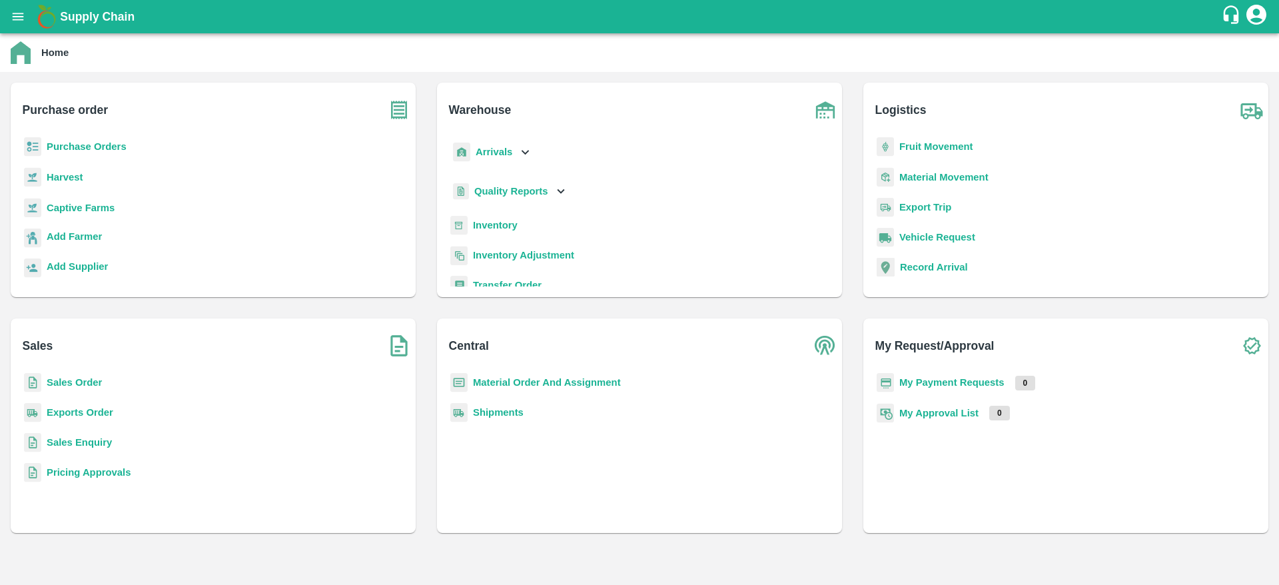
click at [89, 143] on b "Purchase Orders" at bounding box center [87, 146] width 80 height 11
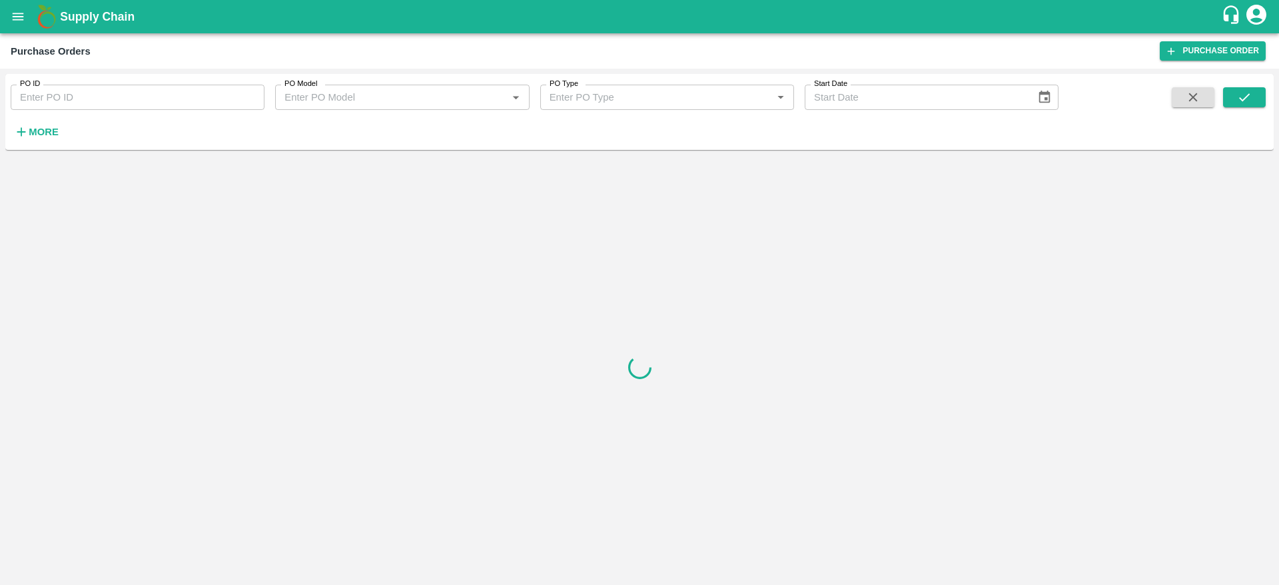
click at [45, 130] on strong "More" at bounding box center [44, 132] width 30 height 11
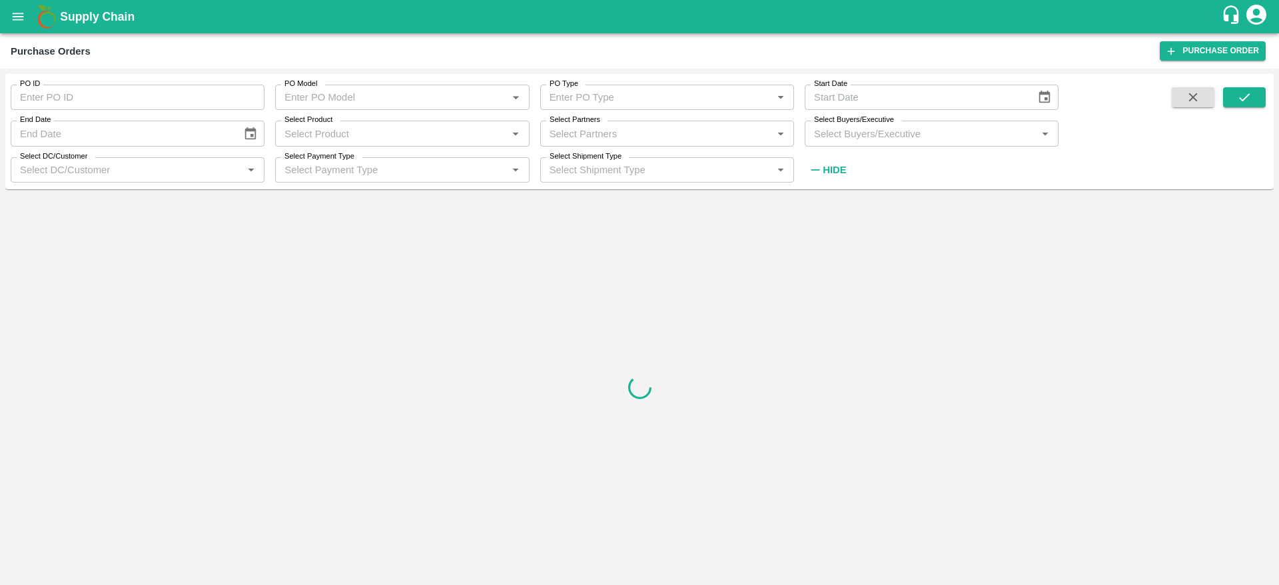
click at [892, 137] on input "Select Buyers/Executive" at bounding box center [921, 133] width 224 height 17
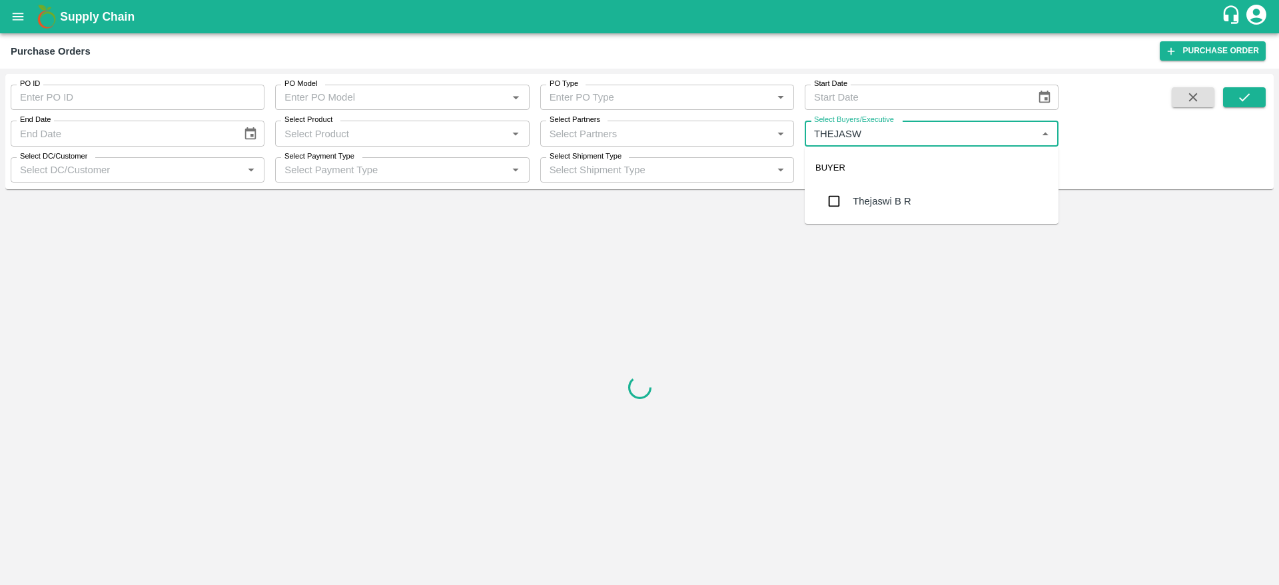
type input "[PERSON_NAME]"
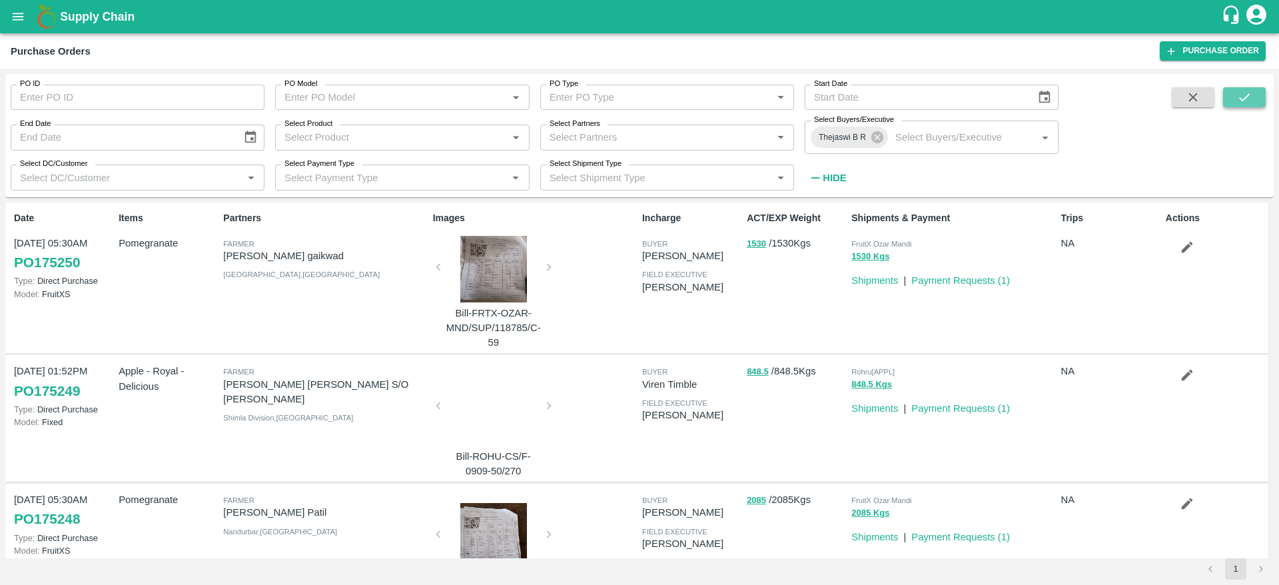
click at [1252, 104] on button "submit" at bounding box center [1244, 97] width 43 height 20
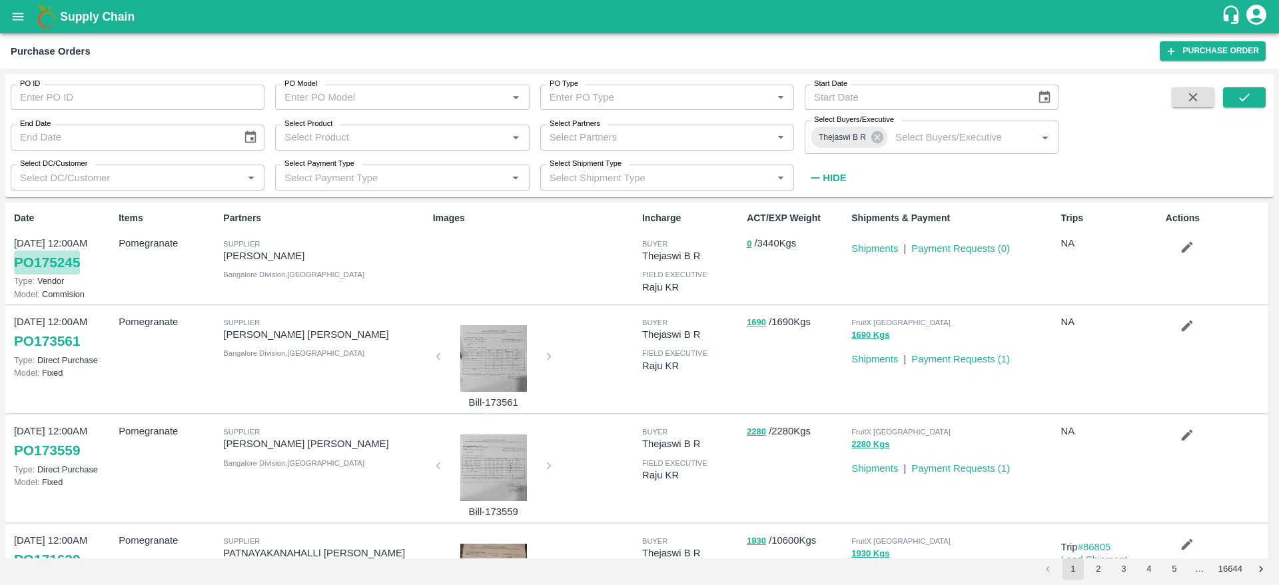
click at [49, 258] on link "PO 175245" at bounding box center [47, 262] width 66 height 24
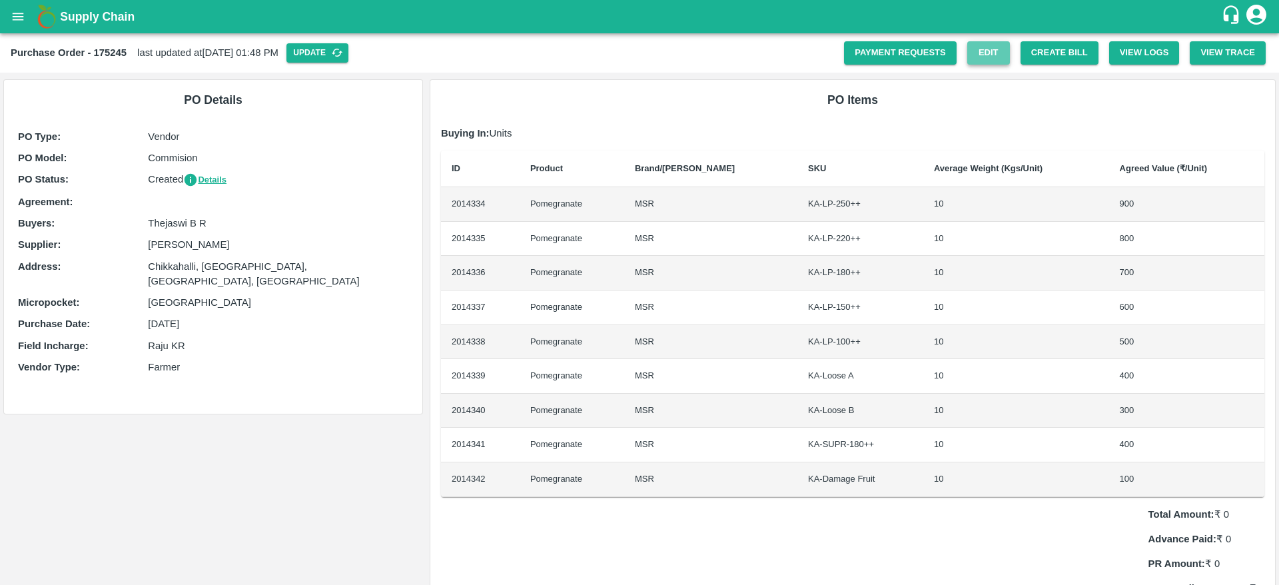
click at [993, 47] on link "Edit" at bounding box center [988, 52] width 43 height 23
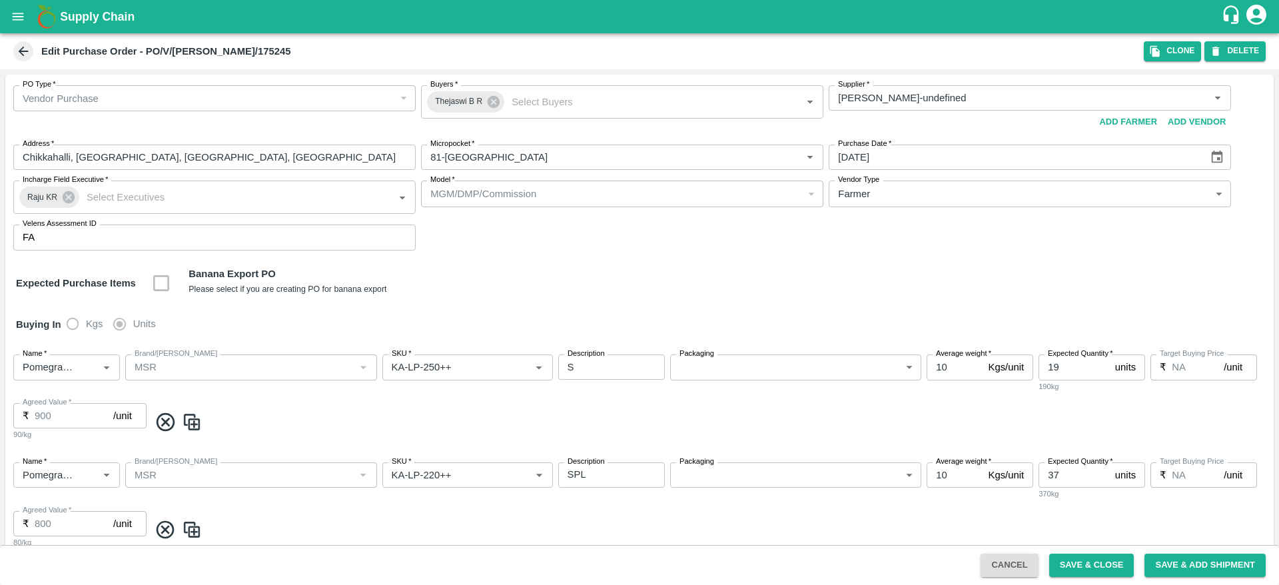
type input "[PERSON_NAME]-undefined"
type input "81-[GEOGRAPHIC_DATA]"
type input "Pomegranate"
type input "MSR"
type input "KA-LP-250++"
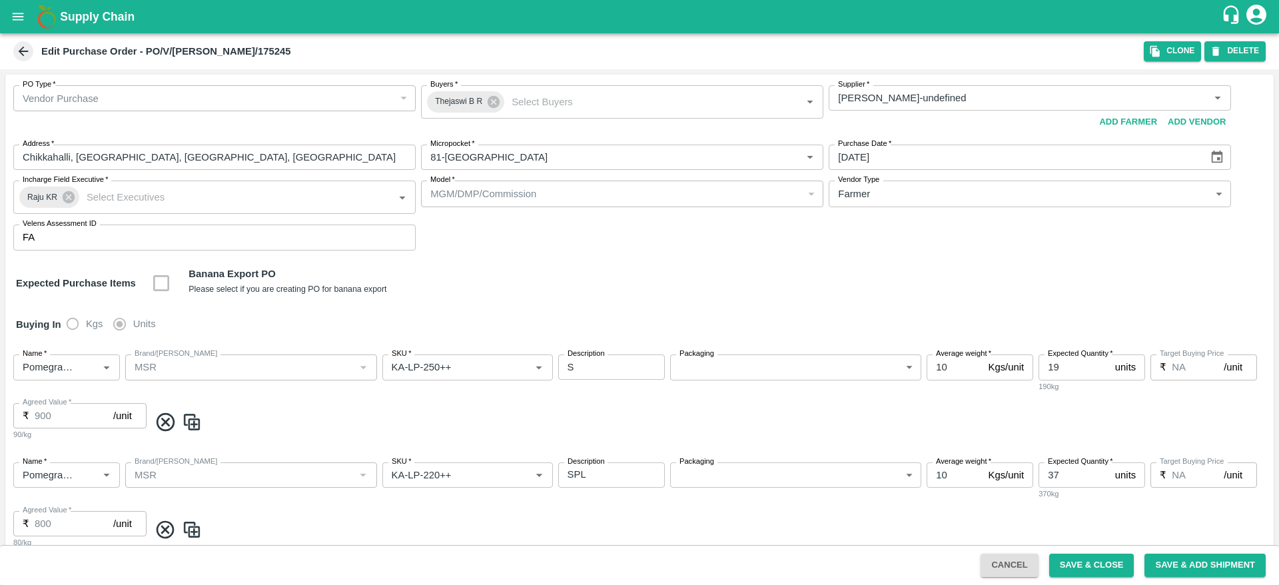
type input "NA"
type input "Pomegranate"
type input "MSR"
type input "KA-LP-220++"
type input "NA"
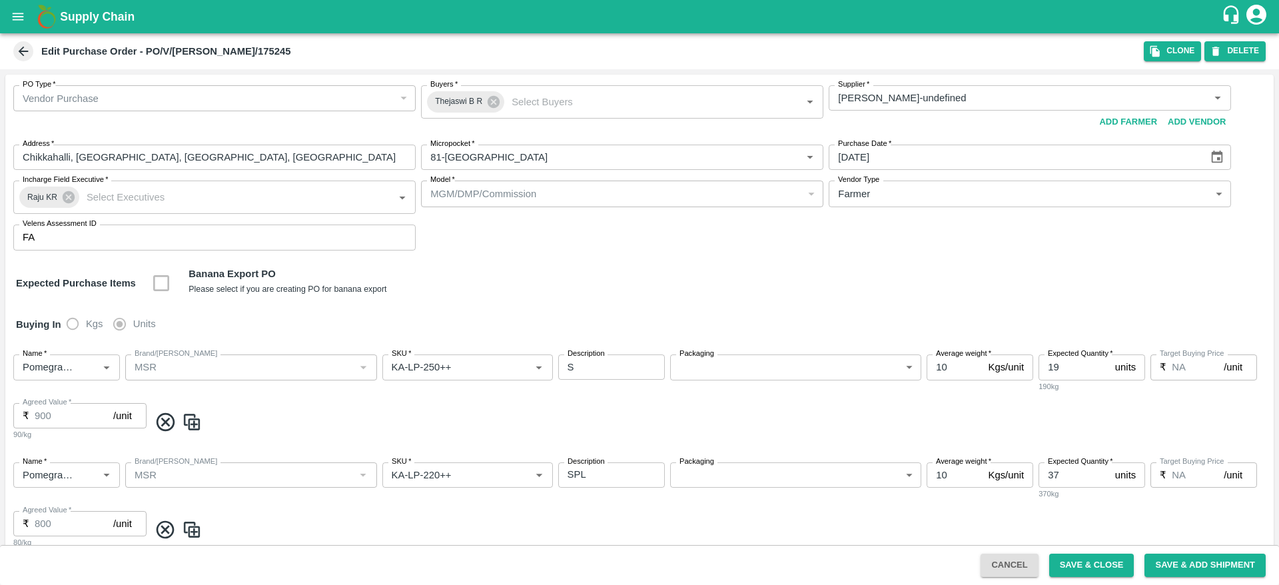
type input "Pomegranate"
type input "MSR"
type input "KA-LP-180++"
type input "NA"
type input "Pomegranate"
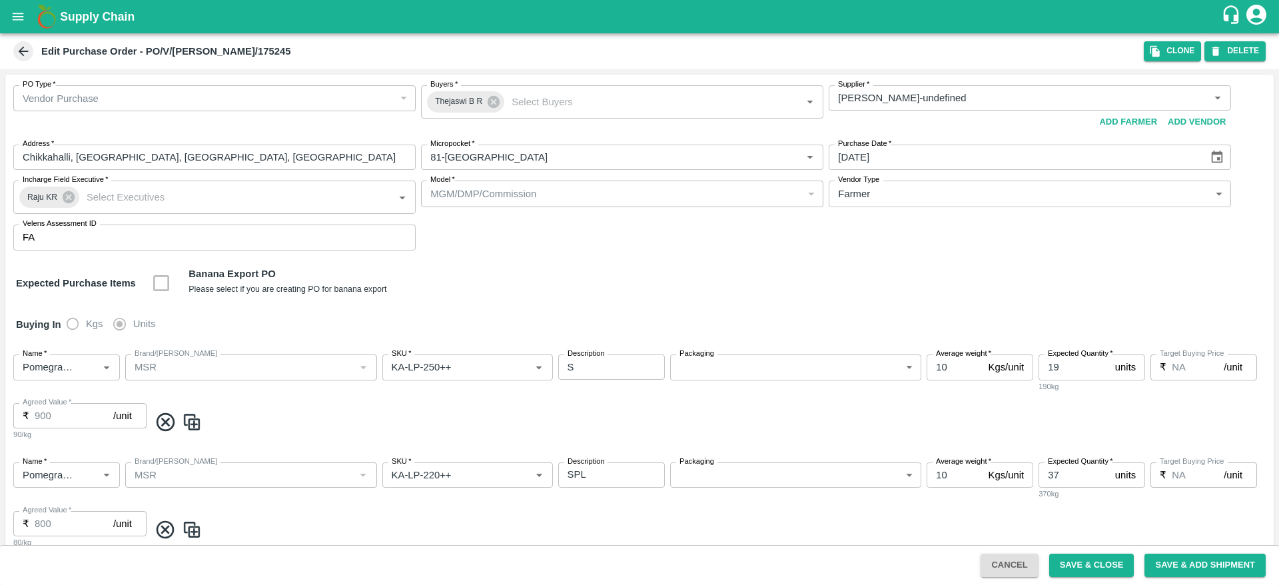
type input "MSR"
type input "KA-LP-150++"
type input "NA"
type input "Pomegranate"
type input "MSR"
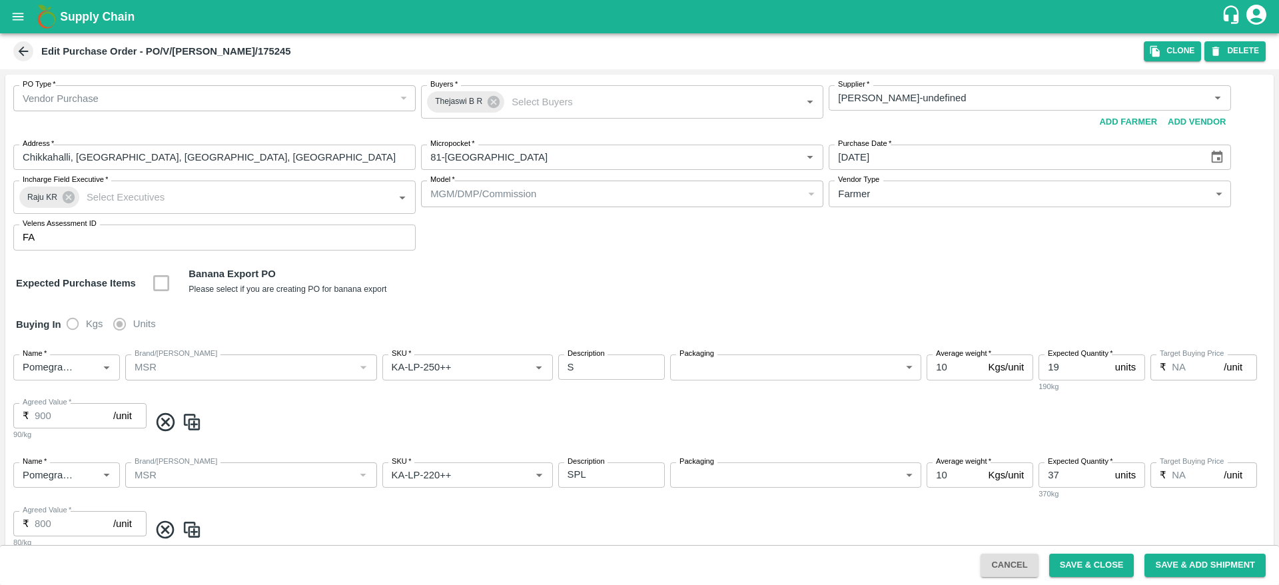
type input "KA-LP-100++"
type input "NA"
type input "Pomegranate"
type input "MSR"
type input "KA-Loose A"
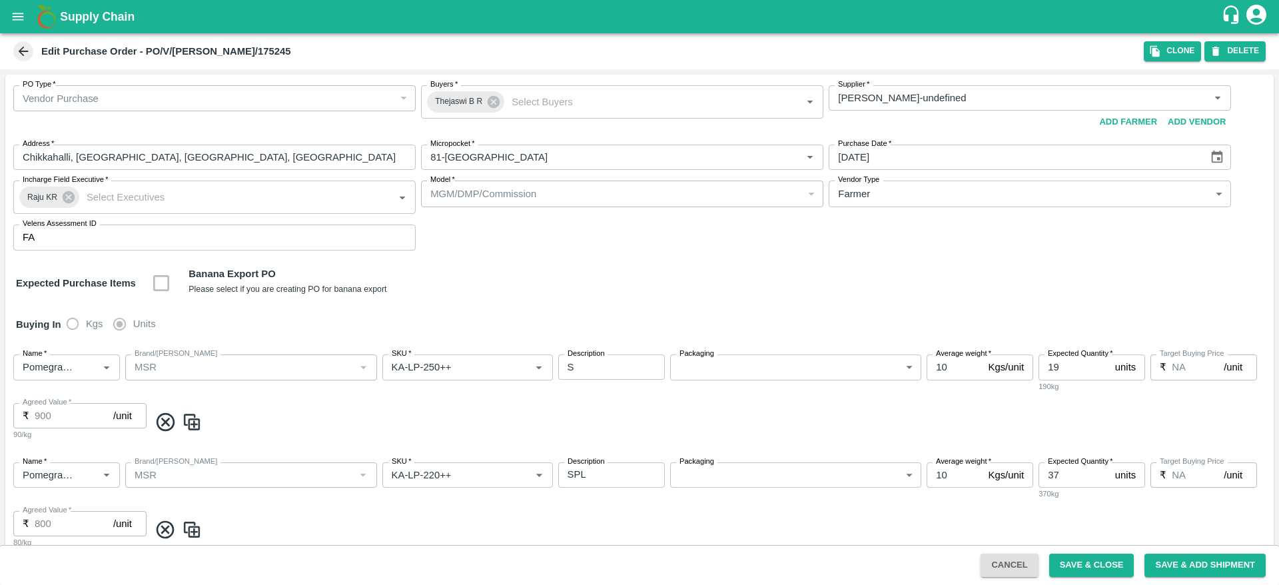
type input "NA"
type input "Pomegranate"
type input "MSR"
type input "KA-Loose B"
type input "NA"
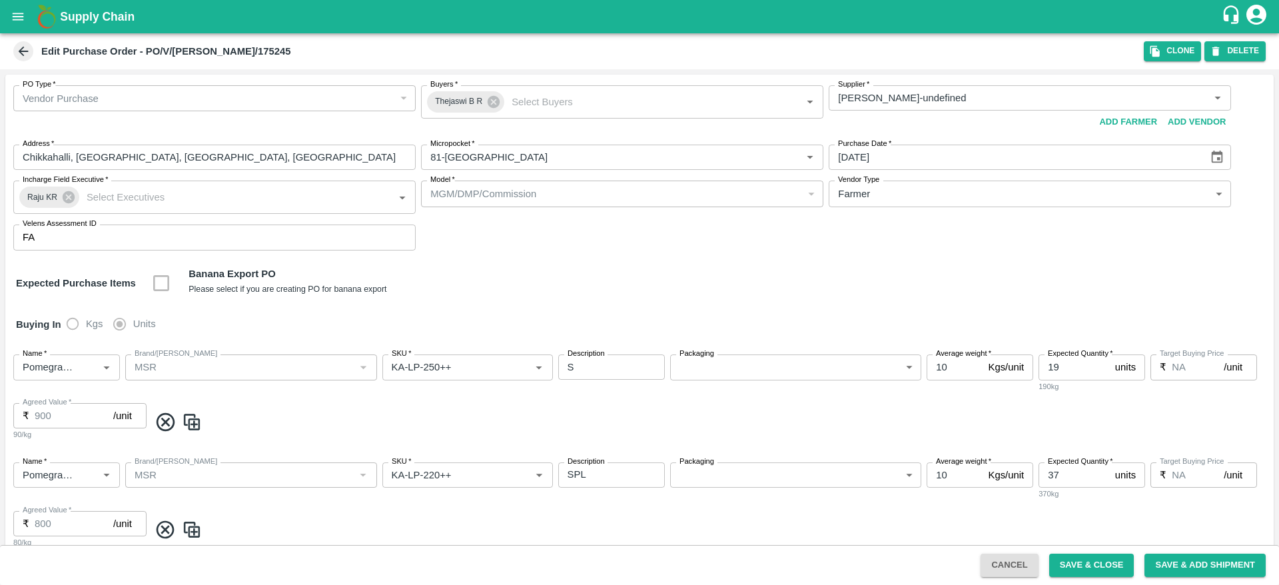
type input "Pomegranate"
type input "MSR"
type input "KA-SUPR-180++"
type input "NA"
type input "Pomegranate"
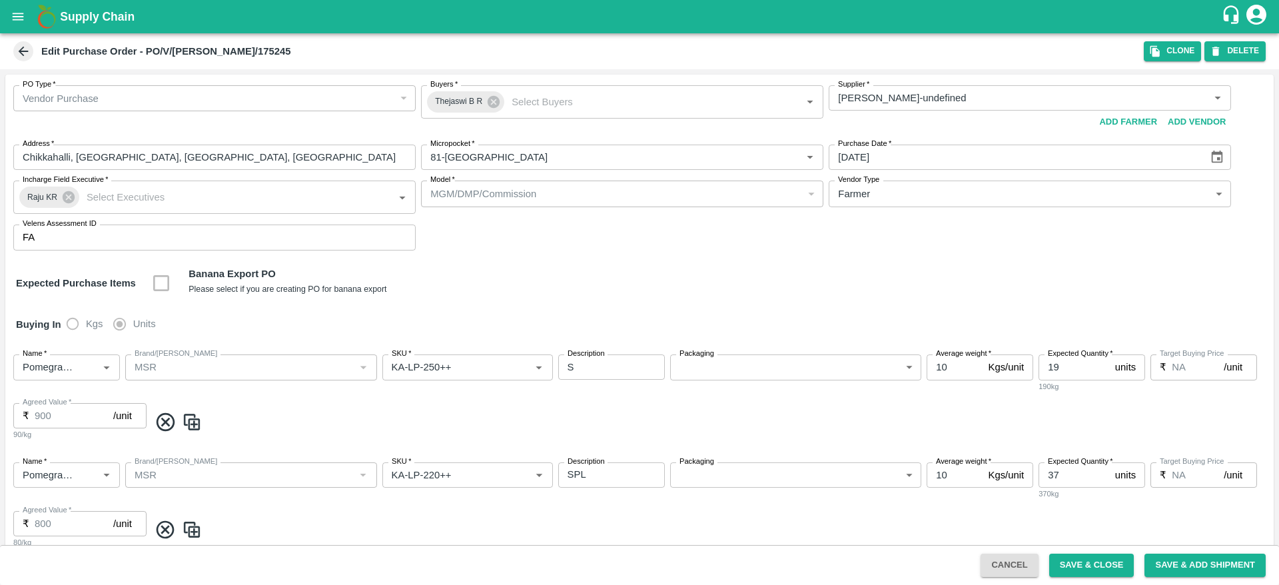
type input "MSR"
type input "KA-Damage Fruit"
type input "NA"
click at [1221, 50] on icon "button" at bounding box center [1216, 51] width 12 height 12
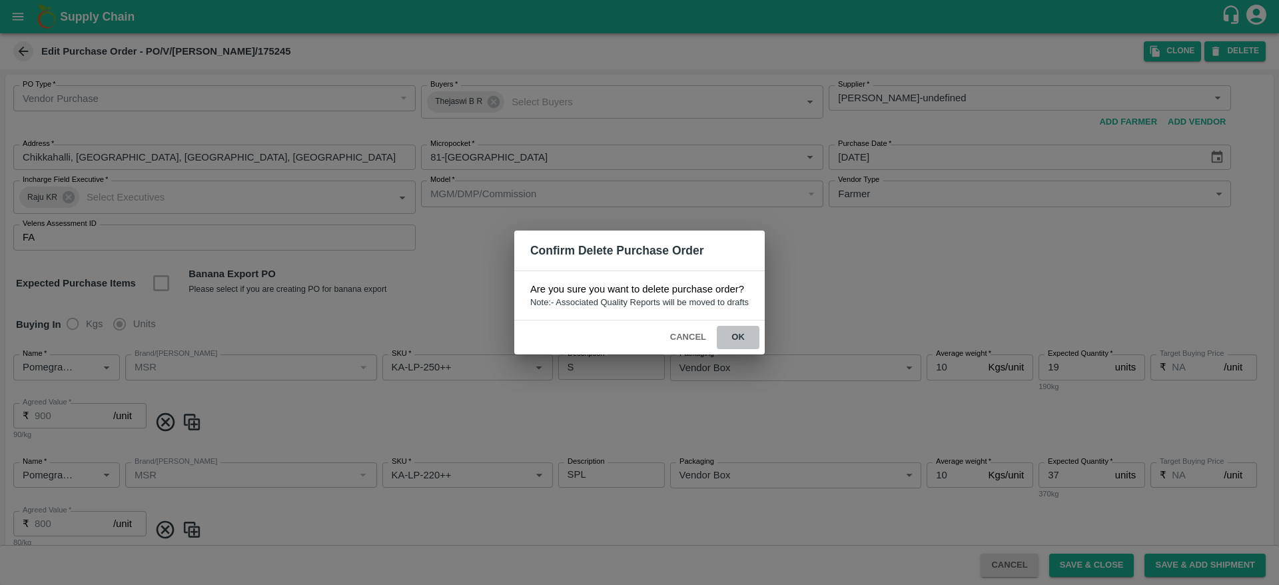
click at [745, 330] on button "ok" at bounding box center [738, 337] width 43 height 23
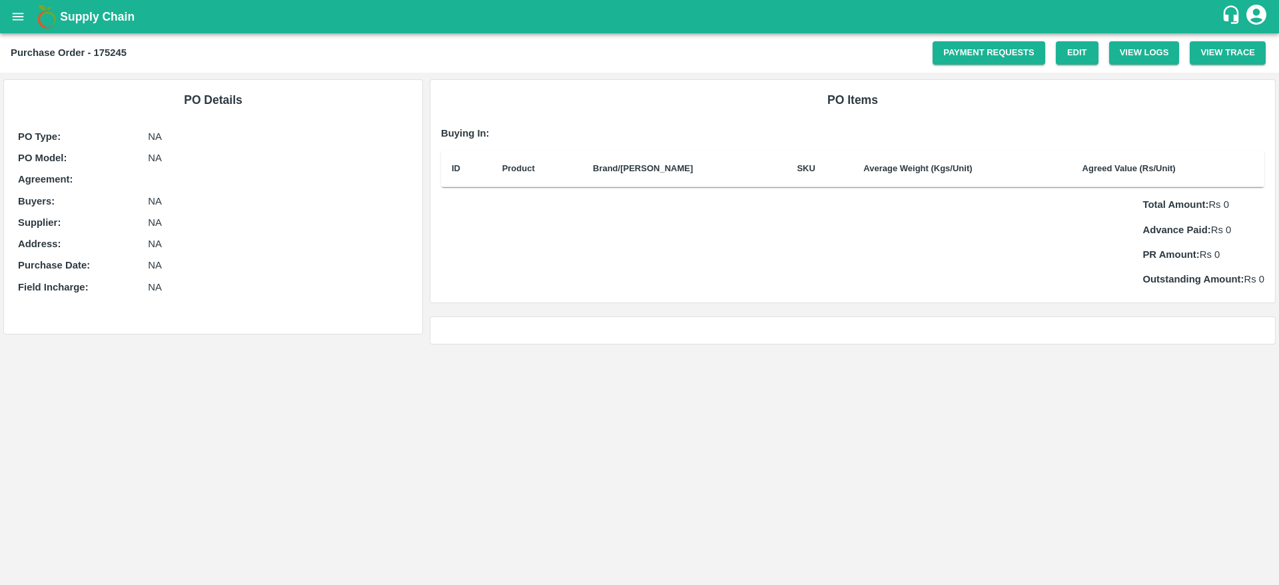
click at [84, 17] on b "Supply Chain" at bounding box center [97, 16] width 75 height 13
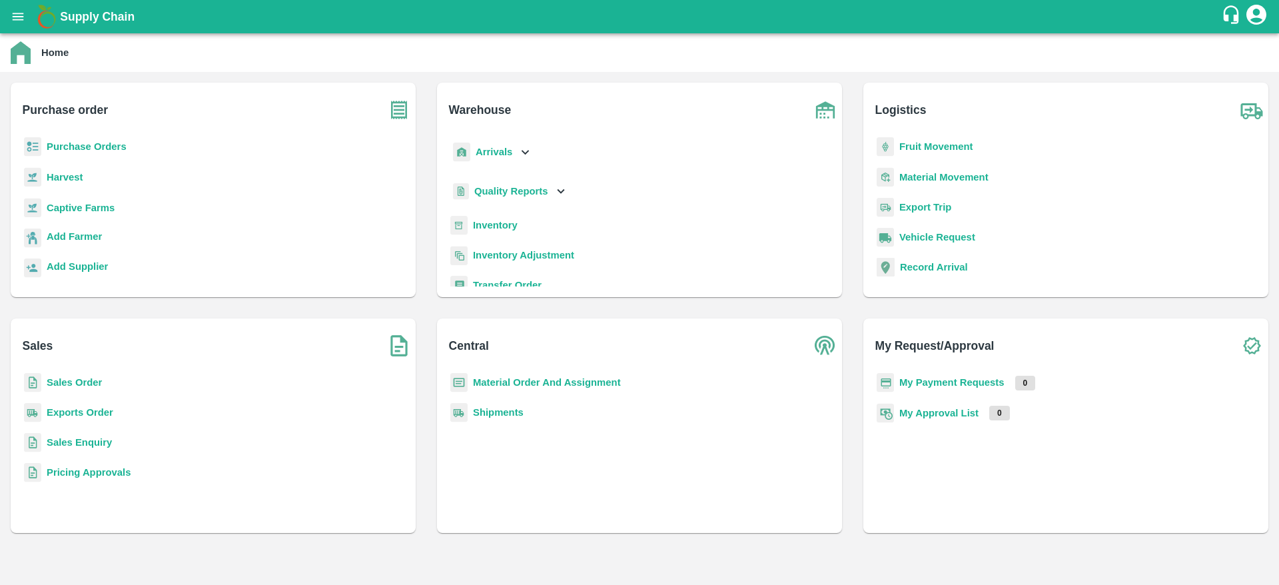
click at [103, 151] on b "Purchase Orders" at bounding box center [87, 146] width 80 height 11
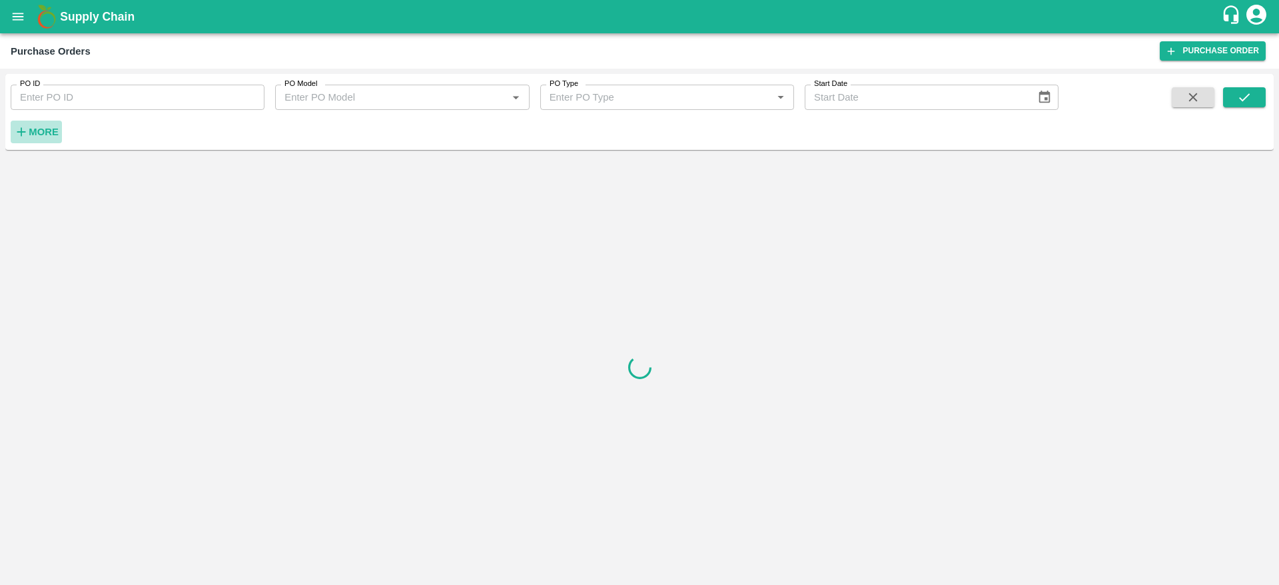
click at [45, 125] on h6 "More" at bounding box center [44, 131] width 30 height 17
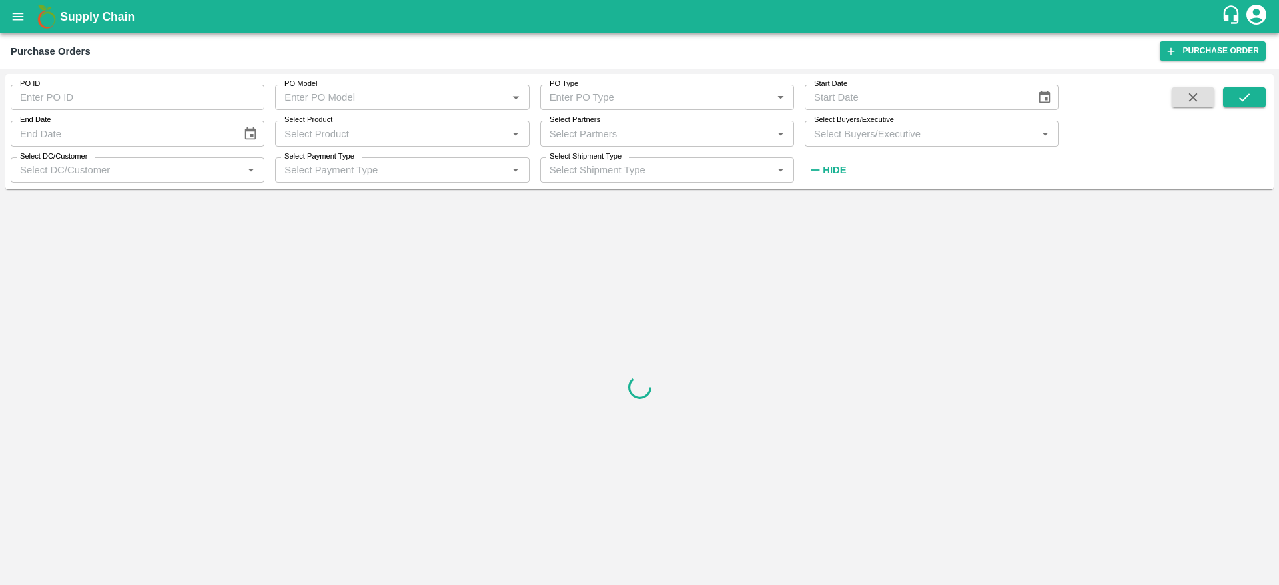
click at [848, 127] on input "Select Buyers/Executive" at bounding box center [921, 133] width 224 height 17
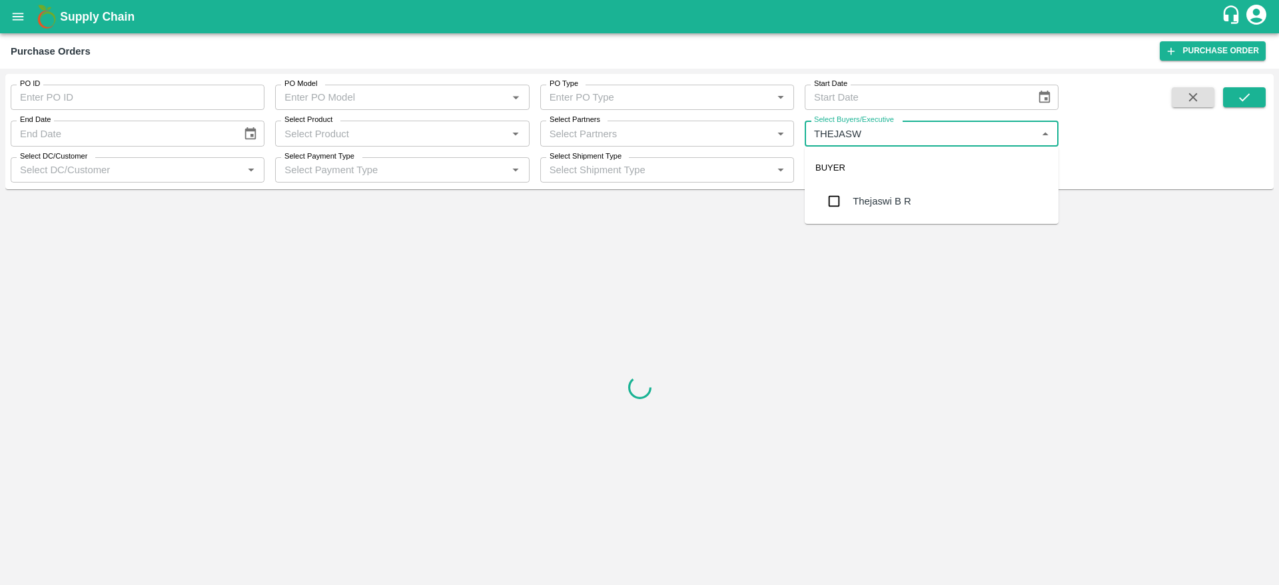
type input "[PERSON_NAME]"
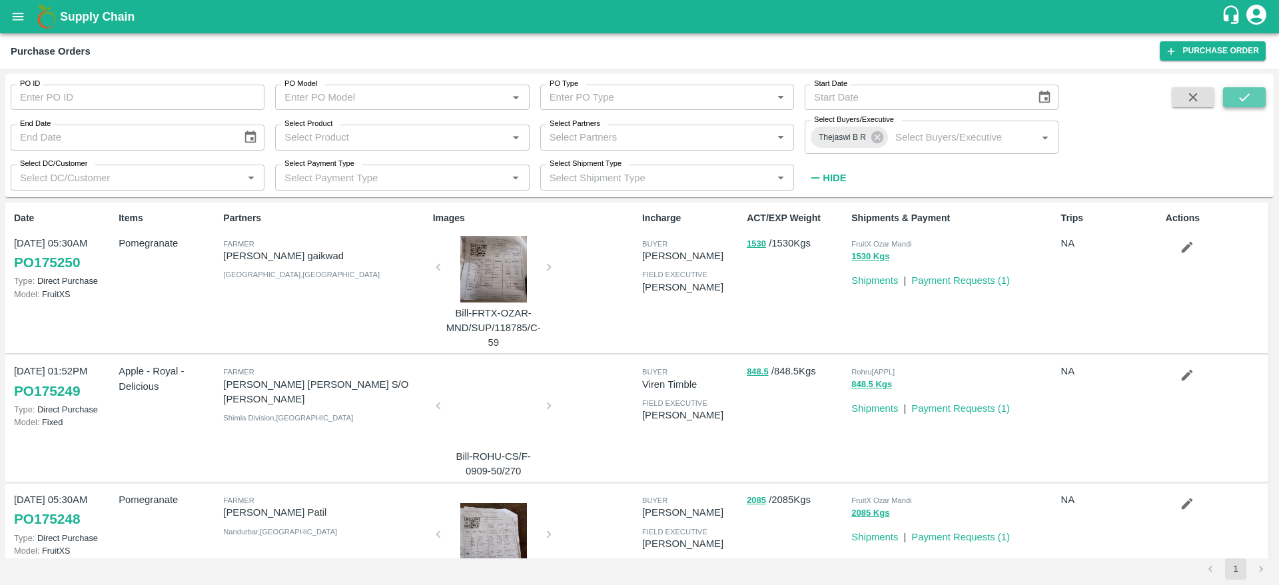
click at [1240, 97] on icon "submit" at bounding box center [1244, 97] width 15 height 15
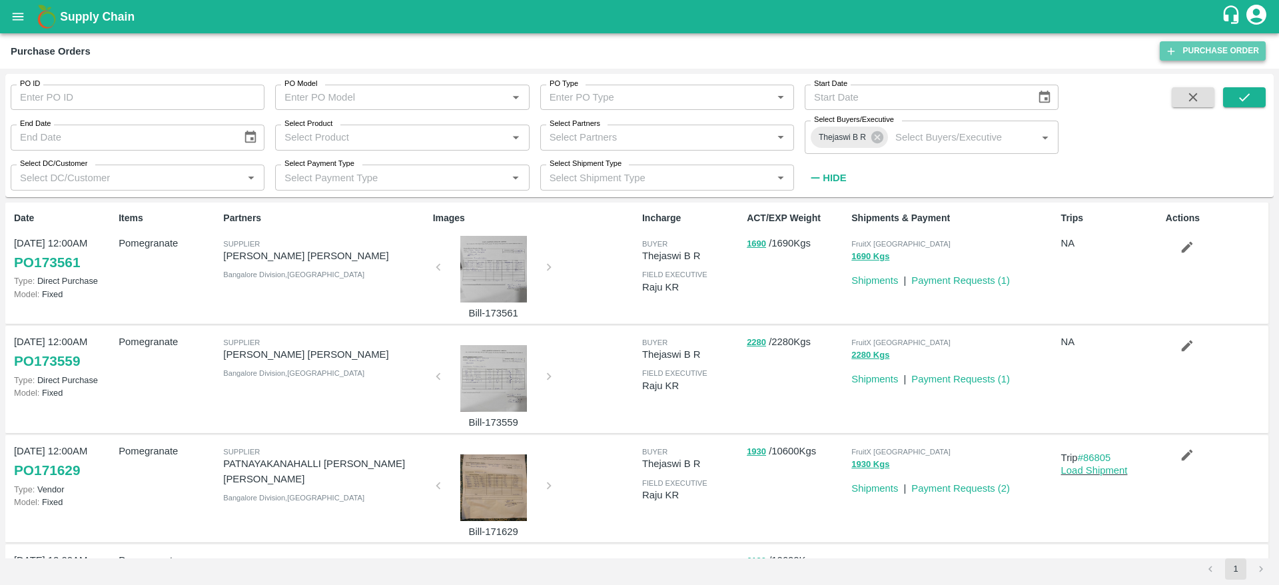
click at [1176, 52] on icon at bounding box center [1171, 51] width 12 height 12
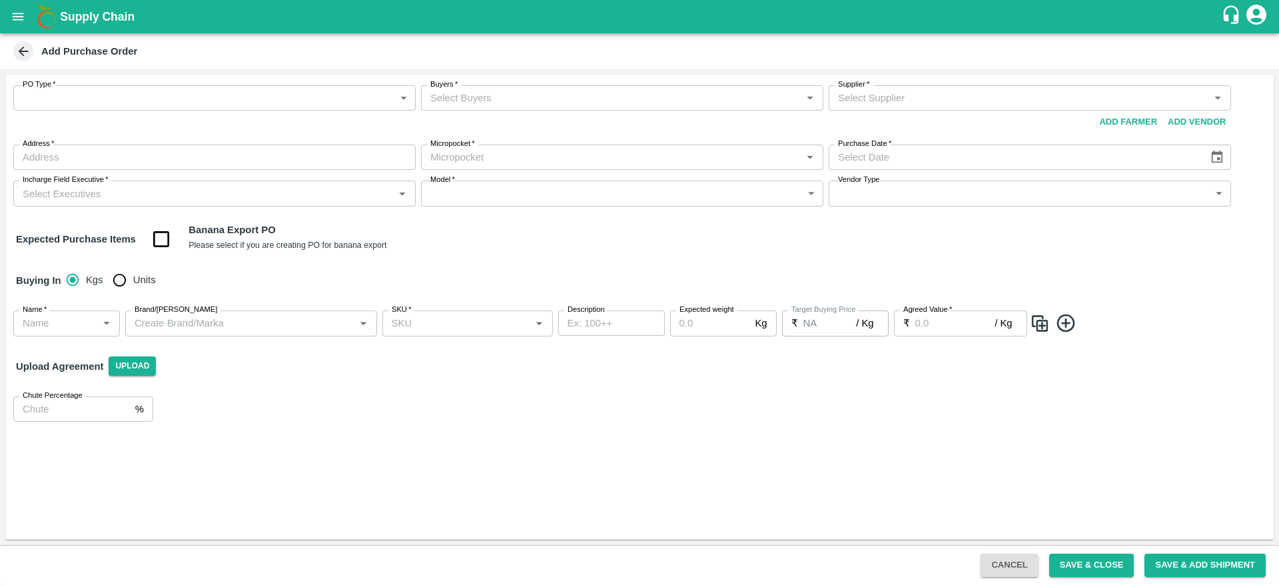
click at [319, 105] on body "Supply Chain Add Purchase Order PO Type   * ​ PO Type Buyers   * Buyers   * Sup…" at bounding box center [639, 292] width 1279 height 585
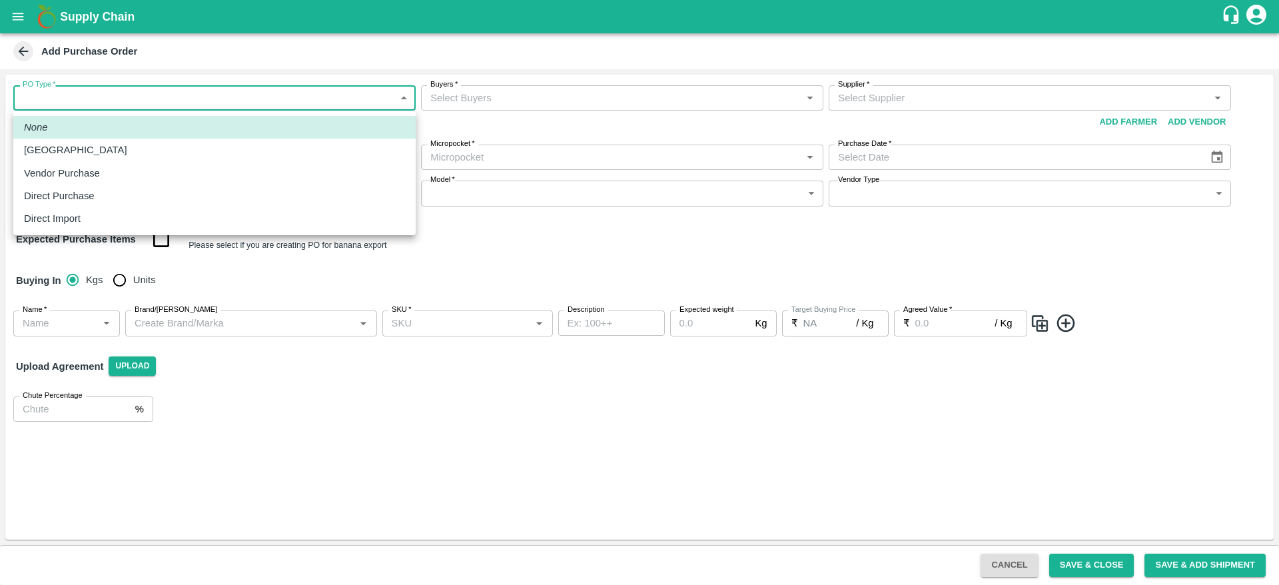
click at [87, 191] on p "Direct Purchase" at bounding box center [59, 196] width 71 height 15
type input "3"
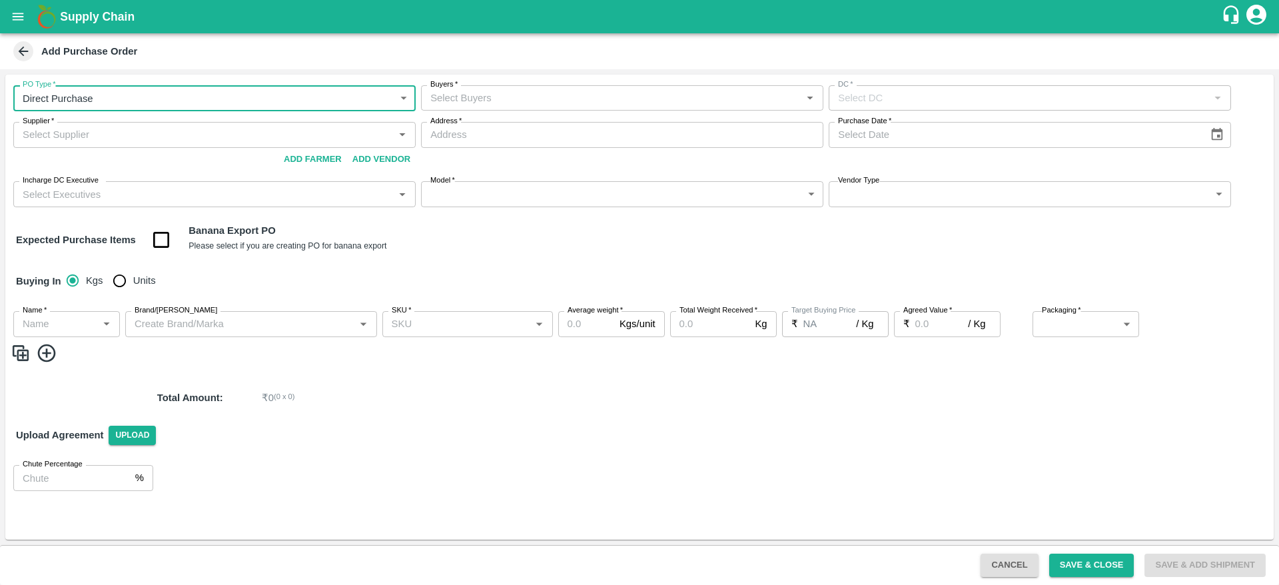
click at [579, 95] on input "Buyers   *" at bounding box center [611, 97] width 372 height 17
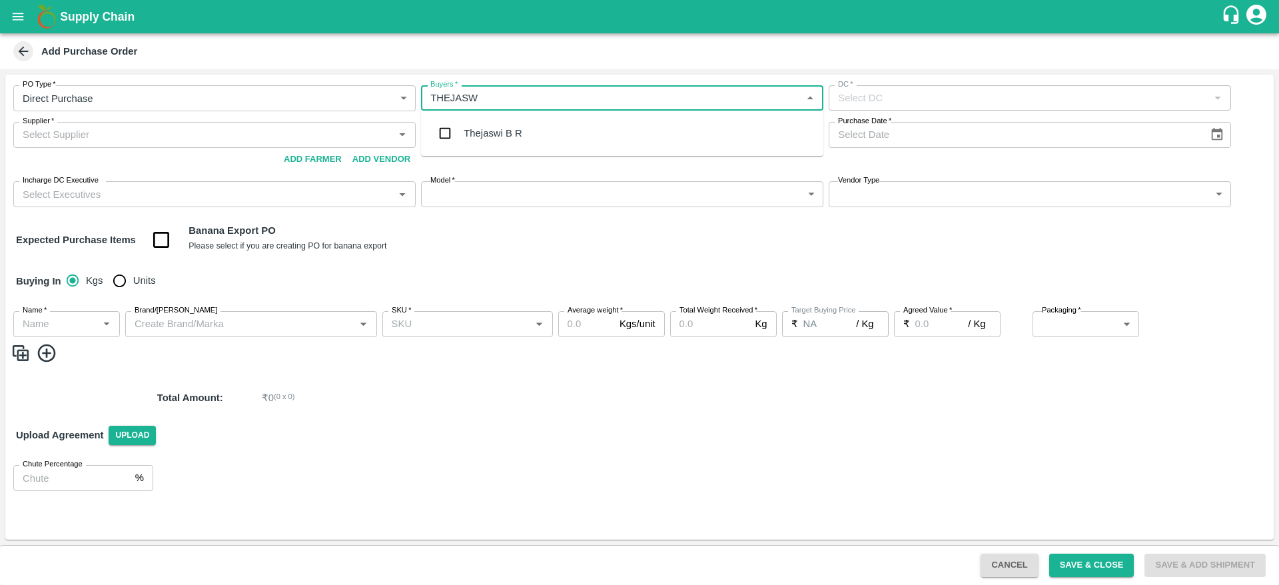
type input "THEJASWI"
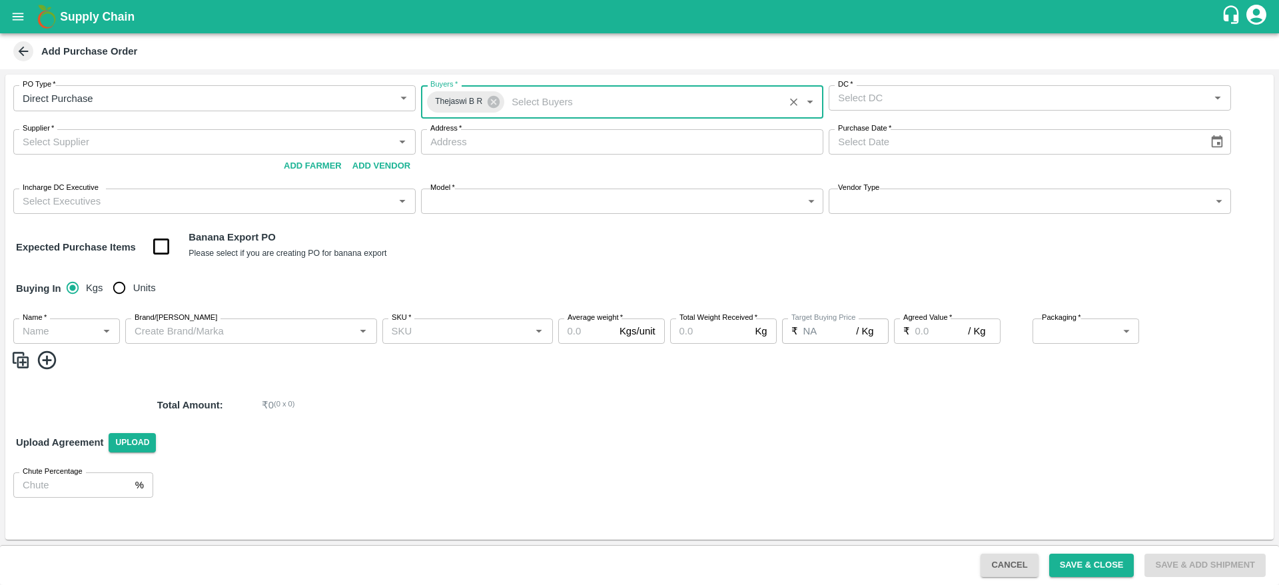
click at [912, 99] on input "DC   *" at bounding box center [1019, 97] width 372 height 17
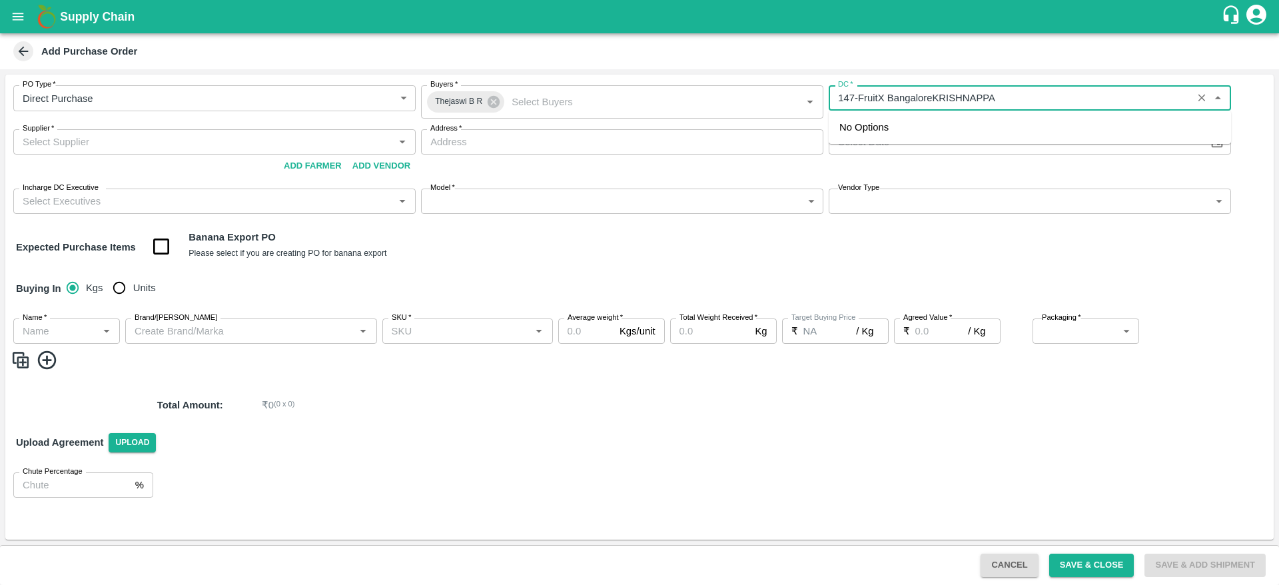
type input "147-FruitX Bangalore"
click at [256, 147] on input "Supplier   *" at bounding box center [203, 141] width 372 height 17
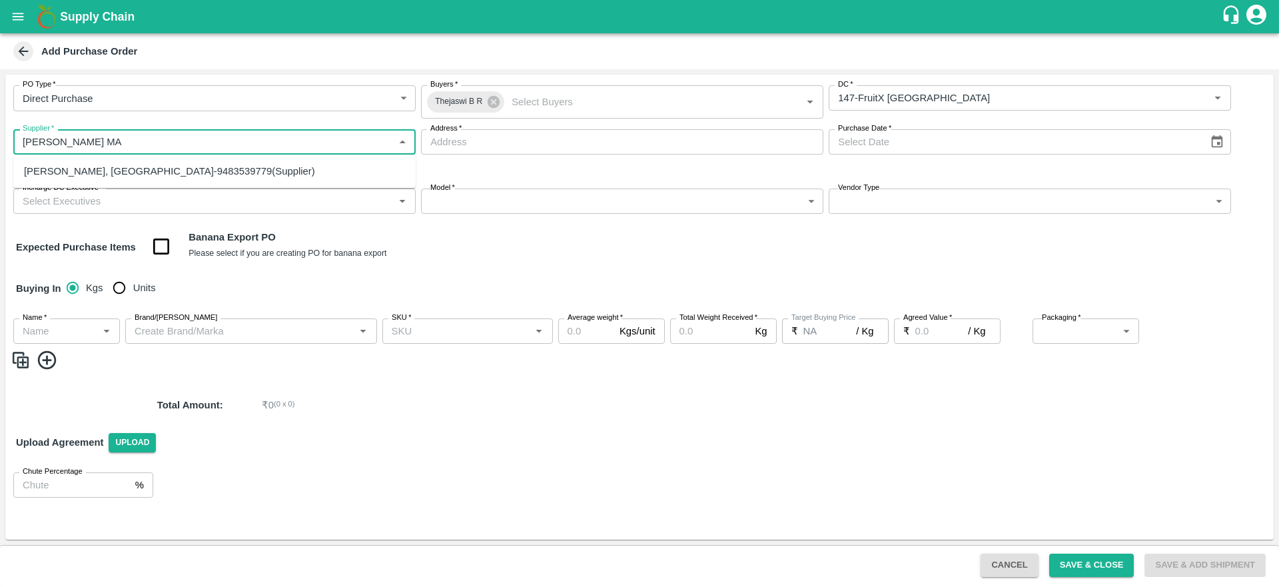
click at [227, 171] on div "KRISHNAPPA MADHUSUDHAN-Chikkahalli, Tumakuru-9483539779(Supplier)" at bounding box center [169, 171] width 291 height 15
type input "KRISHNAPPA MADHUSUDHAN-Chikkahalli, Tumakuru-9483539779(Supplier)"
type input "Chikkahalli, Tumakuru, Hoskote, Karnataka"
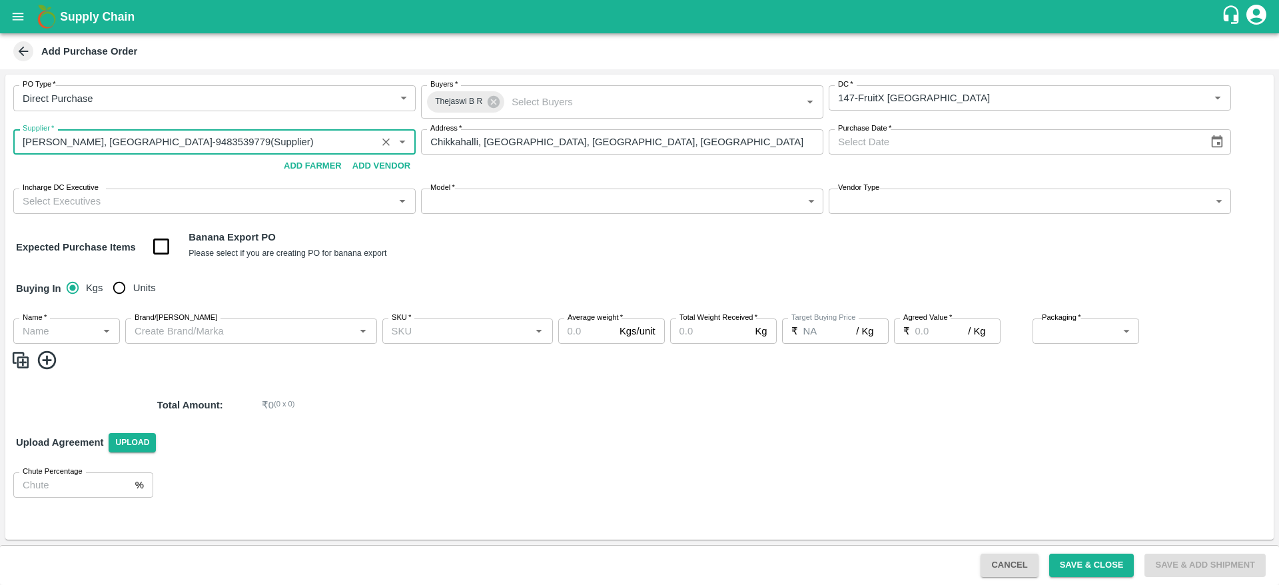
type input "KRISHNAPPA MADHUSUDHAN-Chikkahalli, Tumakuru-9483539779(Supplier)"
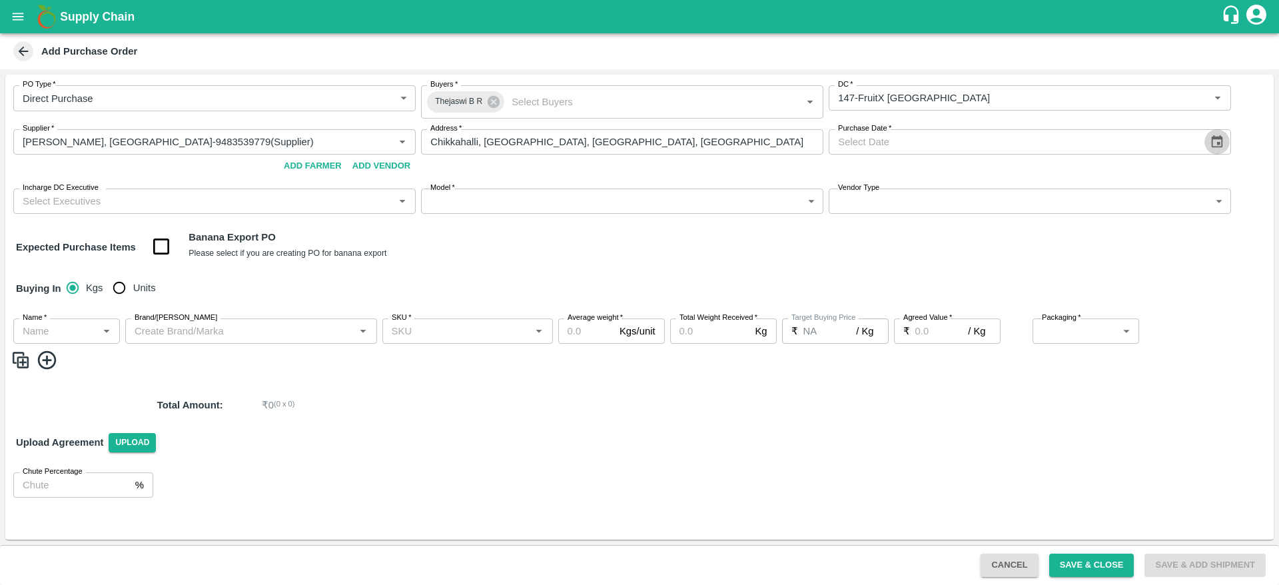
click at [1226, 142] on button "Choose date" at bounding box center [1216, 141] width 25 height 25
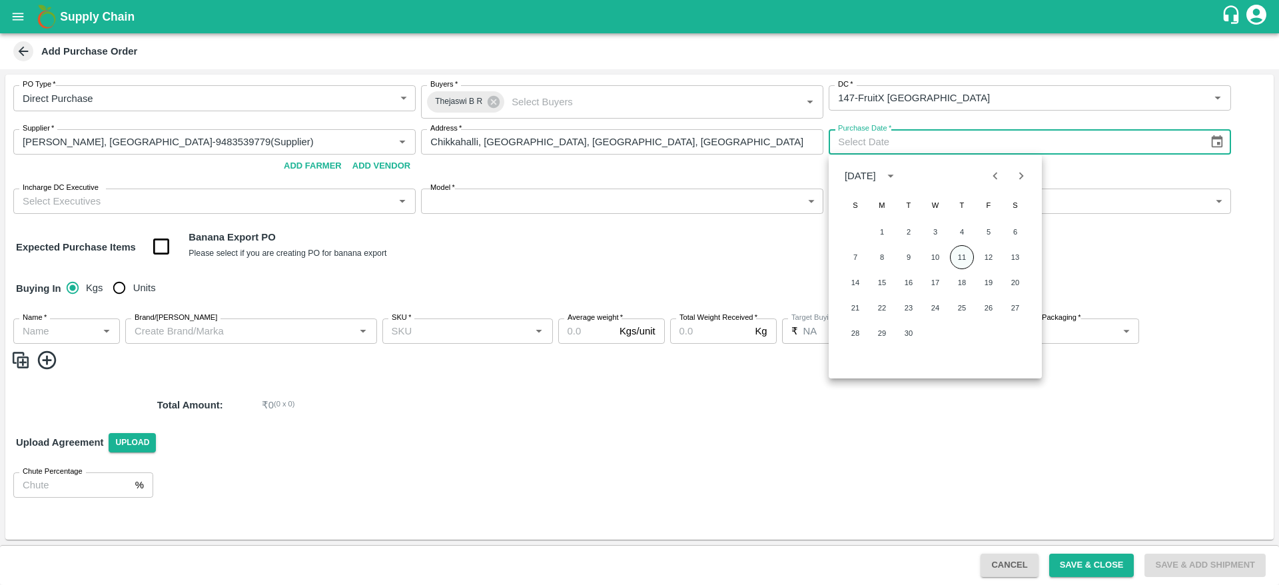
click at [964, 252] on button "11" at bounding box center [962, 257] width 24 height 24
type input "11/09/2025"
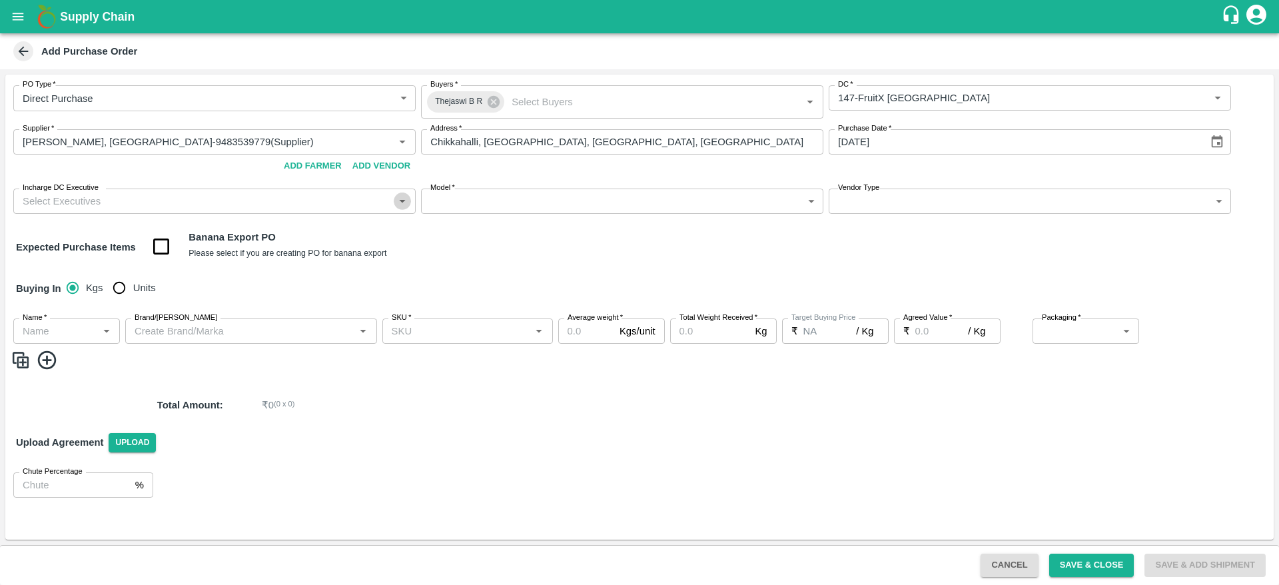
click at [402, 197] on icon "Open" at bounding box center [402, 201] width 15 height 15
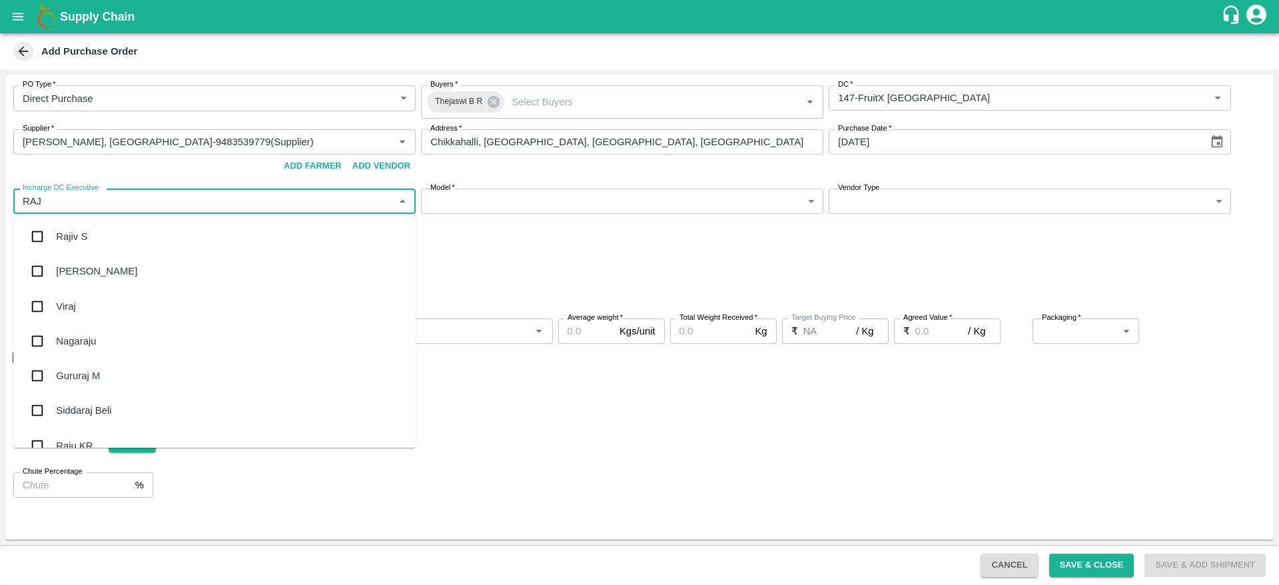
type input "RAJU"
type input "RAJU KR"
click at [74, 247] on div "Raju KR" at bounding box center [214, 236] width 402 height 35
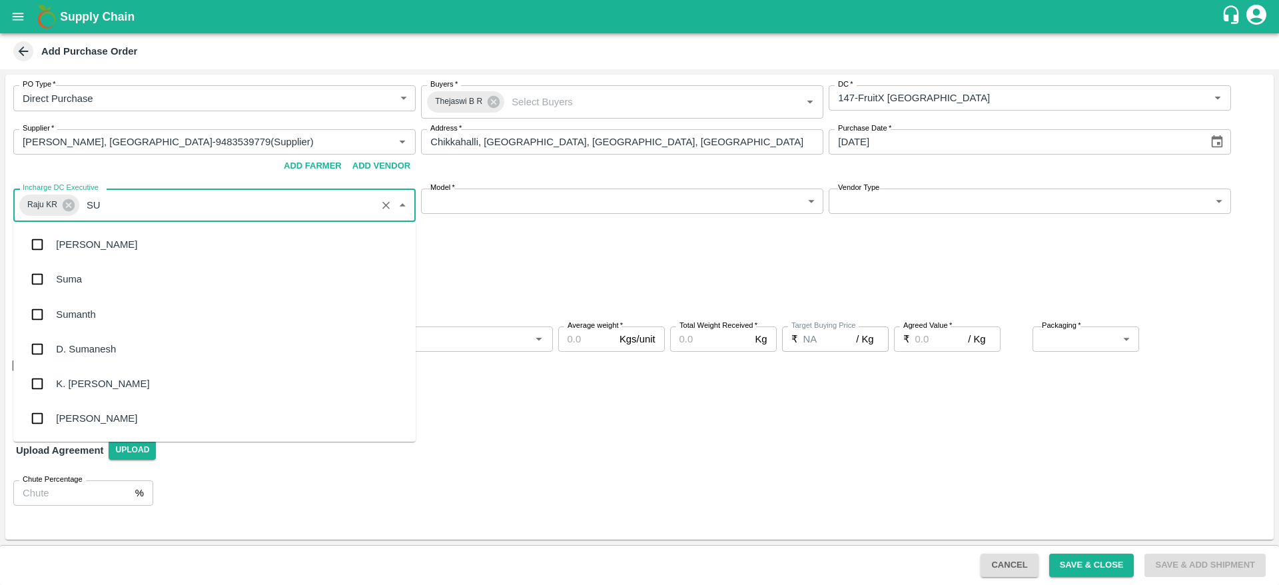
type input "S"
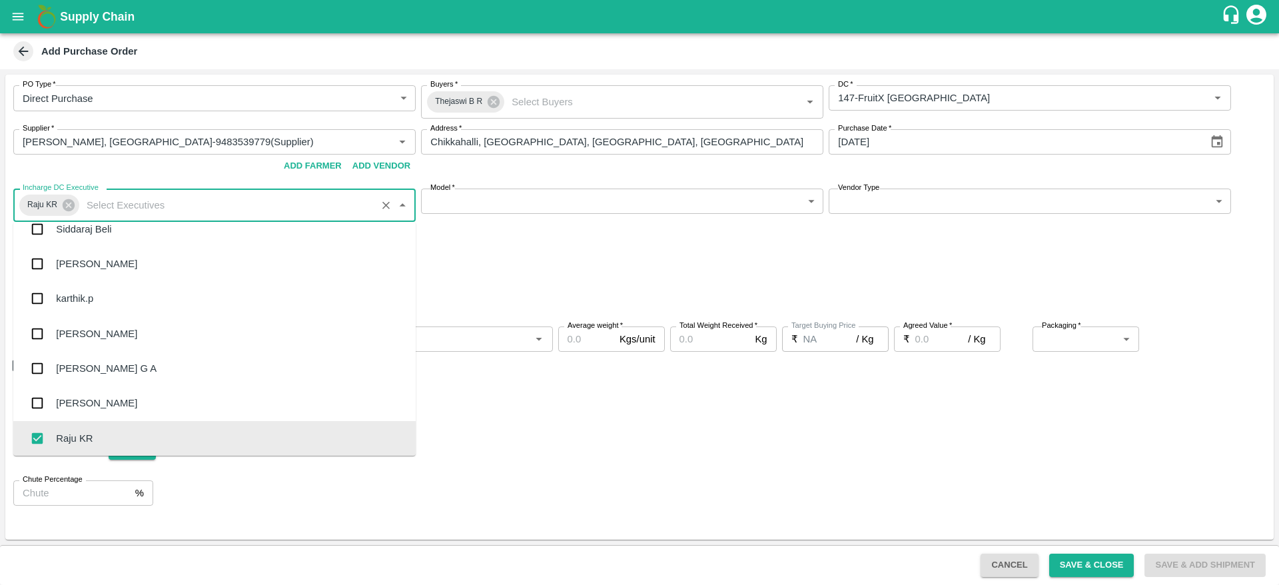
click at [755, 195] on body "Supply Chain Add Purchase Order PO Type   * Direct Purchase 3 PO Type Buyers   …" at bounding box center [639, 292] width 1279 height 585
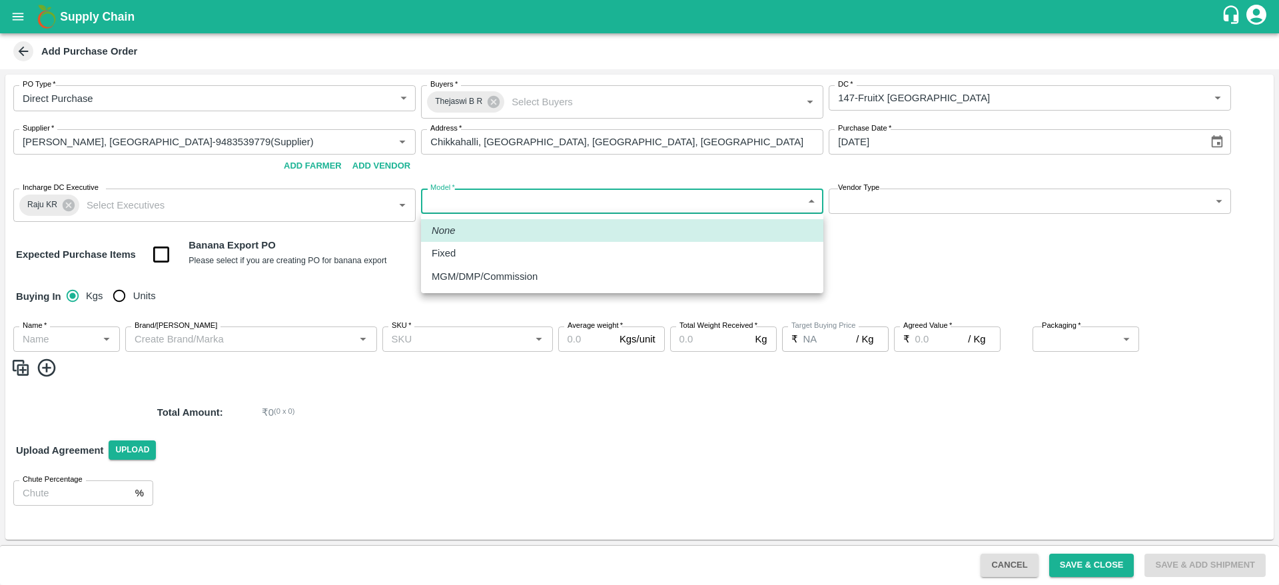
click at [512, 280] on p "MGM/DMP/Commission" at bounding box center [485, 276] width 106 height 15
type input "Commision"
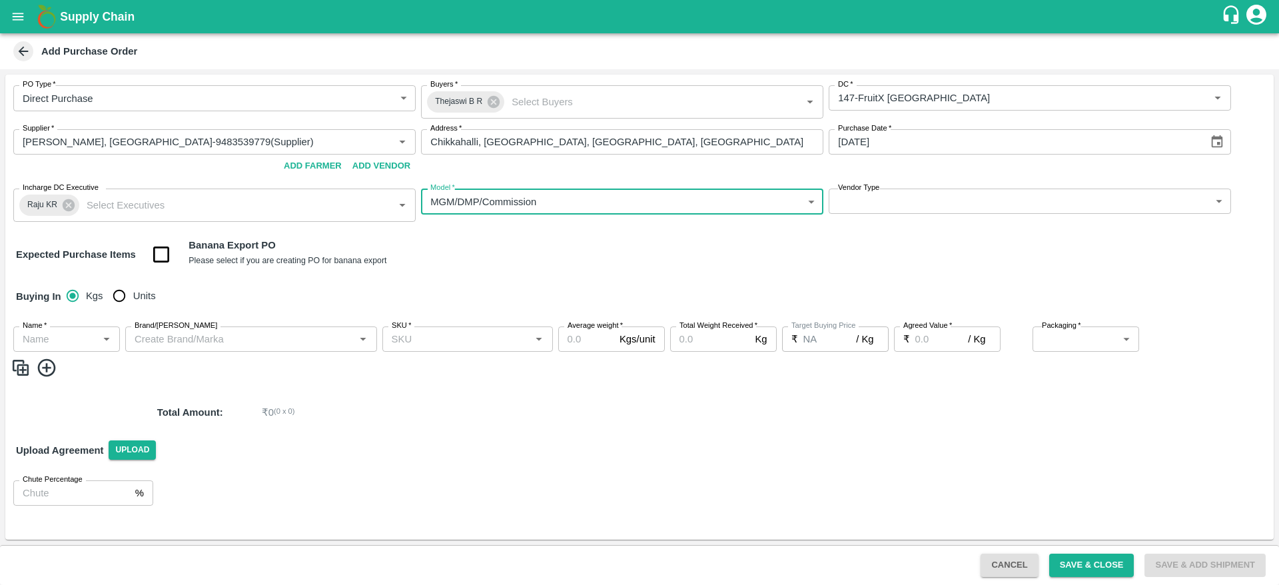
click at [911, 199] on body "Supply Chain Add Purchase Order PO Type   * Direct Purchase 3 PO Type Buyers   …" at bounding box center [639, 292] width 1279 height 585
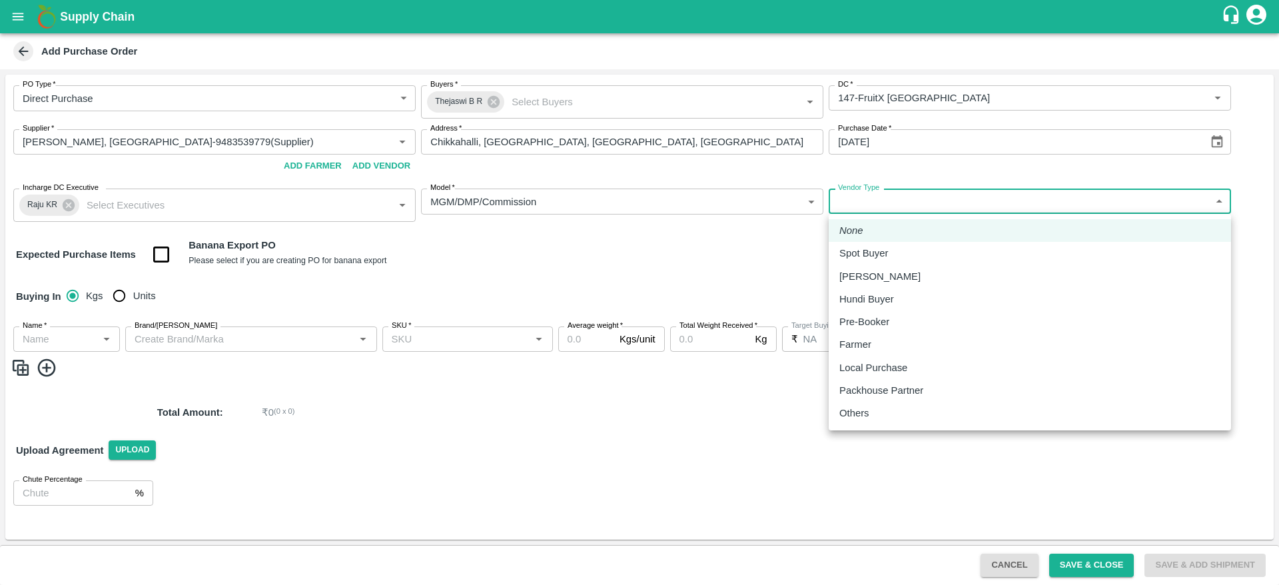
click at [855, 344] on p "Farmer" at bounding box center [855, 344] width 32 height 15
type input "FARMER"
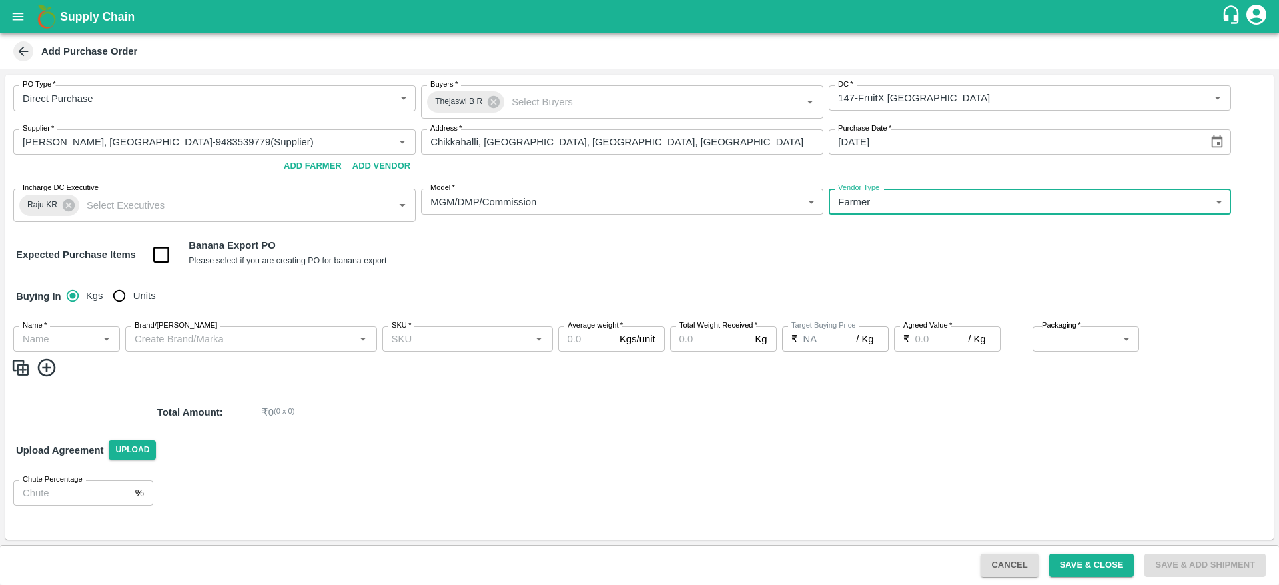
click at [83, 341] on input "Name   *" at bounding box center [55, 338] width 77 height 17
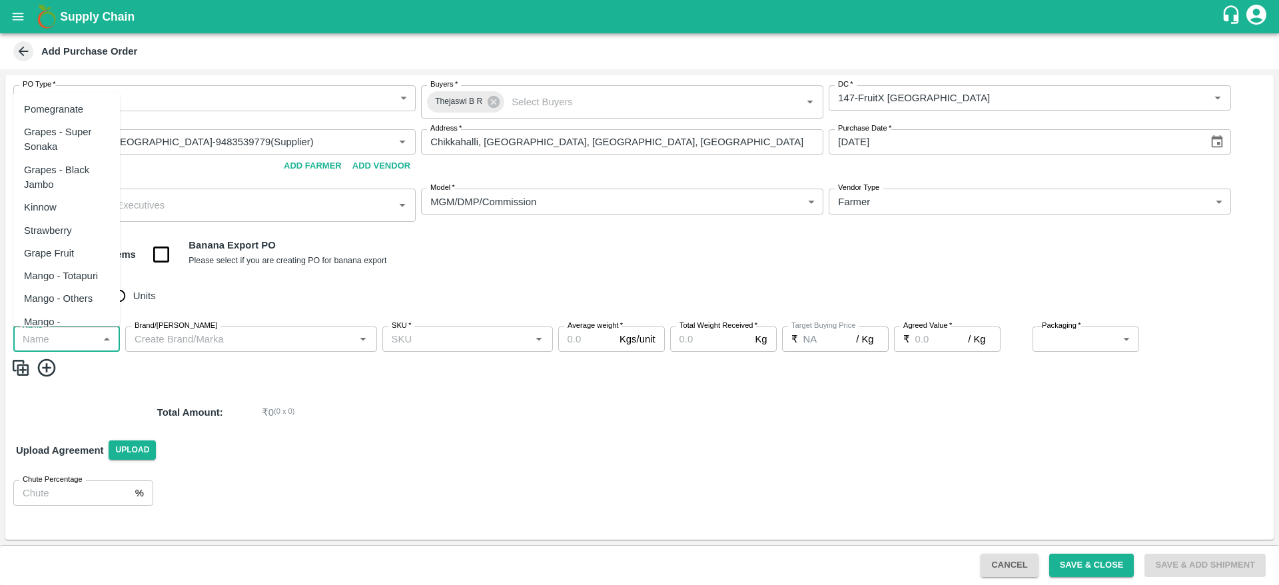
click at [55, 111] on div "Pomegranate" at bounding box center [53, 109] width 59 height 15
type input "Pomegranate"
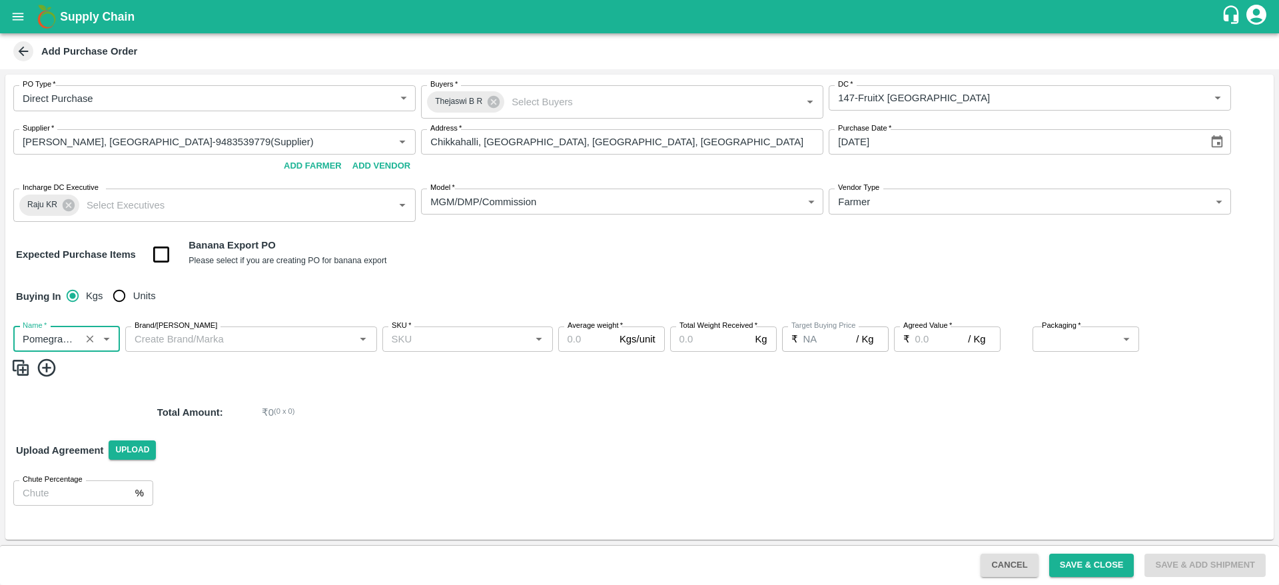
click at [217, 334] on input "Brand/Marka" at bounding box center [240, 338] width 222 height 17
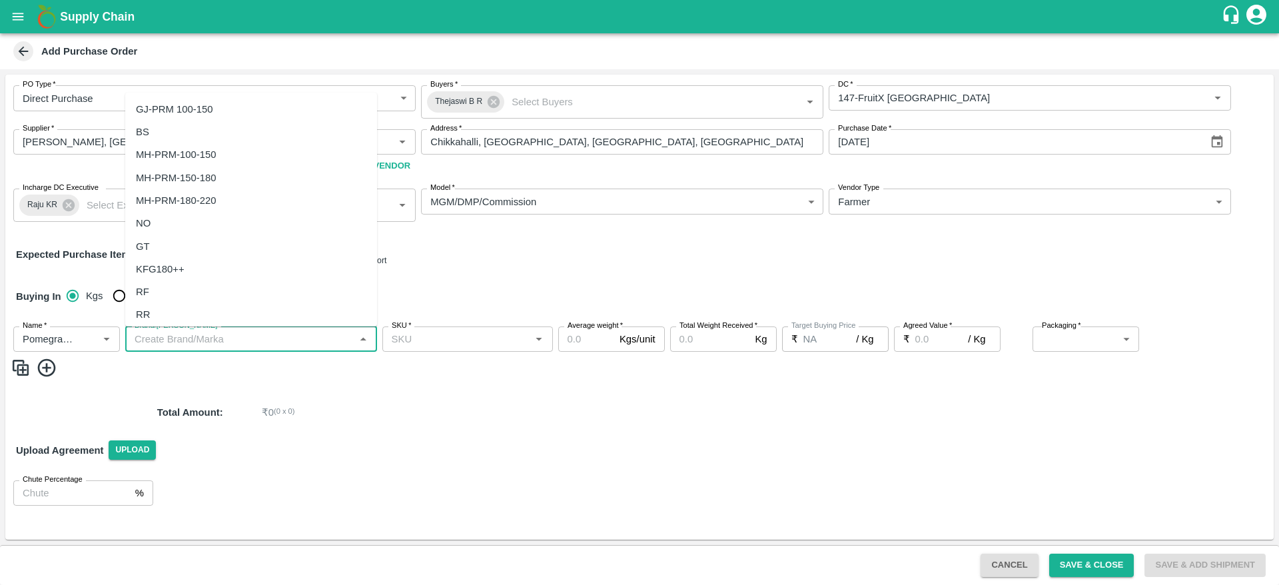
click at [996, 209] on body "Supply Chain Add Purchase Order PO Type   * Direct Purchase 3 PO Type Buyers   …" at bounding box center [639, 292] width 1279 height 585
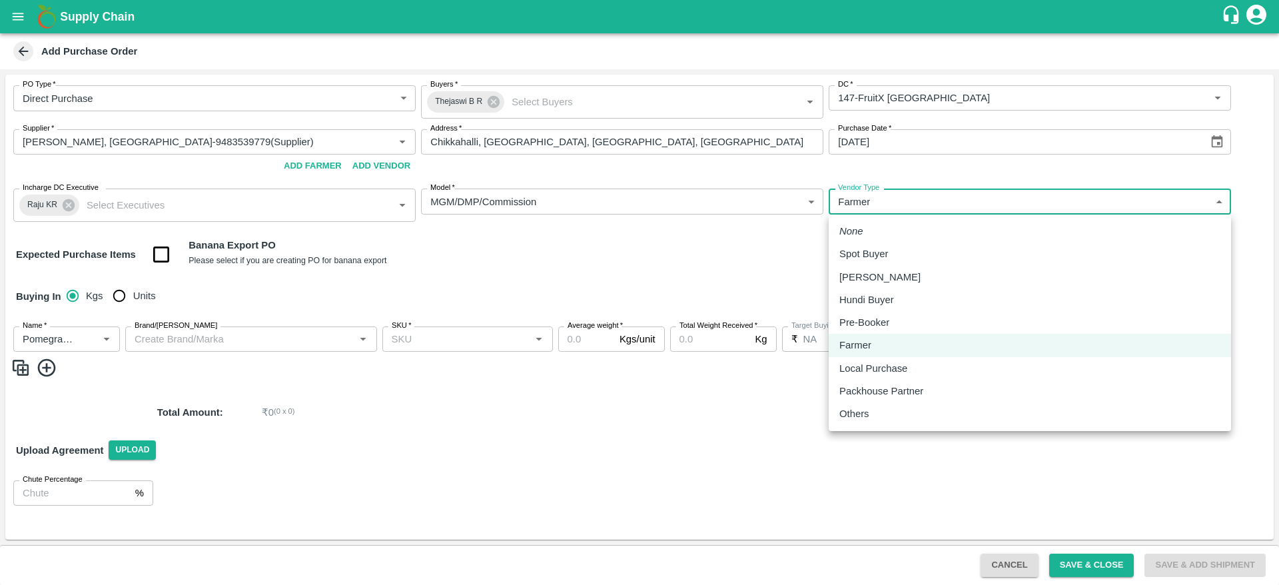
click at [869, 368] on p "Local Purchase" at bounding box center [873, 368] width 68 height 15
type input "LOCAL_PURCHASE"
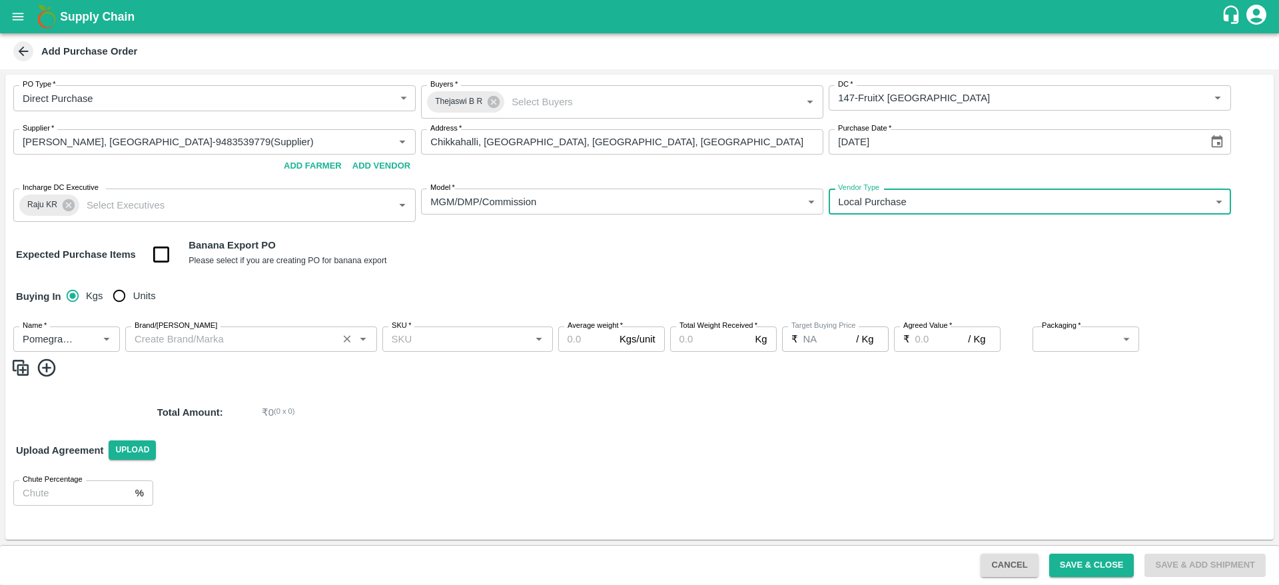
click at [226, 346] on input "Brand/Marka" at bounding box center [231, 338] width 205 height 17
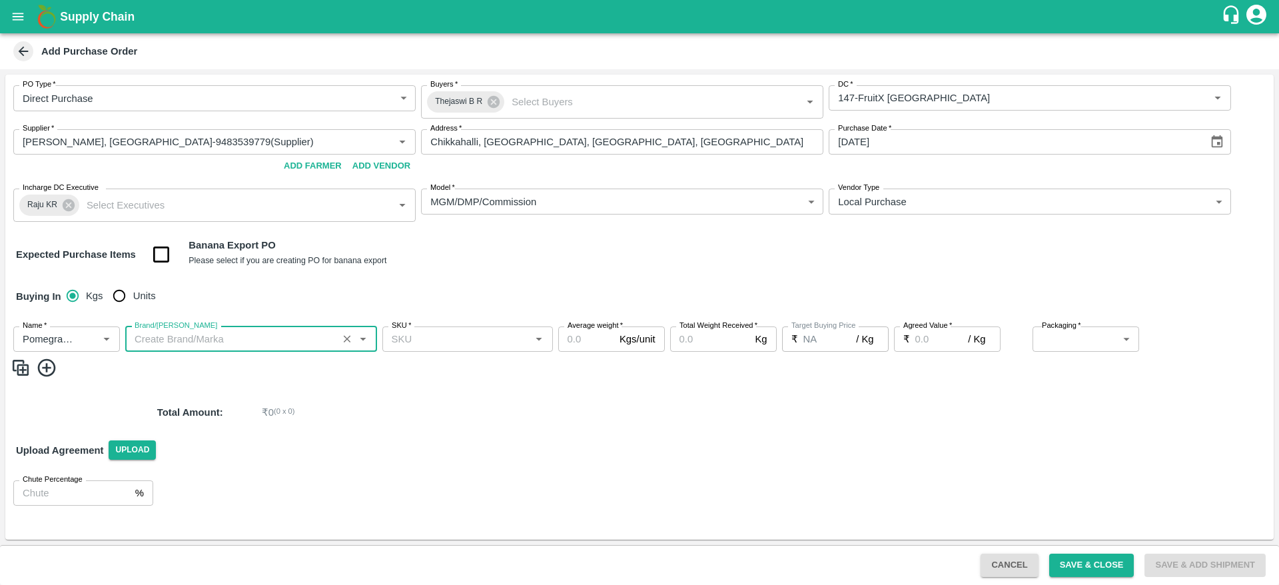
click at [226, 346] on input "Brand/Marka" at bounding box center [231, 338] width 205 height 17
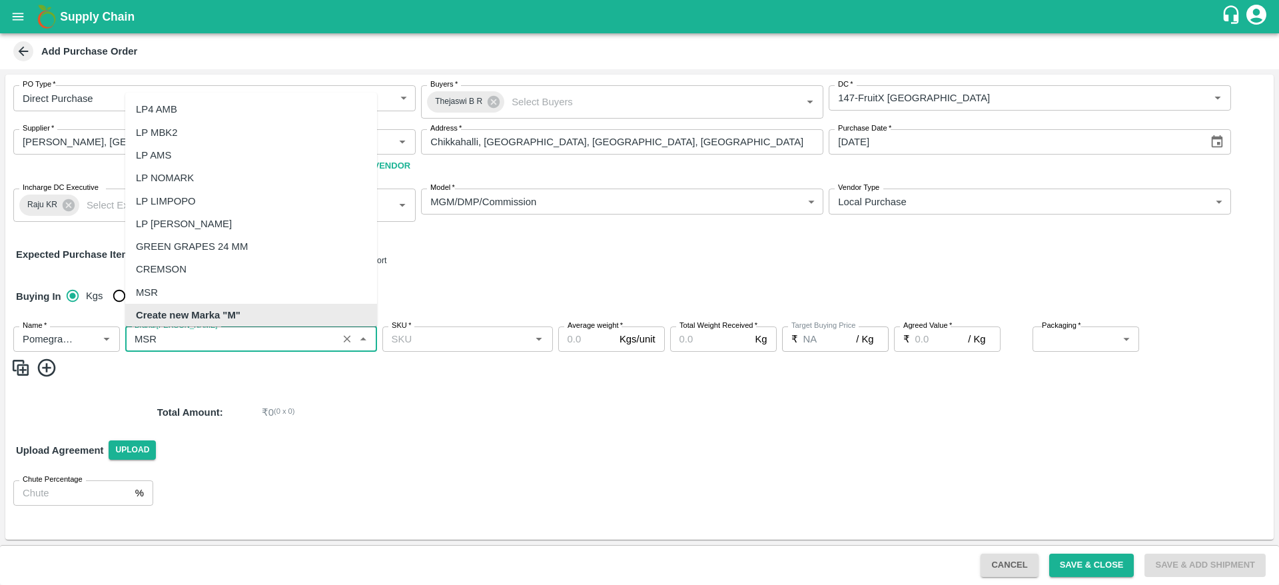
scroll to position [0, 0]
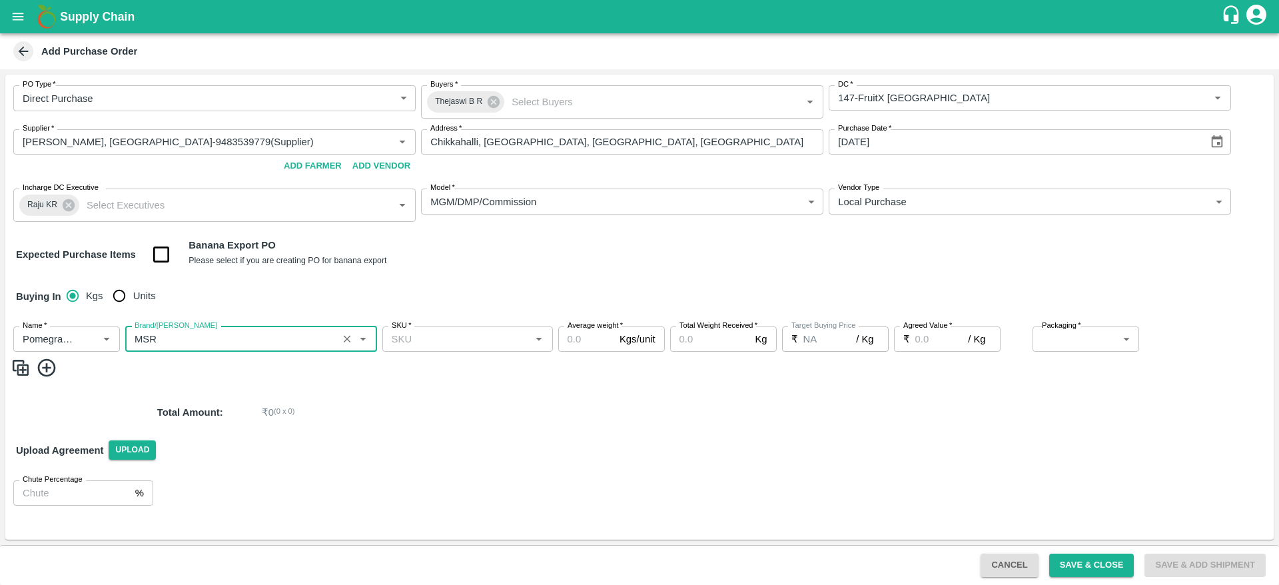
type input "MSR"
click at [470, 331] on input "SKU   *" at bounding box center [456, 338] width 141 height 17
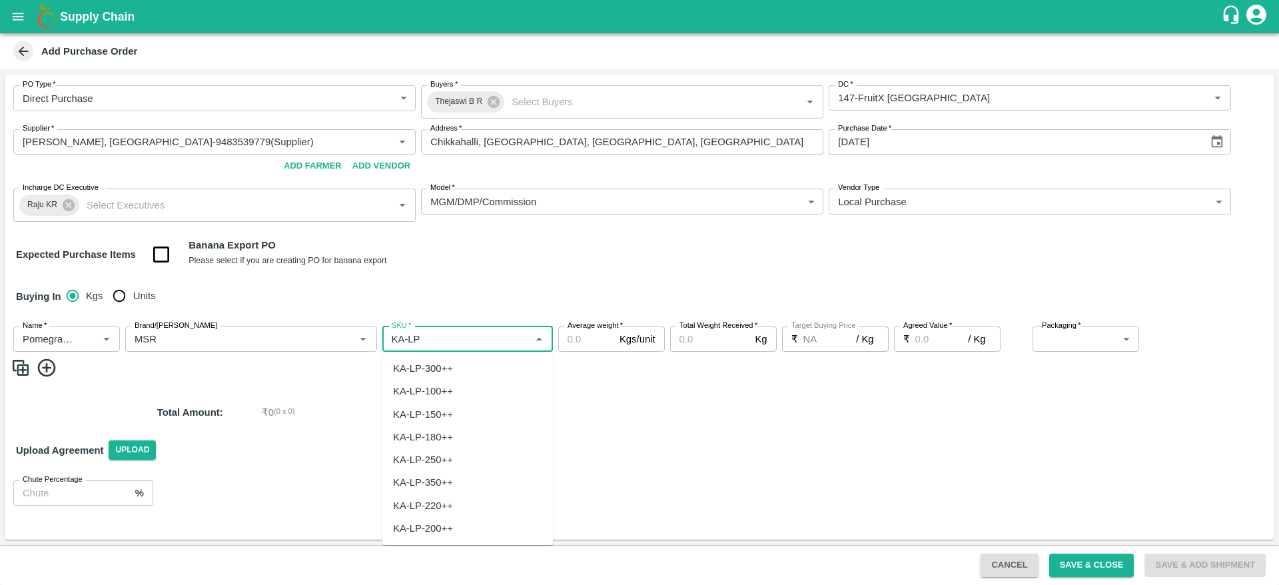
click at [441, 453] on div "KA-LP-250++" at bounding box center [423, 459] width 60 height 15
type input "KA-LP-250++"
click at [117, 289] on input "Units" at bounding box center [119, 295] width 27 height 27
radio input "true"
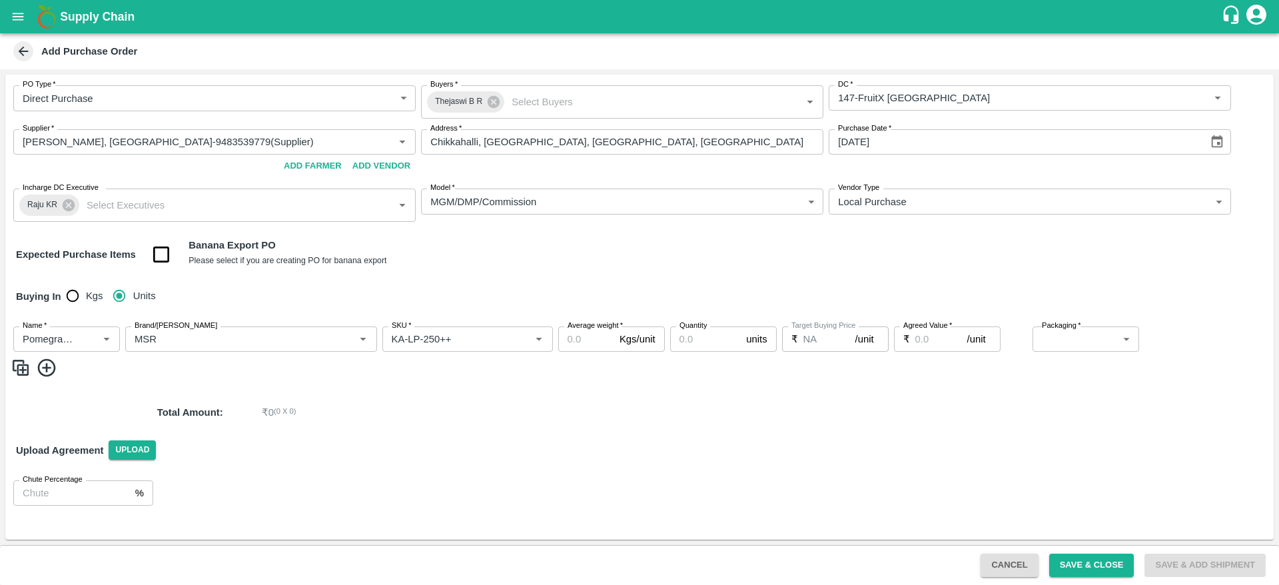
click at [592, 339] on input "Average weight   *" at bounding box center [586, 338] width 56 height 25
type input "10"
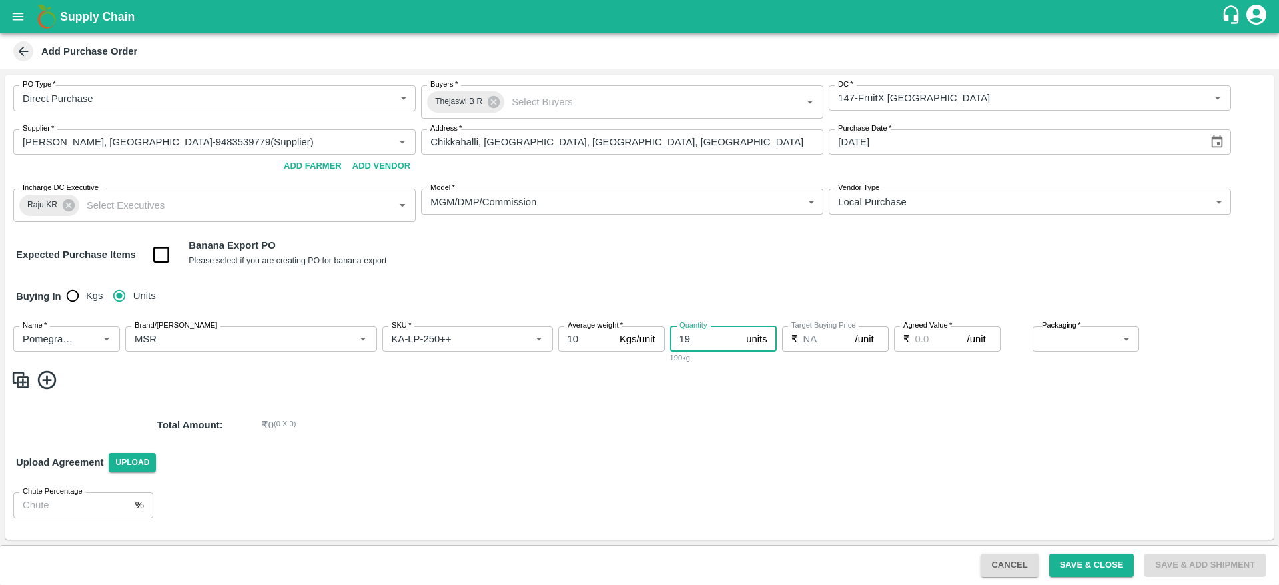
type input "19"
type input "900"
click at [1109, 340] on body "Supply Chain Add Purchase Order PO Type   * Direct Purchase 3 PO Type Buyers   …" at bounding box center [639, 292] width 1279 height 585
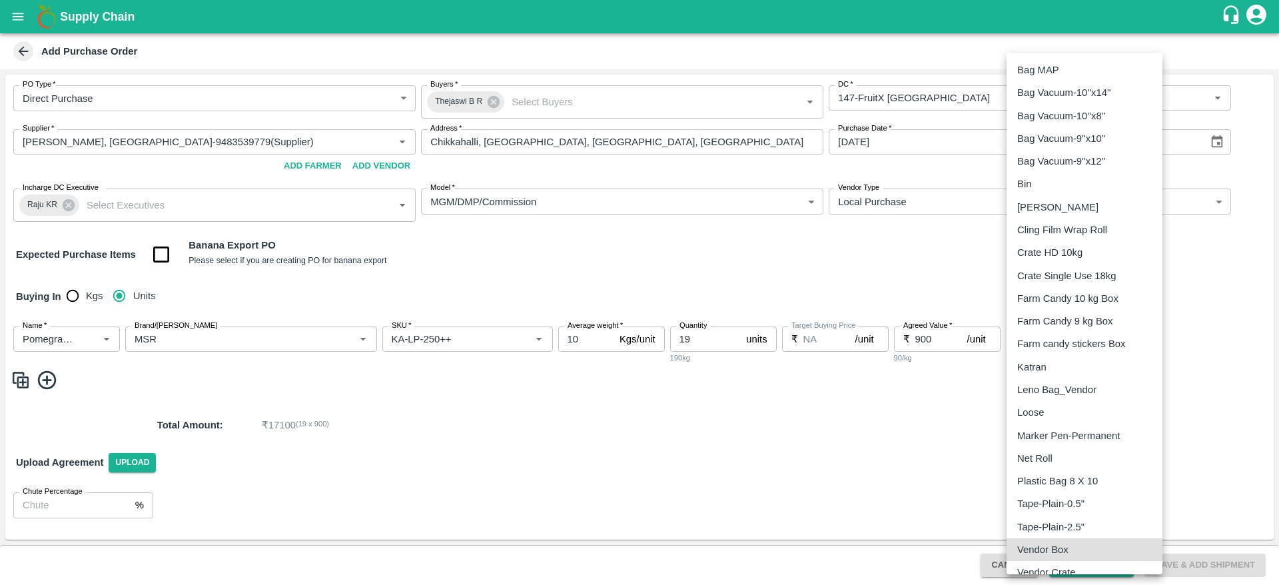
click at [1066, 550] on p "Vendor Box" at bounding box center [1042, 549] width 51 height 15
type input "276"
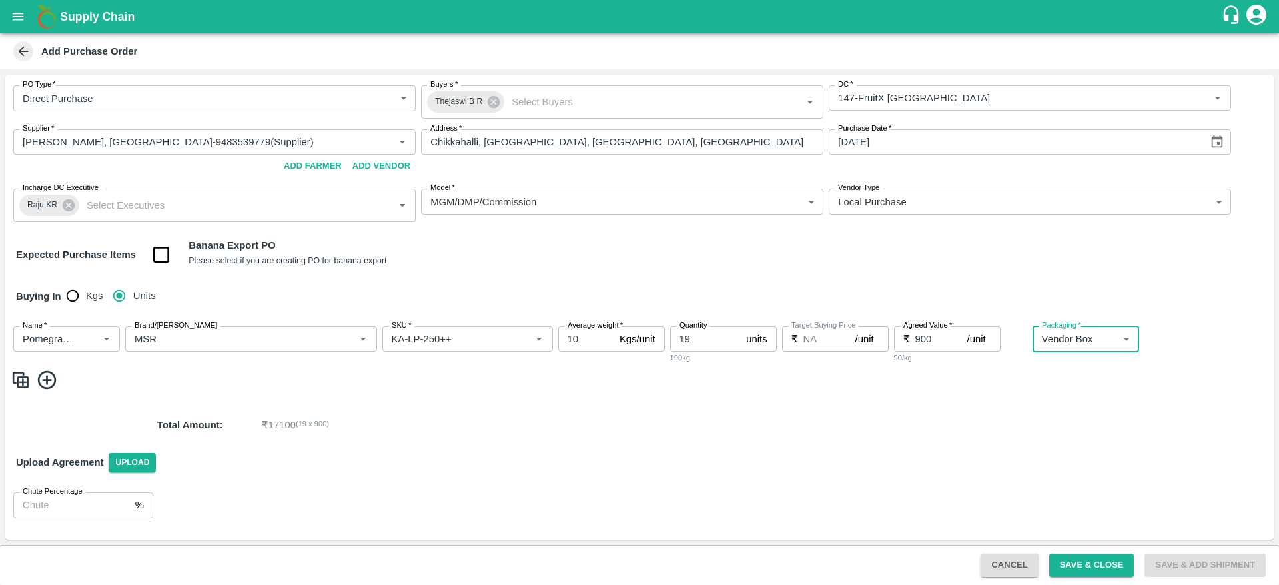
click at [21, 382] on img at bounding box center [21, 380] width 20 height 22
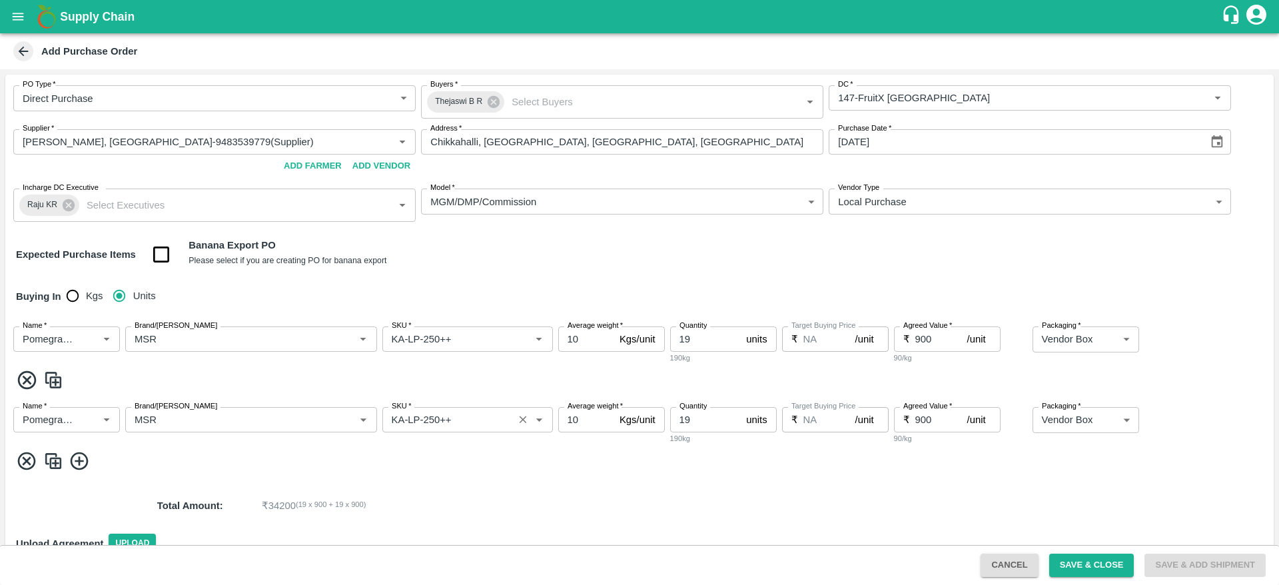
click at [488, 414] on input "SKU   *" at bounding box center [447, 419] width 123 height 17
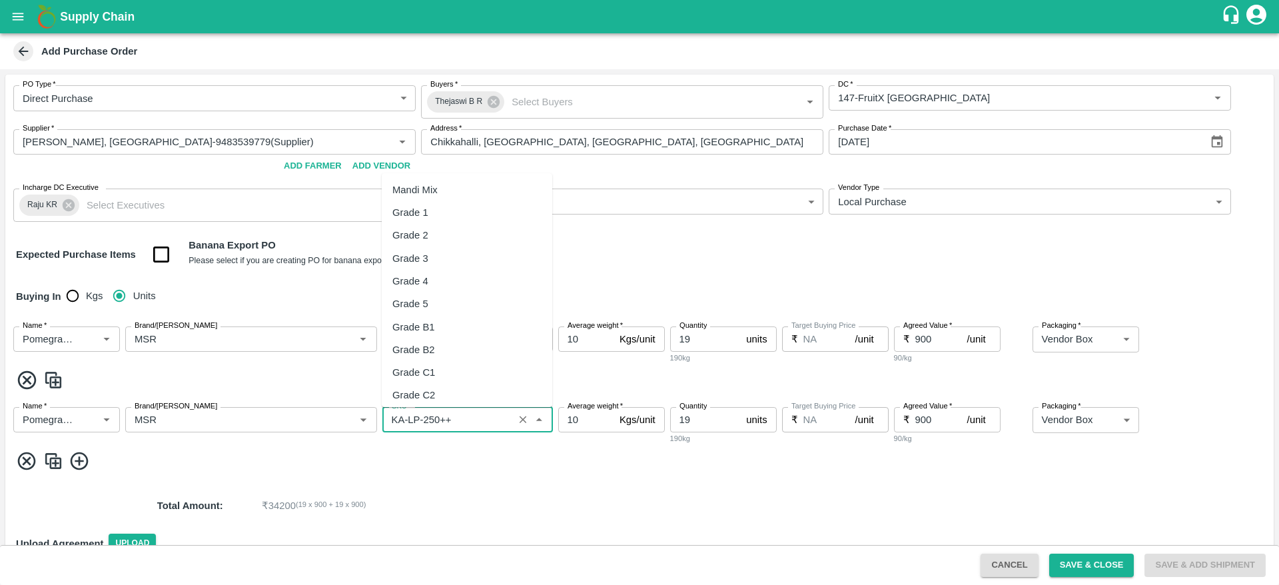
scroll to position [7559, 0]
click at [488, 414] on input "SKU   *" at bounding box center [447, 419] width 123 height 17
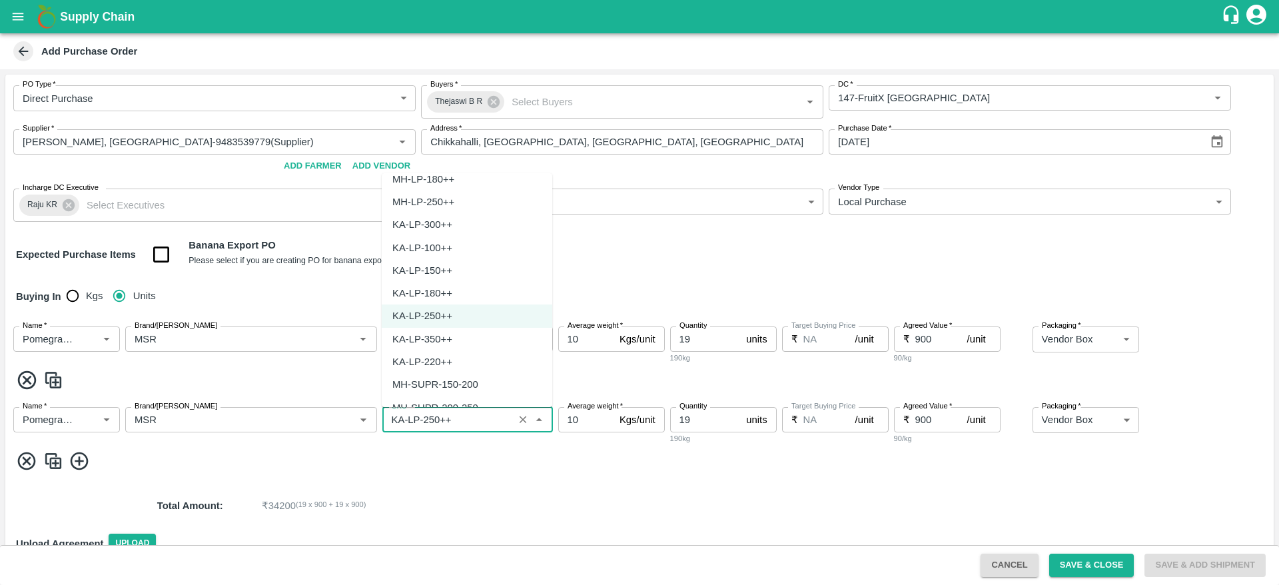
scroll to position [7638, 0]
click at [419, 358] on div "KA-LP-220++" at bounding box center [422, 361] width 60 height 15
type input "KA-LP-220++"
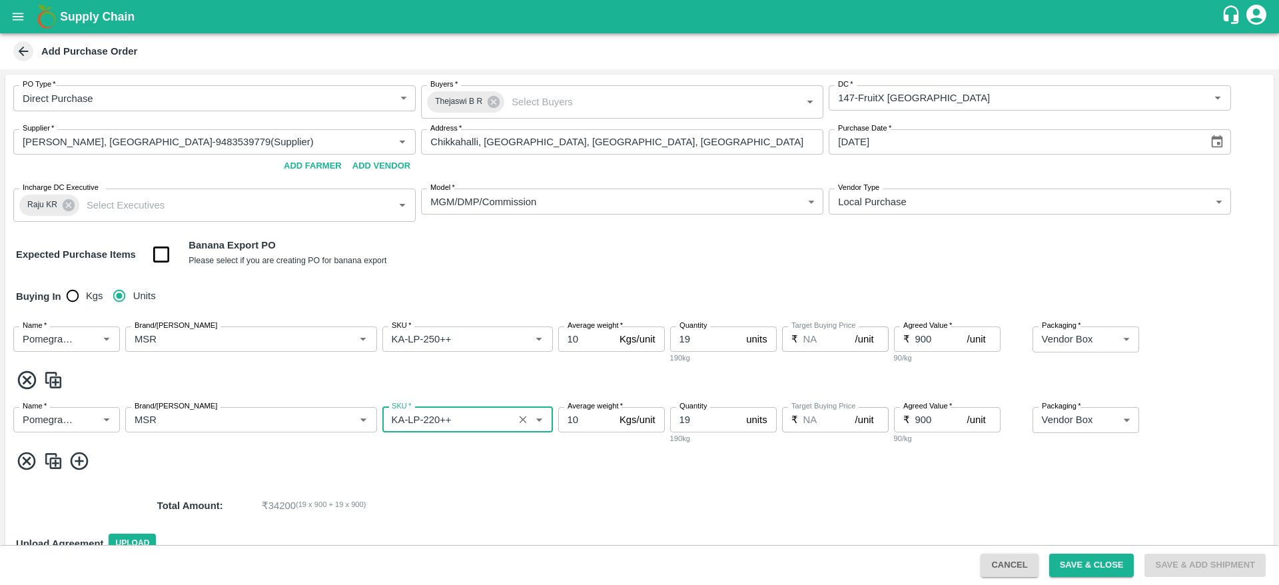
click at [713, 417] on input "19" at bounding box center [705, 419] width 71 height 25
type input "1"
type input "37"
type input "800"
click at [53, 458] on img at bounding box center [53, 461] width 20 height 22
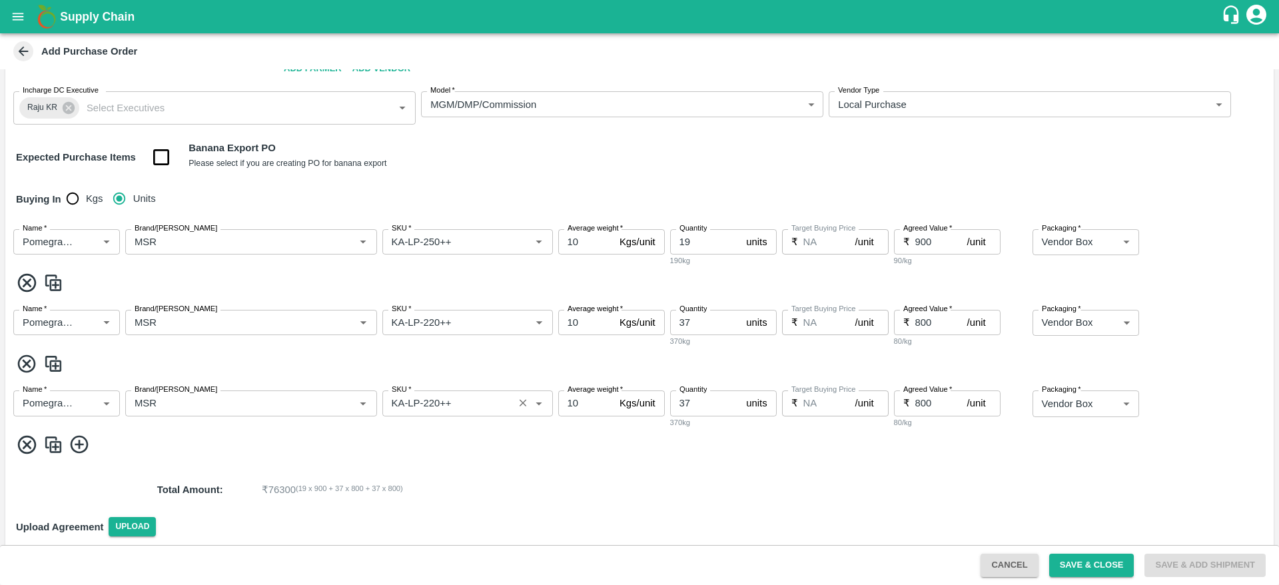
scroll to position [98, 0]
click at [459, 408] on input "SKU   *" at bounding box center [447, 402] width 123 height 17
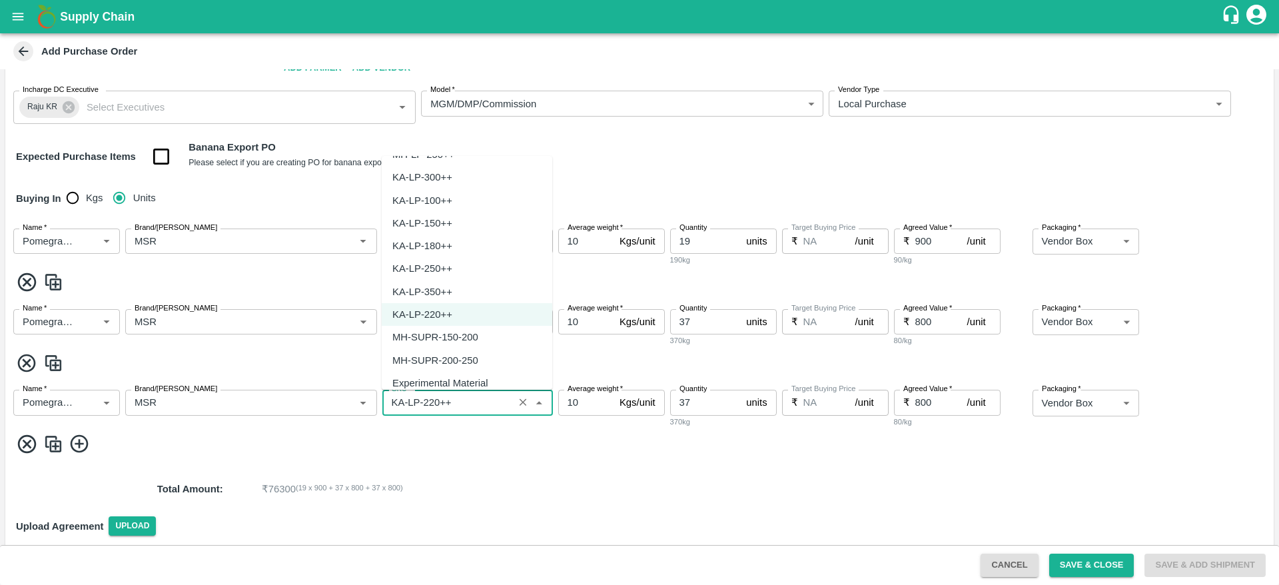
scroll to position [7670, 0]
click at [446, 244] on div "KA-LP-180++" at bounding box center [422, 243] width 60 height 15
type input "KA-LP-180++"
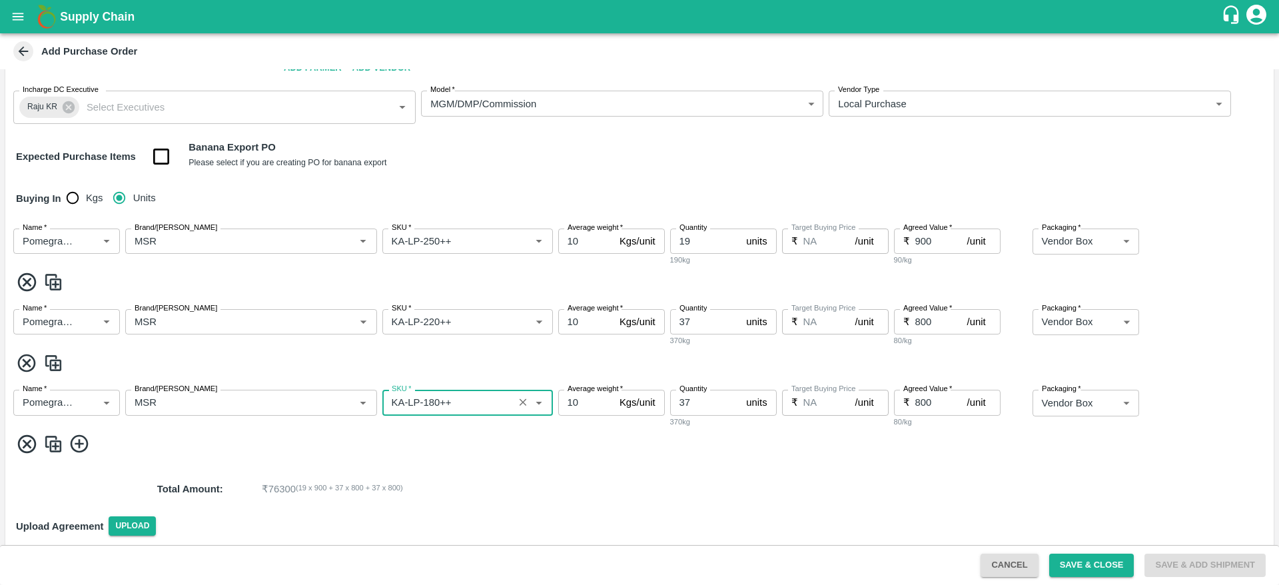
click at [710, 400] on input "37" at bounding box center [705, 402] width 71 height 25
type input "3"
type input "65"
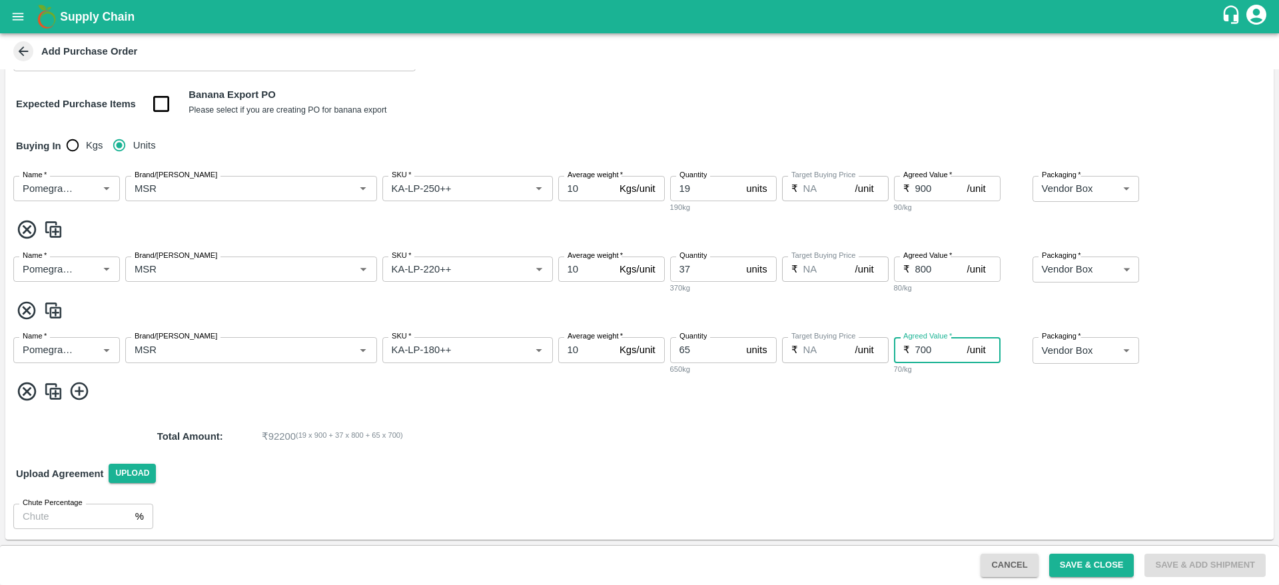
type input "700"
click at [55, 397] on img at bounding box center [53, 391] width 20 height 22
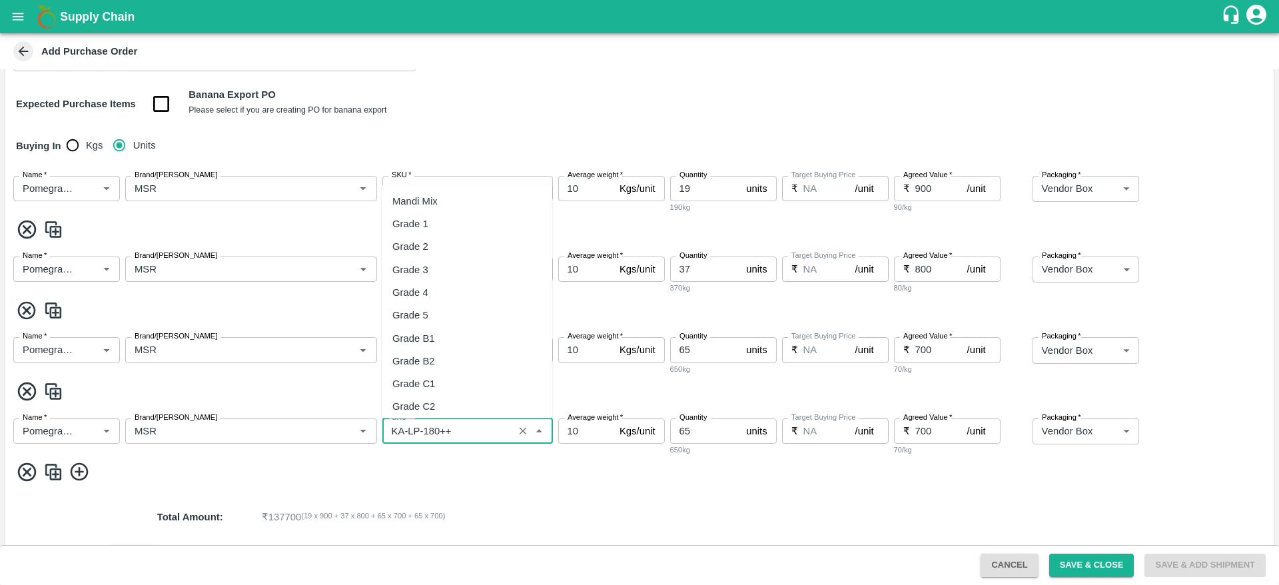
click at [479, 432] on input "SKU   *" at bounding box center [447, 430] width 123 height 17
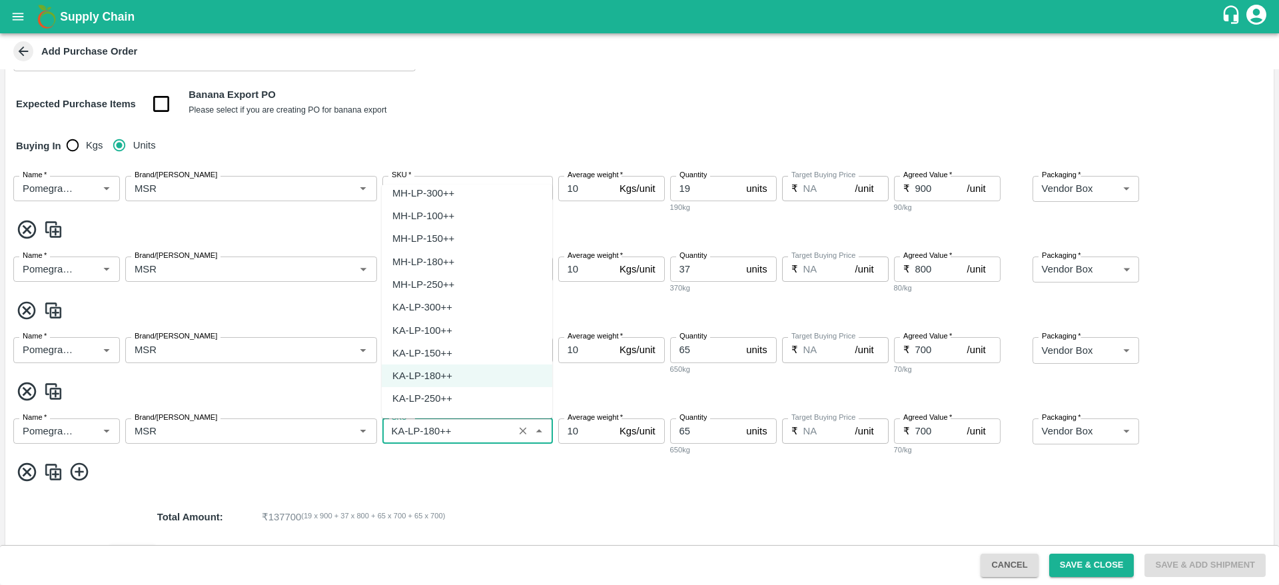
scroll to position [7568, 0]
click at [431, 346] on div "KA-LP-150++" at bounding box center [422, 351] width 60 height 15
type input "KA-LP-150++"
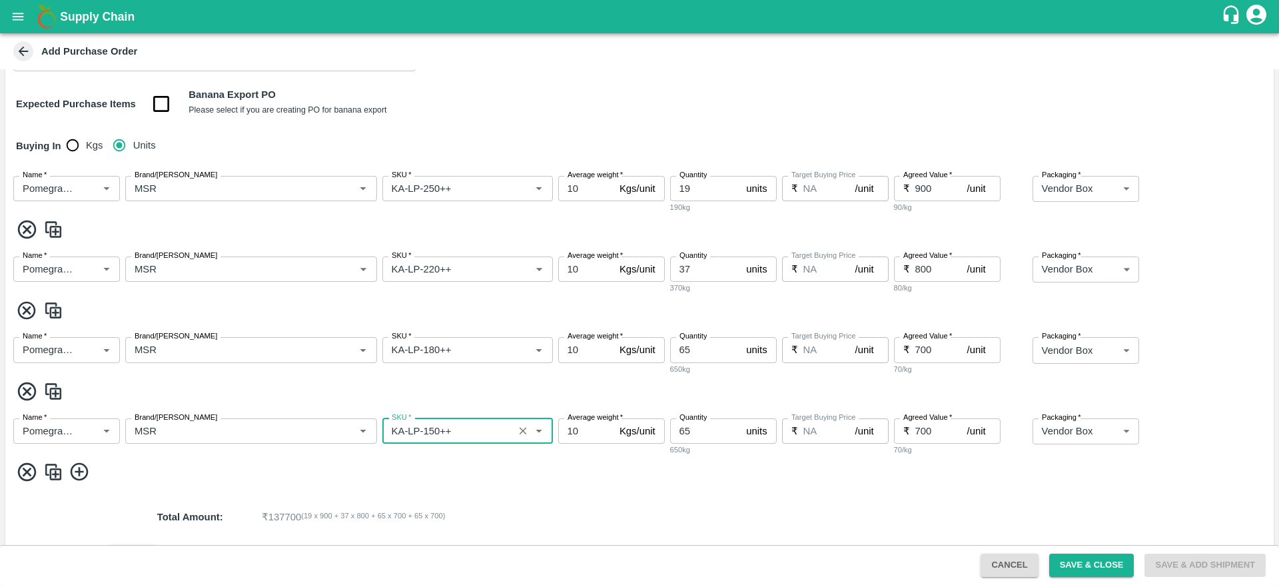
click at [699, 422] on label "Quantity" at bounding box center [692, 417] width 27 height 11
click at [699, 422] on input "65" at bounding box center [705, 430] width 71 height 25
type input "6"
type input "75"
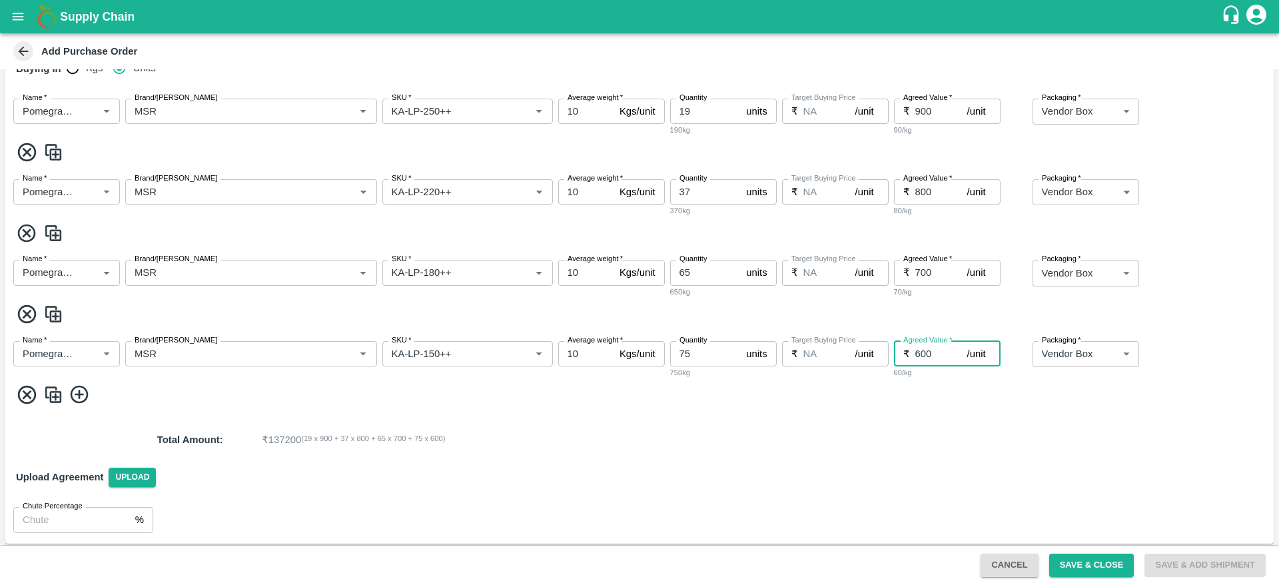
scroll to position [232, 0]
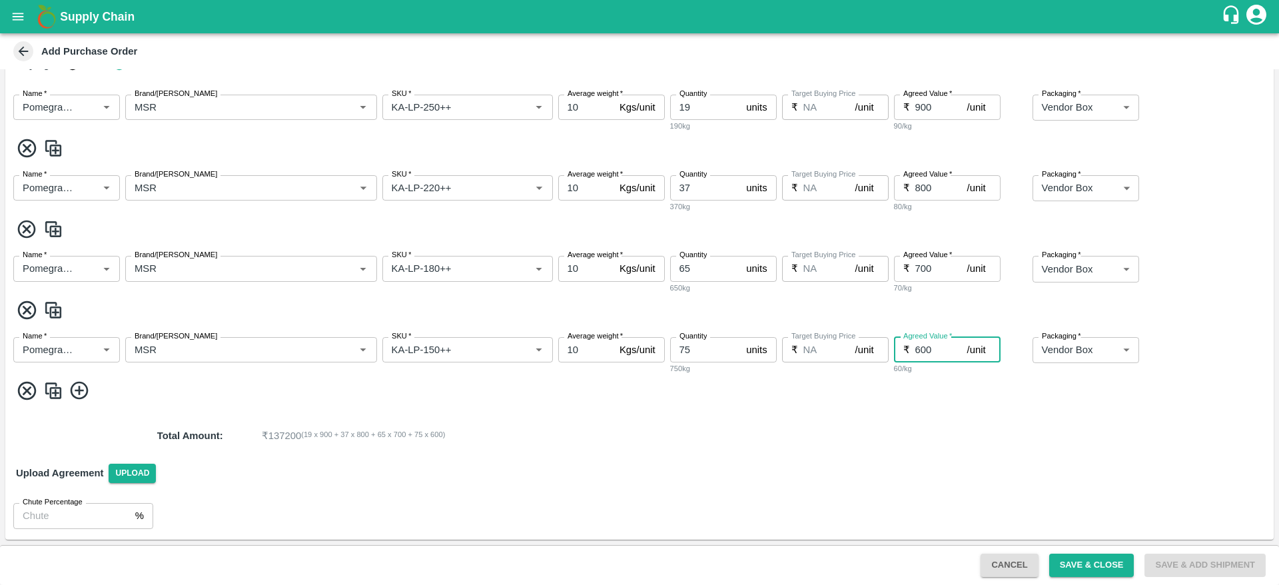
type input "600"
click at [700, 345] on input "75" at bounding box center [705, 349] width 71 height 25
type input "7"
type input "6"
type input "75"
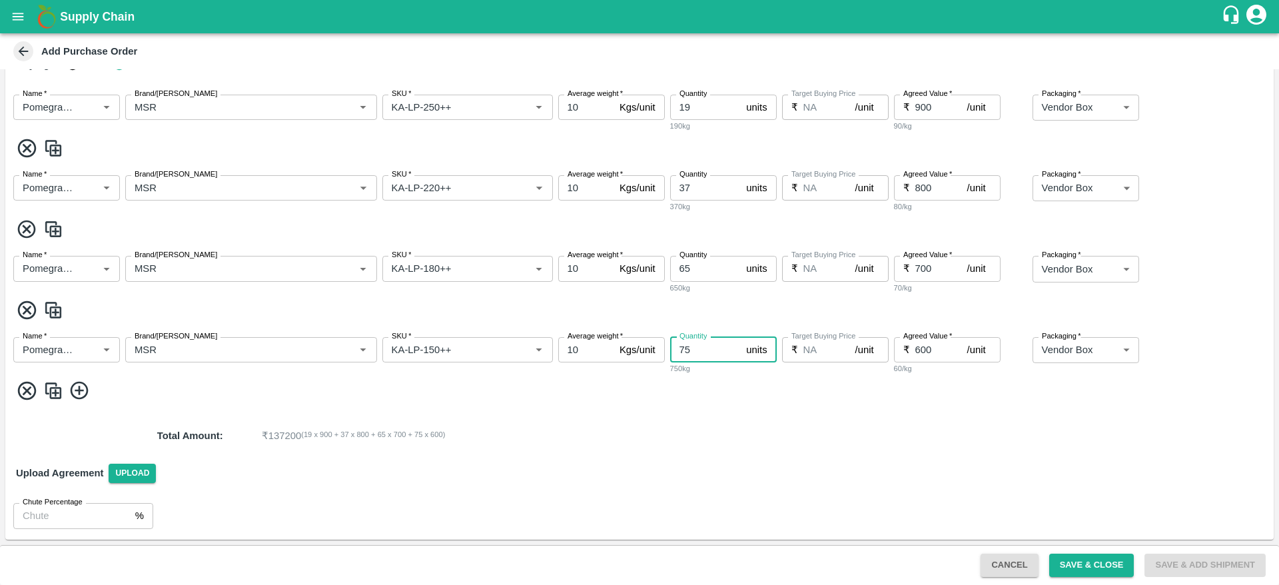
click at [703, 270] on input "65" at bounding box center [705, 268] width 71 height 25
type input "65"
click at [54, 382] on img at bounding box center [53, 391] width 20 height 22
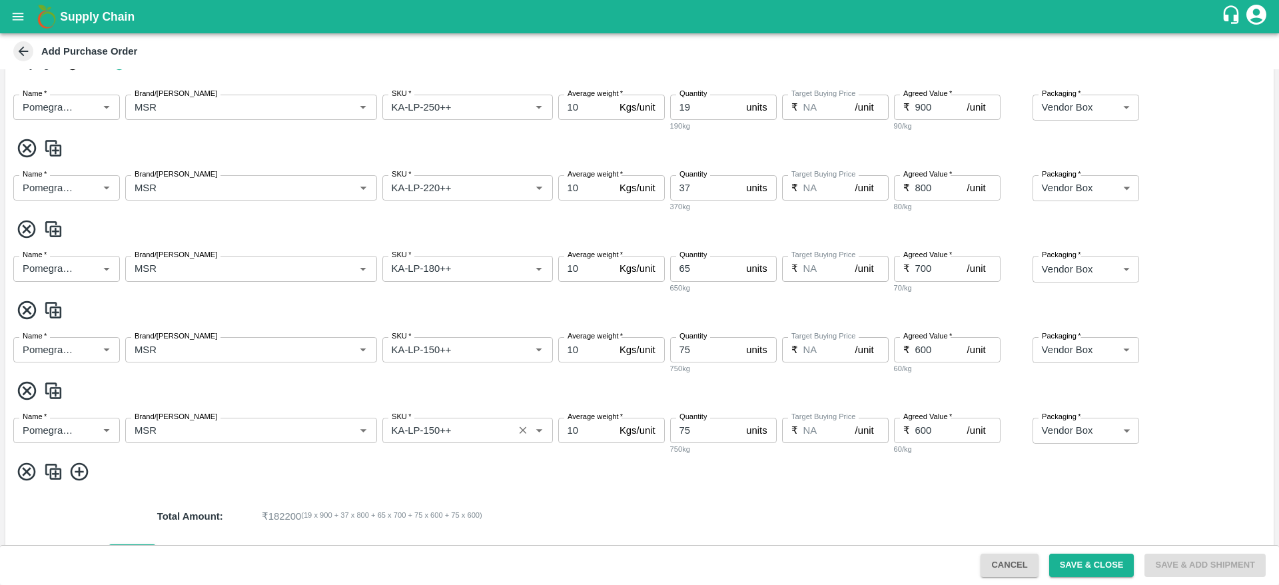
click at [486, 426] on input "SKU   *" at bounding box center [447, 430] width 123 height 17
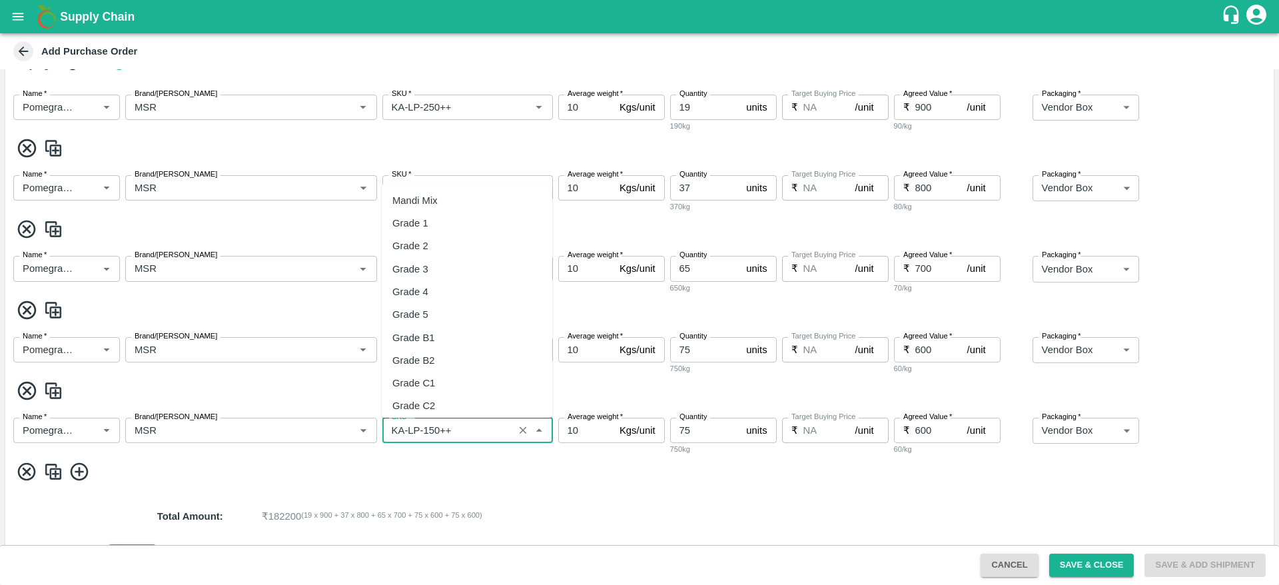
scroll to position [7513, 0]
click at [447, 381] on div "KA-LP-100++" at bounding box center [422, 383] width 60 height 15
type input "KA-LP-100++"
click at [715, 429] on input "75" at bounding box center [705, 430] width 71 height 25
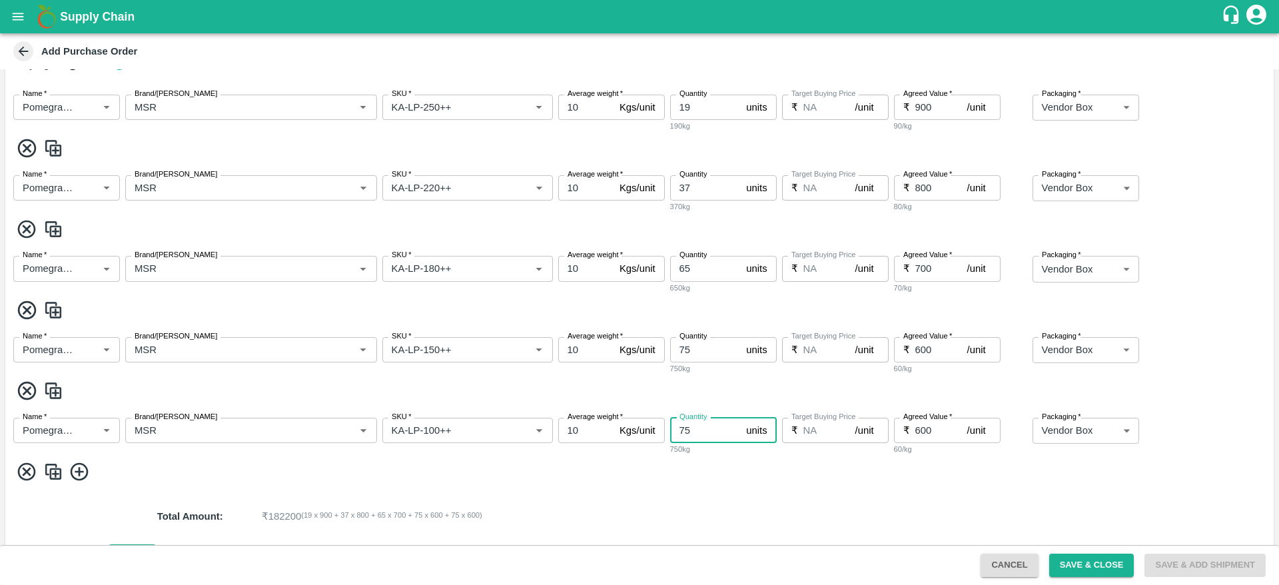
type input "7"
type input "60"
click at [938, 436] on input "600" at bounding box center [941, 430] width 52 height 25
type input "6"
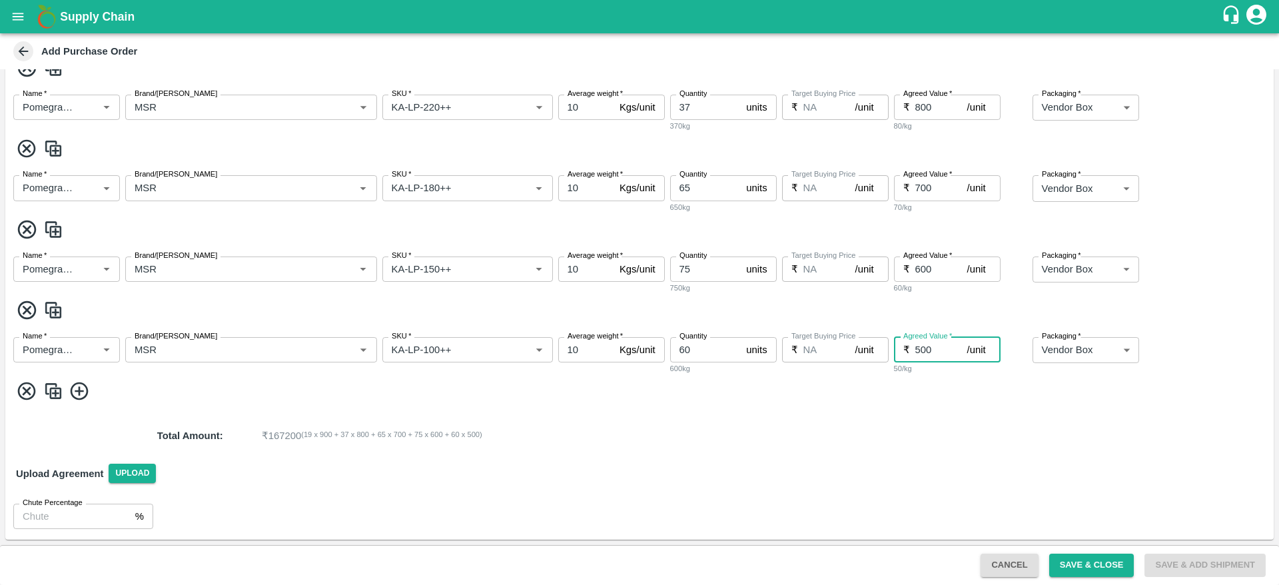
type input "500"
click at [54, 386] on img at bounding box center [53, 391] width 20 height 22
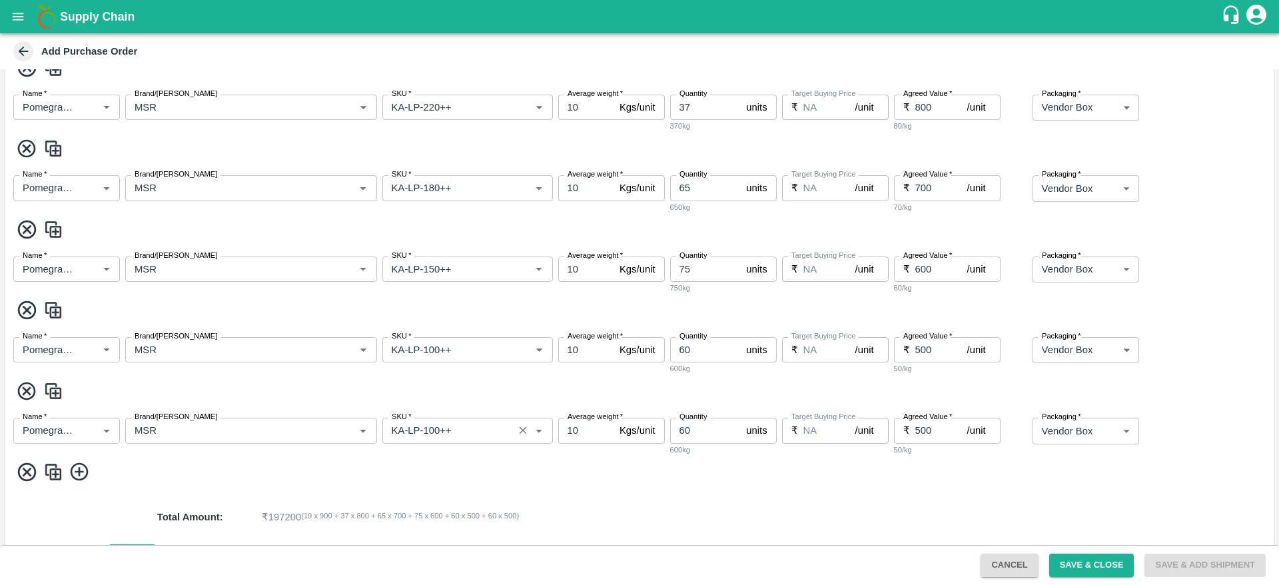
click at [470, 432] on input "SKU   *" at bounding box center [447, 430] width 123 height 17
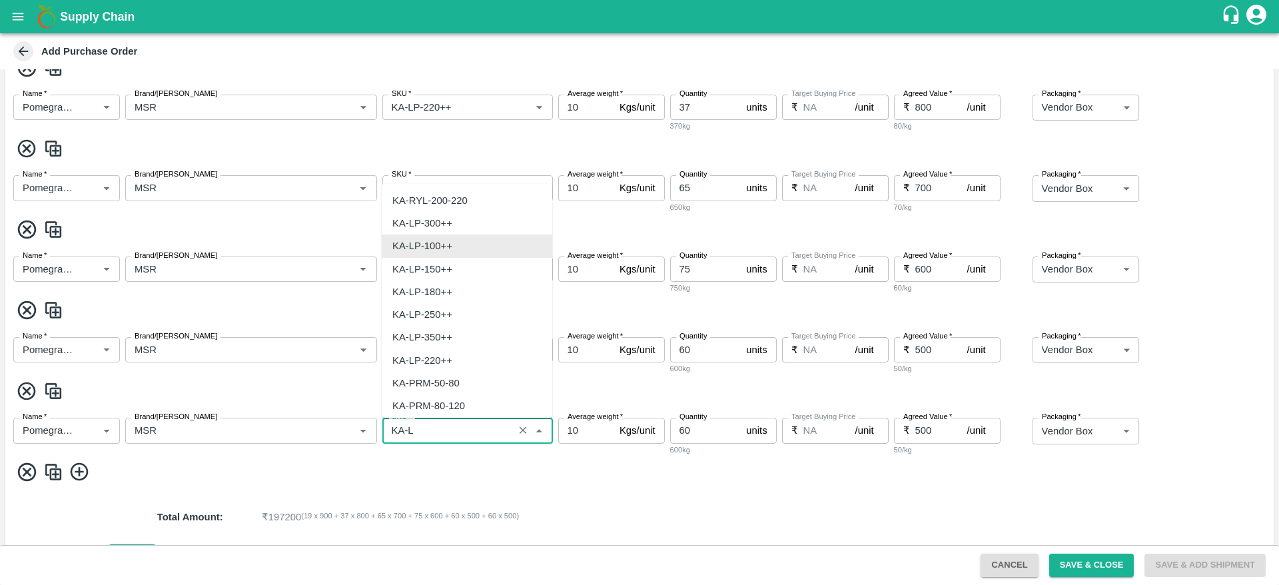
scroll to position [0, 0]
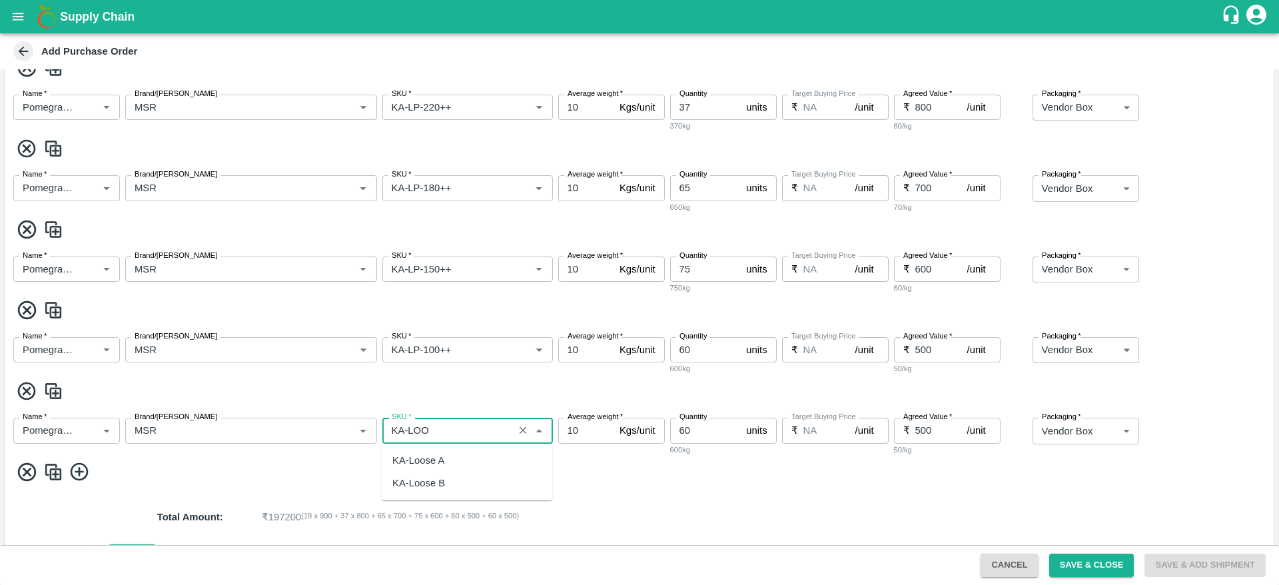
click at [439, 451] on div "KA-Loose A" at bounding box center [467, 460] width 171 height 23
type input "KA-Loose A"
click at [707, 433] on input "60" at bounding box center [705, 430] width 71 height 25
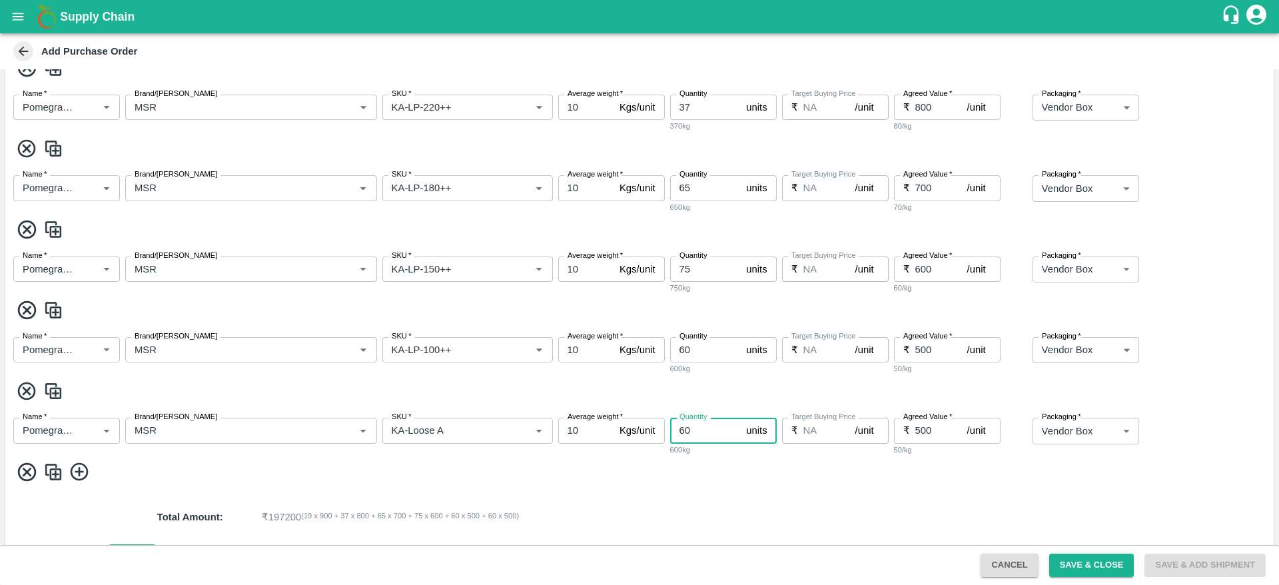
type input "6"
type input "26"
click at [935, 429] on input "500" at bounding box center [941, 430] width 52 height 25
type input "5"
type input "400"
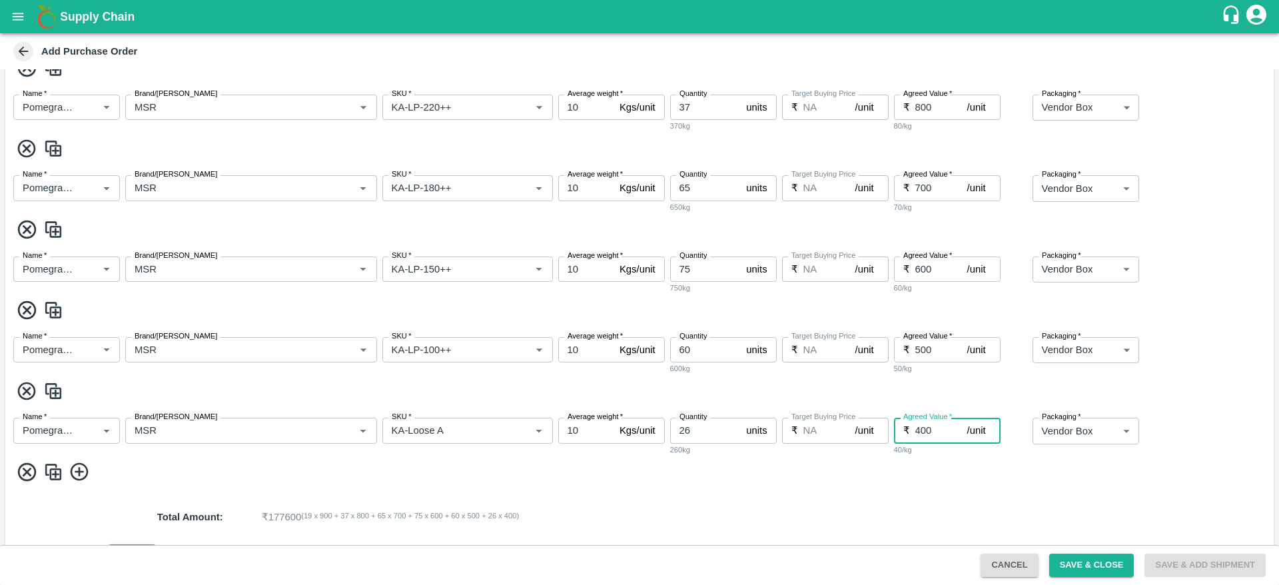
click at [51, 465] on img at bounding box center [53, 472] width 20 height 22
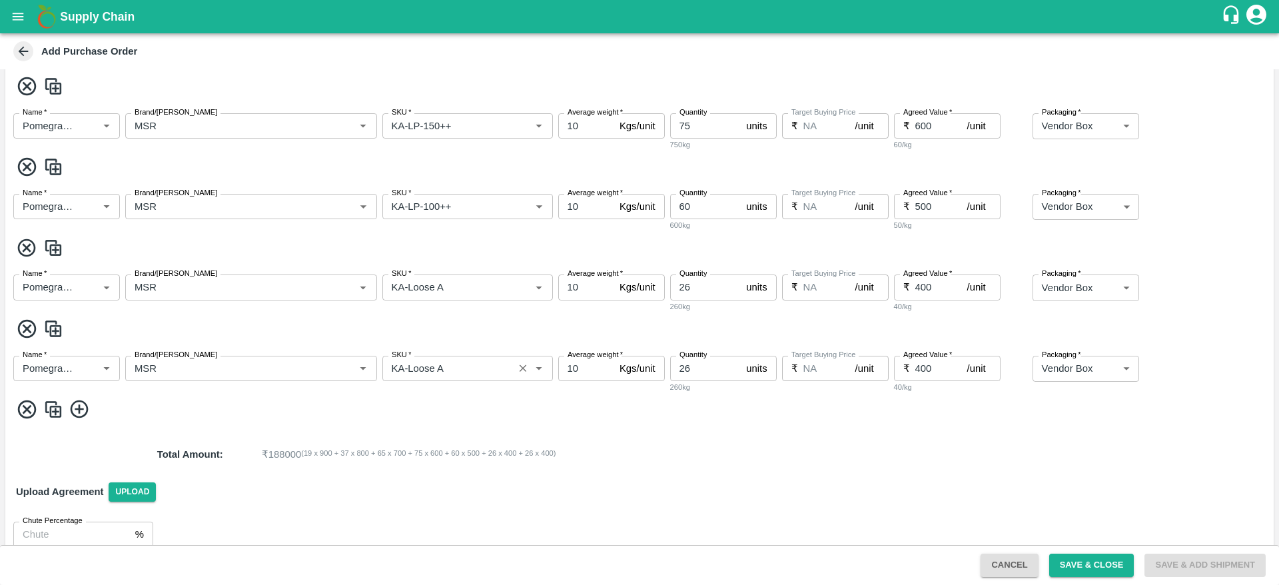
scroll to position [456, 0]
click at [455, 370] on input "SKU   *" at bounding box center [447, 367] width 123 height 17
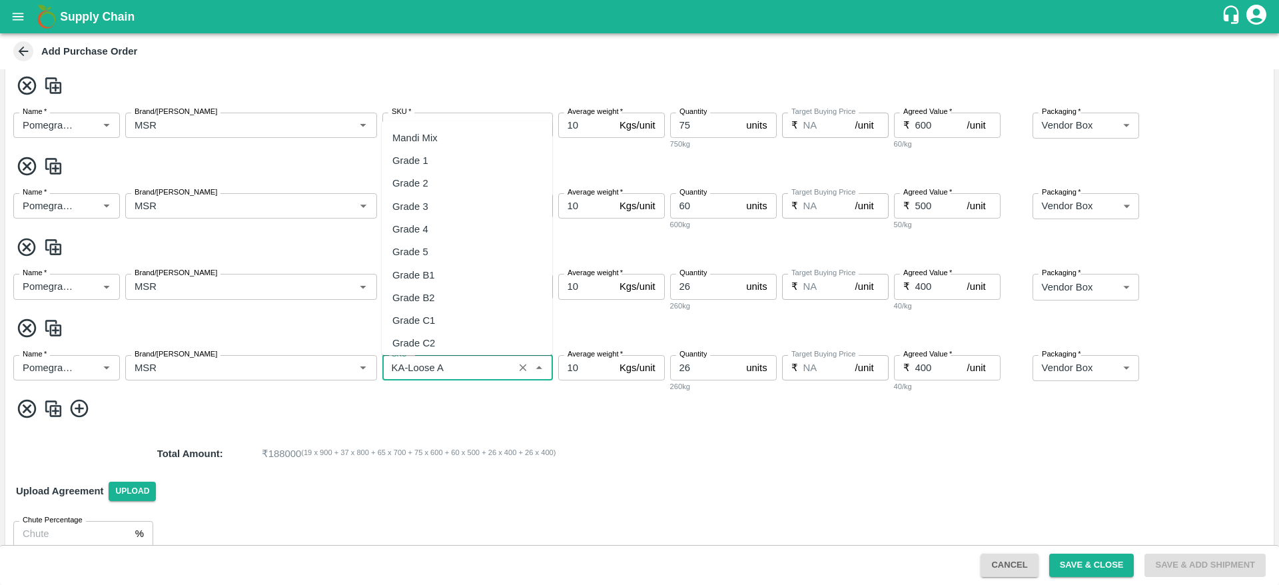
scroll to position [8668, 0]
click at [456, 346] on div "KA-Loose A" at bounding box center [467, 343] width 171 height 23
click at [456, 370] on input "SKU   *" at bounding box center [447, 367] width 123 height 17
type input "KA-Loose B"
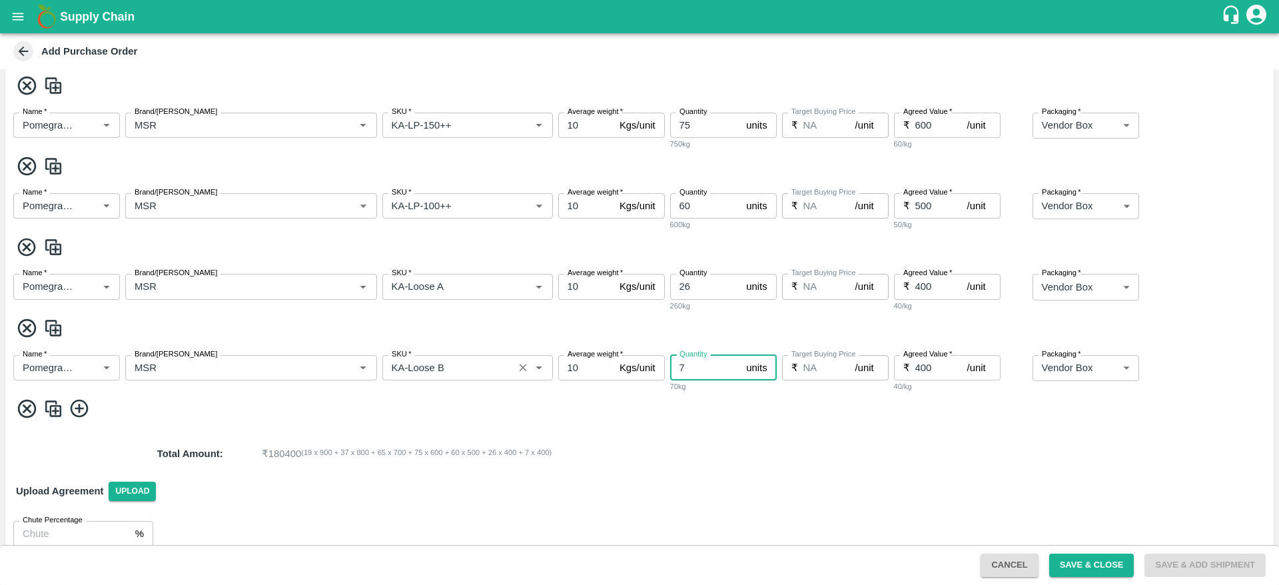
type input "7"
type input "300"
click at [49, 412] on img at bounding box center [53, 409] width 20 height 22
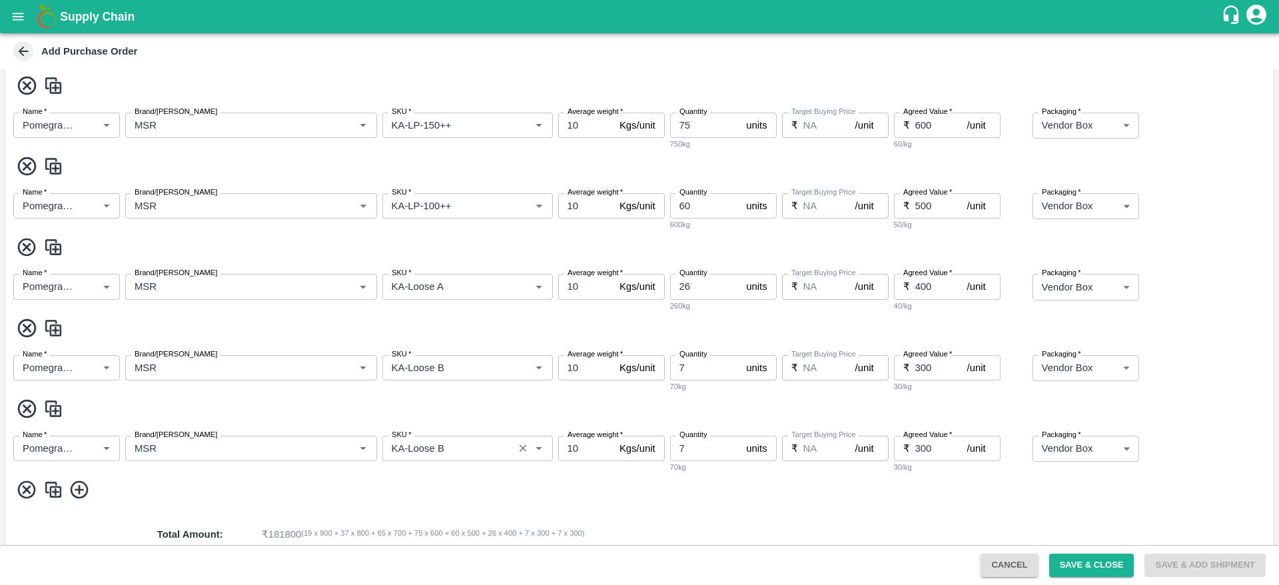
click at [461, 453] on input "SKU   *" at bounding box center [447, 448] width 123 height 17
click at [450, 390] on div "KA-SUPR-180++" at bounding box center [429, 395] width 75 height 15
type input "KA-SUPR-180++"
click at [699, 442] on input "7" at bounding box center [705, 448] width 71 height 25
type input "43"
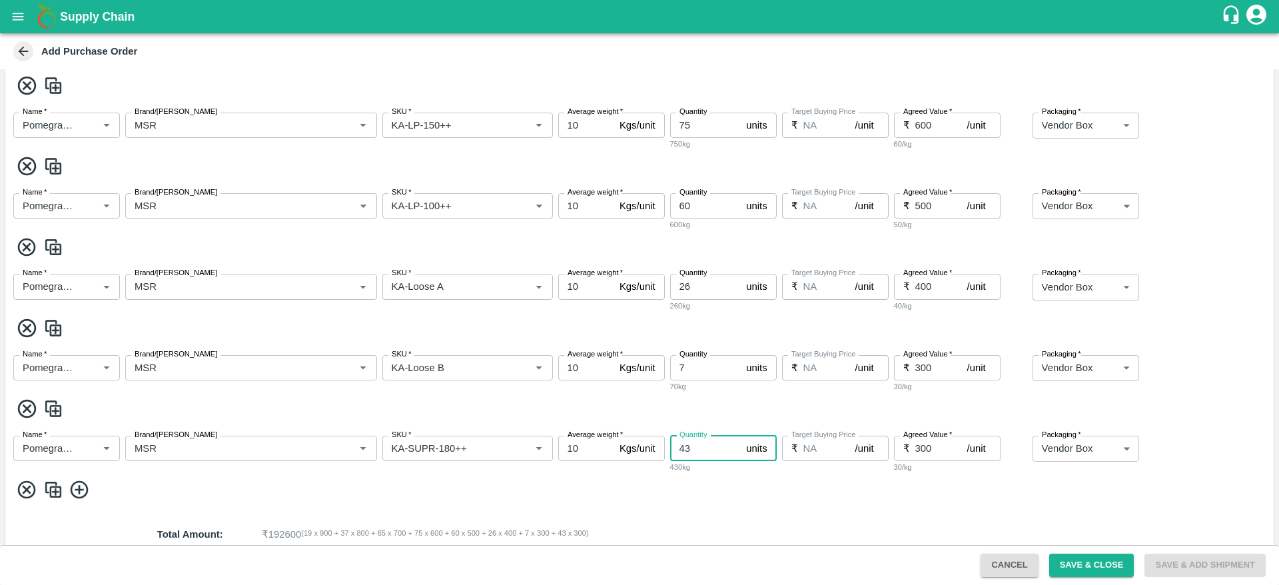
click at [940, 448] on input "300" at bounding box center [941, 448] width 52 height 25
type input "3"
type input "4"
type input "500"
click at [58, 483] on img at bounding box center [53, 490] width 20 height 22
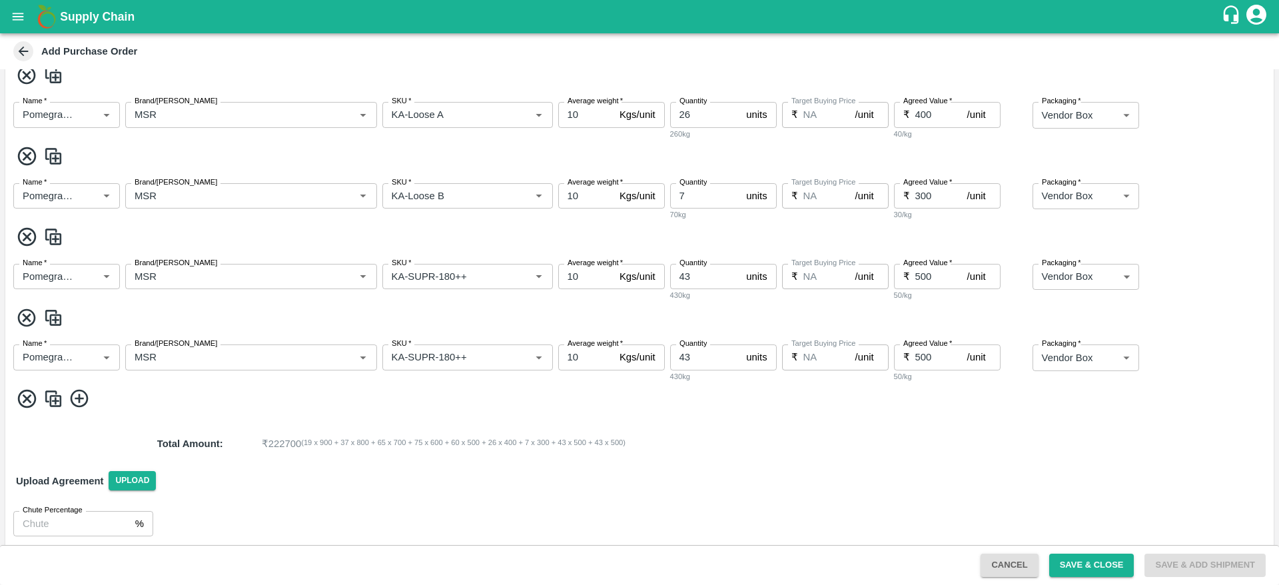
scroll to position [635, 0]
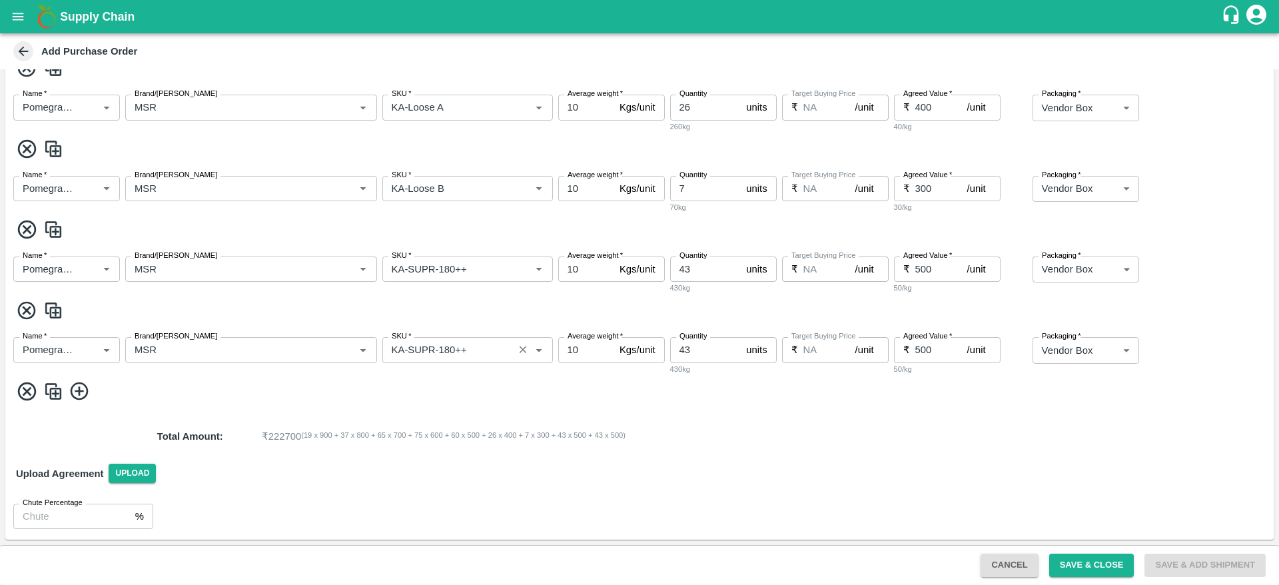
click at [484, 350] on input "SKU   *" at bounding box center [447, 349] width 123 height 17
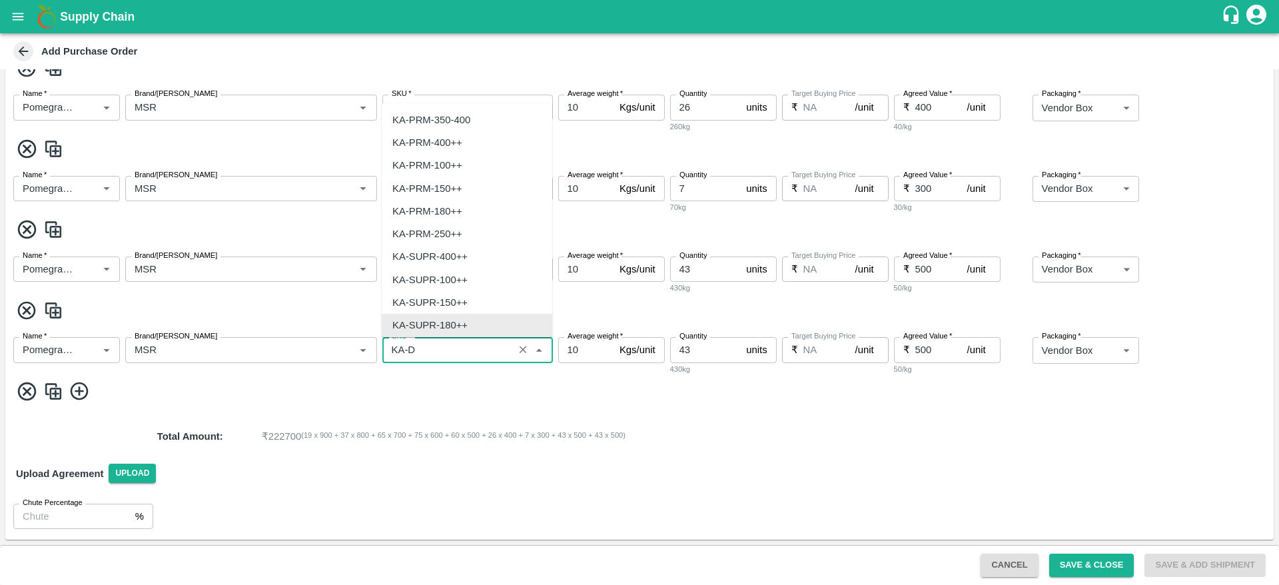
scroll to position [0, 0]
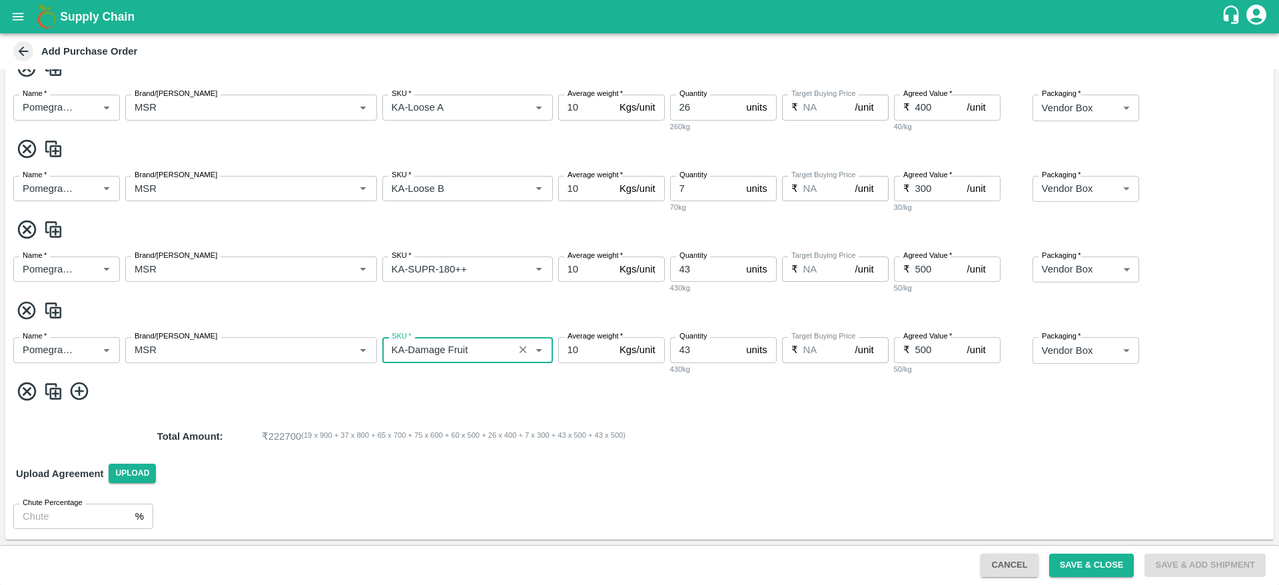
type input "KA-Damage Fruit"
click at [697, 344] on input "43" at bounding box center [705, 349] width 71 height 25
type input "4"
type input "12"
click at [931, 355] on input "500" at bounding box center [941, 349] width 52 height 25
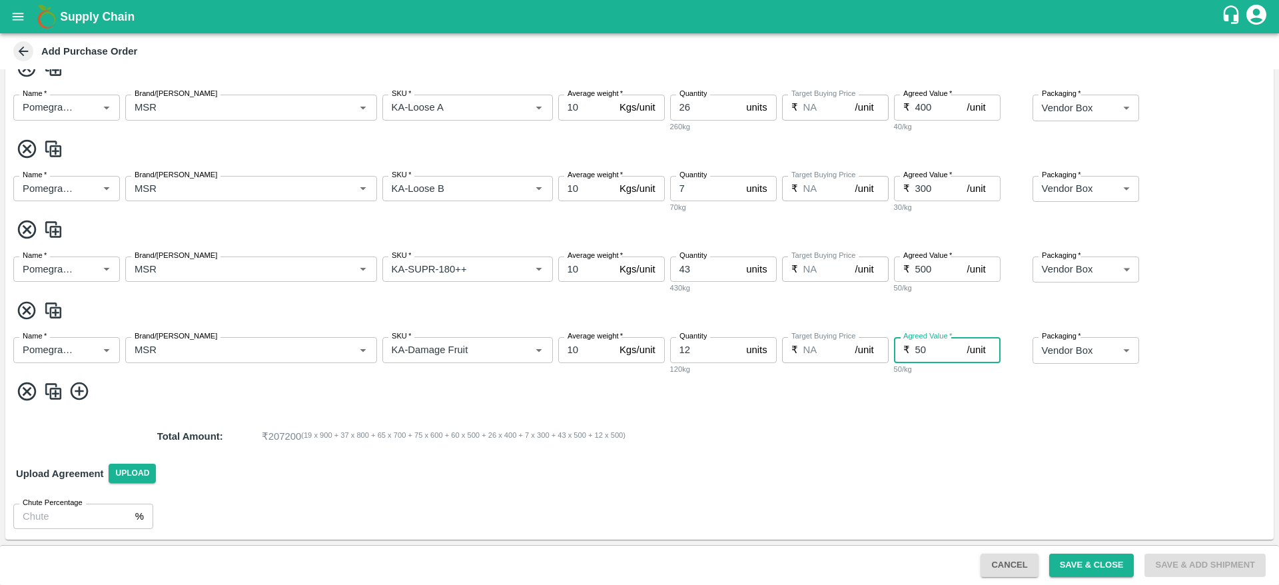
type input "5"
type input "100"
click at [967, 478] on div "Upload Agreement Upload" at bounding box center [639, 473] width 1268 height 39
click at [1076, 571] on button "Save & Close" at bounding box center [1091, 565] width 85 height 23
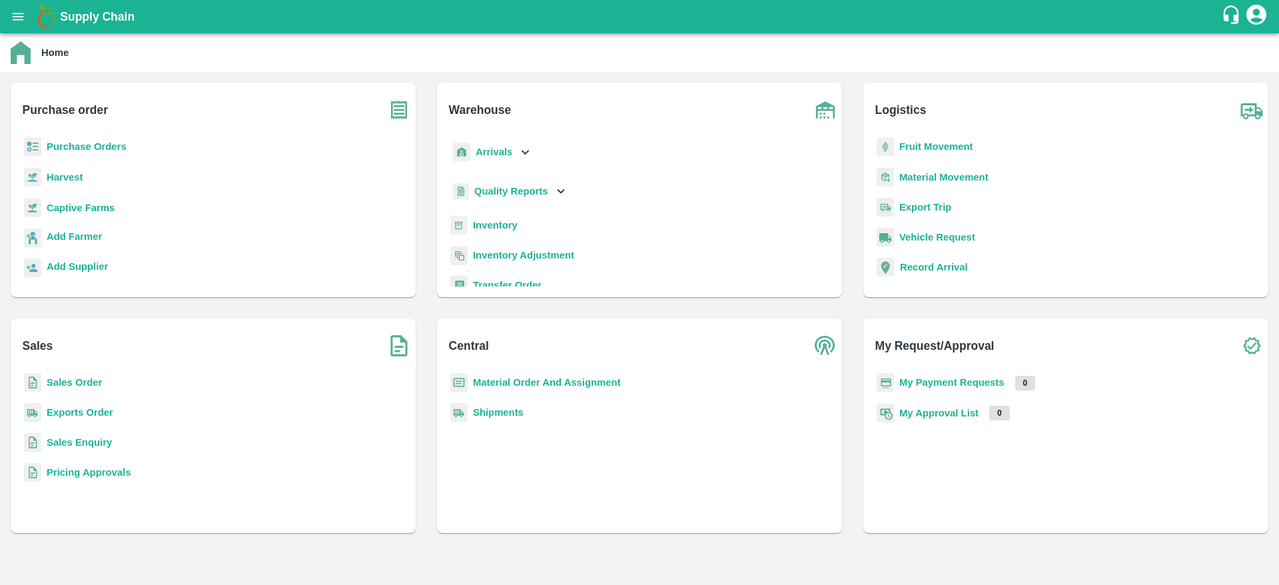
click at [97, 443] on b "Sales Enquiry" at bounding box center [79, 442] width 65 height 11
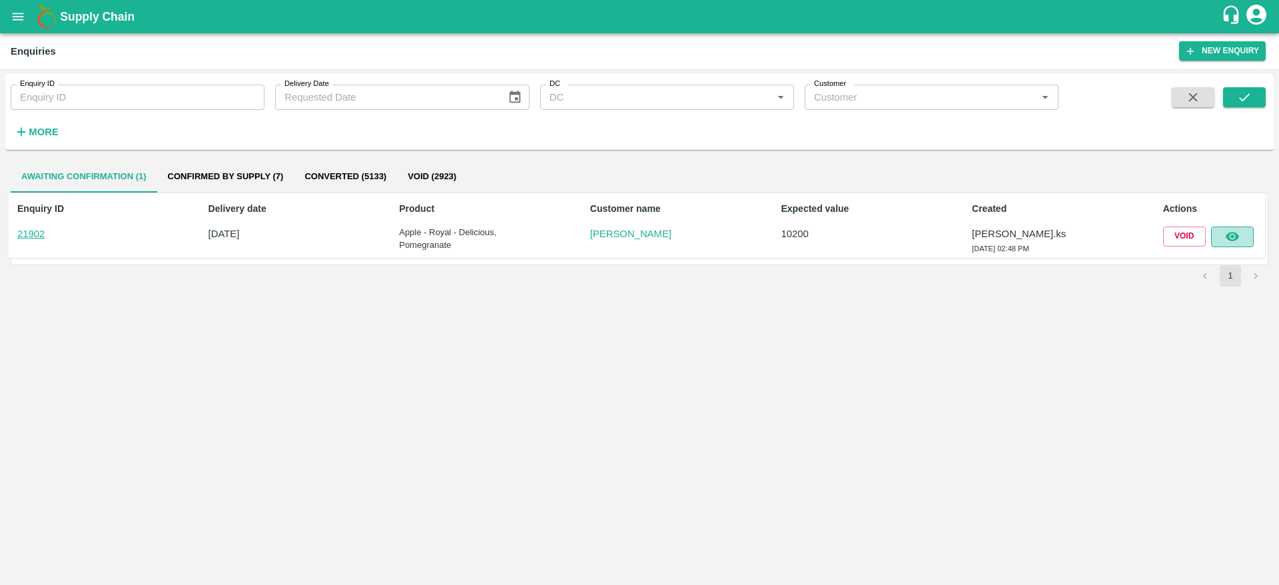
click at [1234, 238] on icon "button" at bounding box center [1232, 236] width 15 height 15
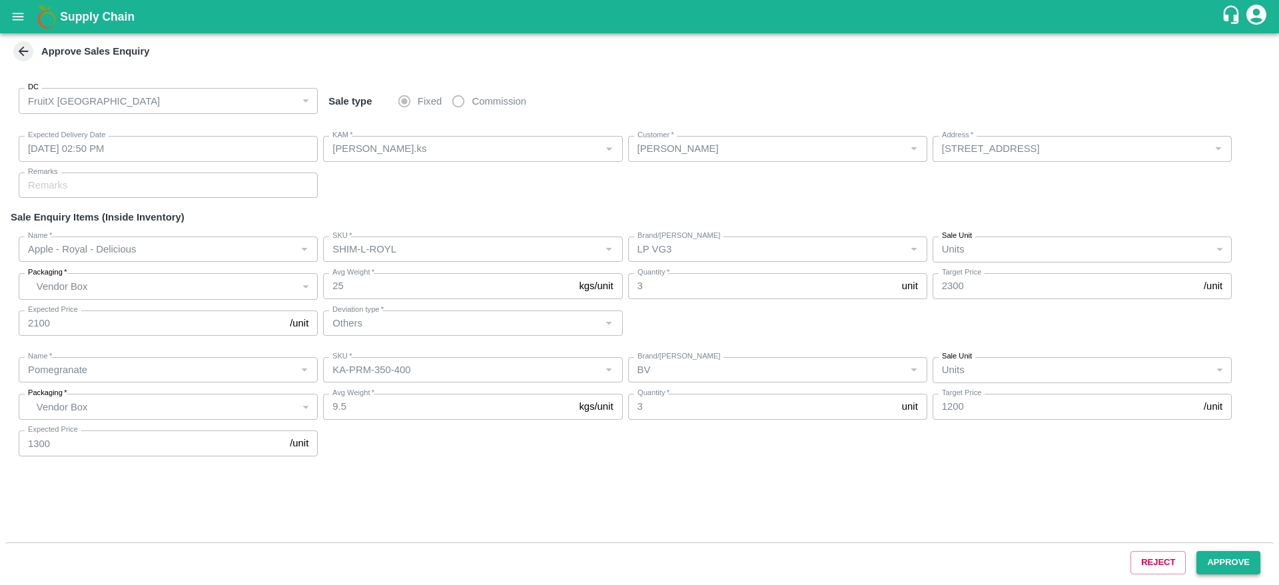
click at [1221, 564] on button "Approve" at bounding box center [1228, 562] width 64 height 23
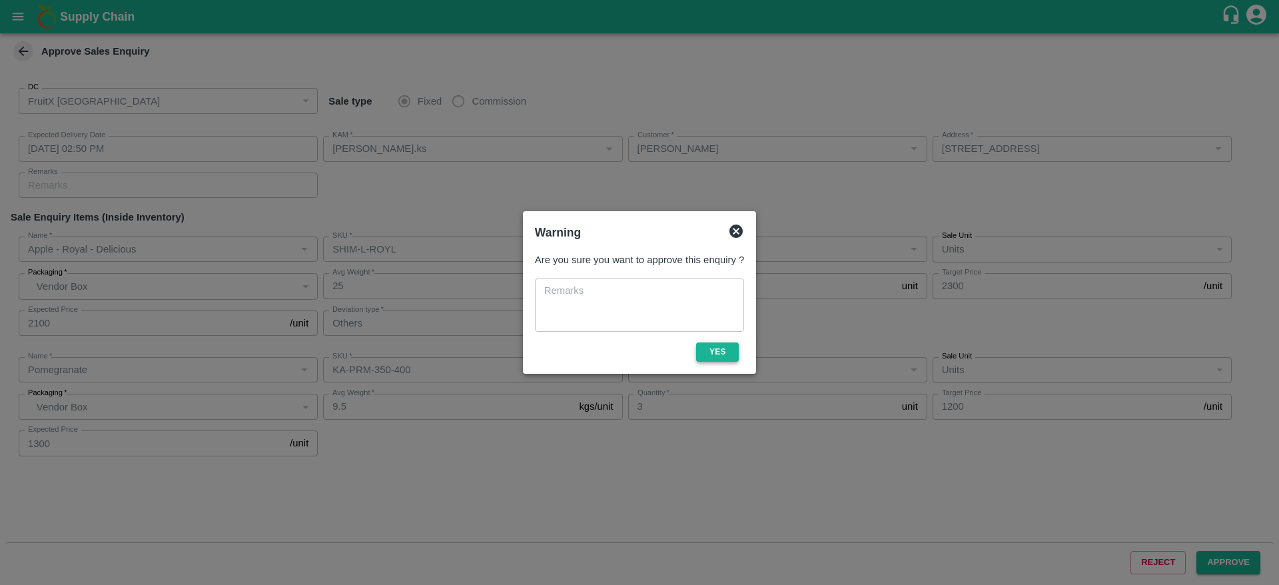
click at [713, 352] on button "Yes" at bounding box center [717, 351] width 43 height 19
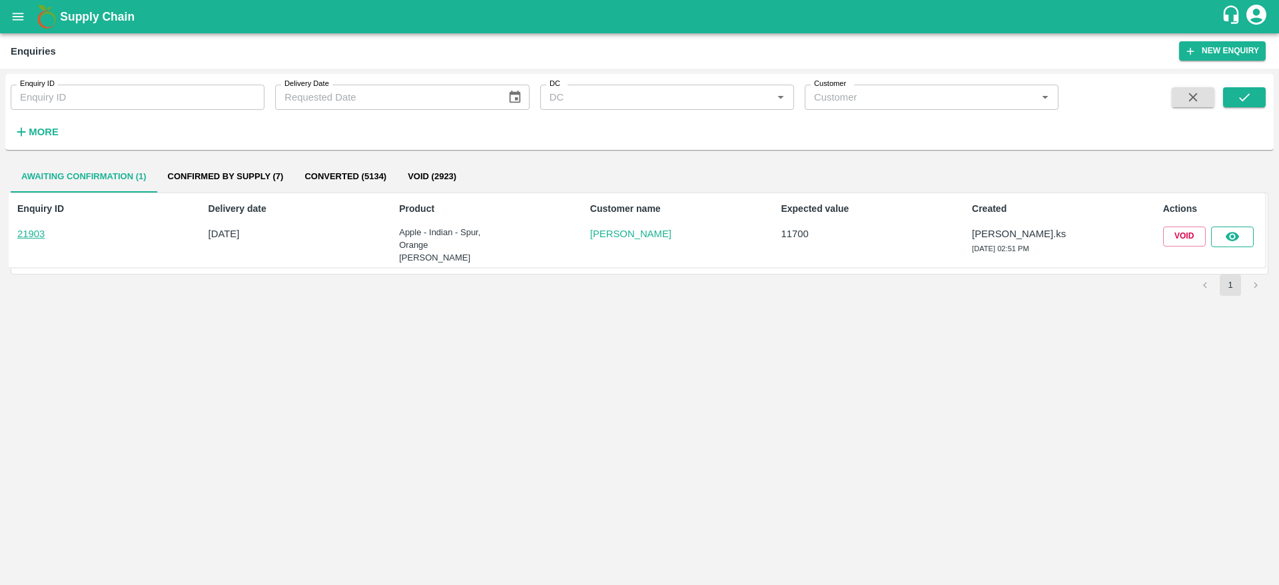
click at [1233, 234] on icon "button" at bounding box center [1232, 236] width 15 height 15
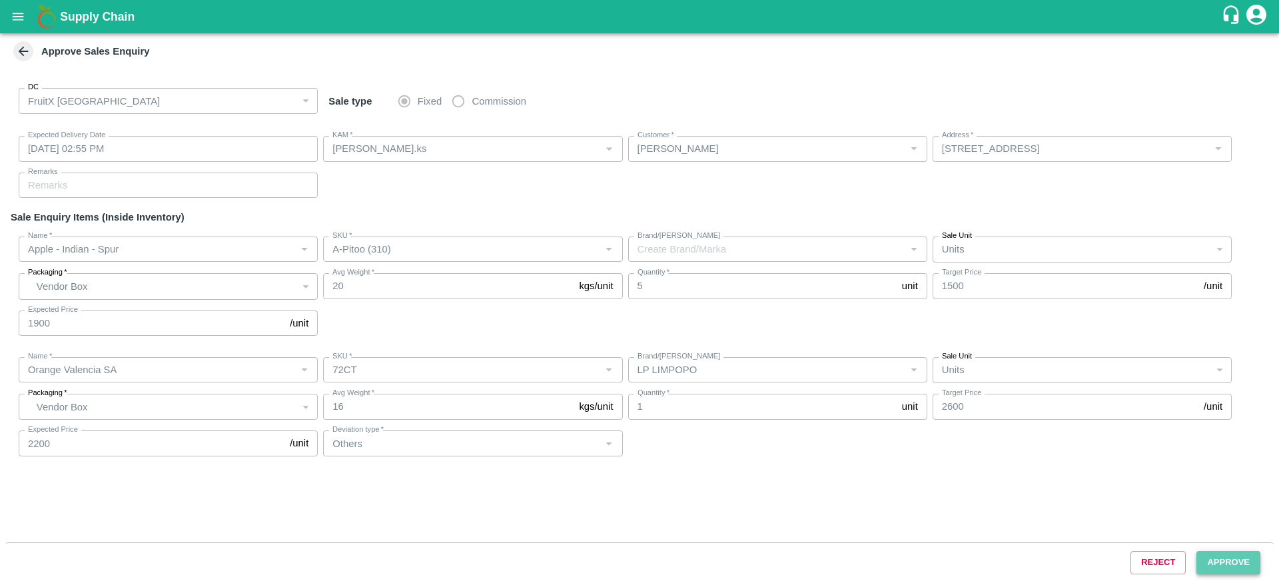
click at [1212, 560] on button "Approve" at bounding box center [1228, 562] width 64 height 23
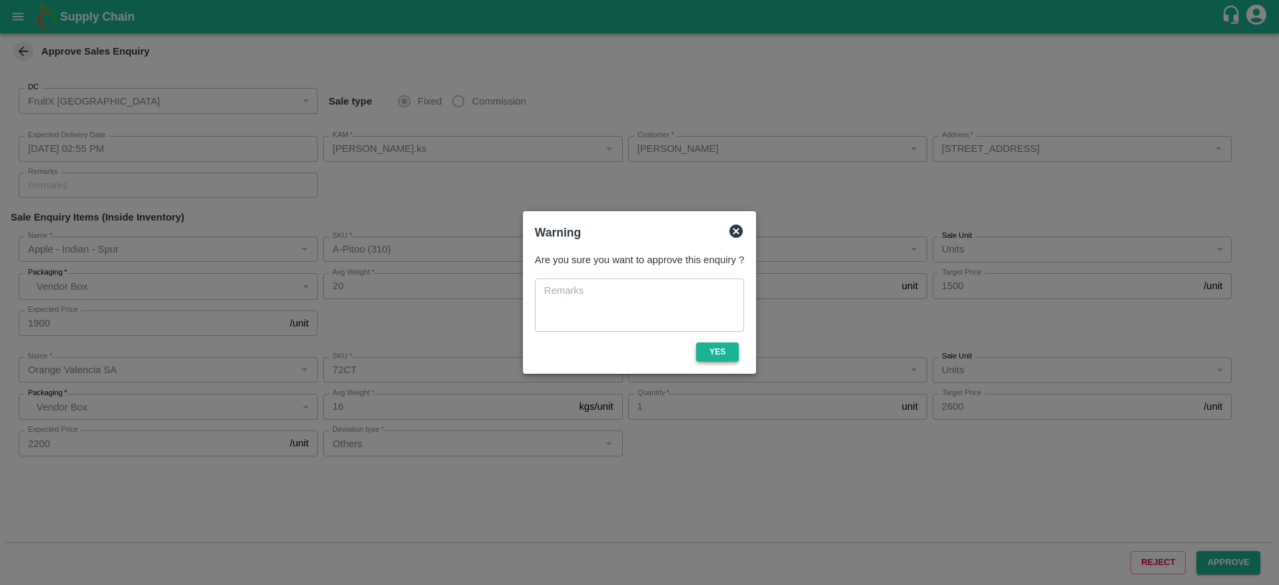
click at [726, 354] on button "Yes" at bounding box center [717, 351] width 43 height 19
